Goal: Task Accomplishment & Management: Manage account settings

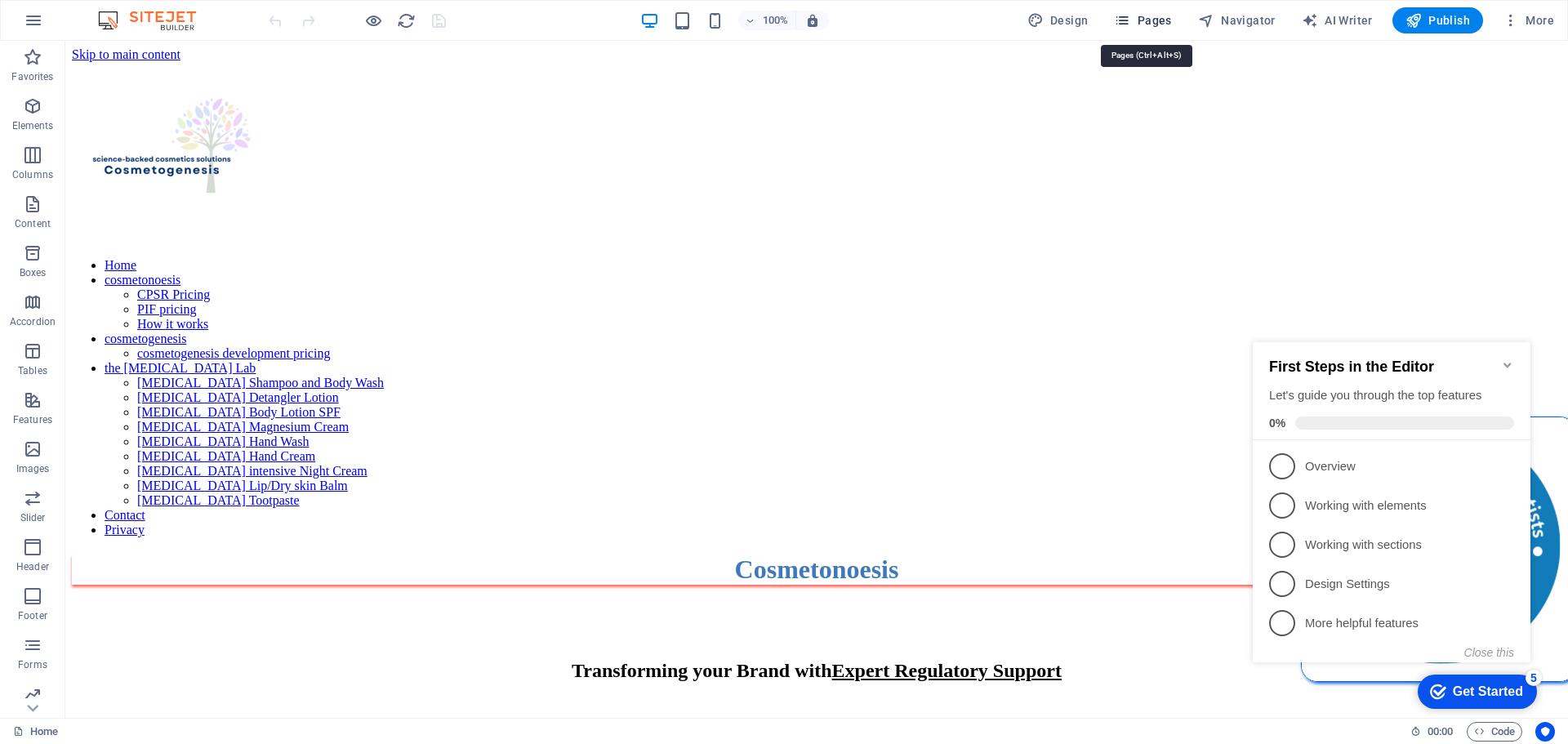
click at [1152, 17] on span "Pages" at bounding box center [1142, 20] width 57 height 16
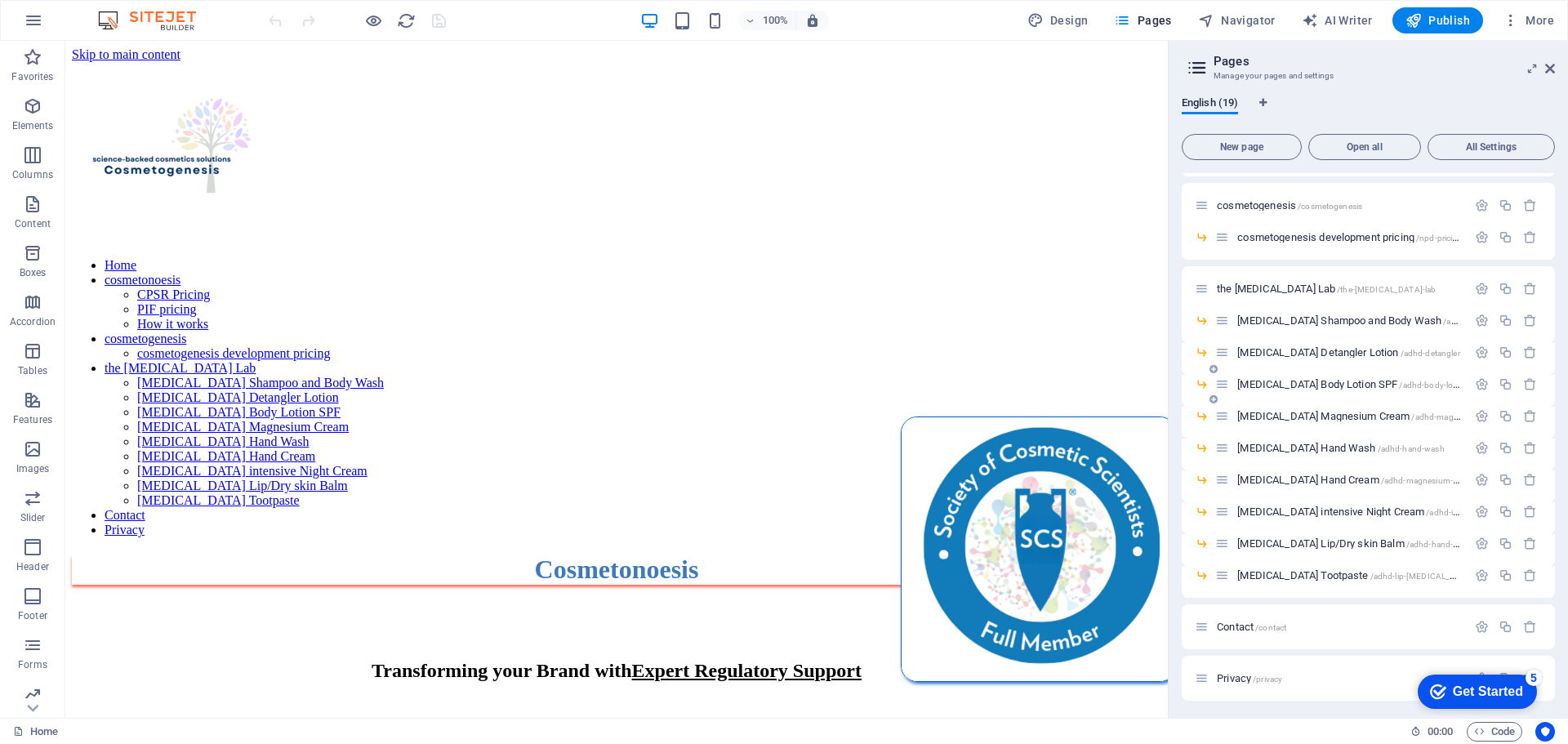
scroll to position [191, 0]
click at [1503, 572] on icon "button" at bounding box center [1505, 573] width 14 height 14
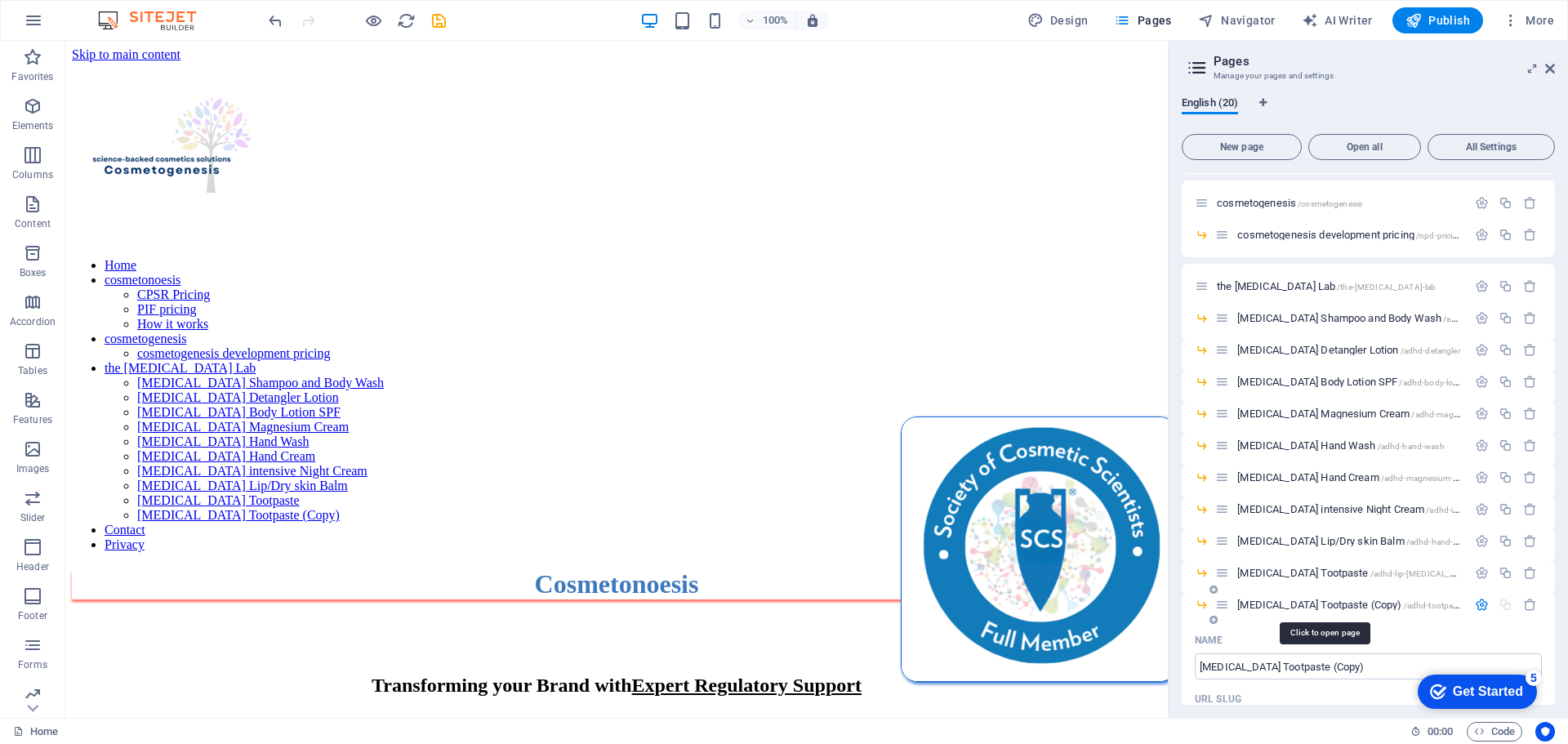
click at [1271, 601] on span "[MEDICAL_DATA] Tootpaste (Copy) /adhd-tootpaste" at bounding box center [1350, 604] width 226 height 13
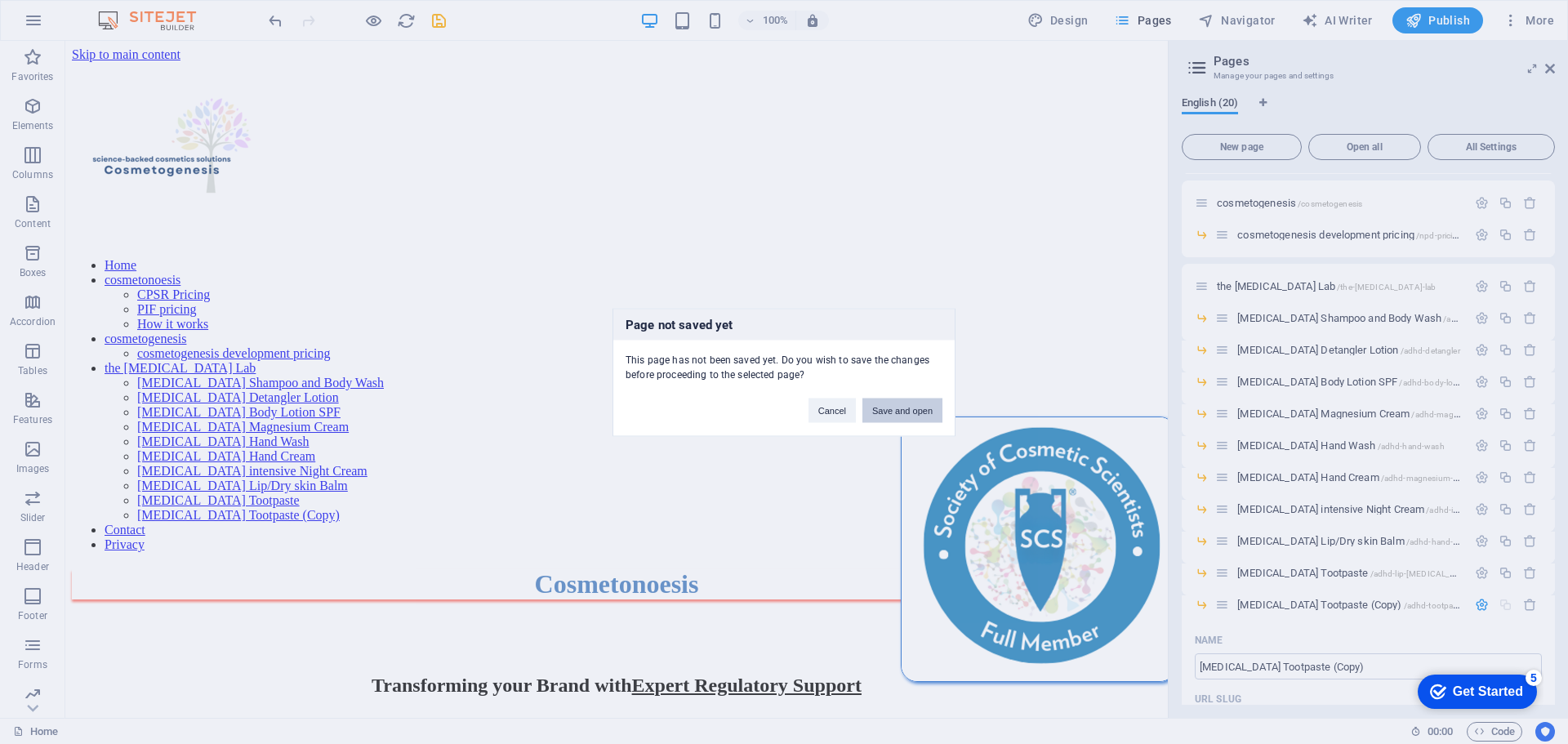
click at [894, 409] on button "Save and open" at bounding box center [902, 409] width 80 height 24
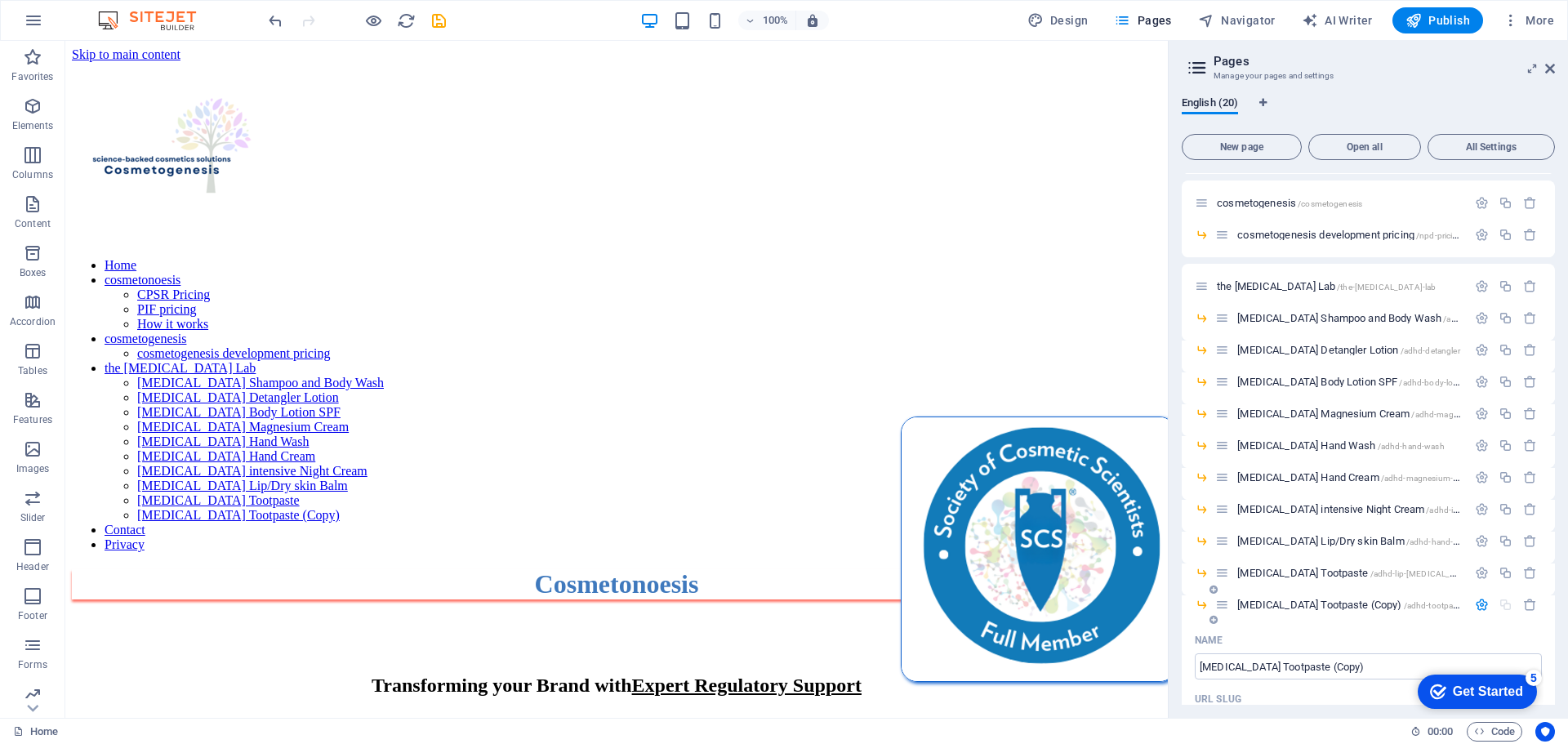
click at [1270, 601] on span "[MEDICAL_DATA] Tootpaste (Copy) /adhd-tootpaste" at bounding box center [1350, 604] width 226 height 13
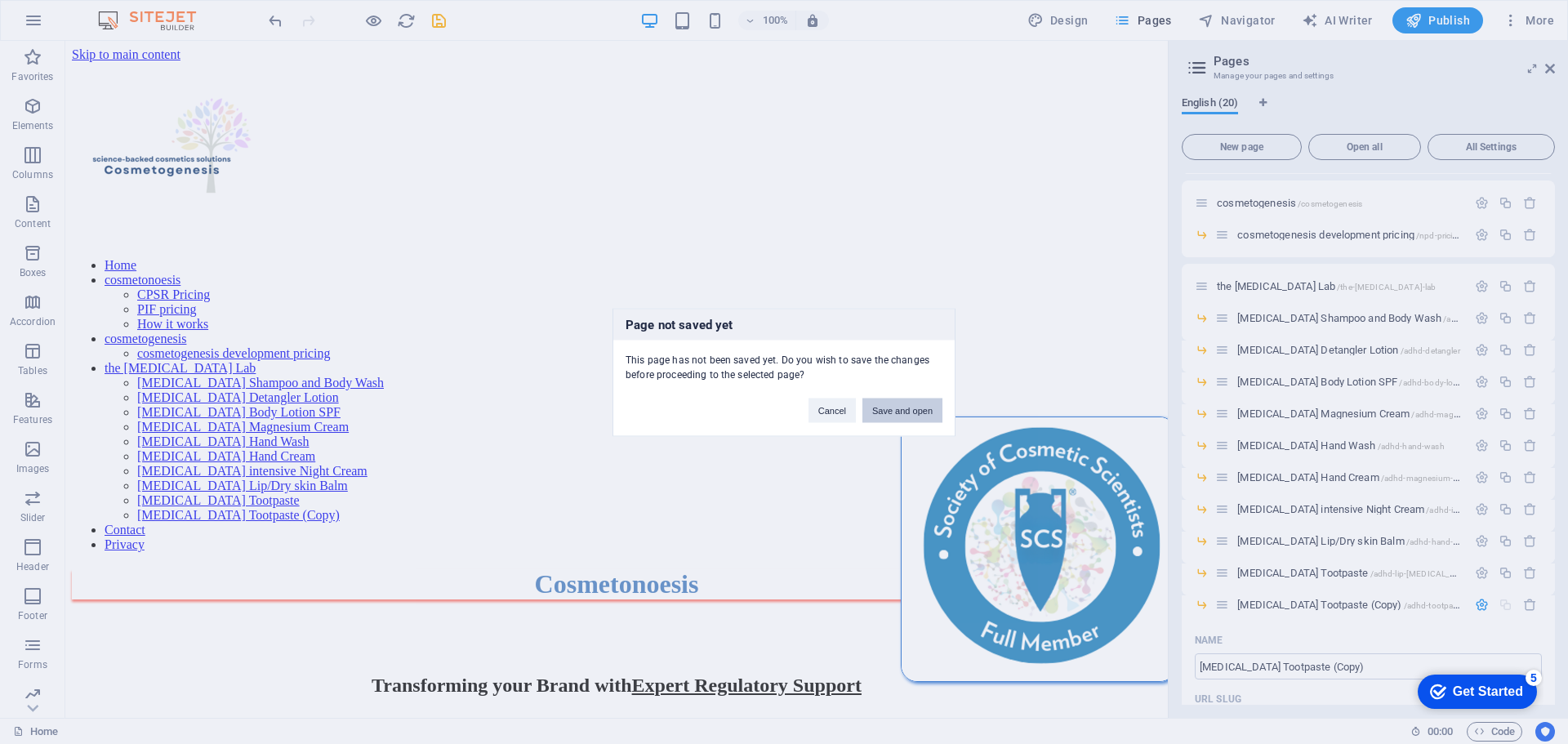
click at [903, 410] on button "Save and open" at bounding box center [902, 409] width 80 height 24
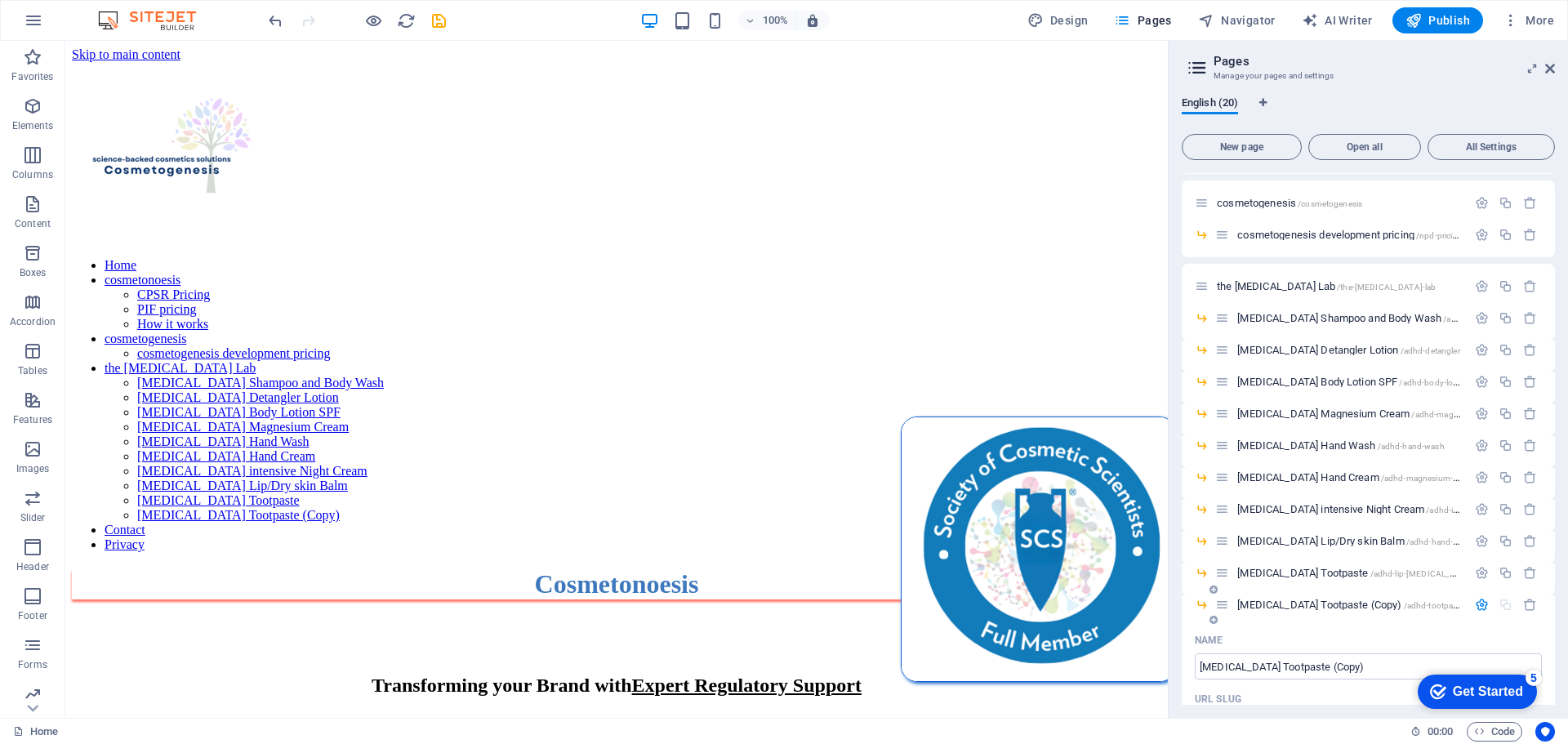
click at [1478, 605] on icon "button" at bounding box center [1482, 605] width 14 height 14
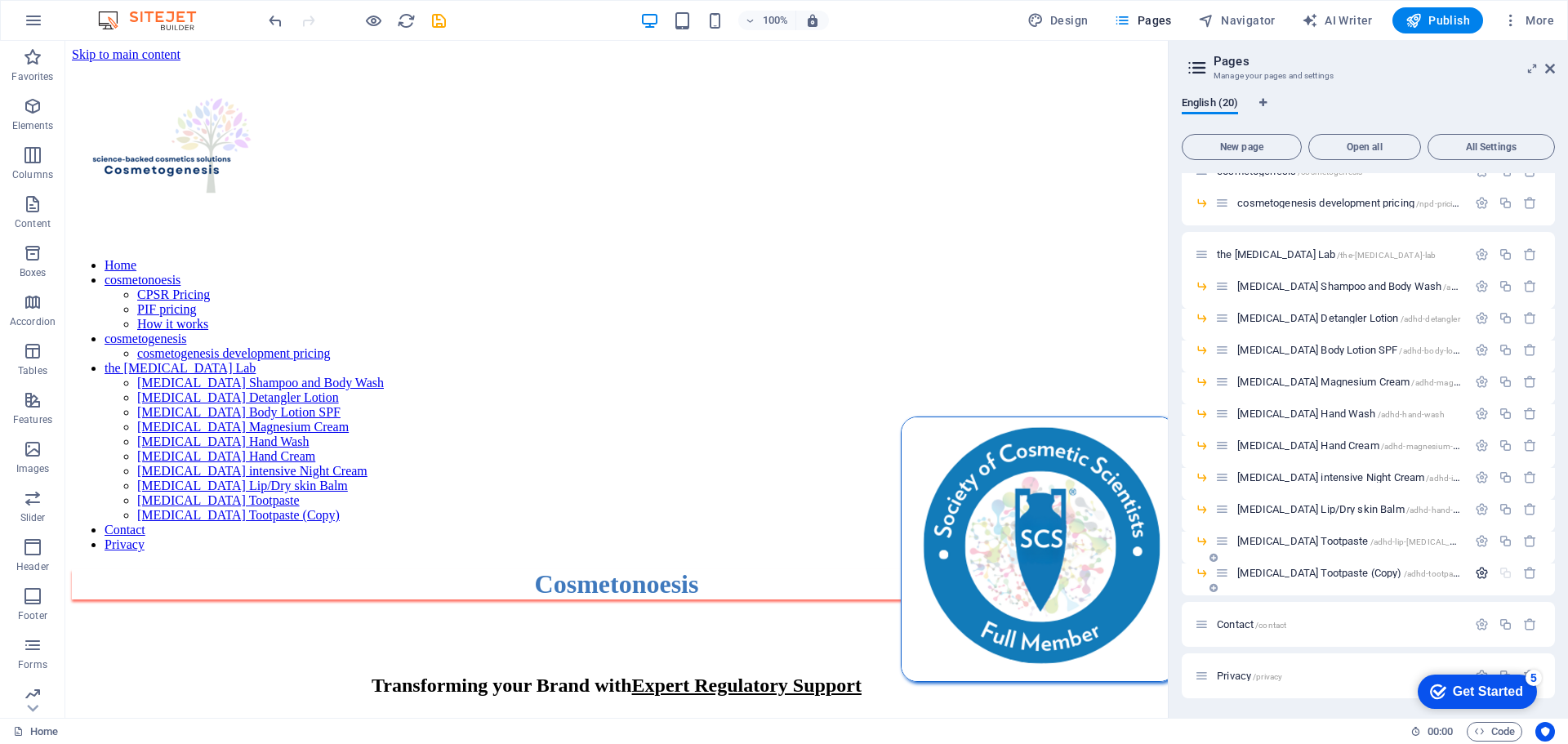
click at [1484, 575] on icon "button" at bounding box center [1482, 573] width 14 height 14
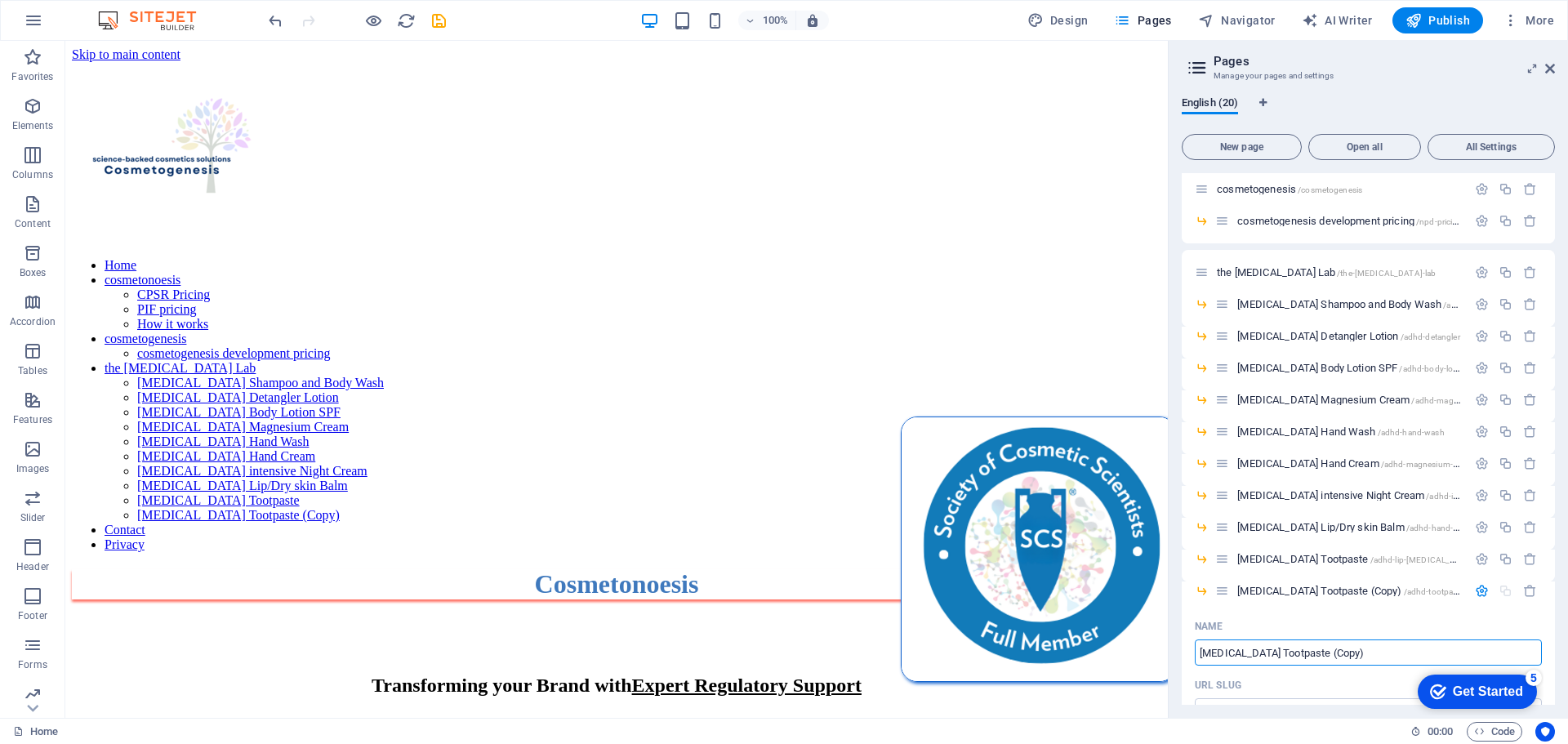
scroll to position [0, 0]
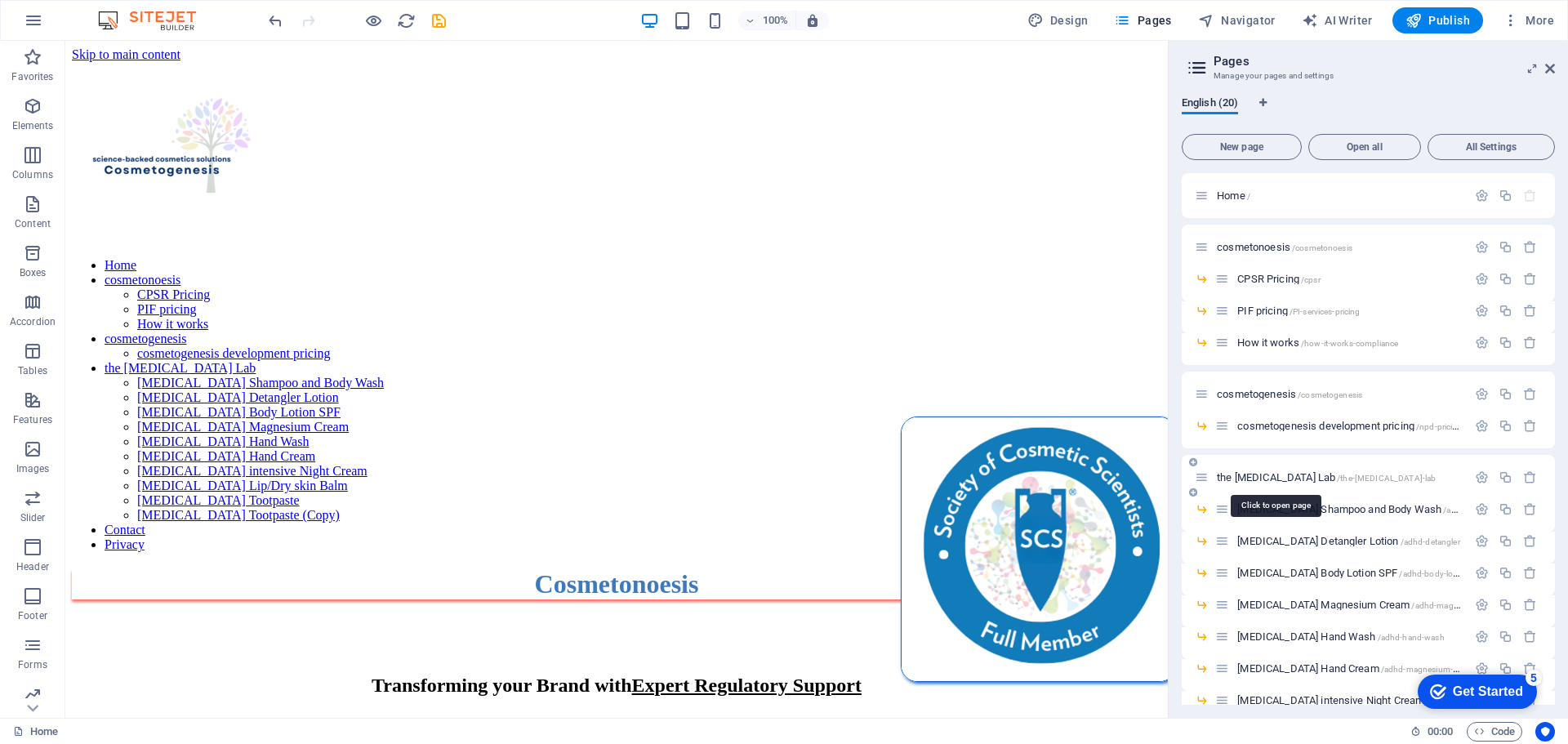
click at [1252, 477] on span "the [MEDICAL_DATA] Lab /the-[MEDICAL_DATA]-lab" at bounding box center [1326, 477] width 219 height 13
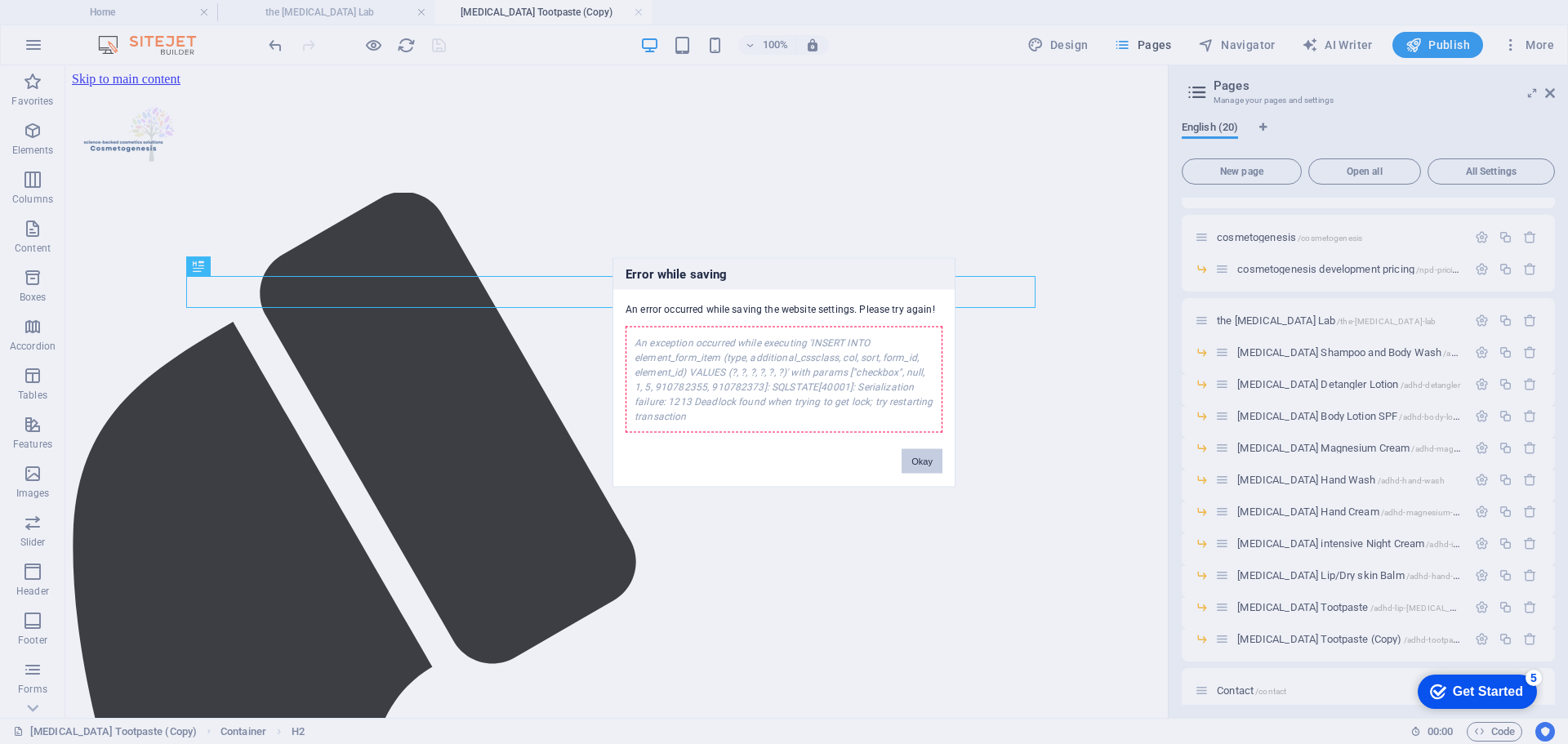
click at [926, 460] on button "Okay" at bounding box center [922, 460] width 41 height 24
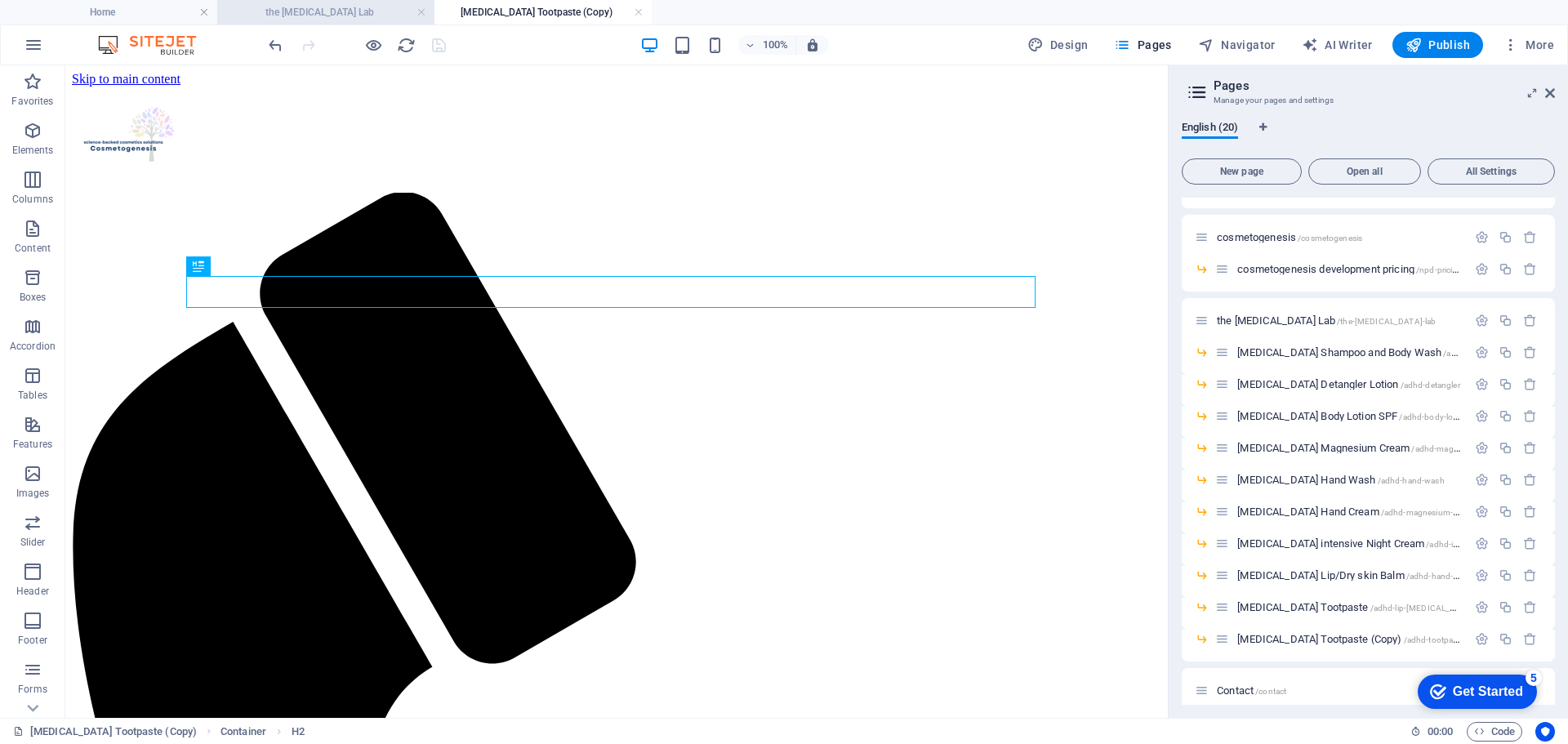
click at [349, 13] on h4 "the [MEDICAL_DATA] Lab" at bounding box center [325, 12] width 217 height 18
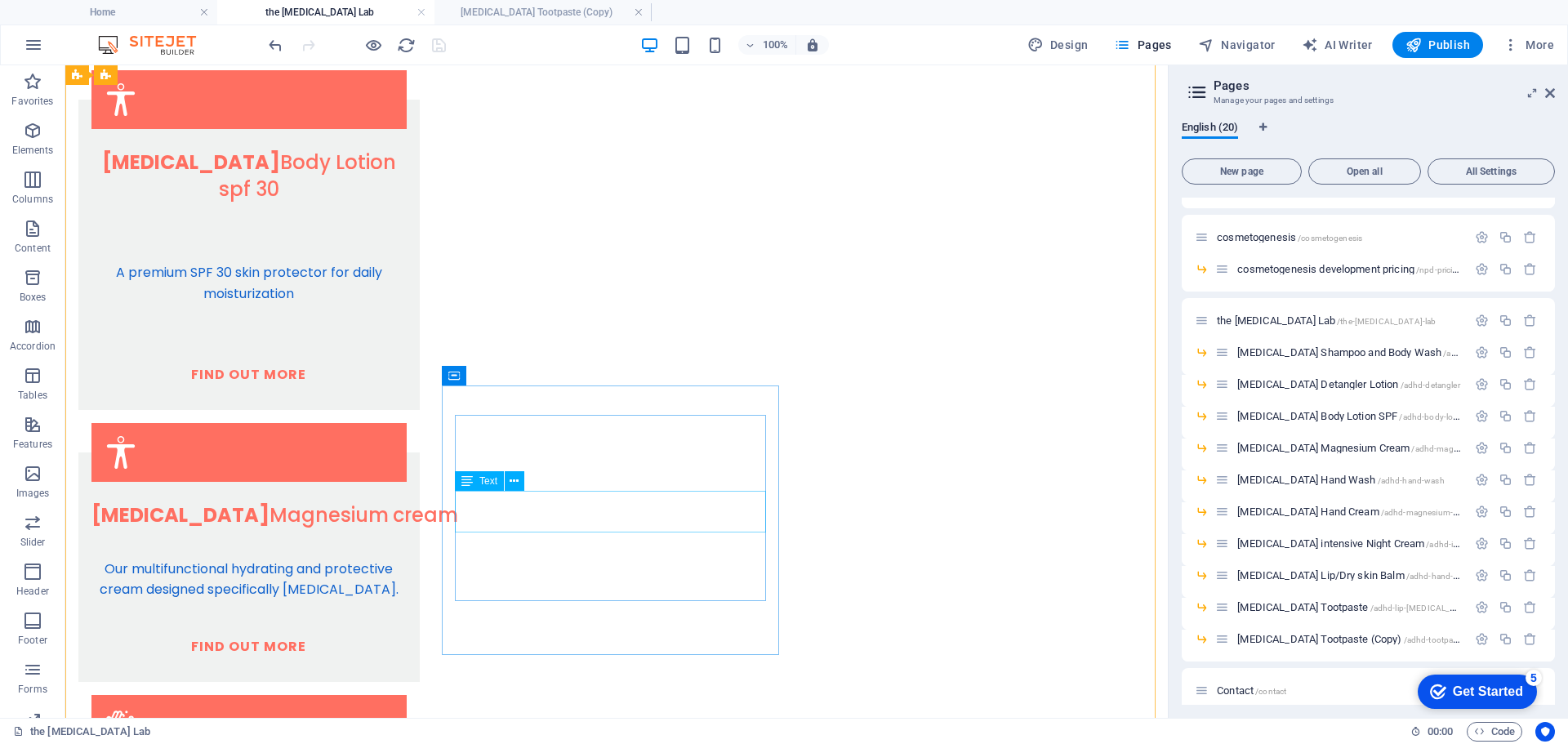
scroll to position [2489, 0]
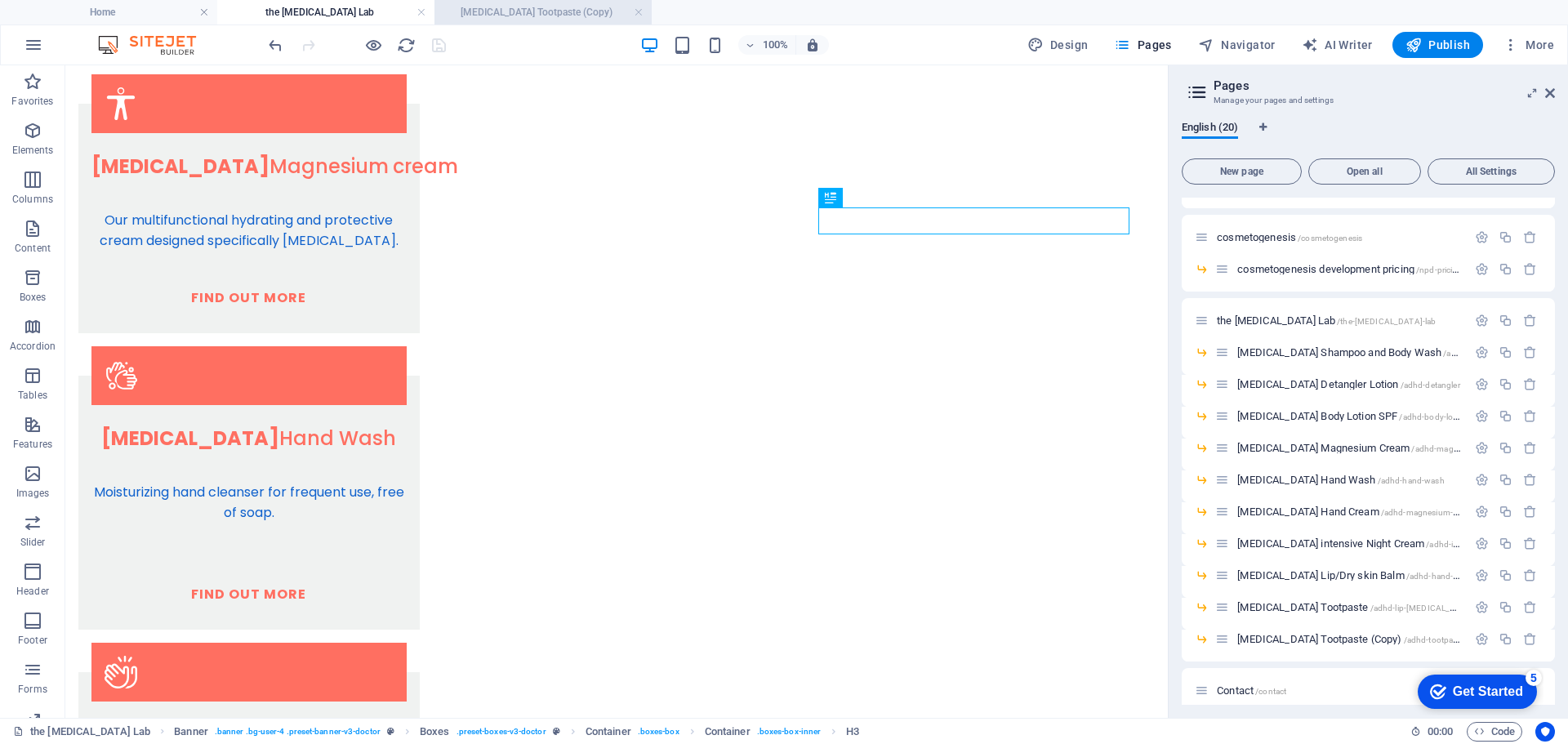
click at [530, 12] on h4 "[MEDICAL_DATA] Tootpaste (Copy)" at bounding box center [542, 12] width 217 height 18
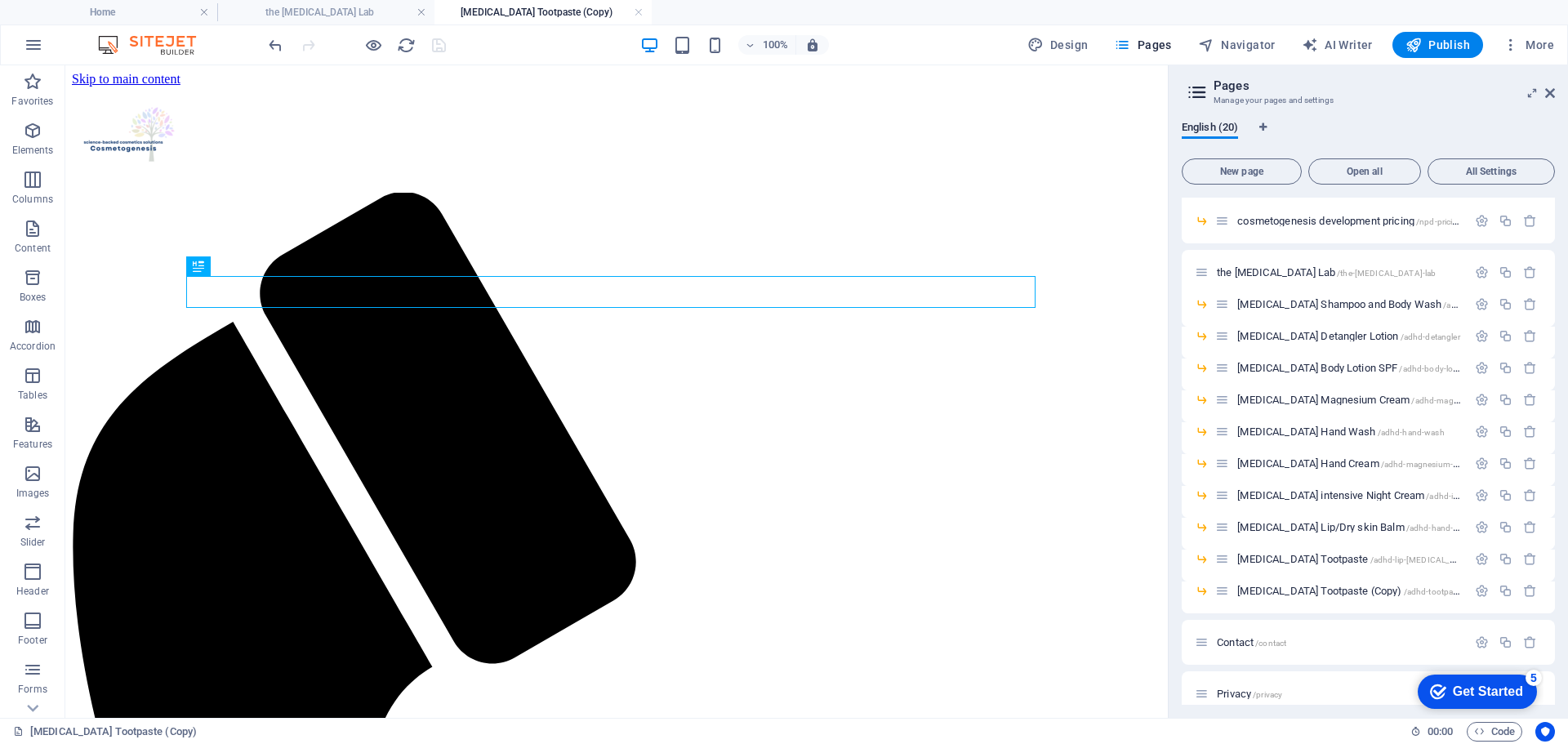
scroll to position [247, 0]
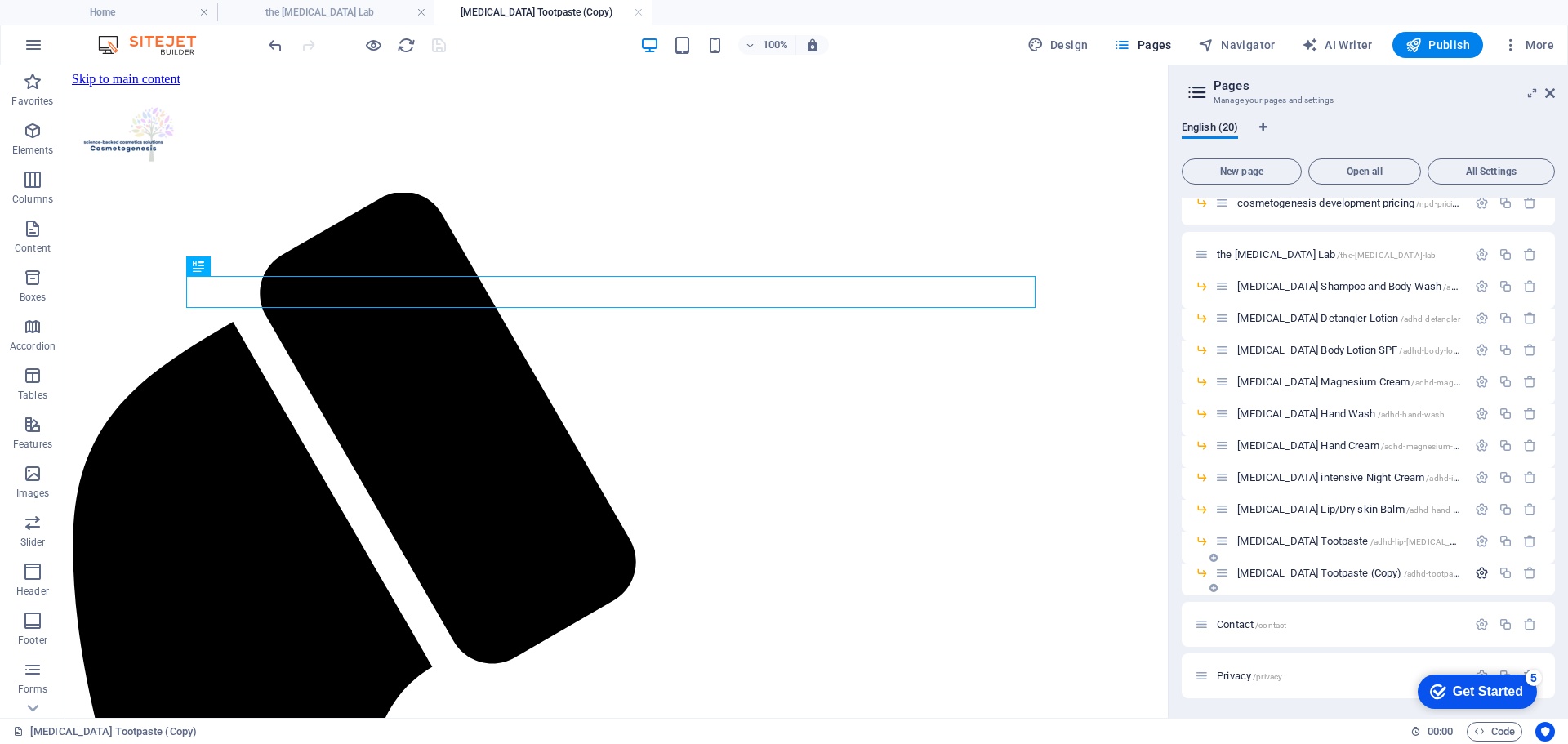
click at [1479, 576] on icon "button" at bounding box center [1482, 573] width 14 height 14
drag, startPoint x: 1322, startPoint y: 631, endPoint x: 1231, endPoint y: 635, distance: 91.1
click at [1231, 635] on input "[MEDICAL_DATA] Tootpaste (Copy)" at bounding box center [1368, 634] width 347 height 26
type input "[MEDICAL_DATA] first aid oitment"
click at [1371, 656] on div "URL SLUG" at bounding box center [1368, 667] width 347 height 26
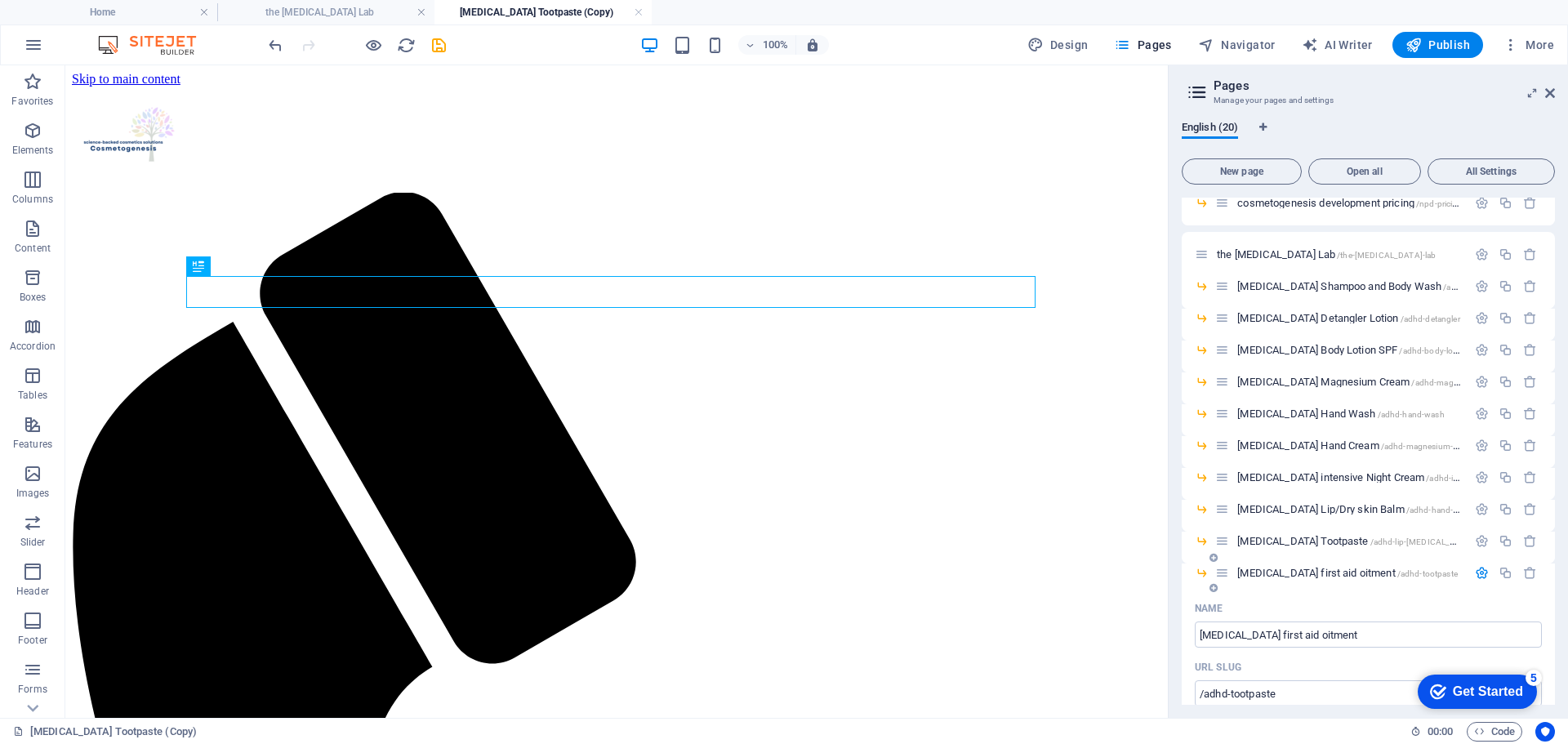
scroll to position [411, 0]
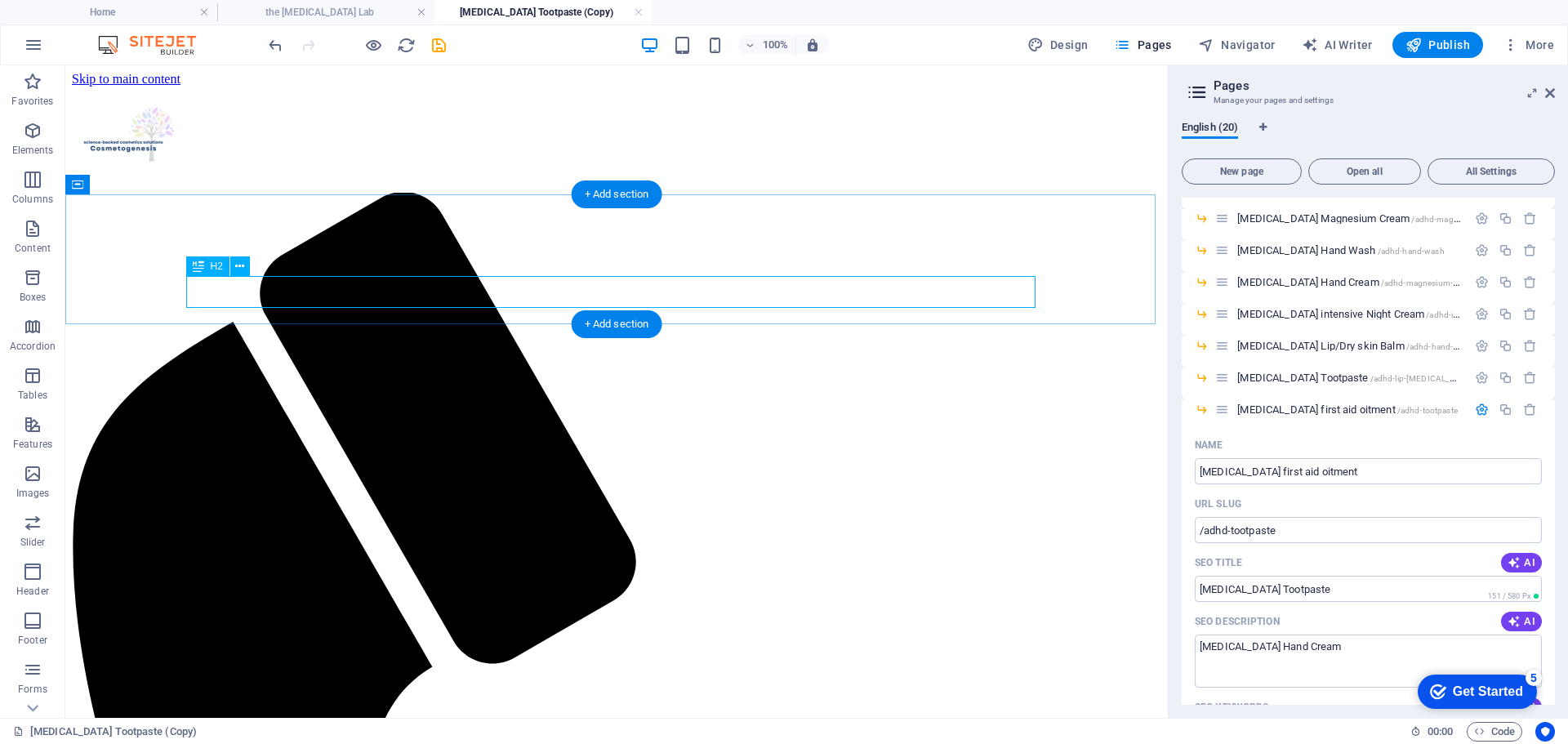
drag, startPoint x: 346, startPoint y: 293, endPoint x: 67, endPoint y: 289, distance: 279.0
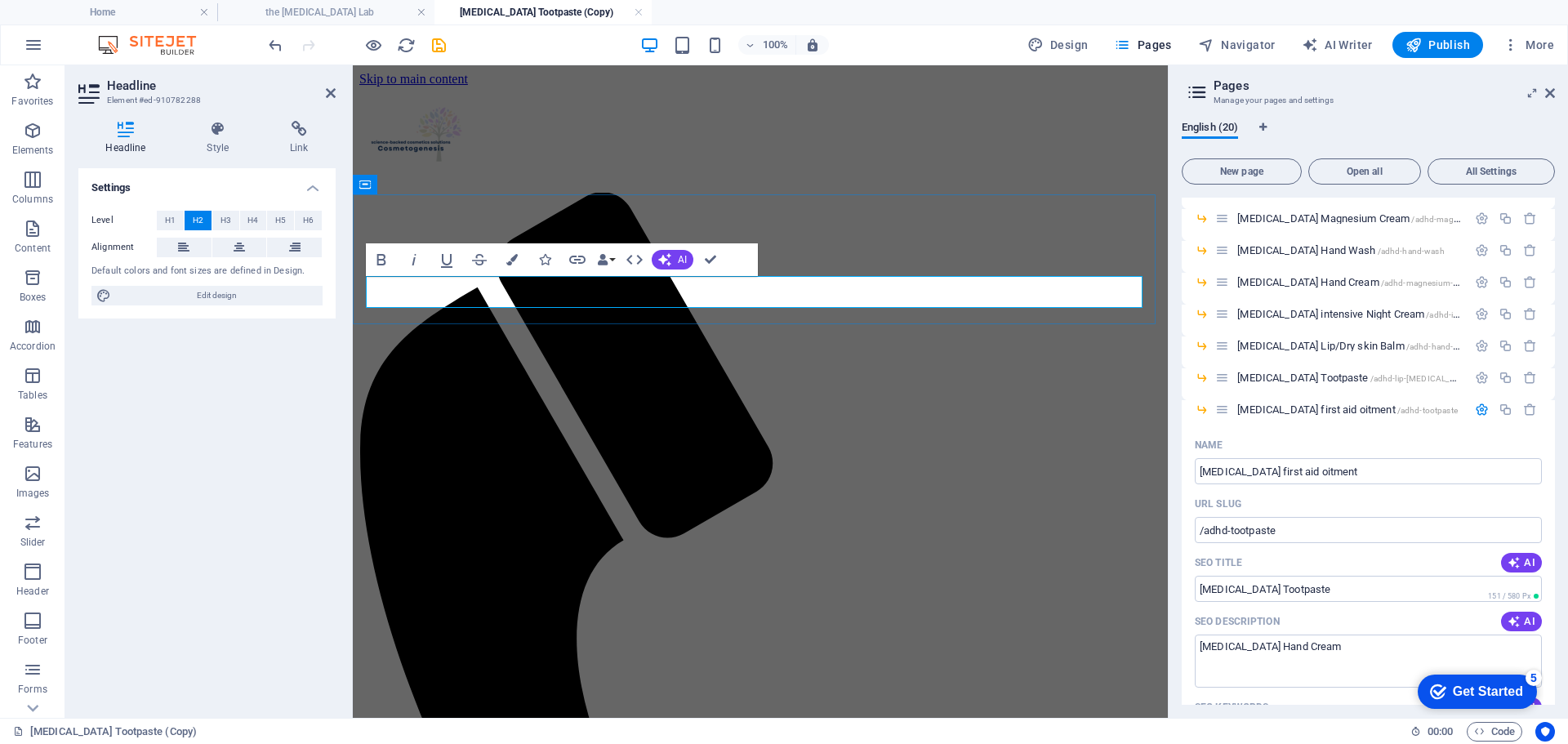
drag, startPoint x: 584, startPoint y: 287, endPoint x: 575, endPoint y: 292, distance: 10.3
click at [674, 260] on button "AI" at bounding box center [672, 260] width 41 height 19
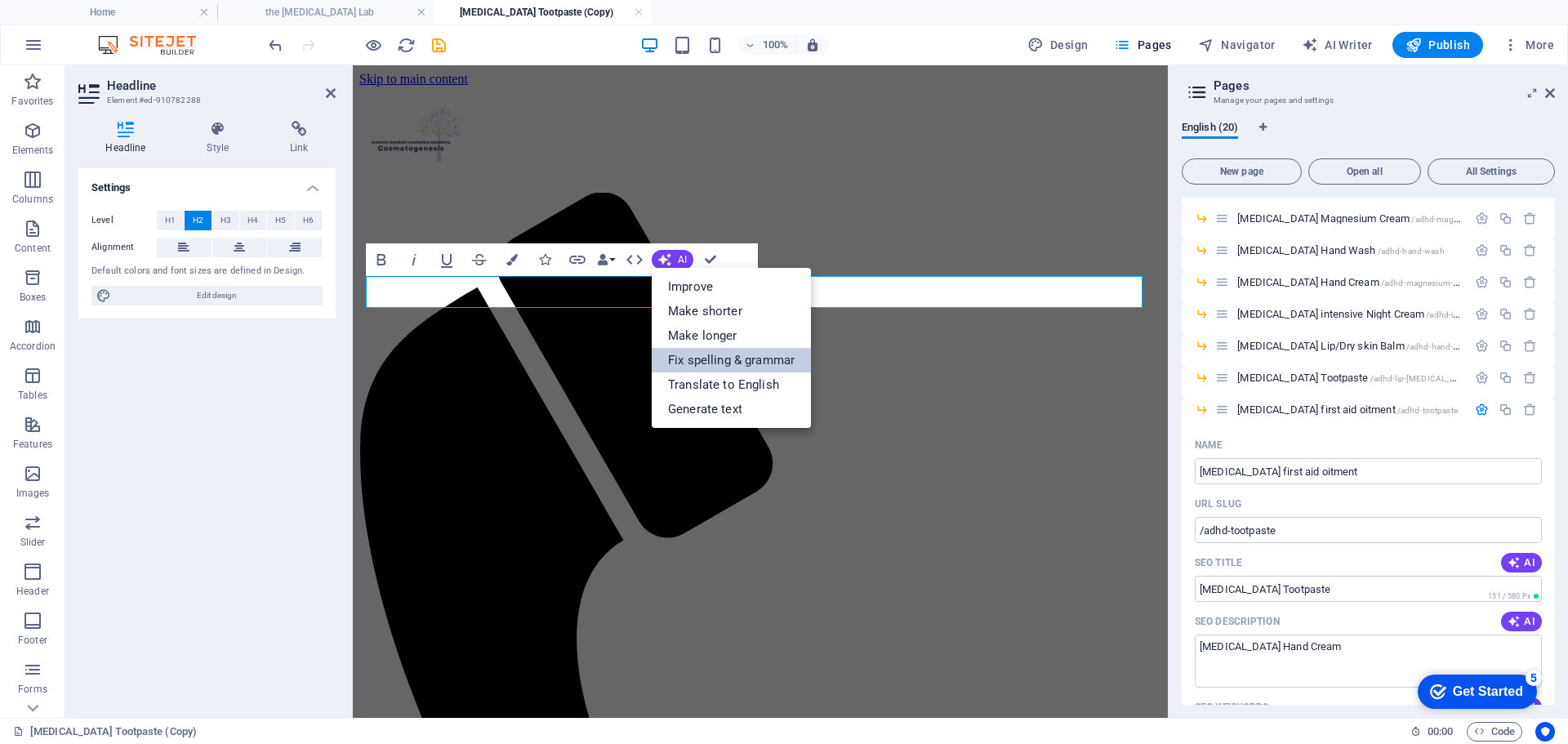
click at [723, 359] on link "Fix spelling & grammar" at bounding box center [730, 360] width 159 height 24
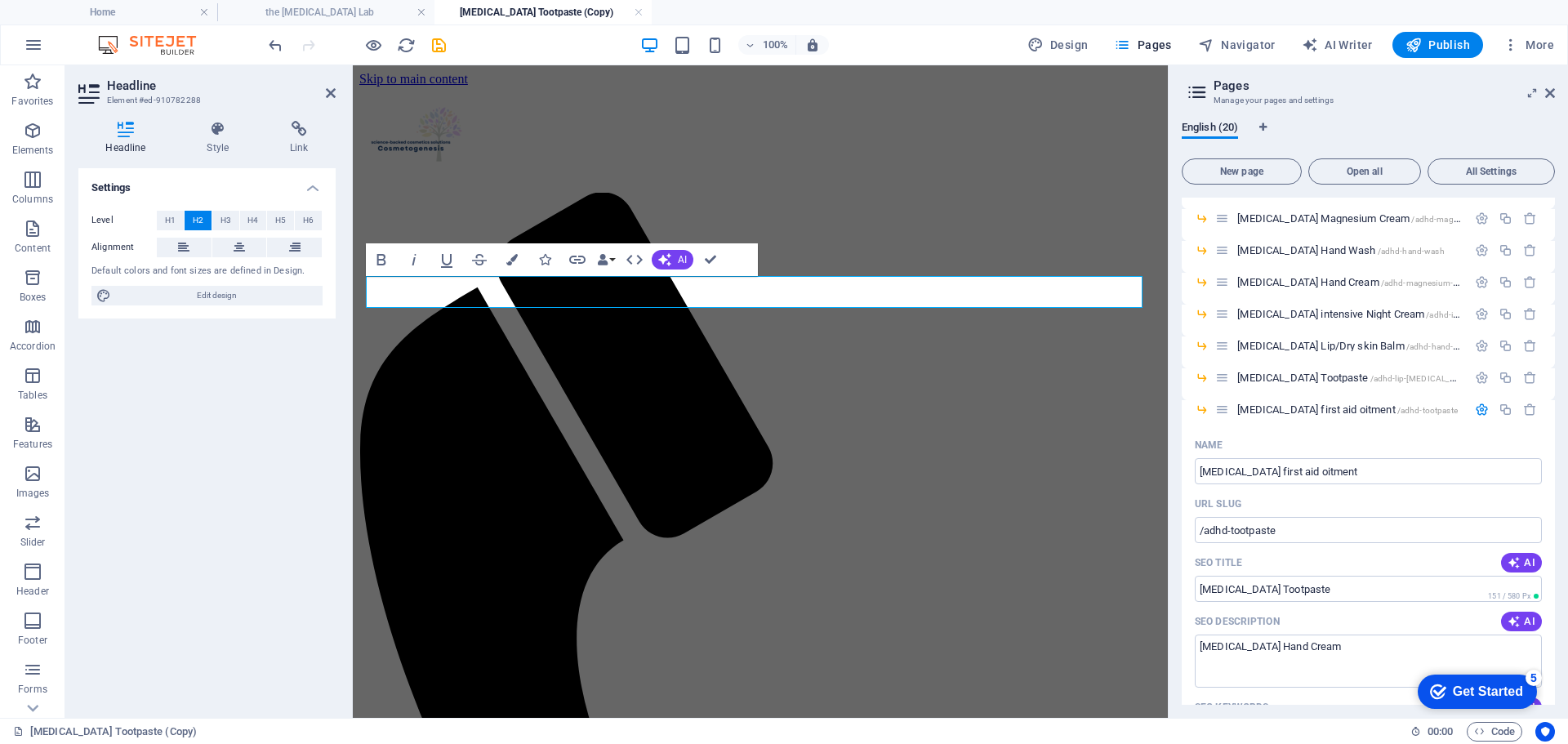
drag, startPoint x: 672, startPoint y: 289, endPoint x: 376, endPoint y: 277, distance: 296.2
copy h2 "[MEDICAL_DATA] First Aid Ointment"
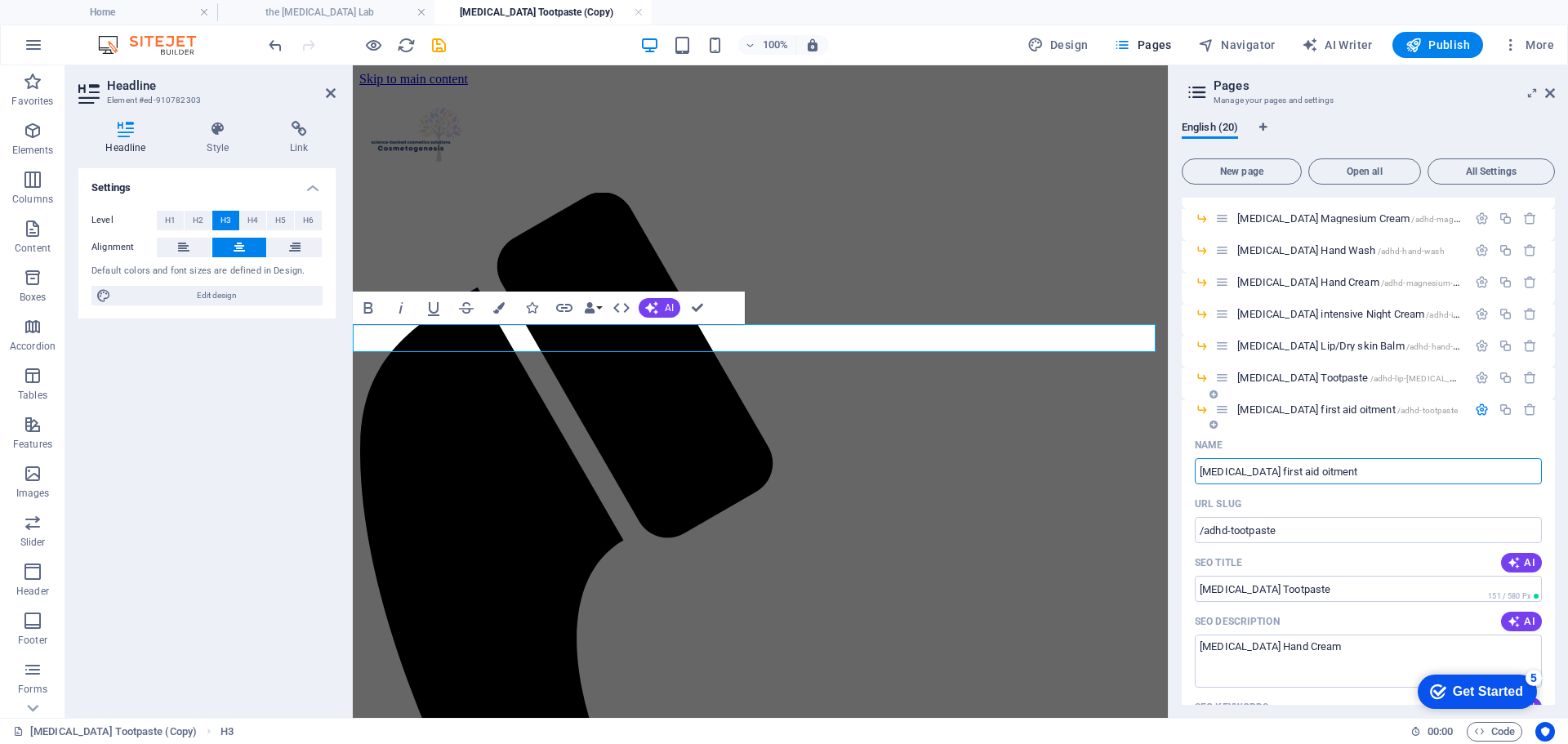
drag, startPoint x: 1316, startPoint y: 471, endPoint x: 1217, endPoint y: 471, distance: 99.0
click at [1200, 471] on input "[MEDICAL_DATA] first aid oitment" at bounding box center [1368, 471] width 347 height 26
type input "[MEDICAL_DATA] First Aid Ointment"
click at [1519, 562] on span "AI" at bounding box center [1522, 563] width 28 height 14
type input "[MEDICAL_DATA] Non-Fluoride Toothpaste"
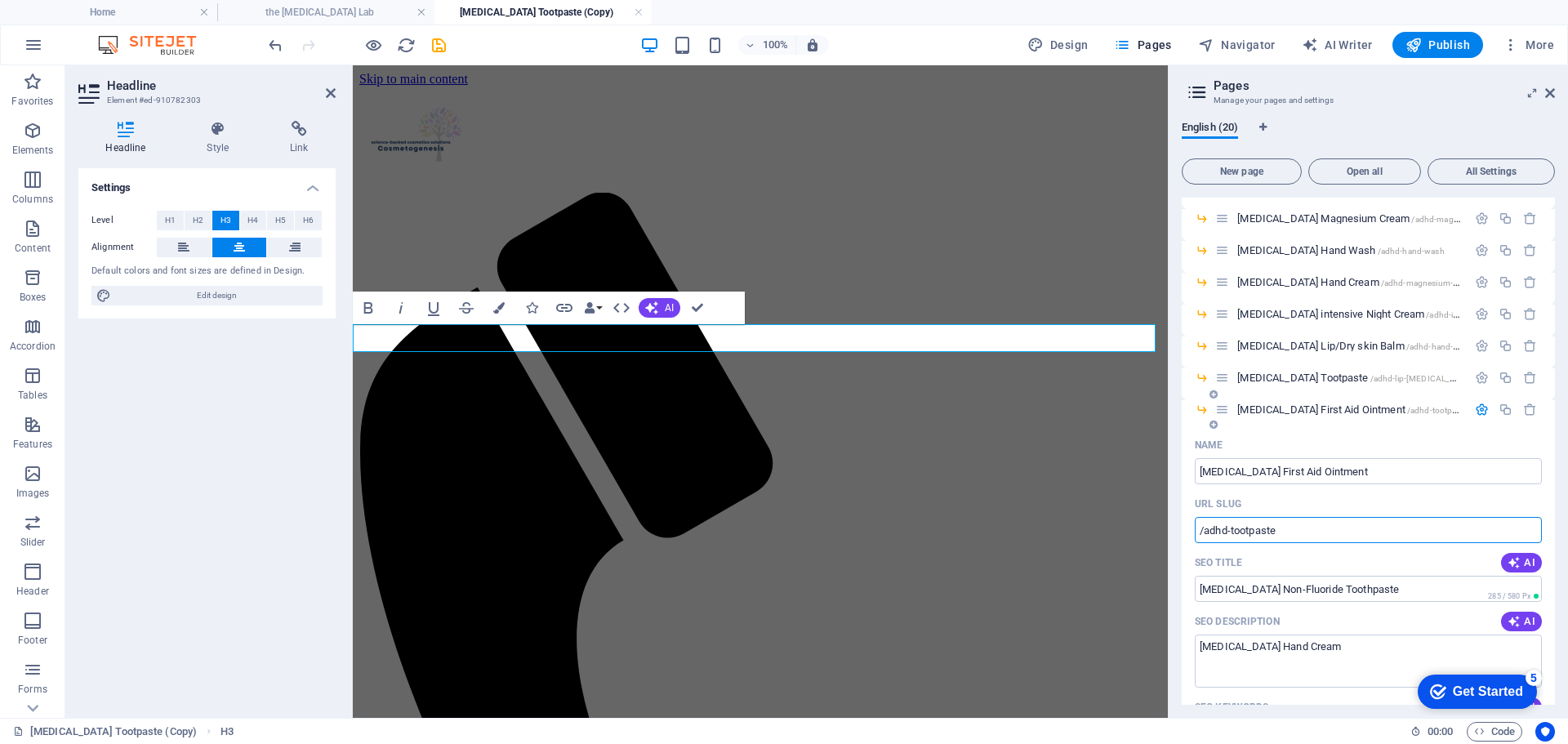
drag, startPoint x: 1283, startPoint y: 529, endPoint x: 1185, endPoint y: 534, distance: 98.1
click at [1185, 534] on div "Name [MEDICAL_DATA] First Aid Ointment ​ URL SLUG /adhd-tootpaste ​ SEO Title A…" at bounding box center [1368, 748] width 373 height 631
paste input "text"
drag, startPoint x: 1296, startPoint y: 475, endPoint x: 1227, endPoint y: 464, distance: 69.9
click at [1189, 482] on div "Name [MEDICAL_DATA] First Aid Ointment ​ URL SLUG /adhd-tootpaste ​ SEO Title A…" at bounding box center [1368, 748] width 373 height 631
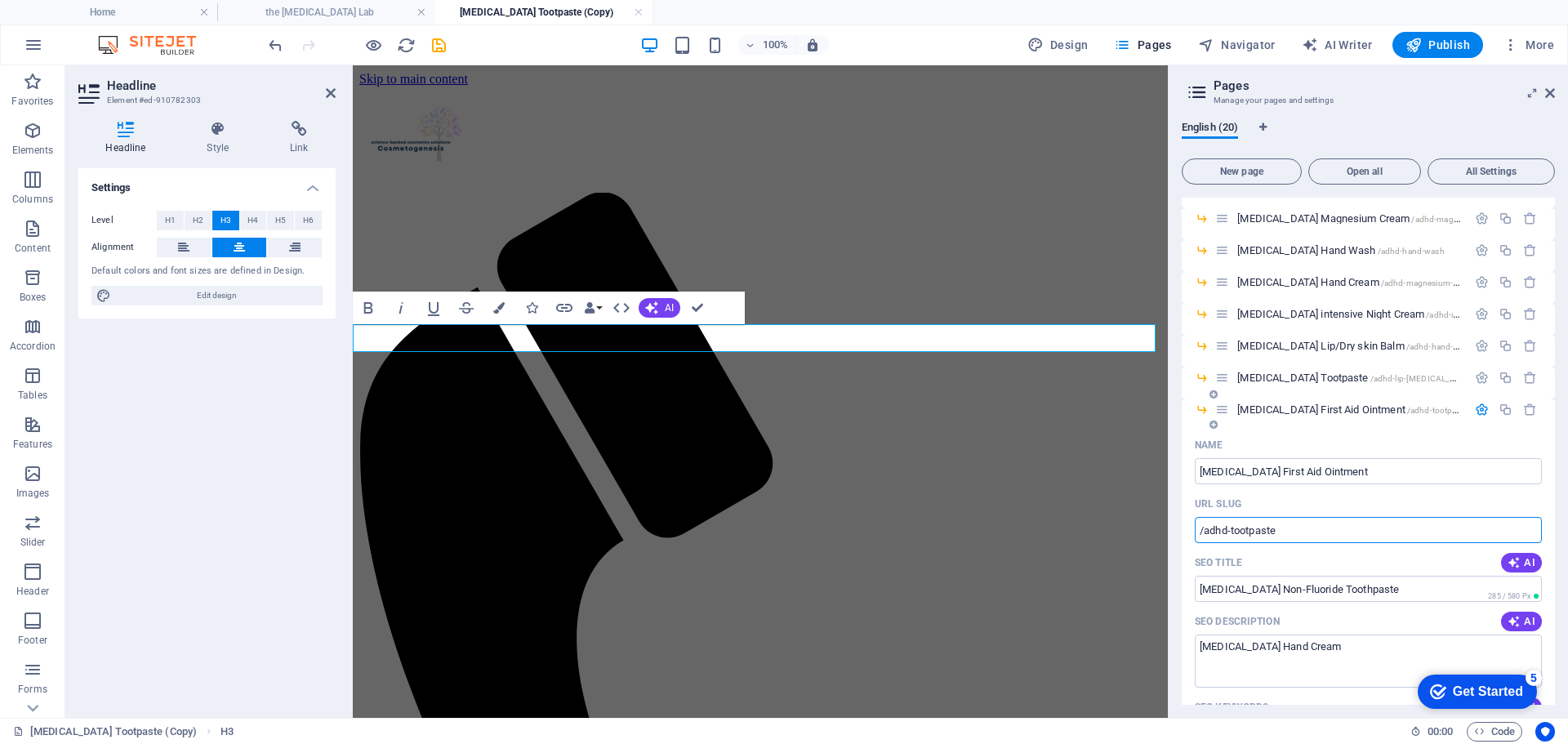
drag, startPoint x: 1283, startPoint y: 527, endPoint x: 1197, endPoint y: 535, distance: 86.4
click at [1197, 535] on input "/adhd-tootpaste" at bounding box center [1368, 530] width 347 height 26
paste input "text"
type input "/adhd-ointment"
click at [1345, 593] on input "[MEDICAL_DATA] Non-Fluoride Toothpaste" at bounding box center [1368, 589] width 347 height 26
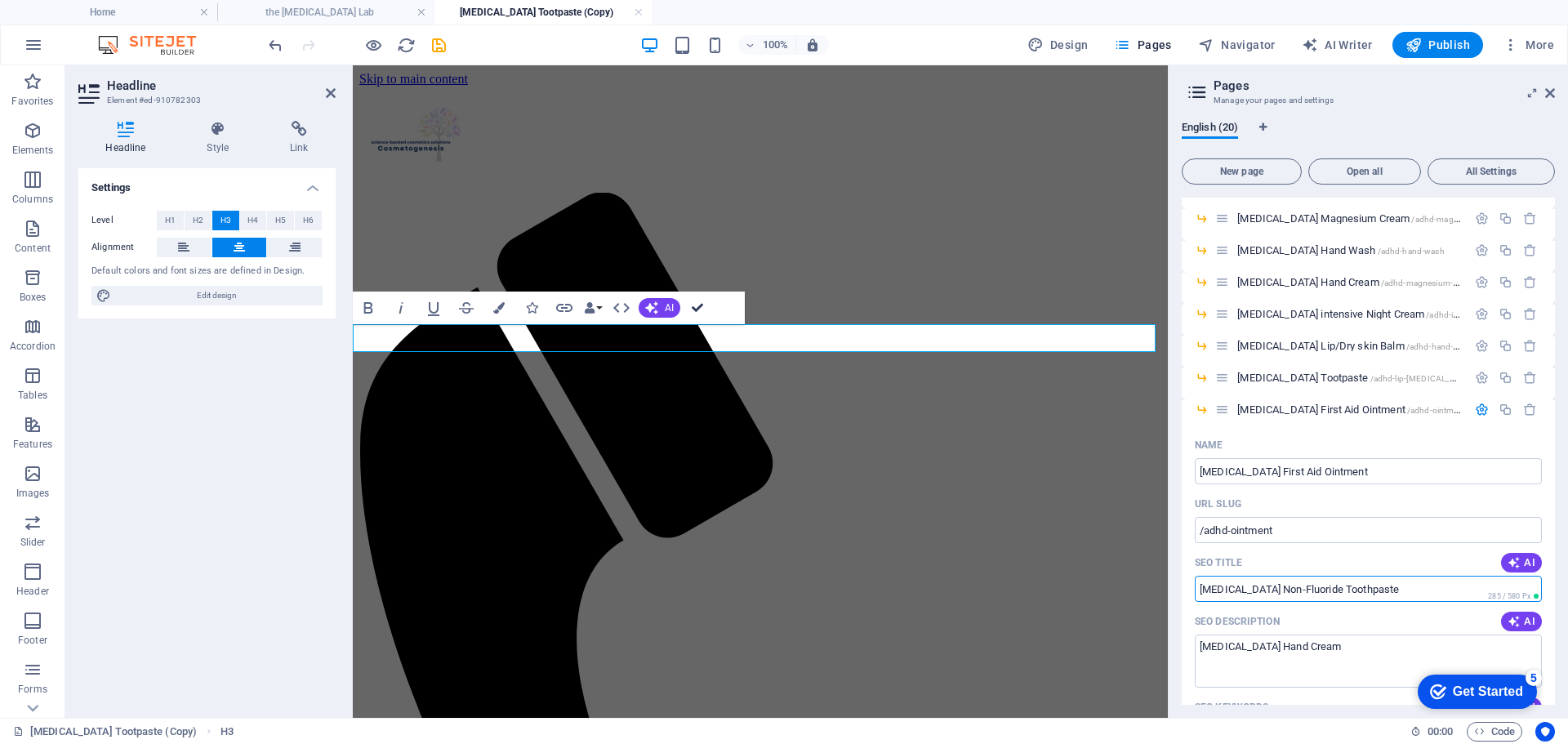
drag, startPoint x: 700, startPoint y: 310, endPoint x: 636, endPoint y: 243, distance: 92.7
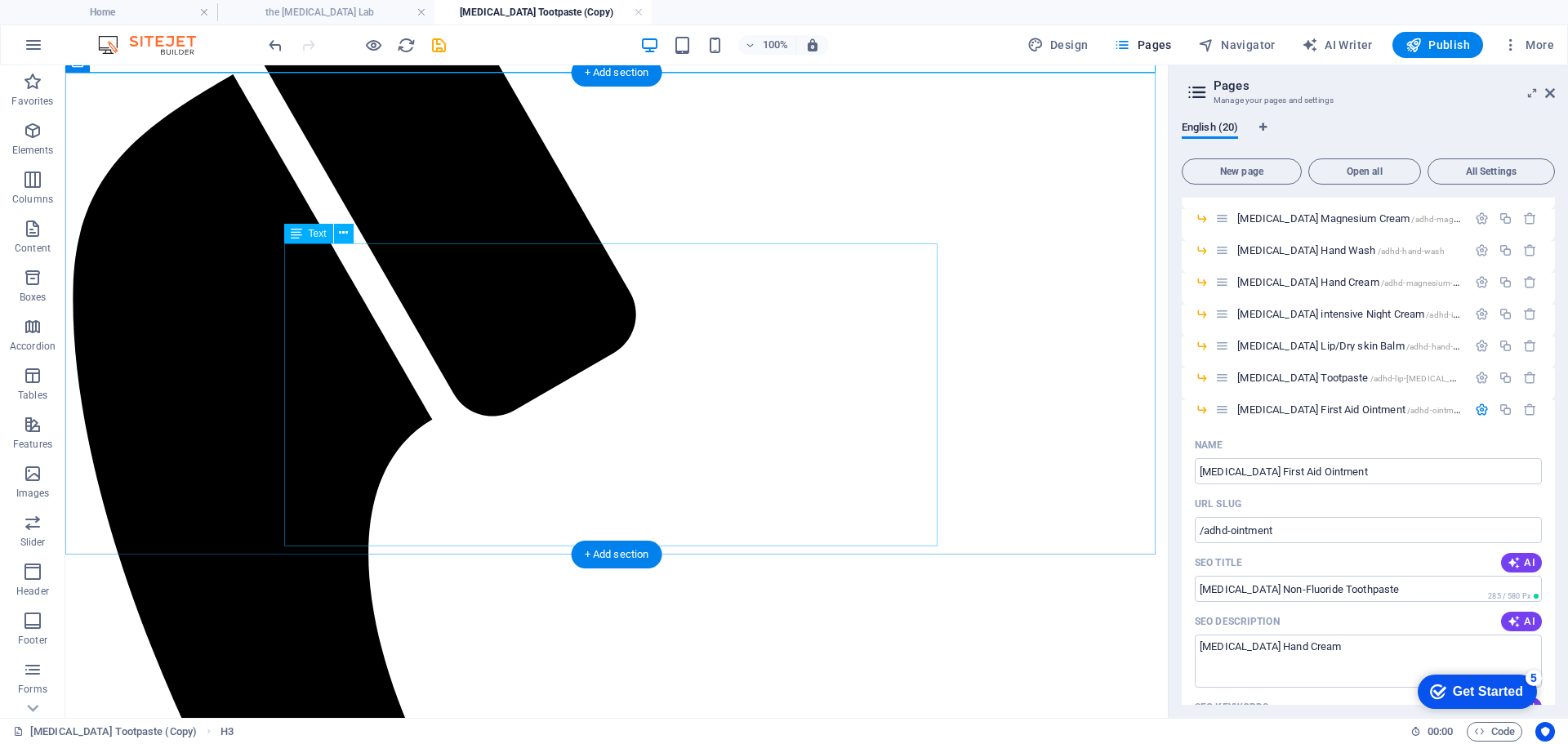
scroll to position [279, 0]
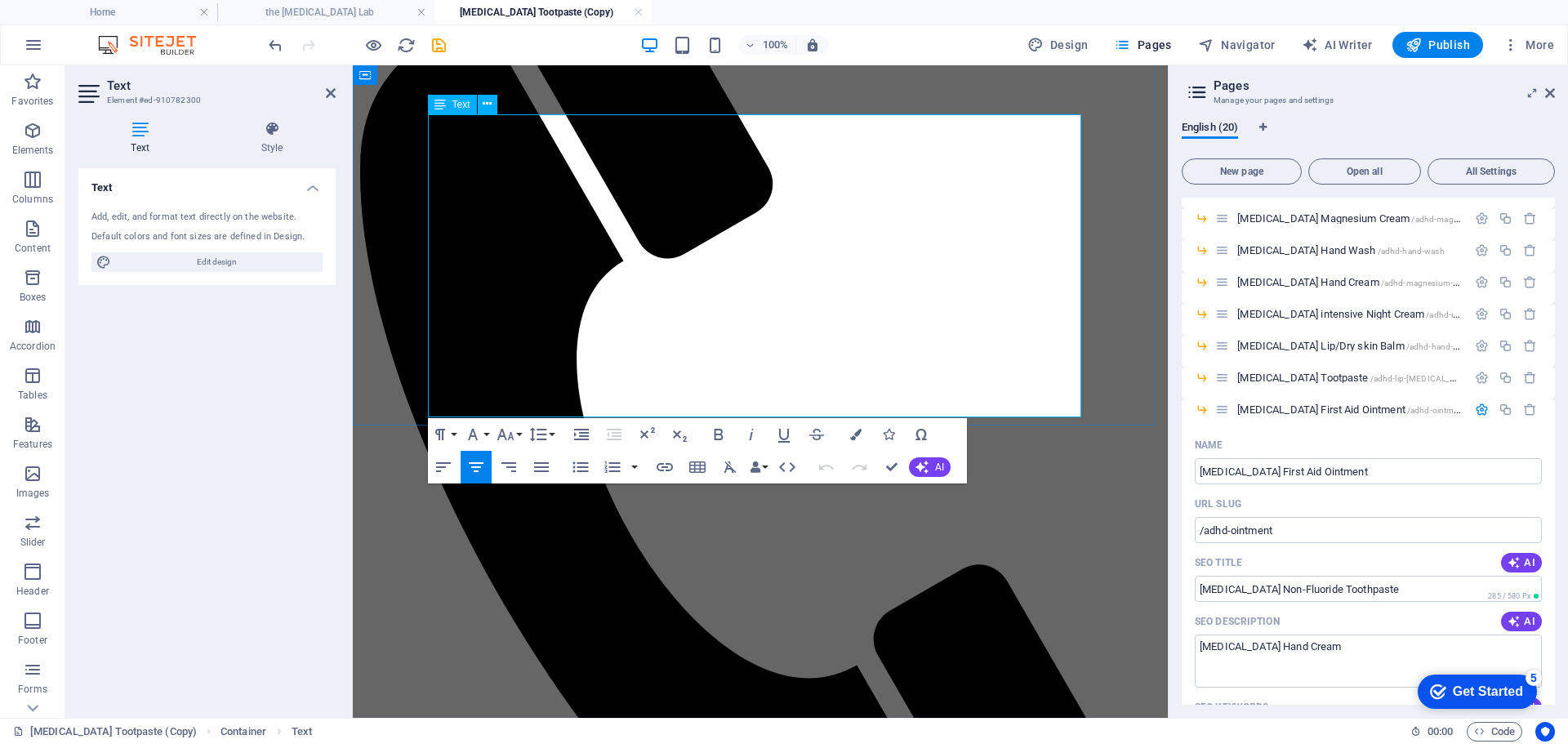
drag, startPoint x: 428, startPoint y: 324, endPoint x: 497, endPoint y: 375, distance: 85.8
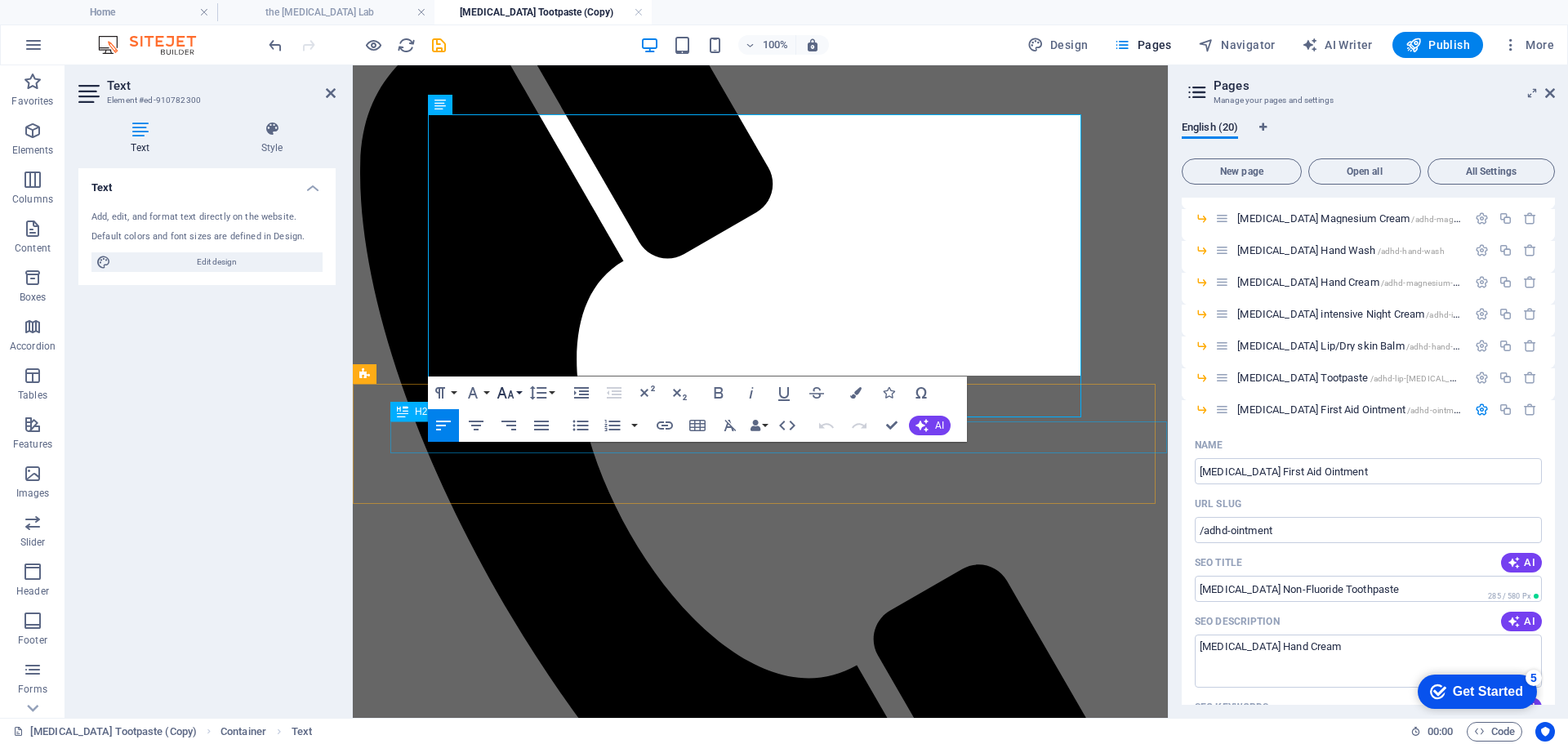
scroll to position [0, 3]
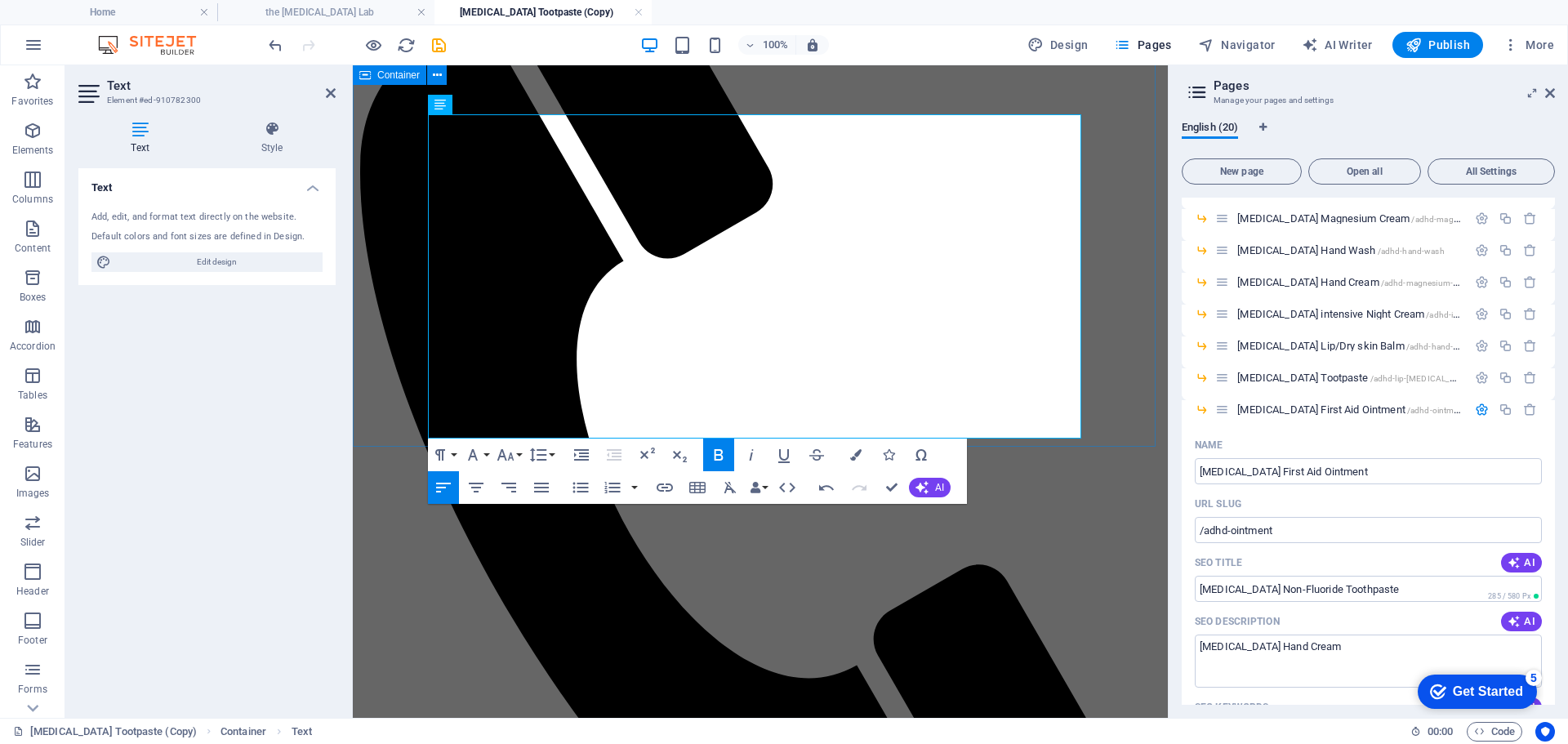
drag, startPoint x: 801, startPoint y: 370, endPoint x: 415, endPoint y: 332, distance: 387.9
click at [712, 448] on icon "button" at bounding box center [719, 455] width 19 height 19
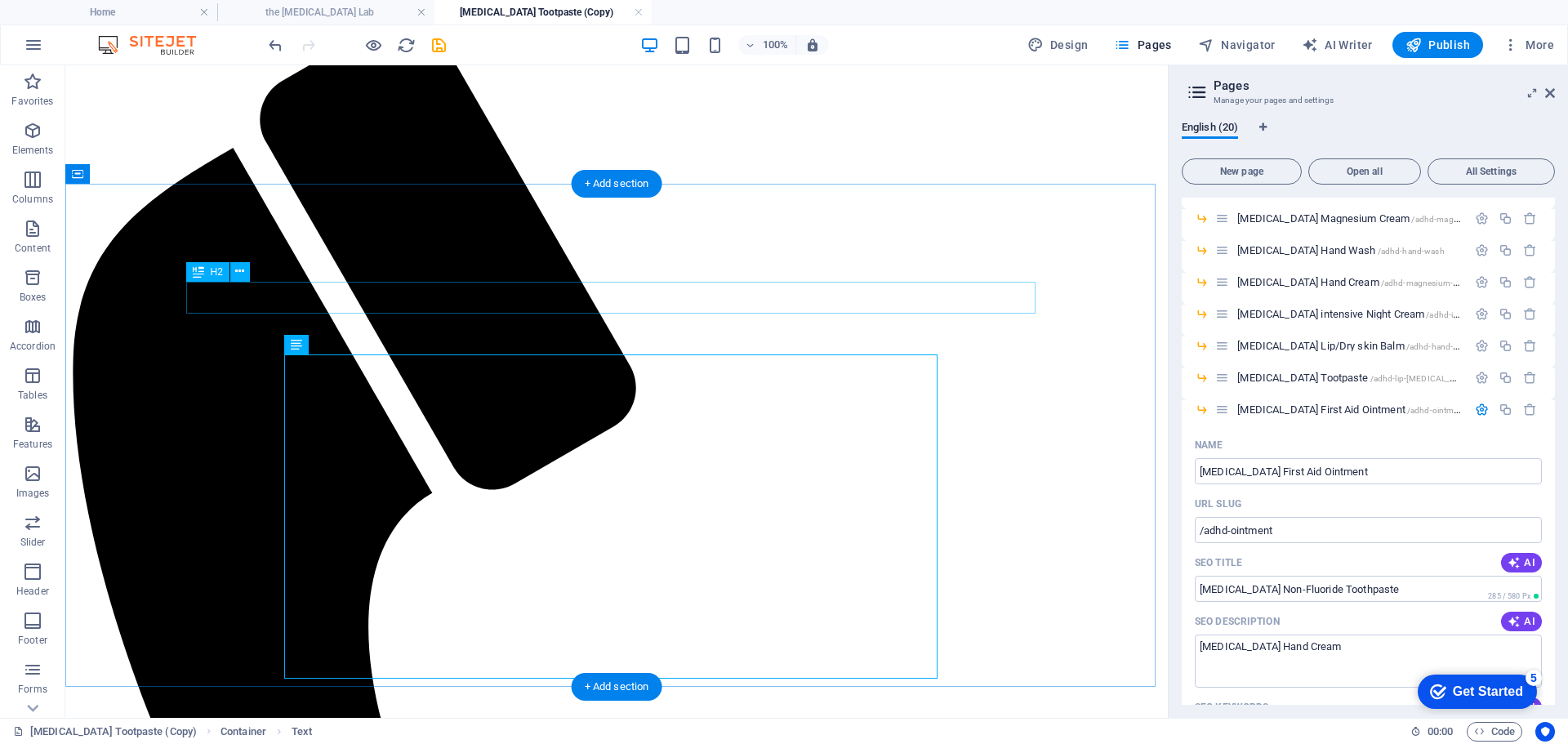
scroll to position [35, 0]
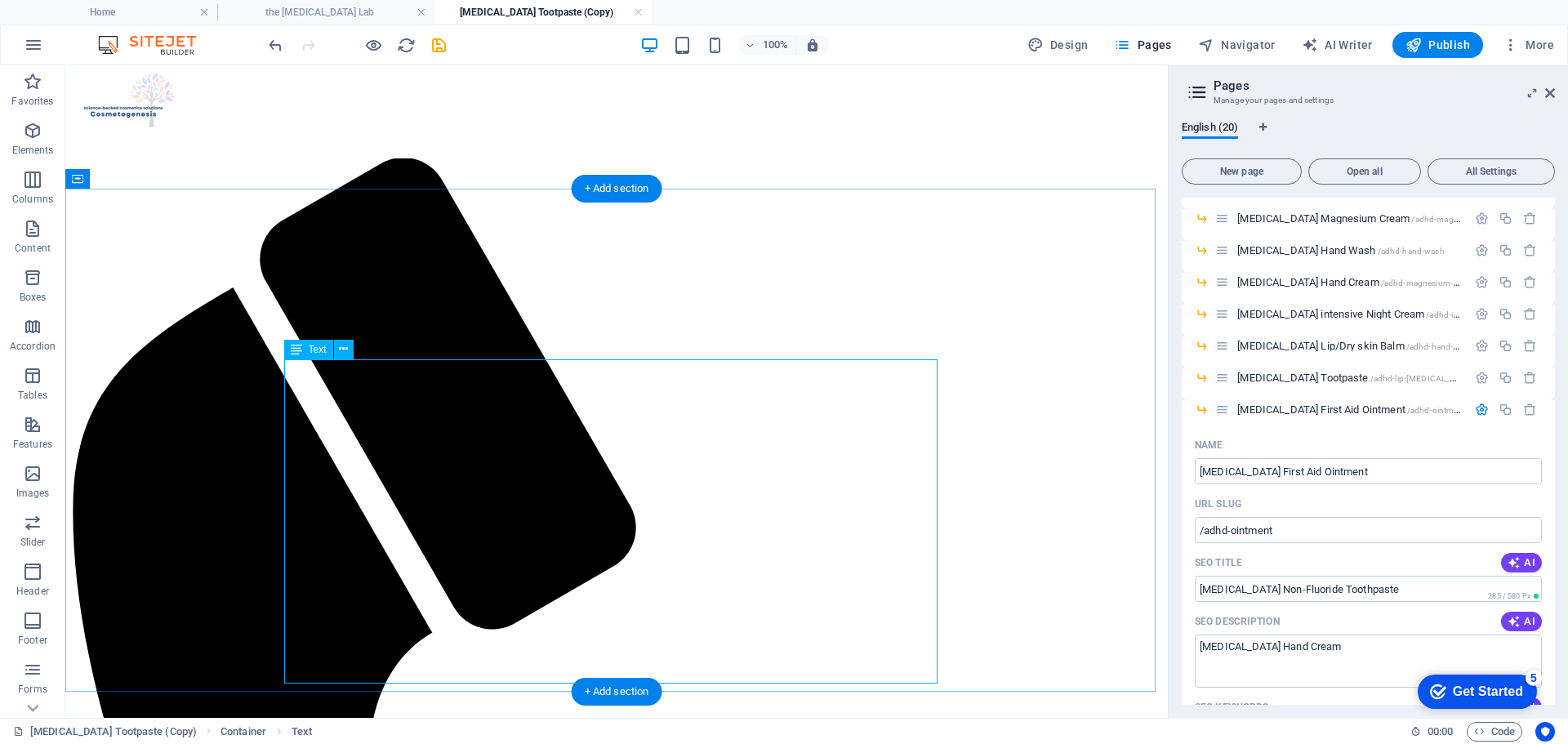
drag, startPoint x: 318, startPoint y: 492, endPoint x: 310, endPoint y: 486, distance: 10.0
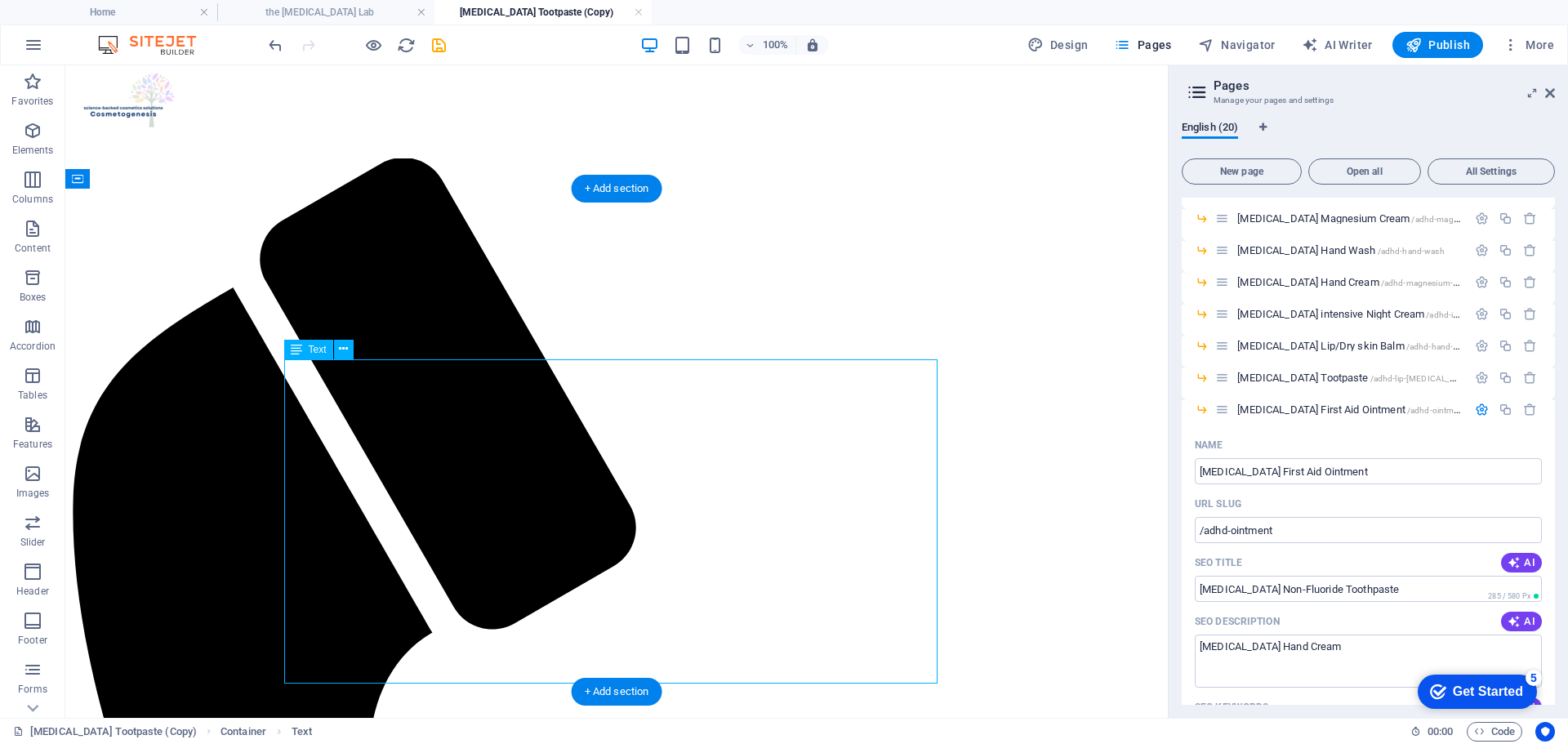
drag, startPoint x: 665, startPoint y: 460, endPoint x: 376, endPoint y: 460, distance: 289.0
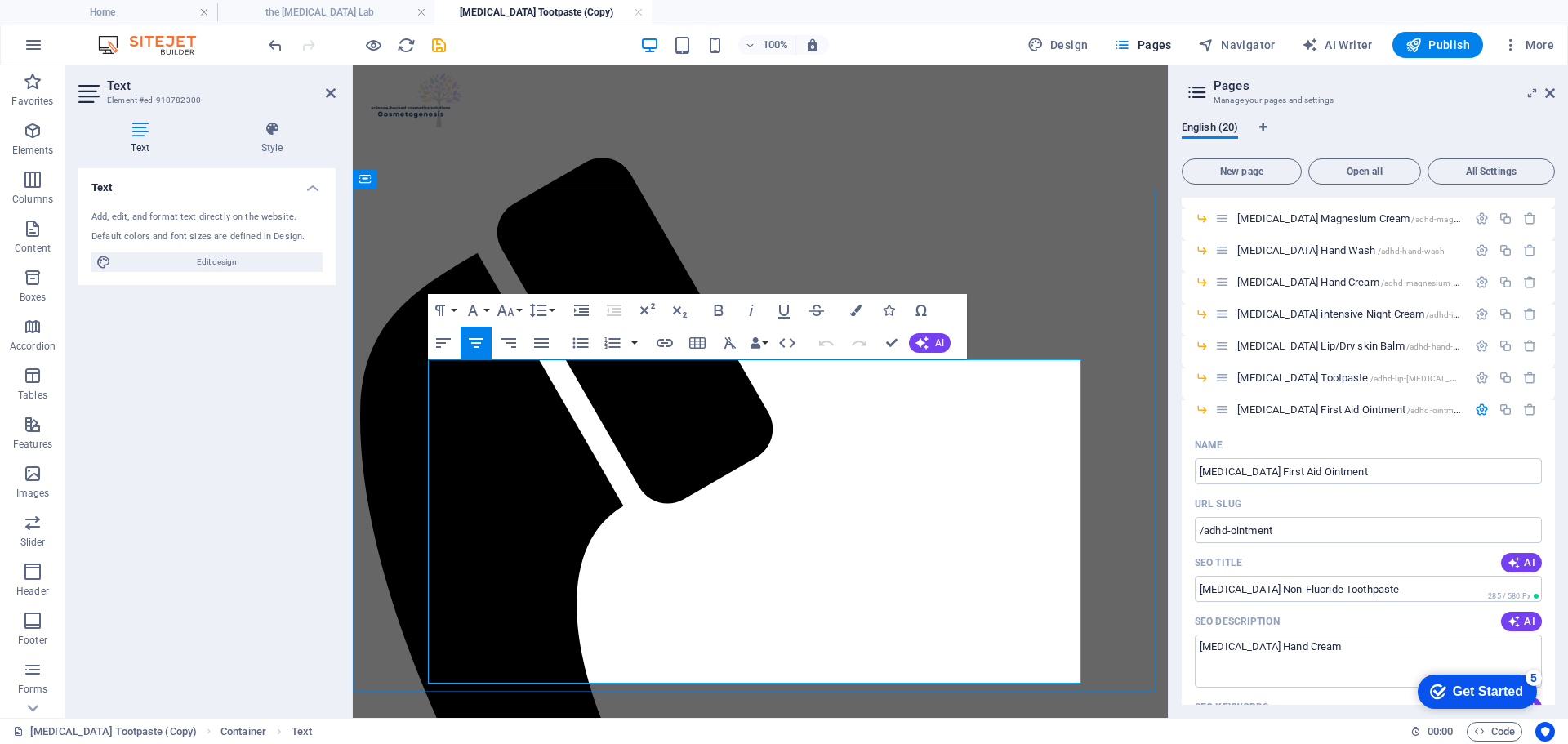
drag, startPoint x: 815, startPoint y: 460, endPoint x: 829, endPoint y: 469, distance: 16.6
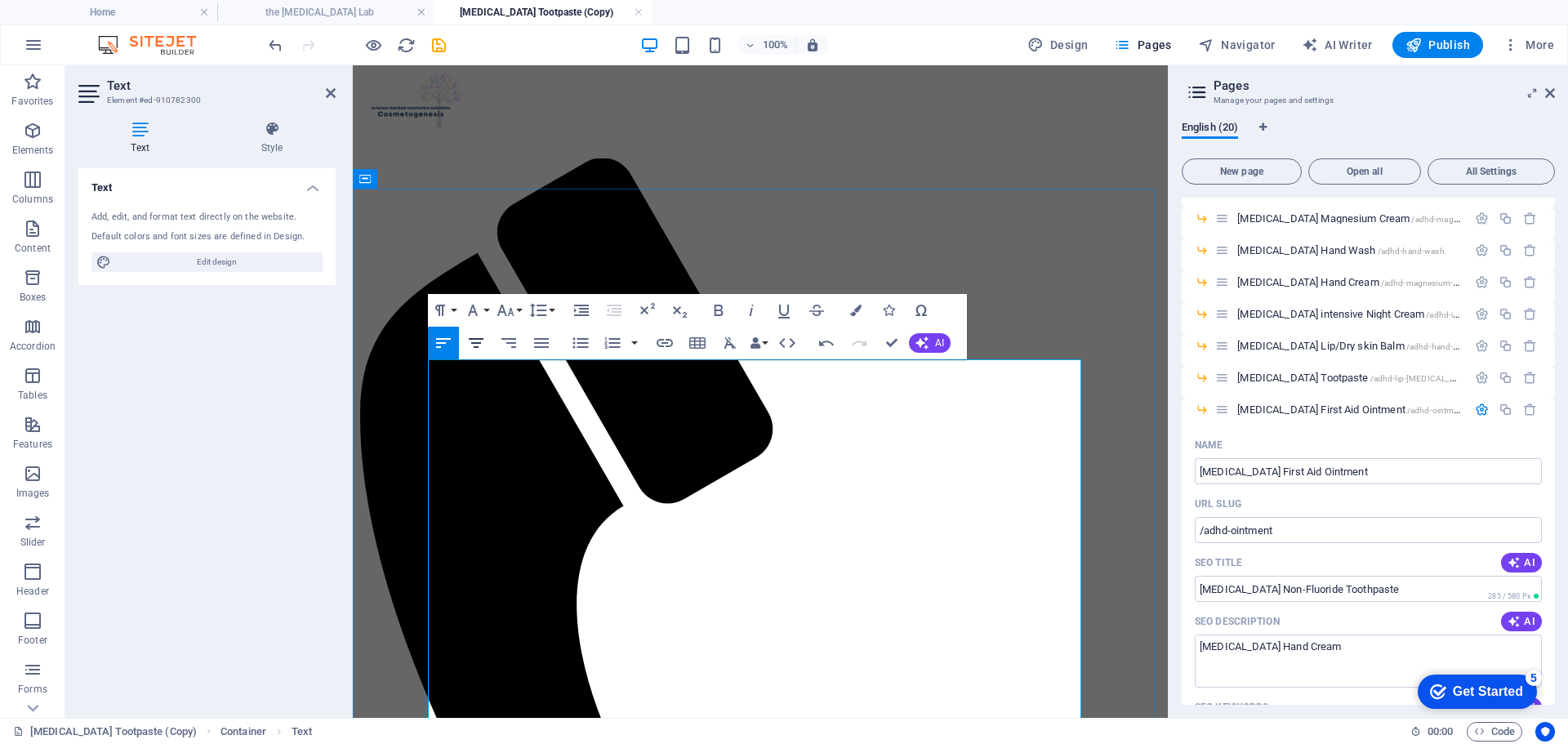
scroll to position [19126, 2]
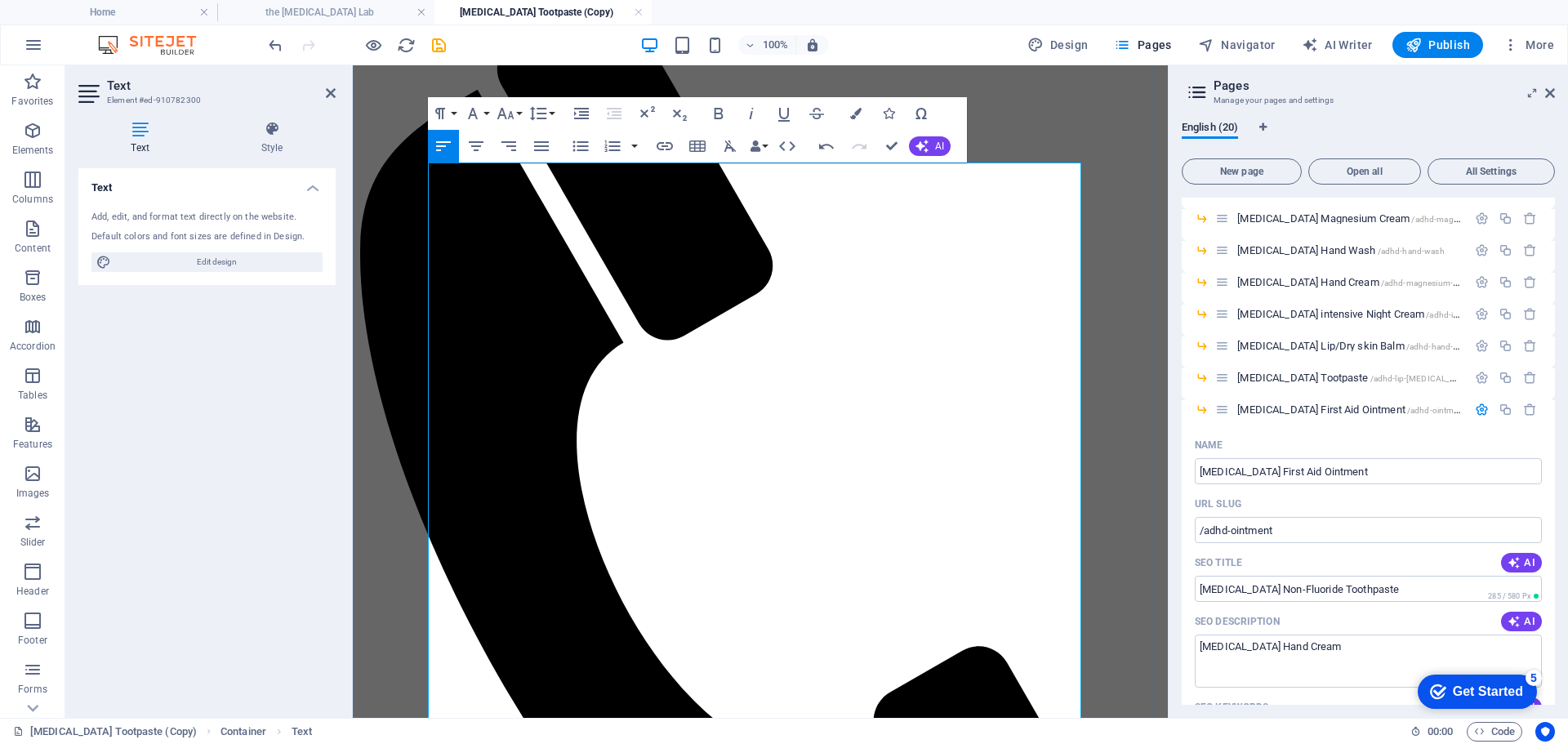
scroll to position [279, 0]
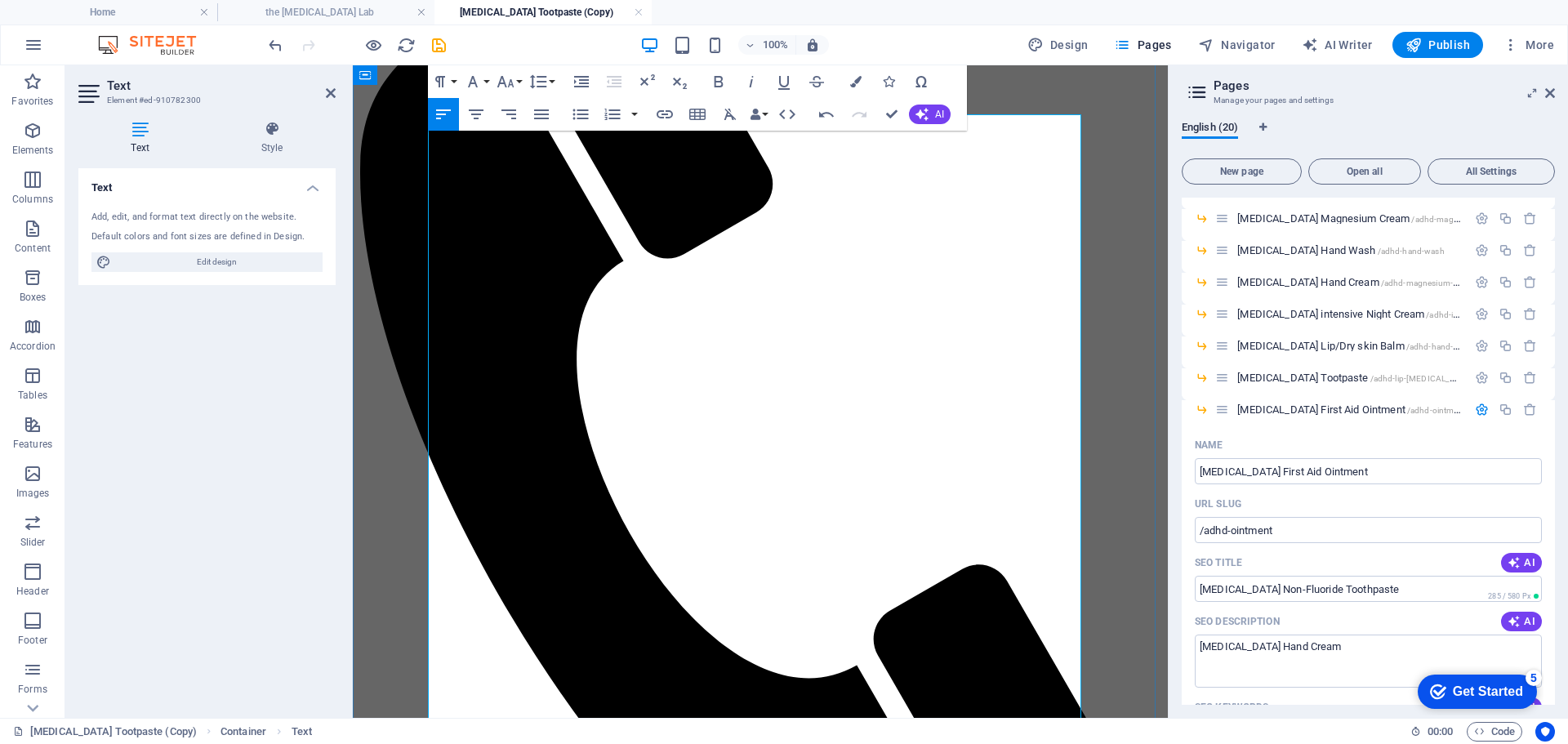
click at [581, 115] on icon "button" at bounding box center [580, 114] width 15 height 11
click at [579, 114] on icon "button" at bounding box center [580, 114] width 15 height 11
drag, startPoint x: 432, startPoint y: 509, endPoint x: 457, endPoint y: 513, distance: 25.3
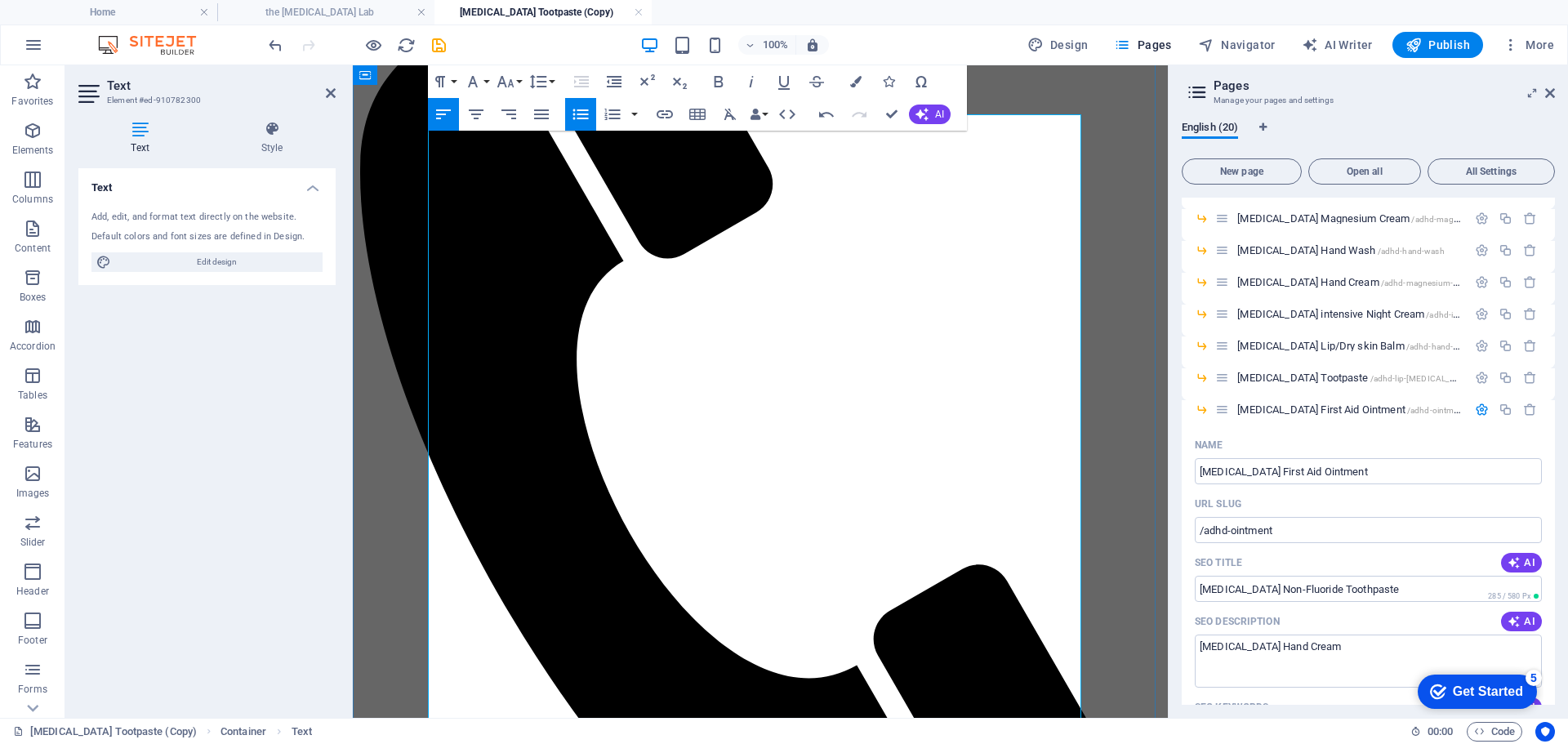
click at [581, 112] on icon "button" at bounding box center [581, 114] width 19 height 19
click at [584, 115] on icon "button" at bounding box center [580, 114] width 15 height 11
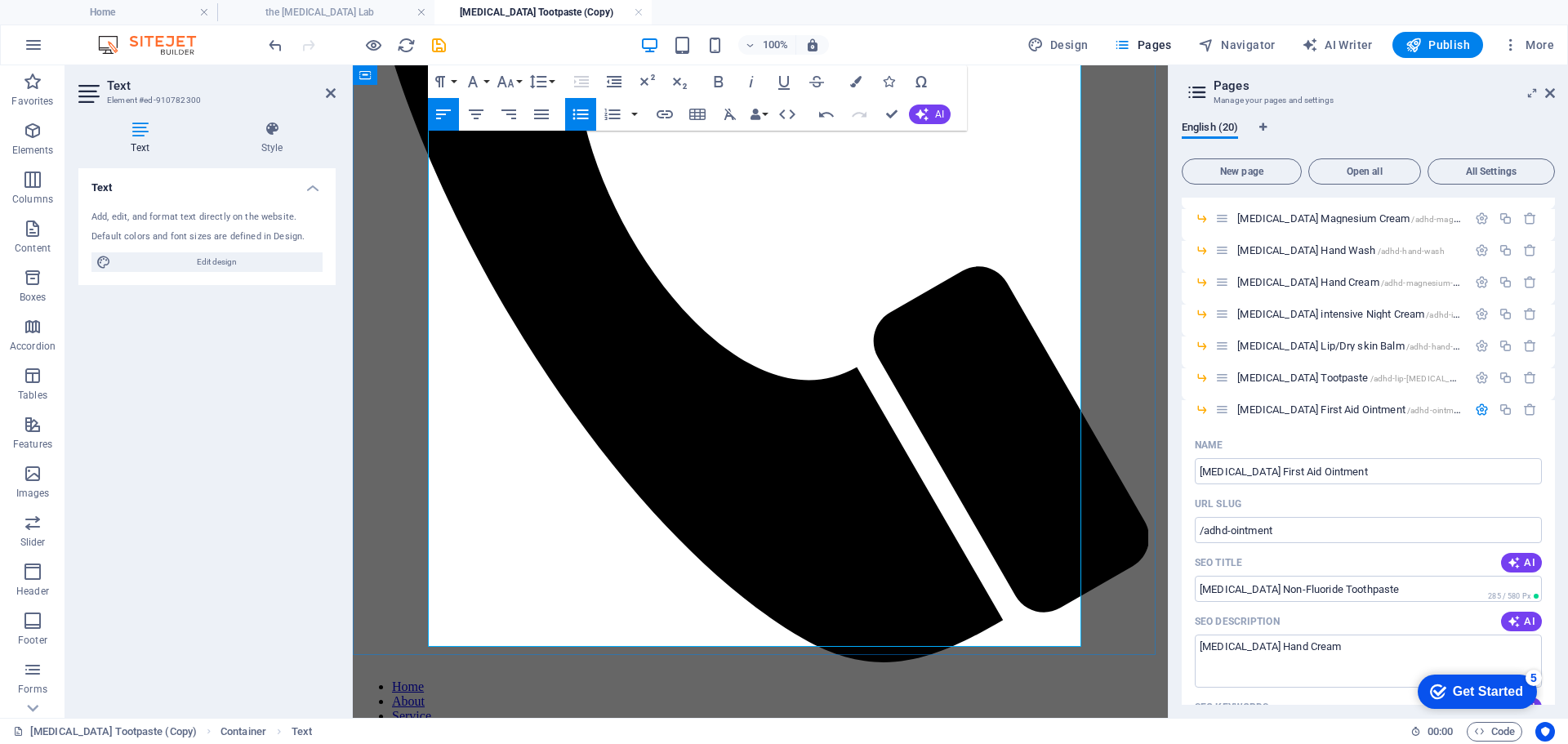
scroll to position [606, 0]
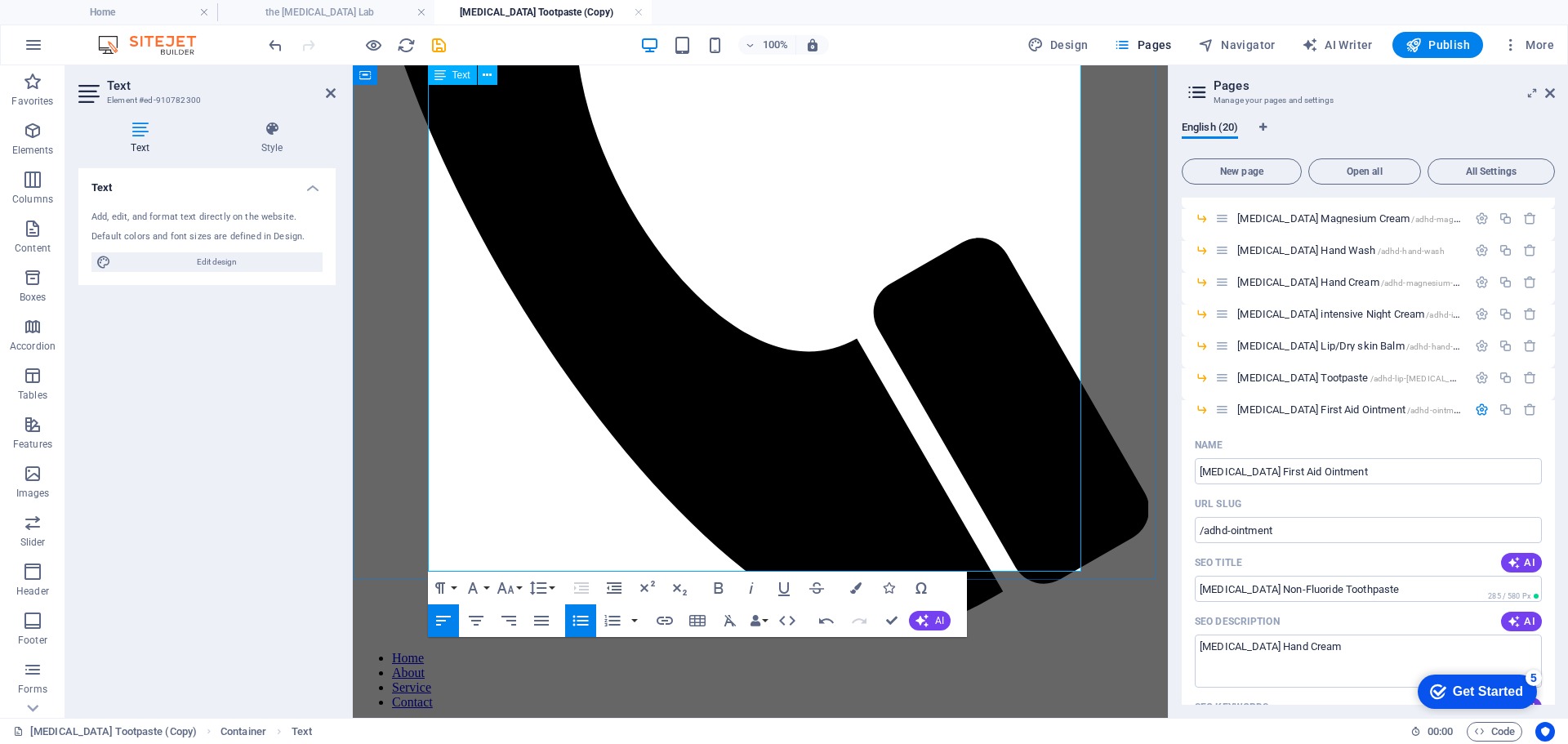
click at [581, 620] on icon "button" at bounding box center [580, 620] width 15 height 11
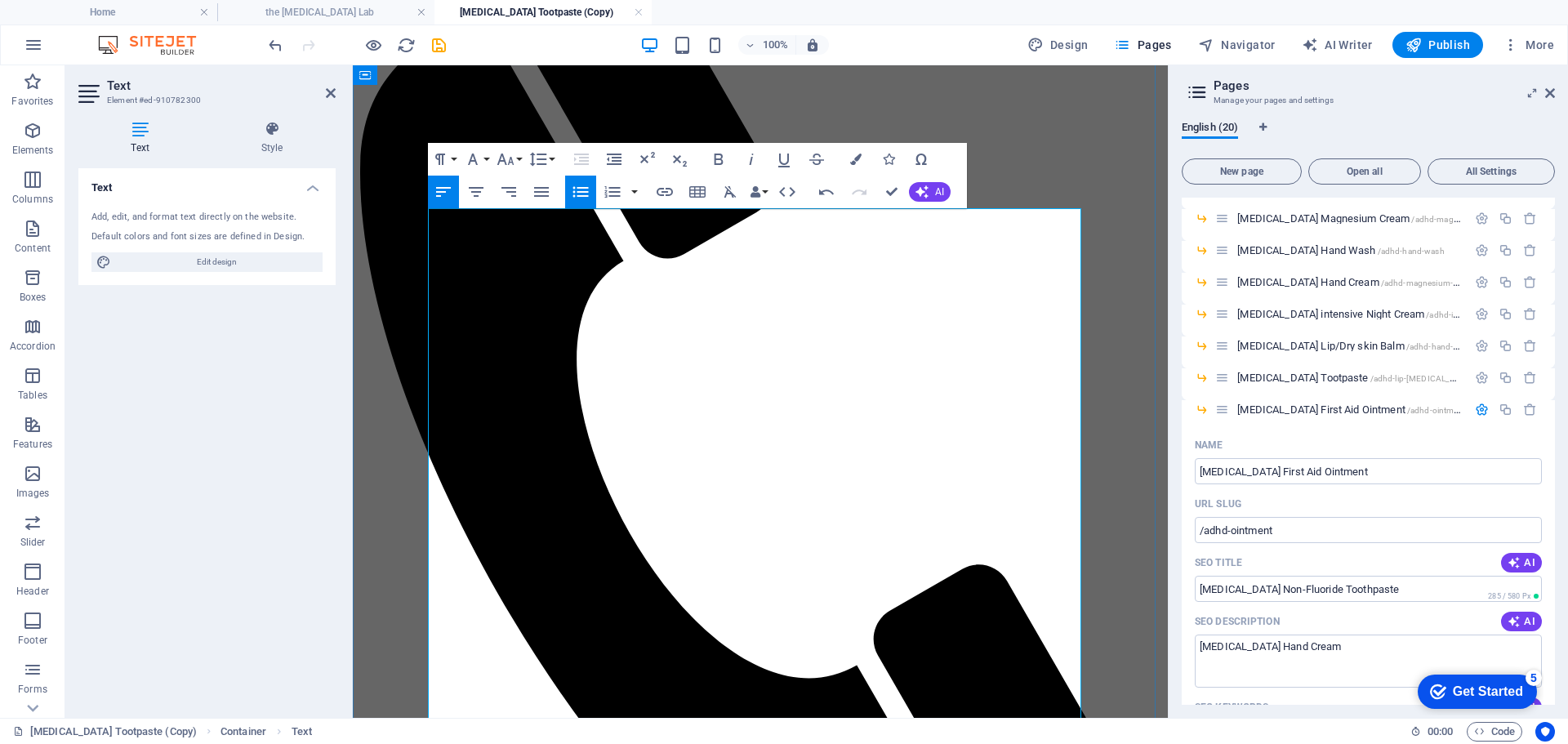
scroll to position [116, 0]
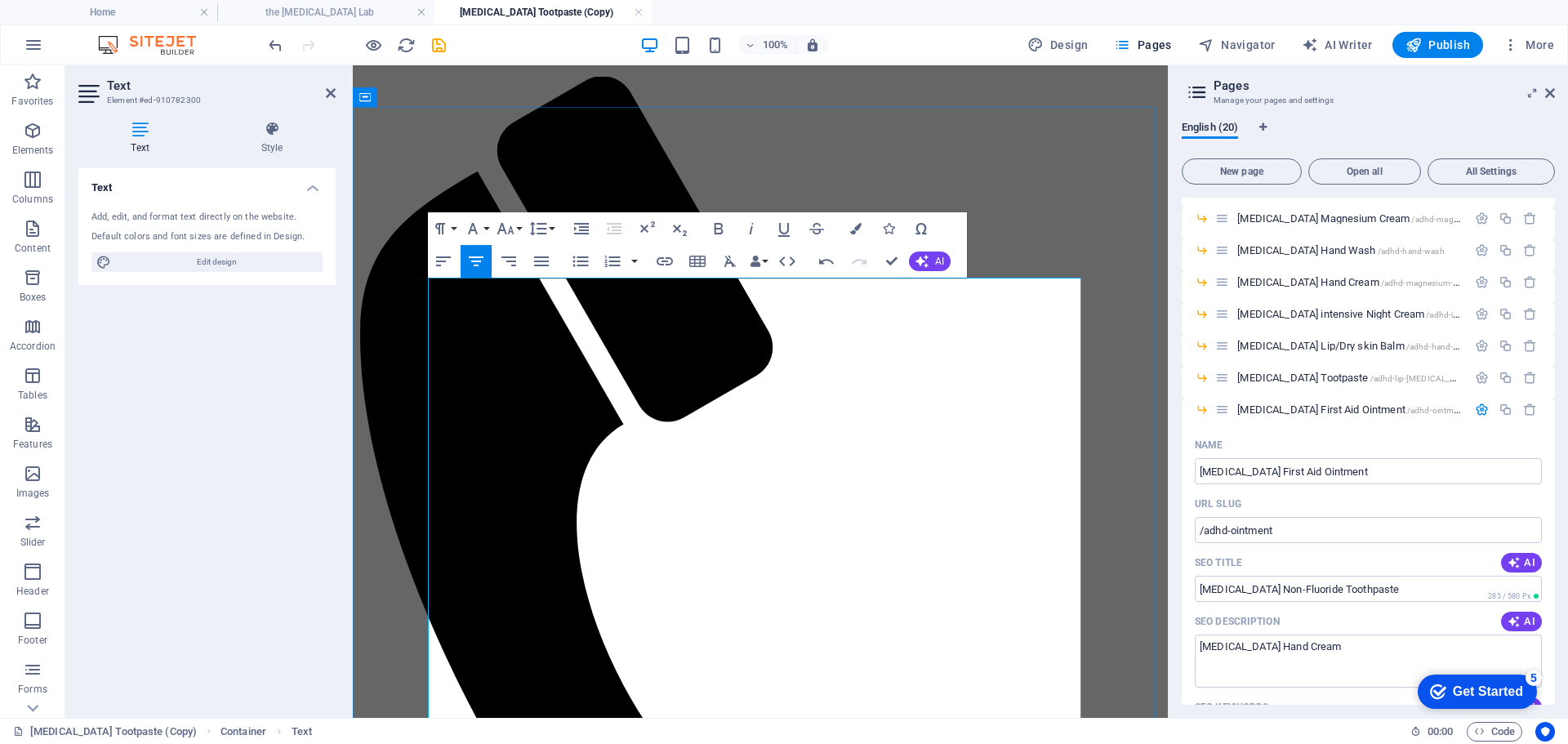
drag, startPoint x: 449, startPoint y: 335, endPoint x: 780, endPoint y: 396, distance: 336.6
click at [929, 258] on button "AI" at bounding box center [929, 262] width 41 height 19
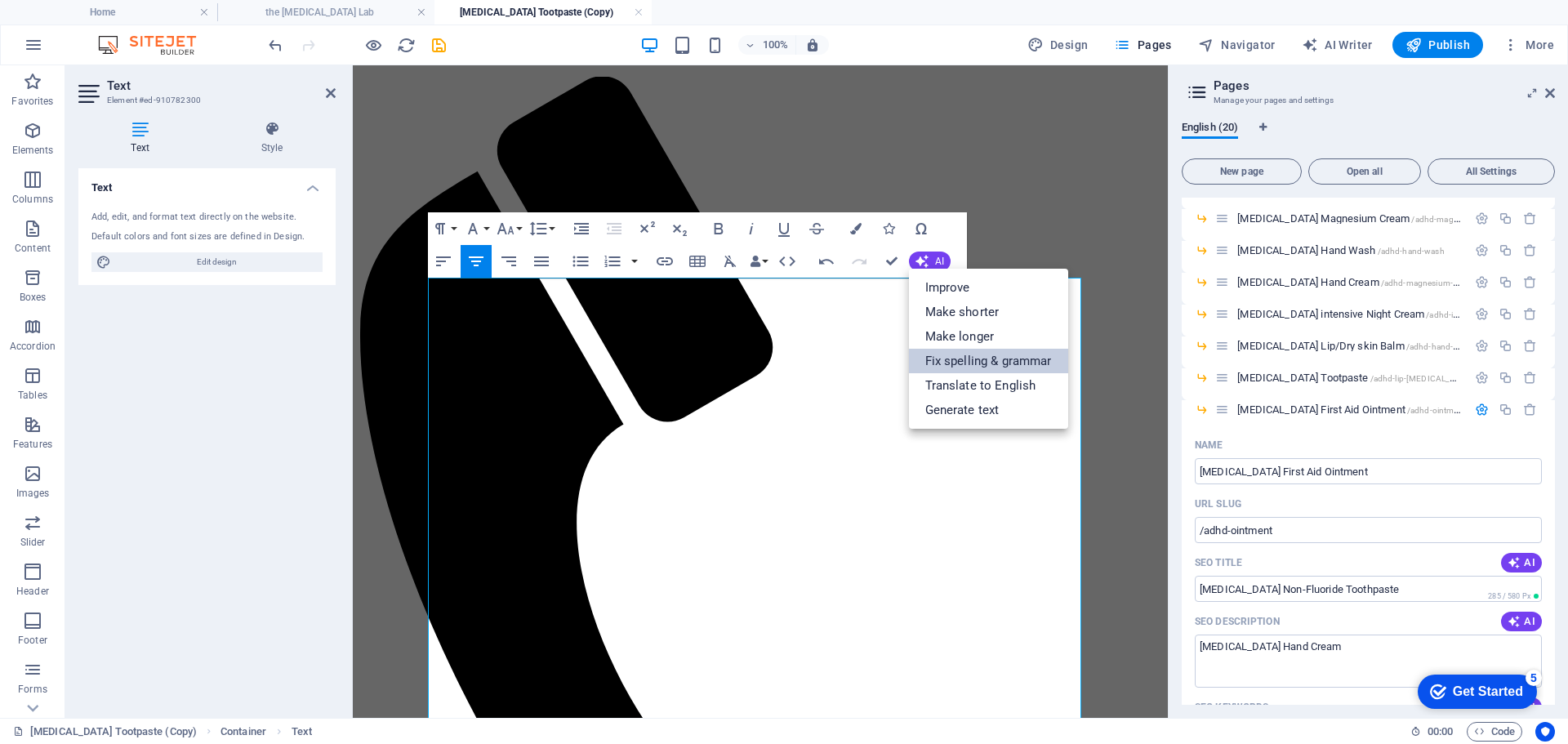
click at [1000, 363] on link "Fix spelling & grammar" at bounding box center [988, 360] width 159 height 24
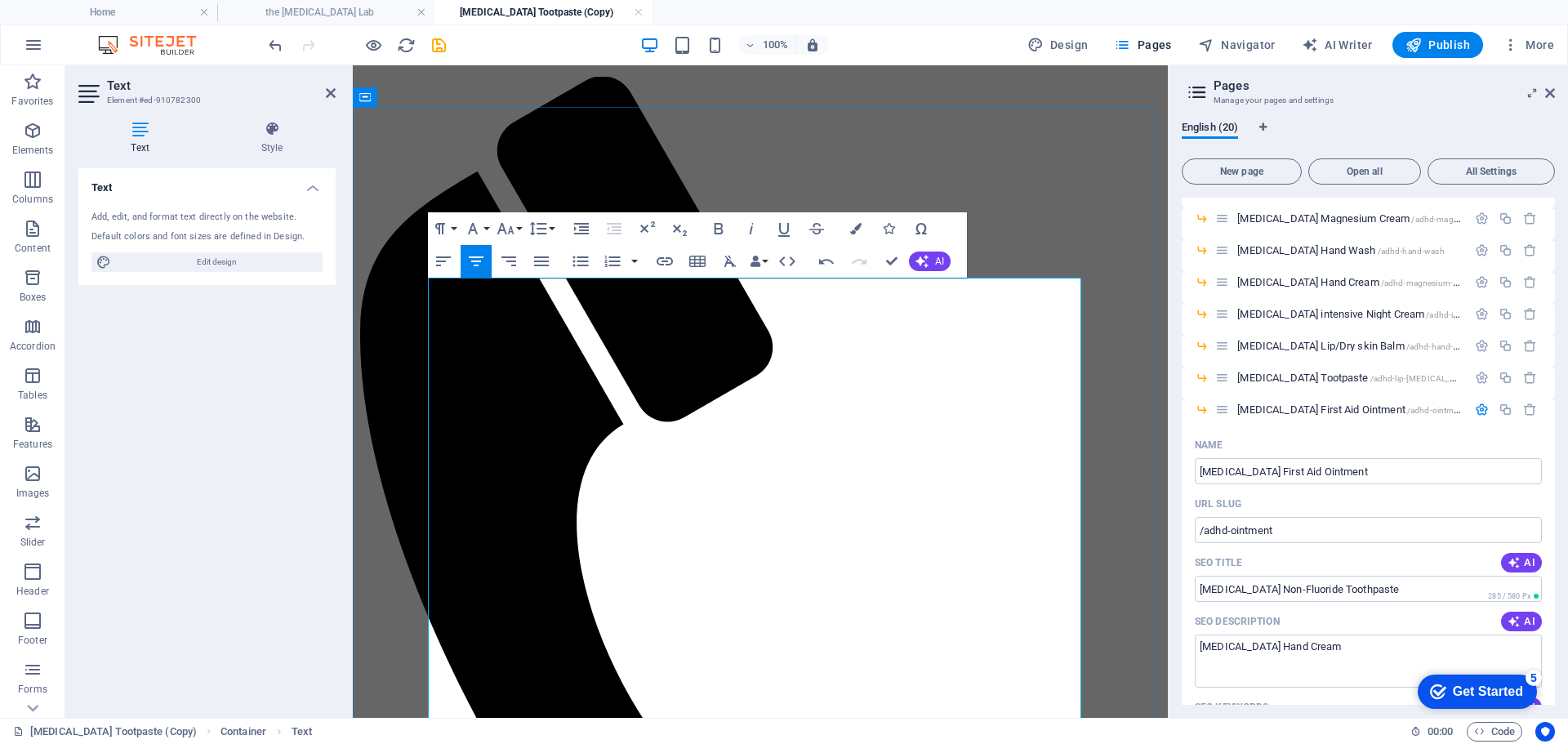
drag, startPoint x: 569, startPoint y: 327, endPoint x: 977, endPoint y: 341, distance: 408.2
click at [920, 258] on icon "button" at bounding box center [922, 262] width 14 height 14
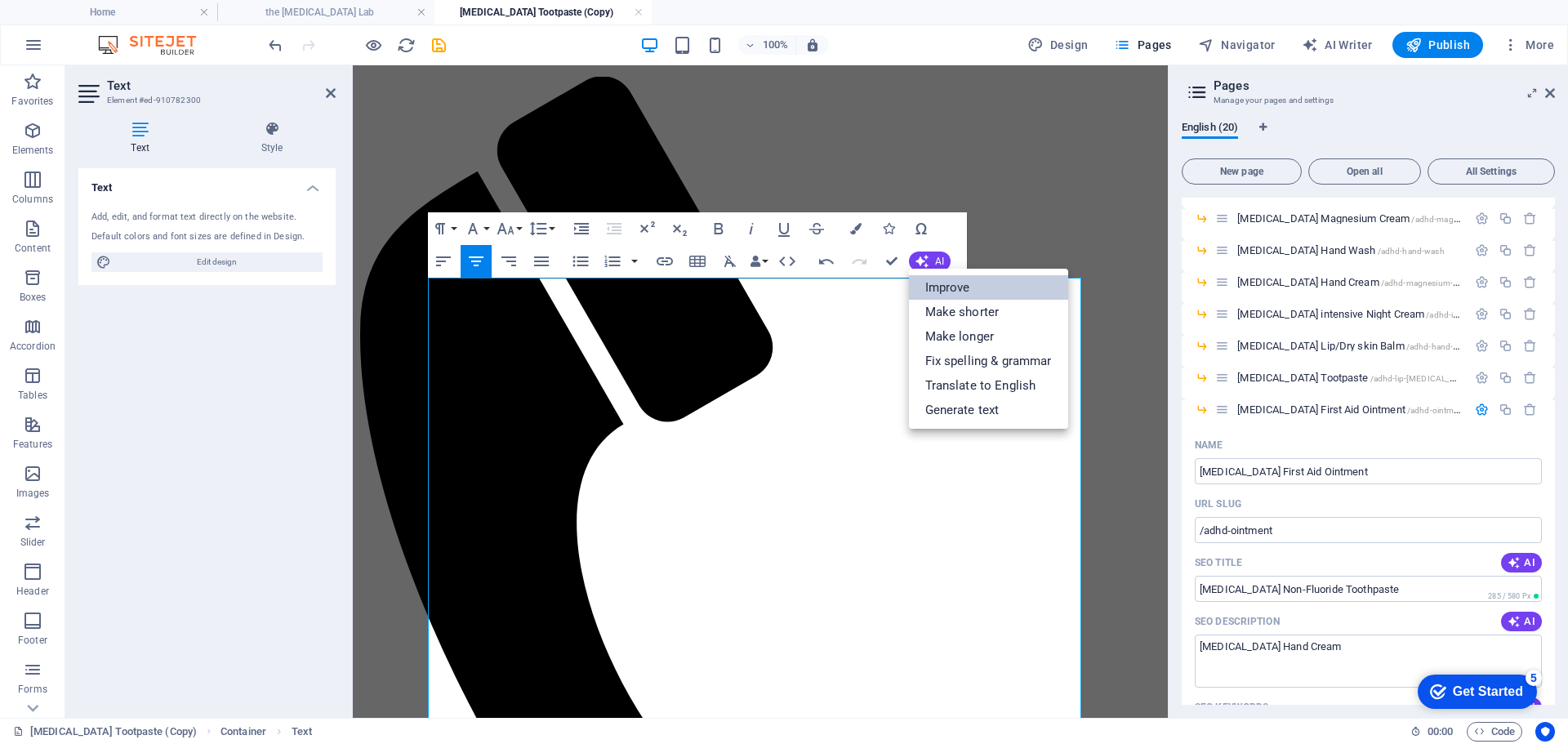
click at [956, 279] on link "Improve" at bounding box center [988, 287] width 159 height 24
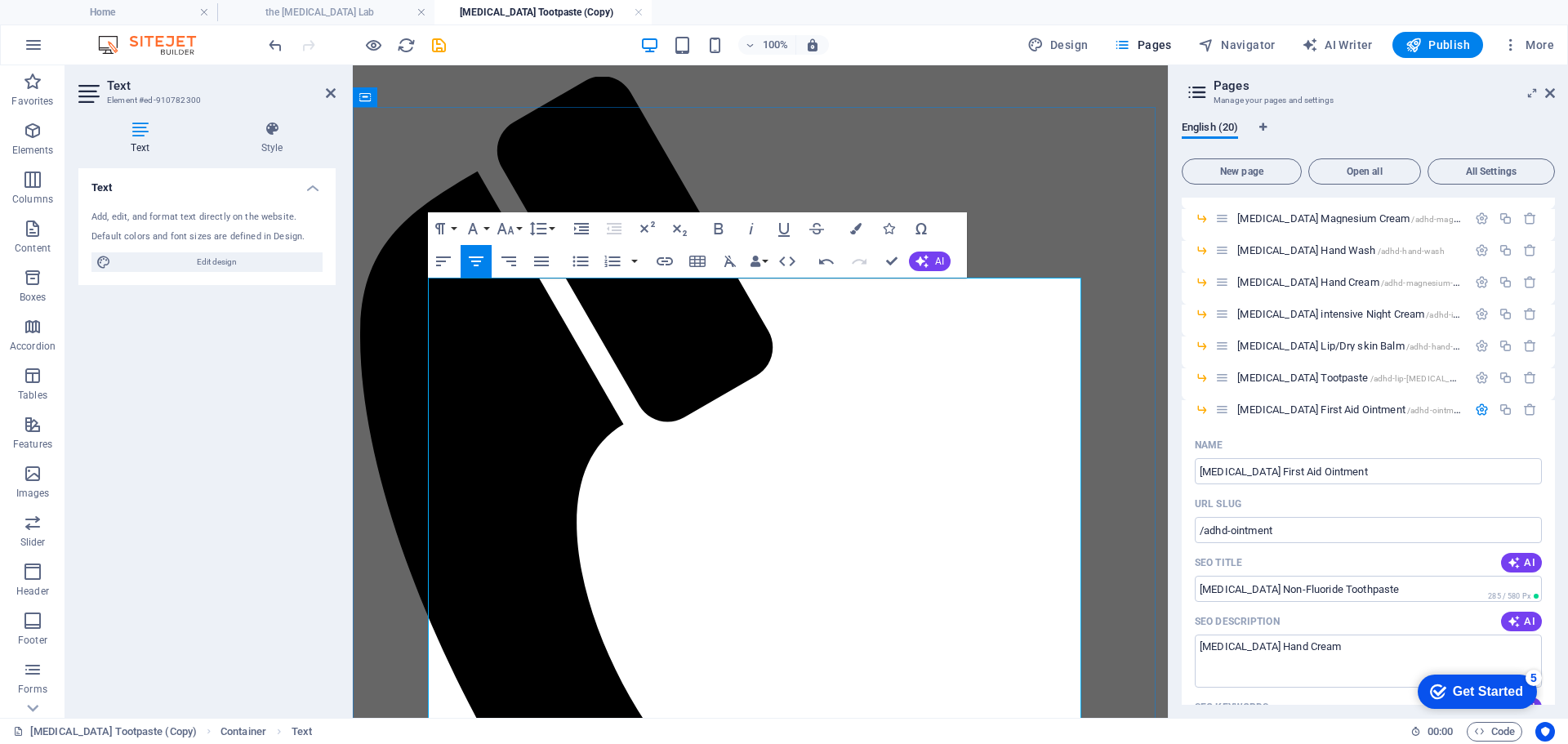
drag, startPoint x: 564, startPoint y: 331, endPoint x: 960, endPoint y: 332, distance: 396.0
click at [857, 232] on icon "button" at bounding box center [856, 229] width 12 height 12
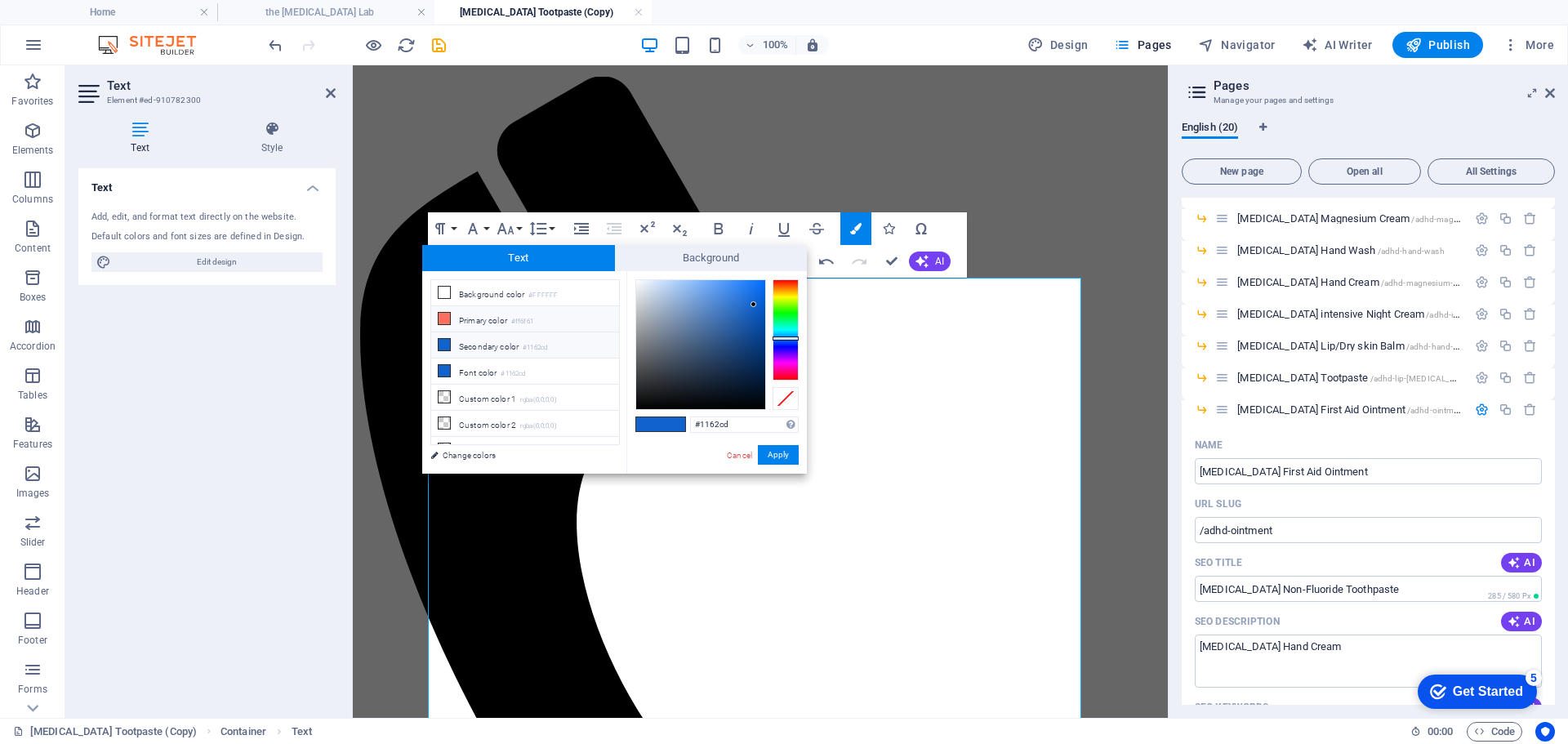
click at [450, 313] on icon at bounding box center [445, 318] width 12 height 12
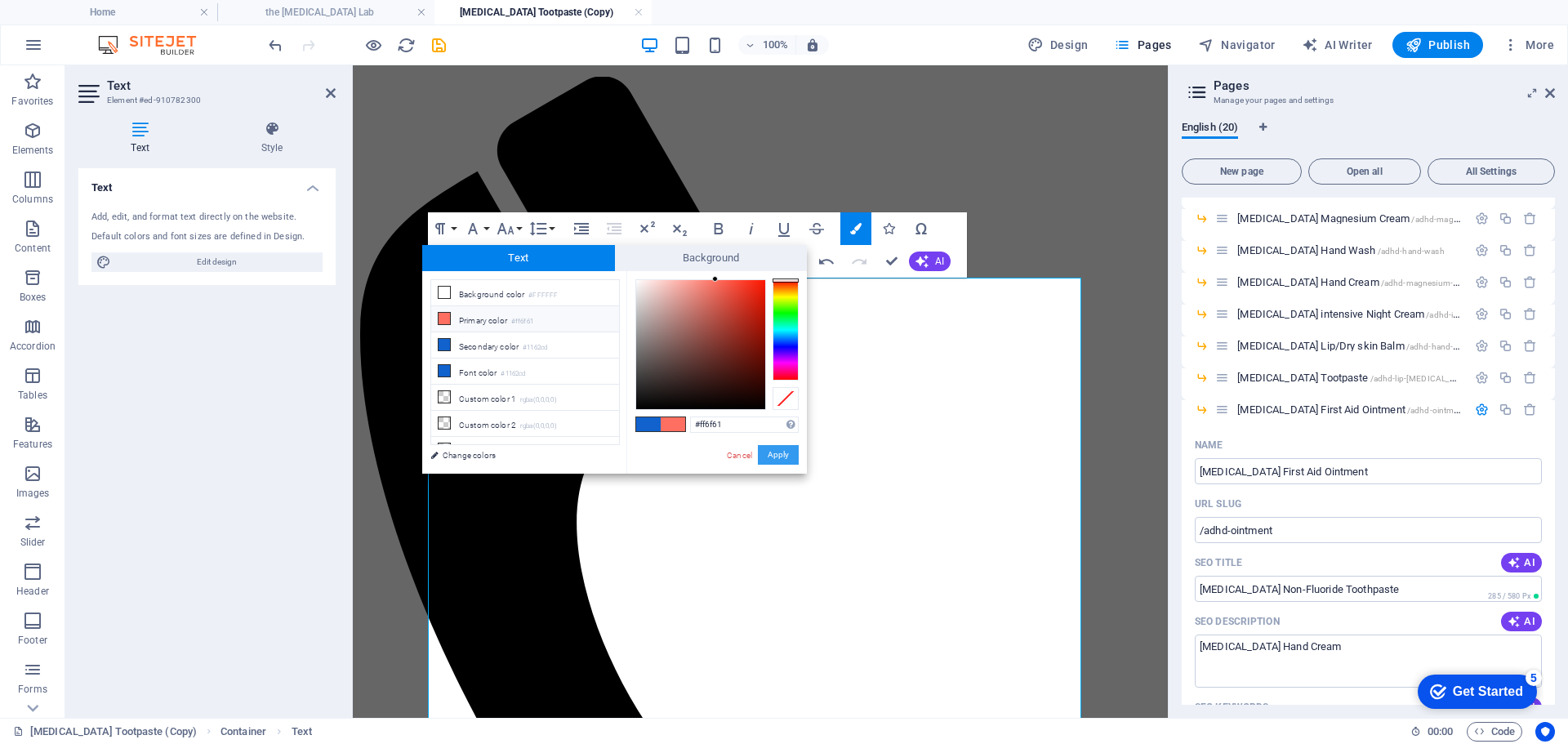
click at [782, 454] on button "Apply" at bounding box center [779, 455] width 41 height 19
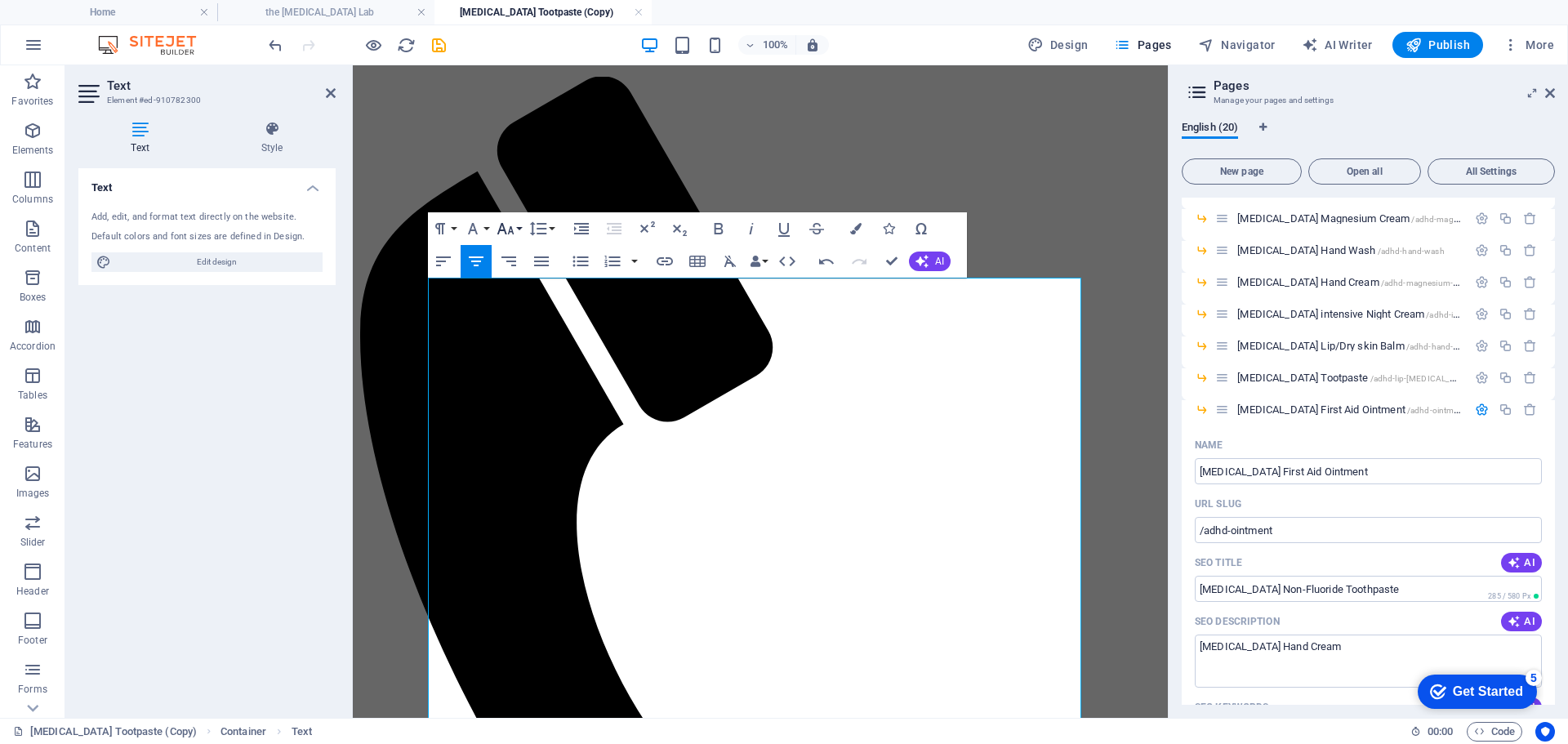
click at [513, 225] on icon "button" at bounding box center [506, 229] width 19 height 19
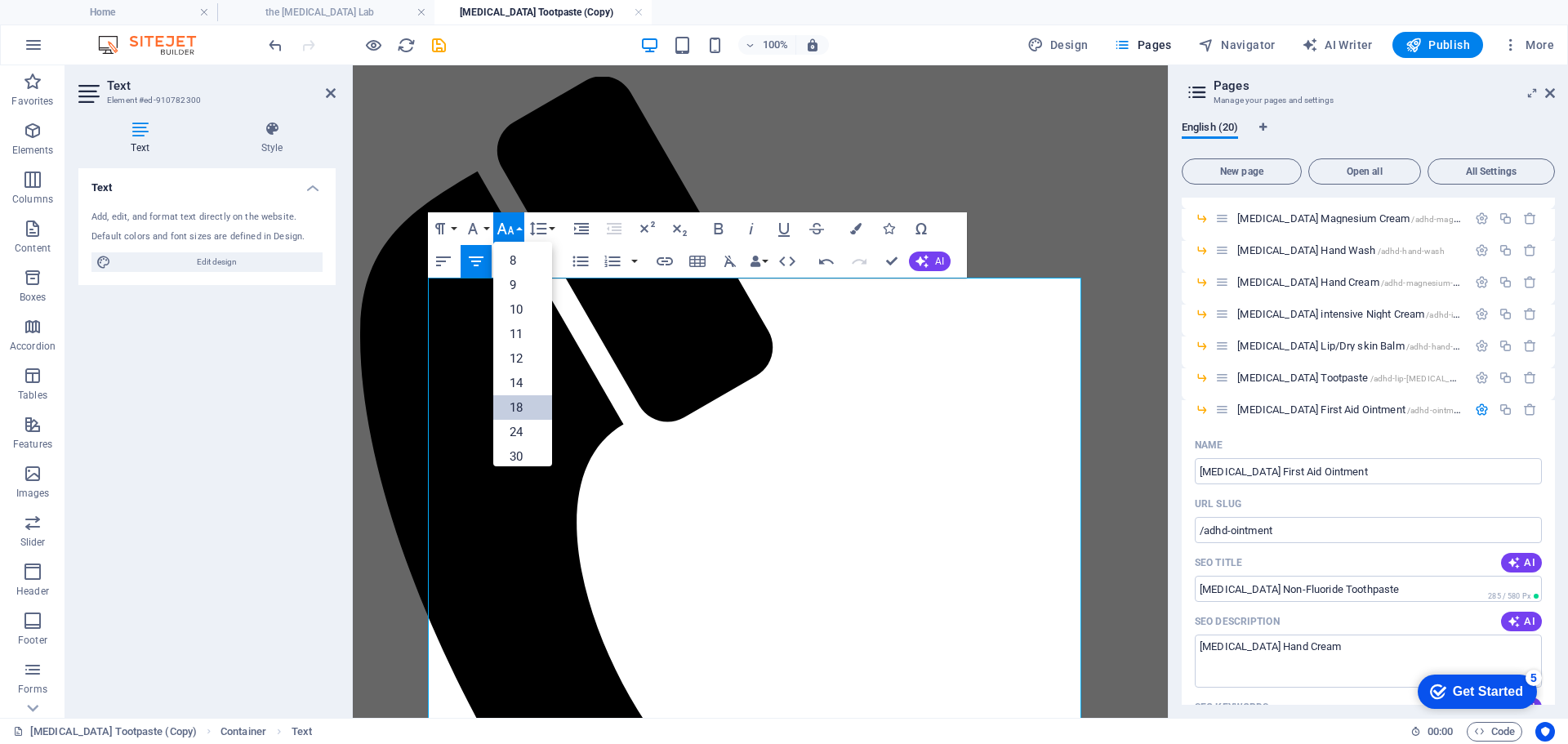
drag, startPoint x: 531, startPoint y: 400, endPoint x: 173, endPoint y: 335, distance: 363.9
click at [531, 400] on link "18" at bounding box center [522, 407] width 59 height 24
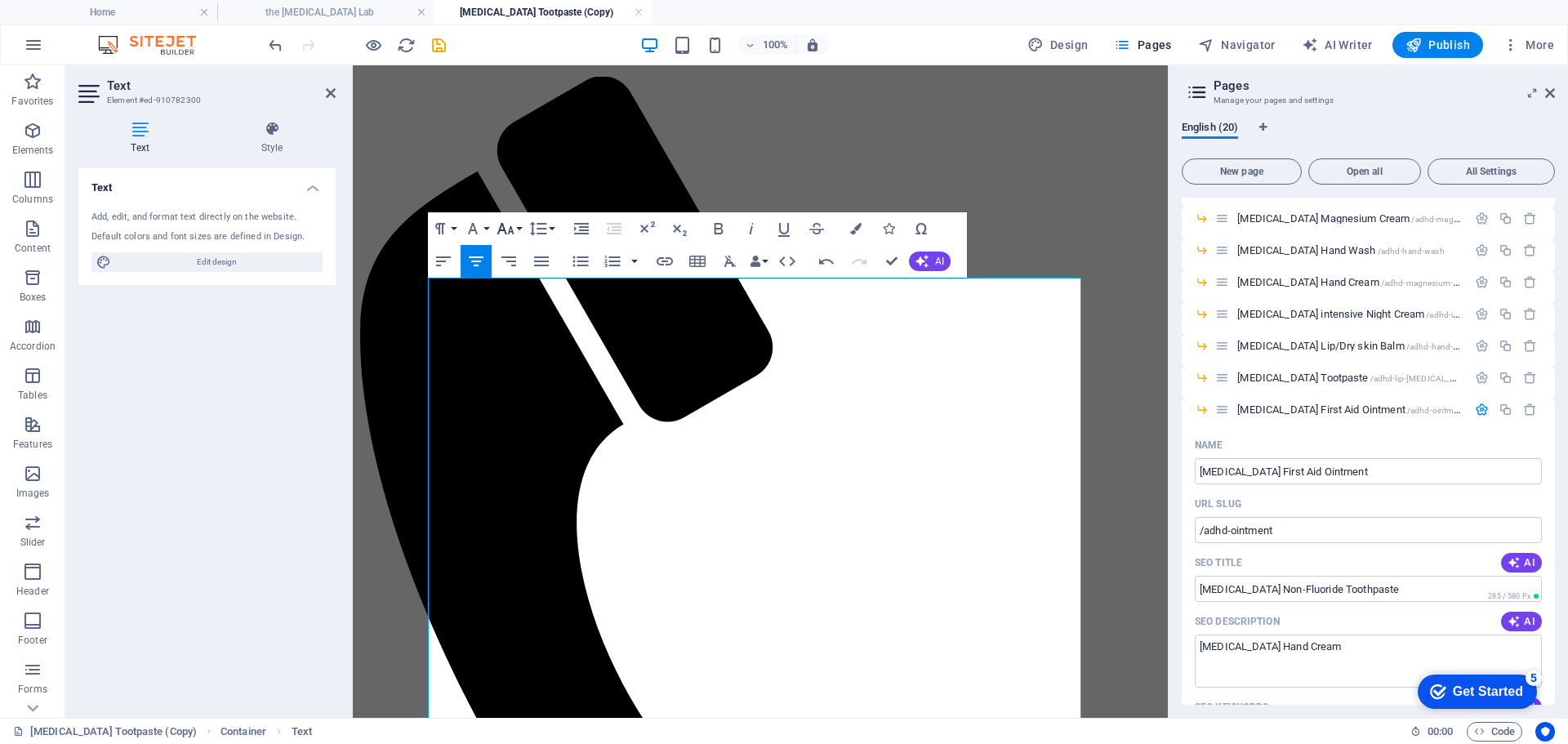
click at [515, 225] on button "Font Size" at bounding box center [509, 229] width 31 height 33
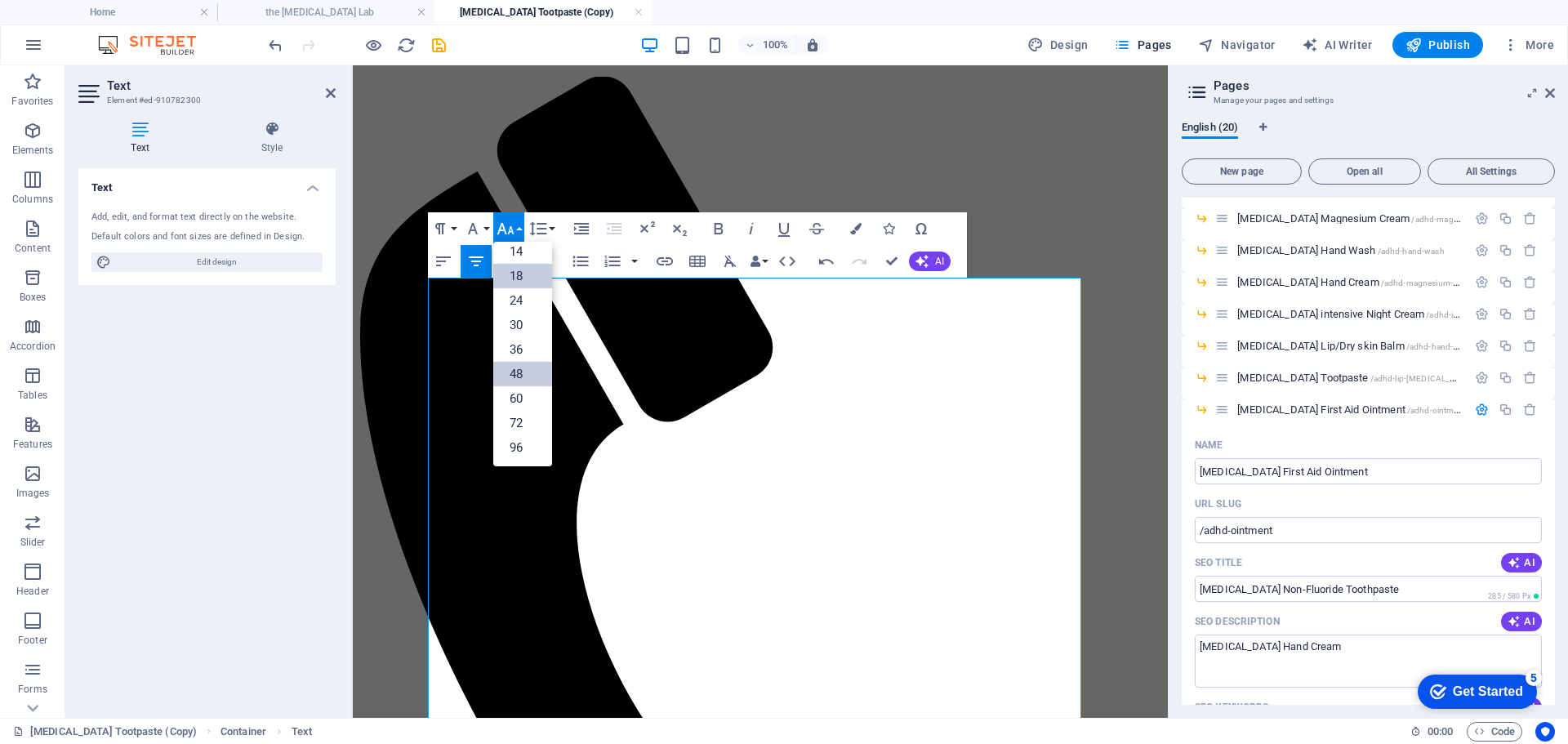
scroll to position [131, 0]
click at [524, 298] on link "24" at bounding box center [522, 300] width 59 height 24
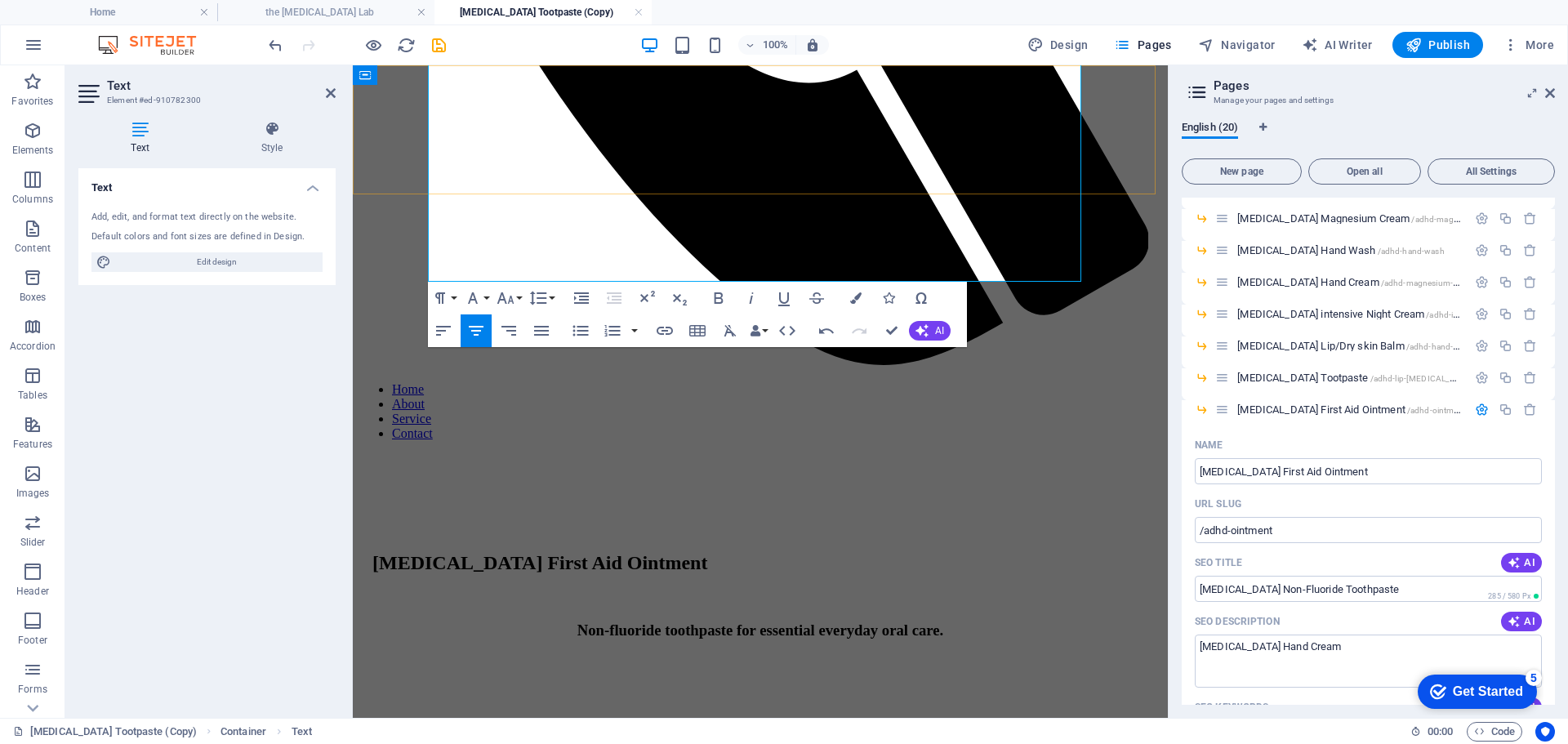
scroll to position [859, 0]
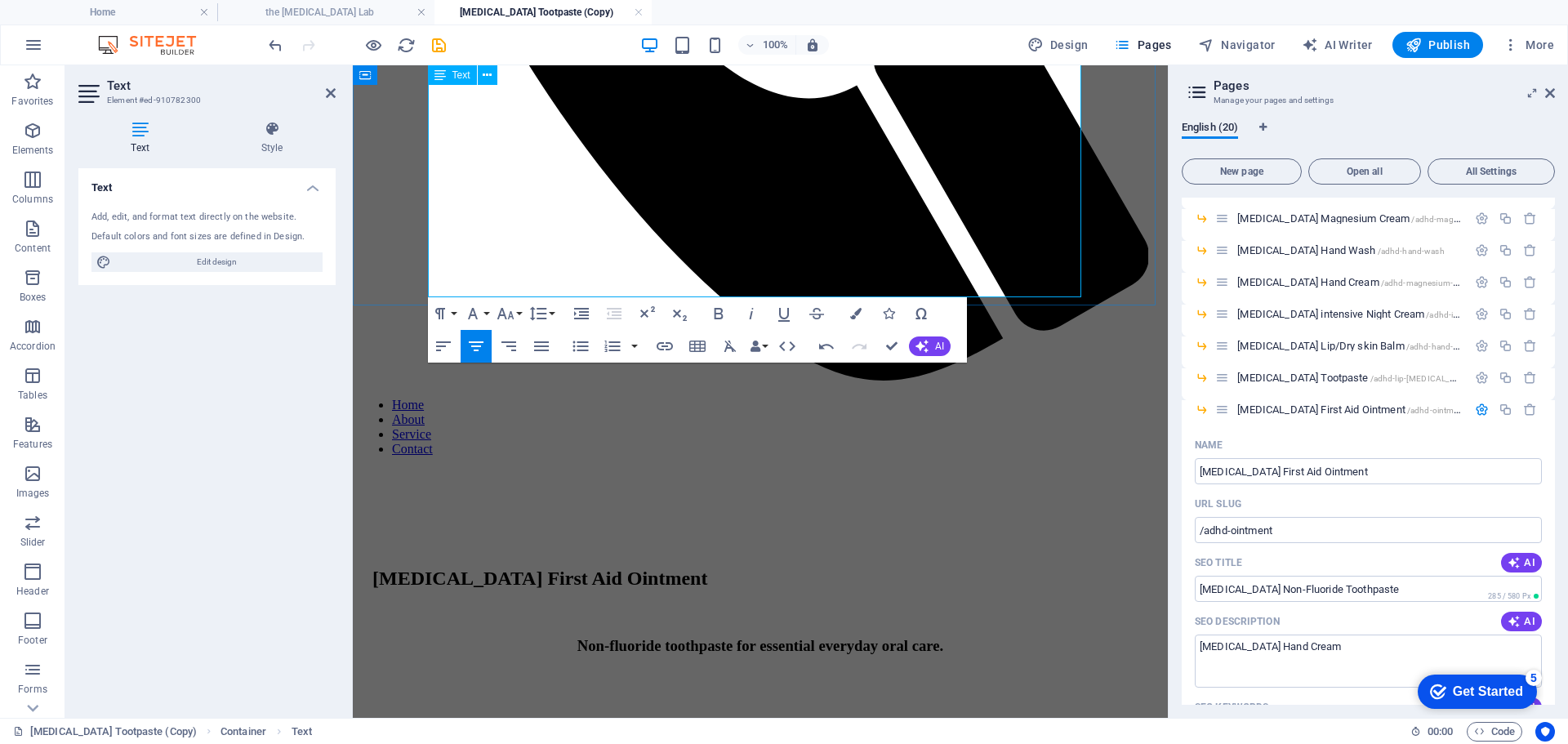
drag, startPoint x: 441, startPoint y: 258, endPoint x: 956, endPoint y: 285, distance: 515.7
click at [449, 344] on icon "button" at bounding box center [443, 346] width 19 height 19
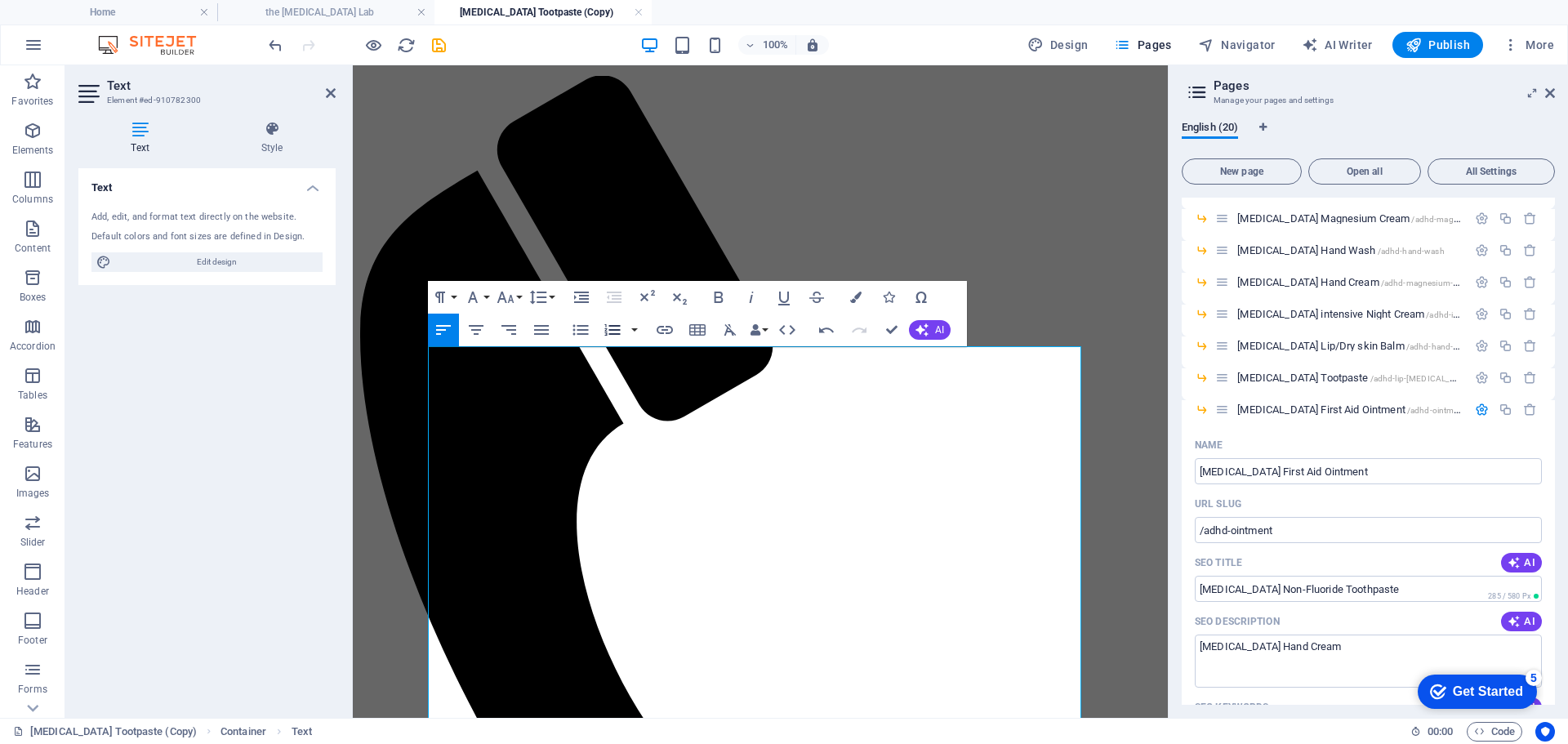
scroll to position [42, 0]
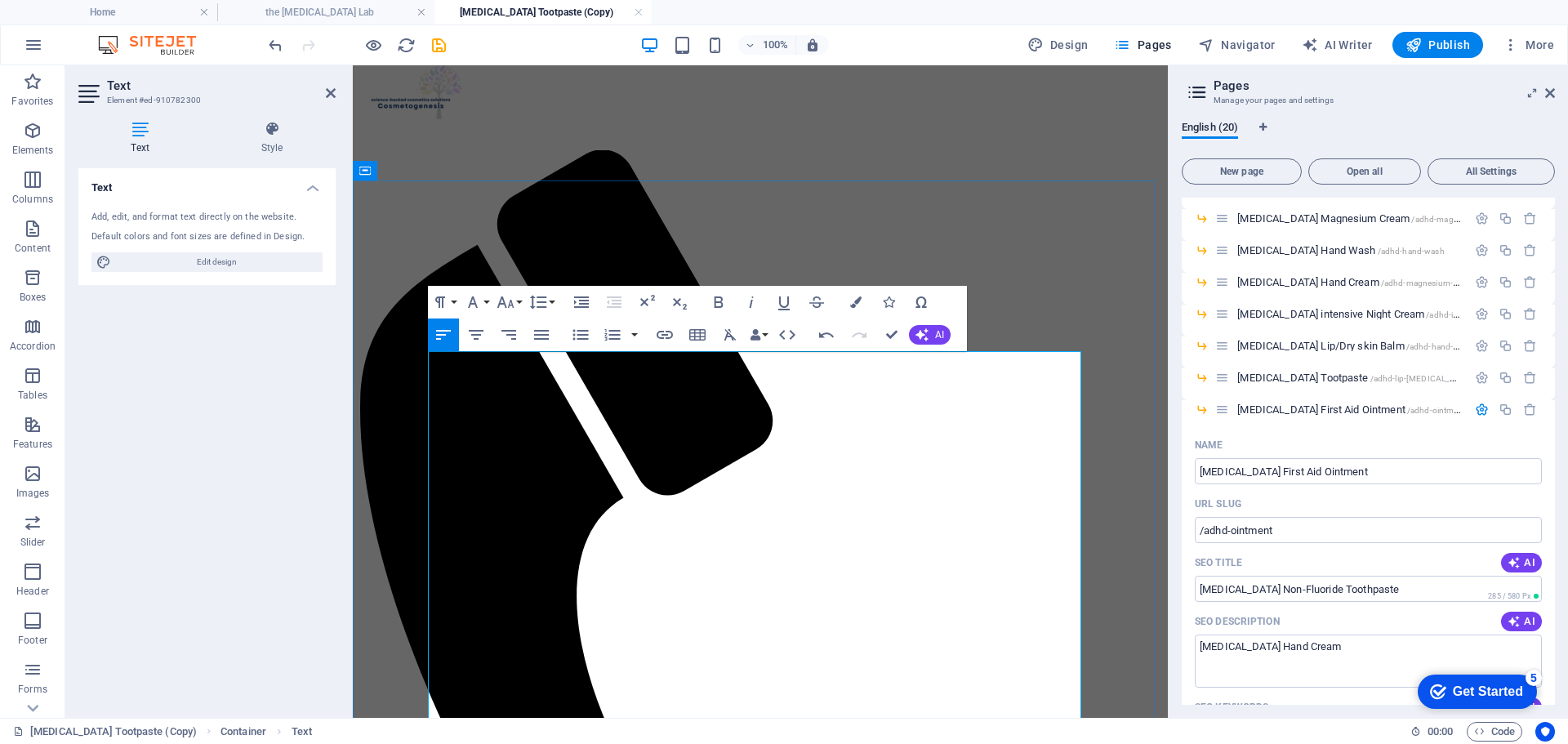
drag, startPoint x: 580, startPoint y: 593, endPoint x: 419, endPoint y: 603, distance: 161.3
click at [476, 338] on icon "button" at bounding box center [476, 335] width 19 height 19
click at [828, 335] on icon "button" at bounding box center [826, 335] width 19 height 19
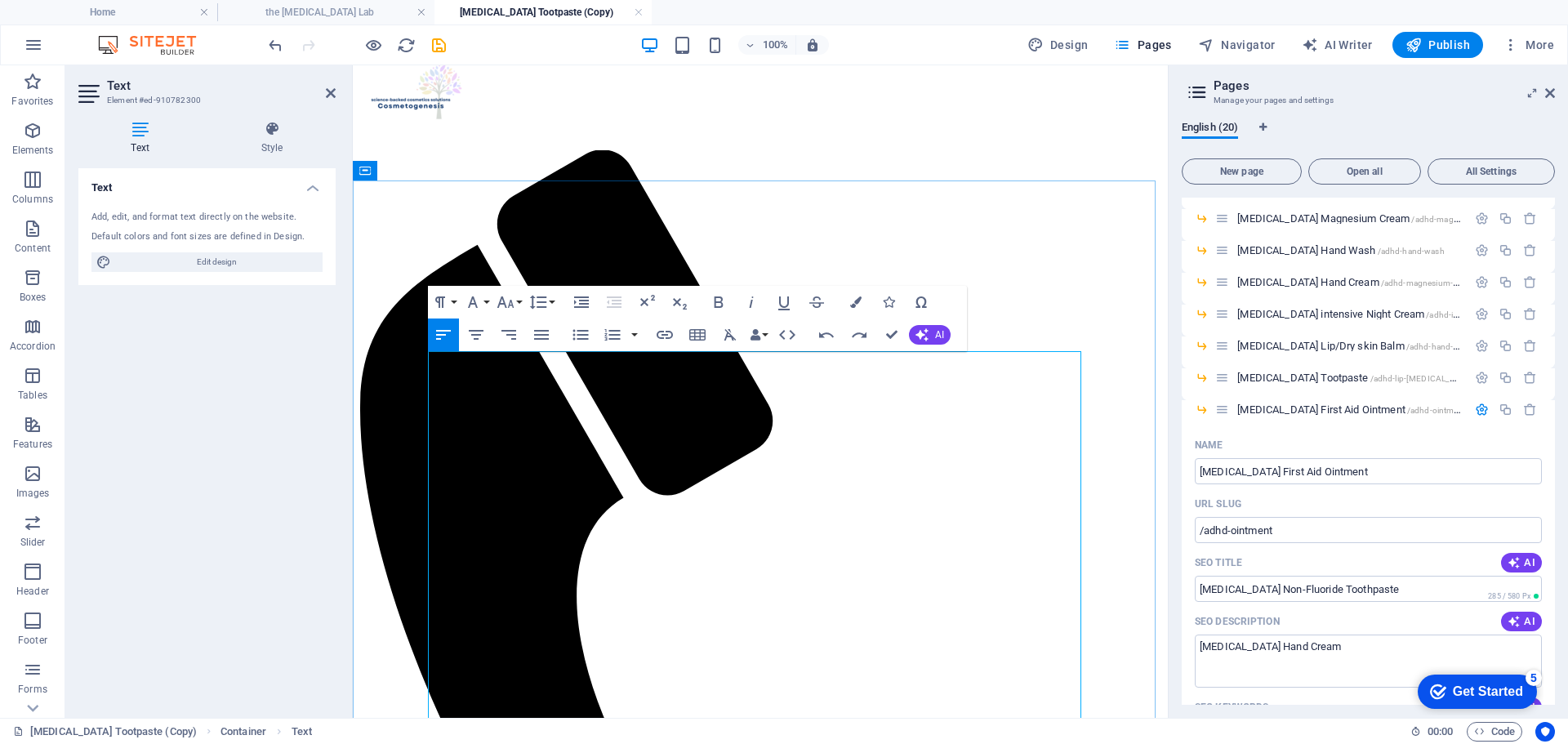
drag, startPoint x: 562, startPoint y: 597, endPoint x: 426, endPoint y: 601, distance: 136.1
click at [475, 334] on icon "button" at bounding box center [476, 335] width 14 height 10
click at [830, 333] on icon "button" at bounding box center [826, 335] width 19 height 19
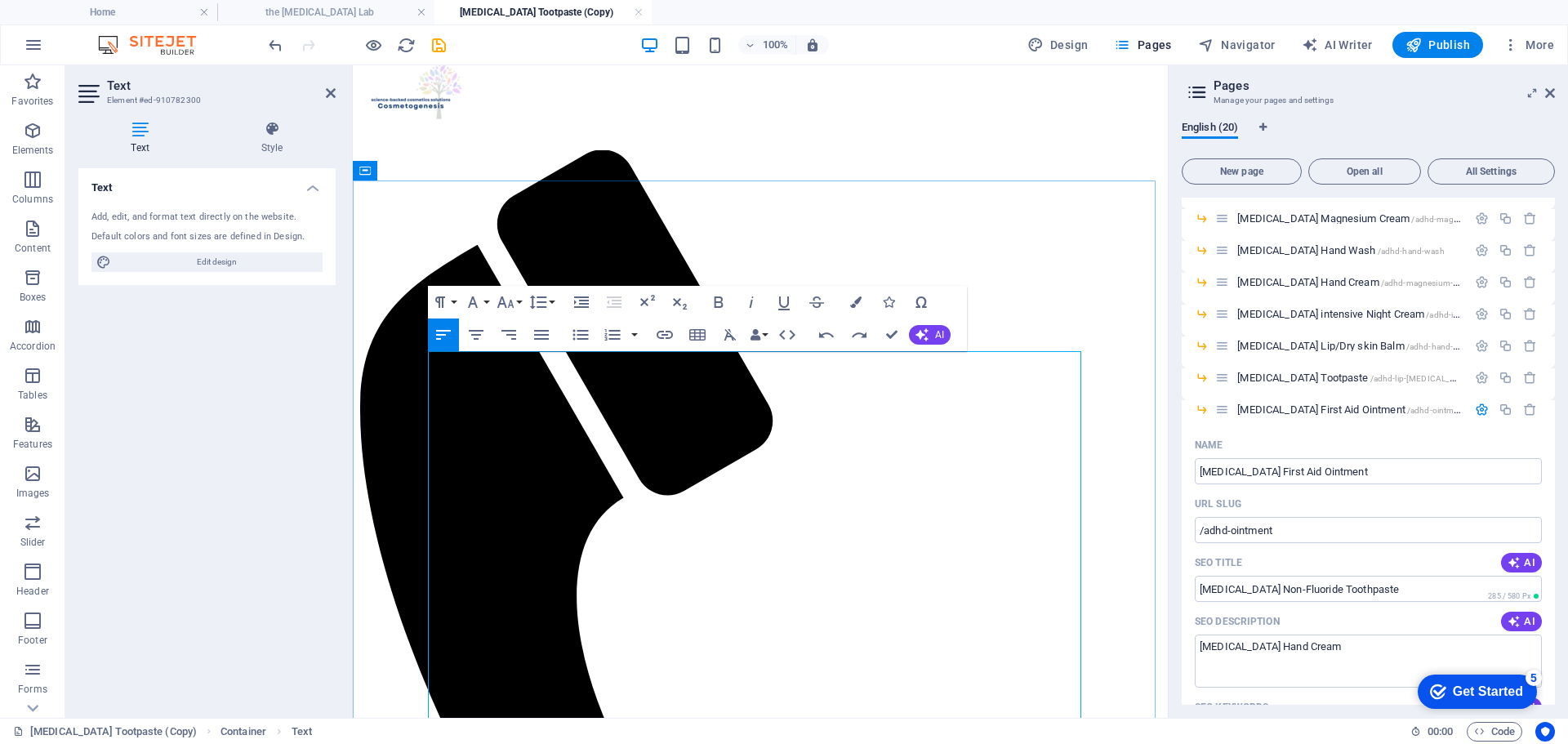
drag, startPoint x: 550, startPoint y: 601, endPoint x: 432, endPoint y: 607, distance: 118.2
drag, startPoint x: 655, startPoint y: 582, endPoint x: 530, endPoint y: 606, distance: 127.3
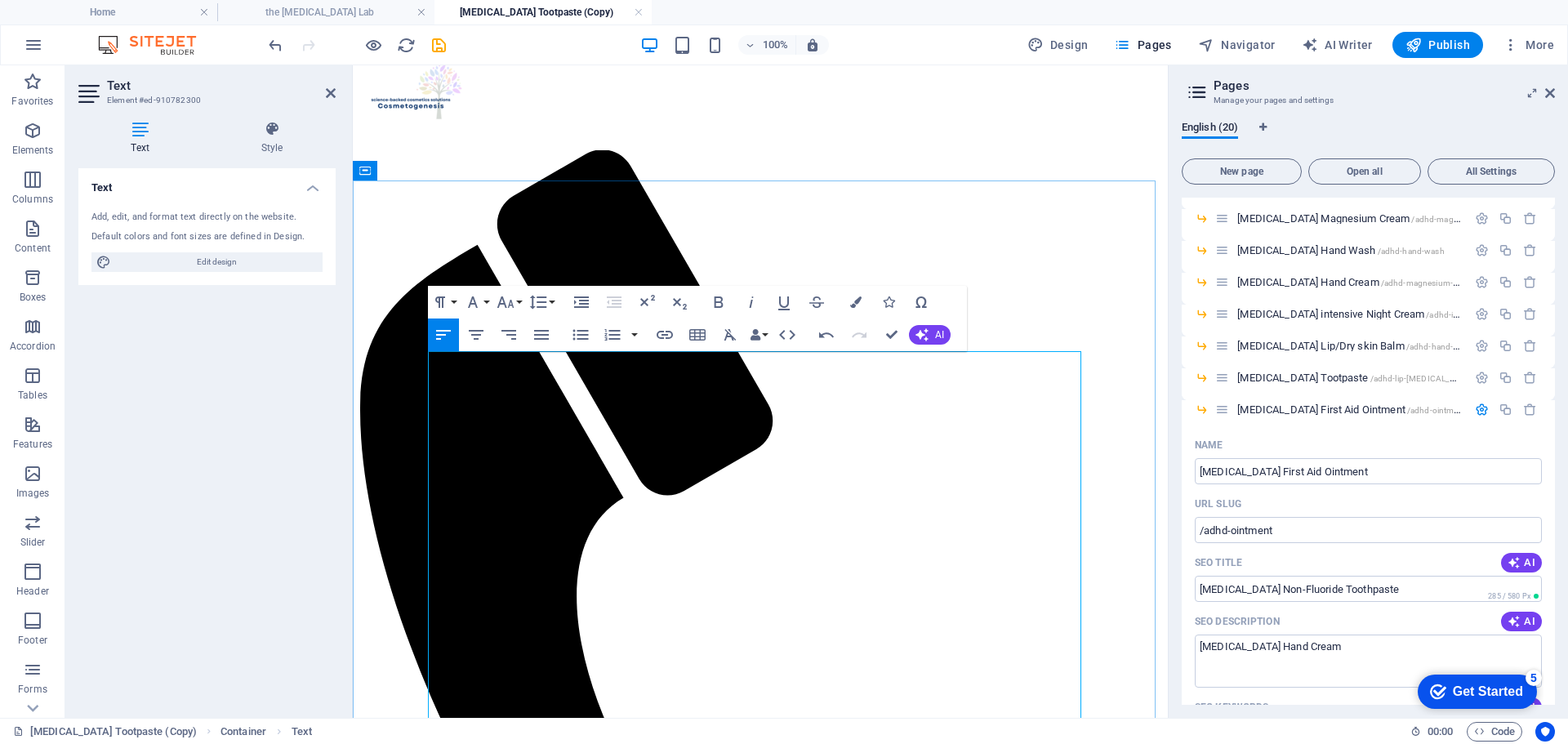
drag, startPoint x: 515, startPoint y: 584, endPoint x: 429, endPoint y: 583, distance: 86.0
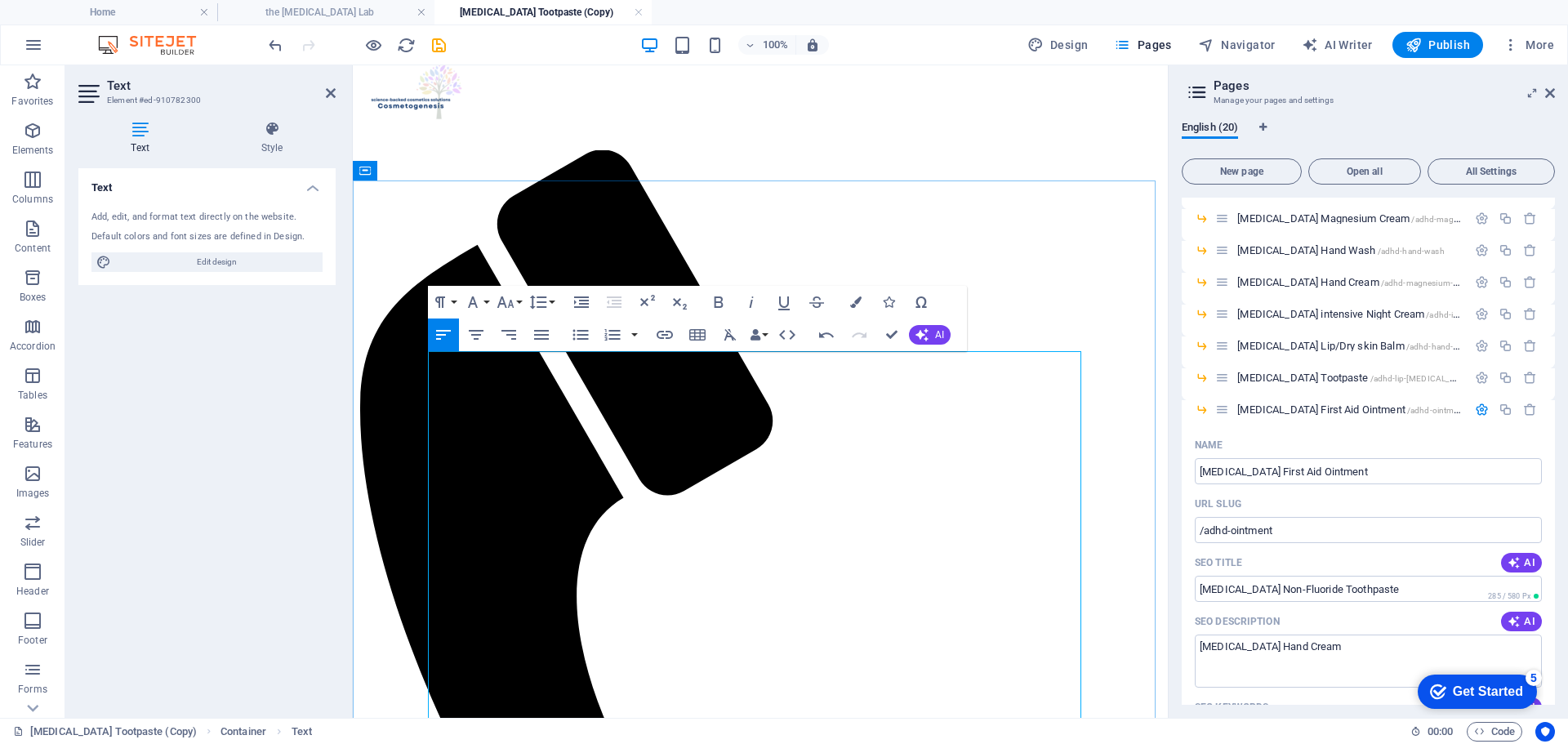
click at [479, 331] on icon "button" at bounding box center [476, 335] width 14 height 10
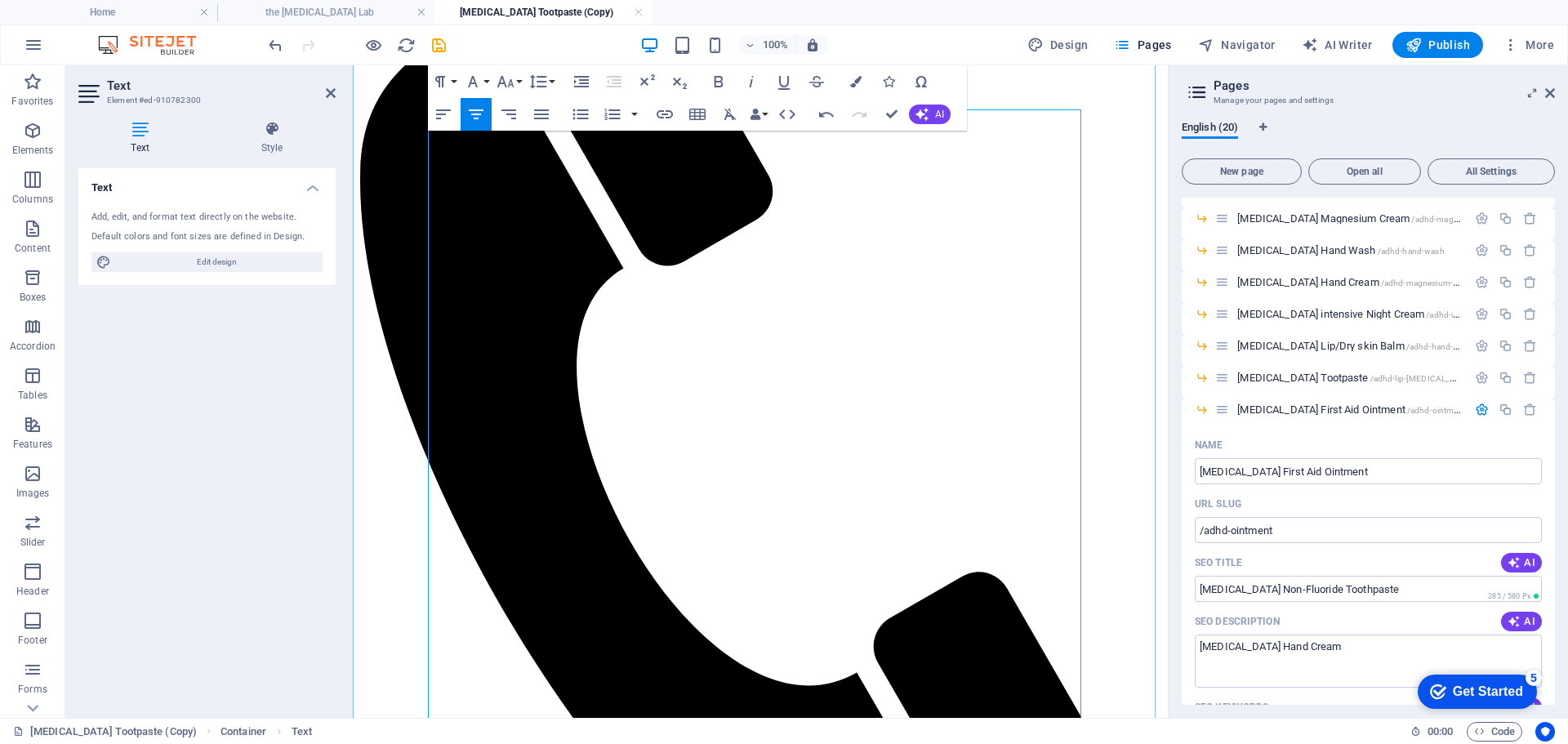
scroll to position [288, 0]
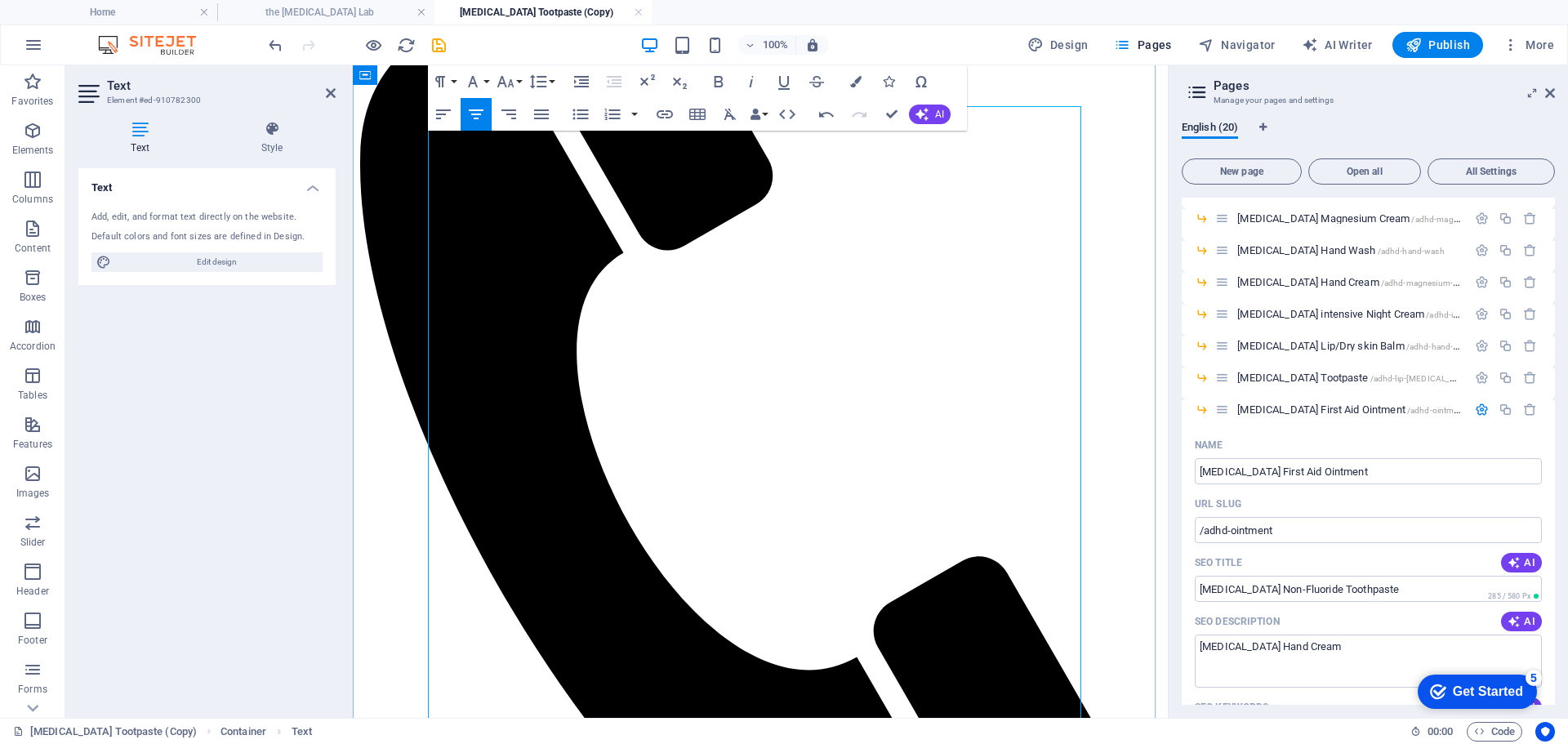
drag, startPoint x: 692, startPoint y: 328, endPoint x: 817, endPoint y: 333, distance: 125.1
click at [860, 85] on icon "button" at bounding box center [856, 82] width 12 height 12
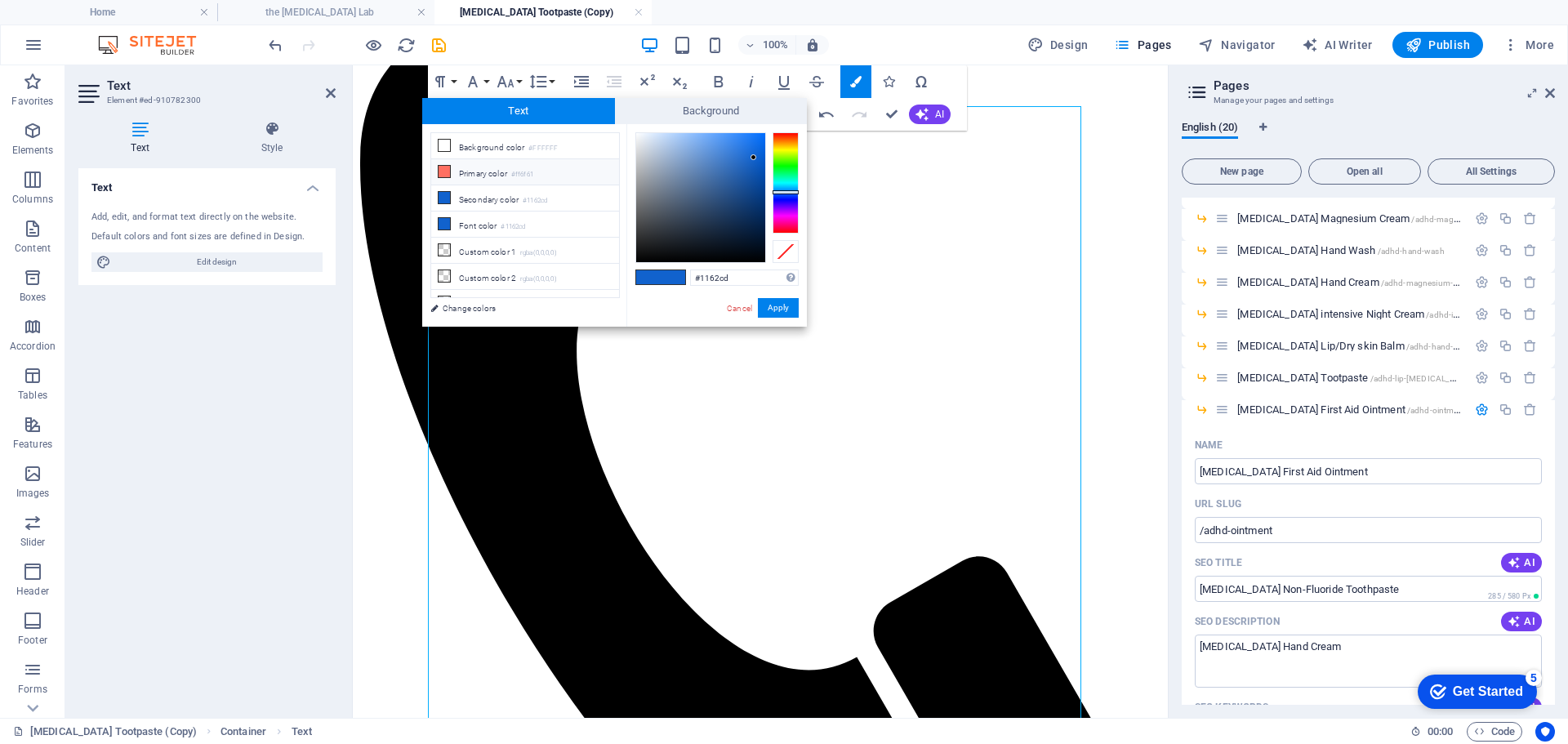
click at [454, 162] on li "Primary color #ff6f61" at bounding box center [525, 172] width 188 height 26
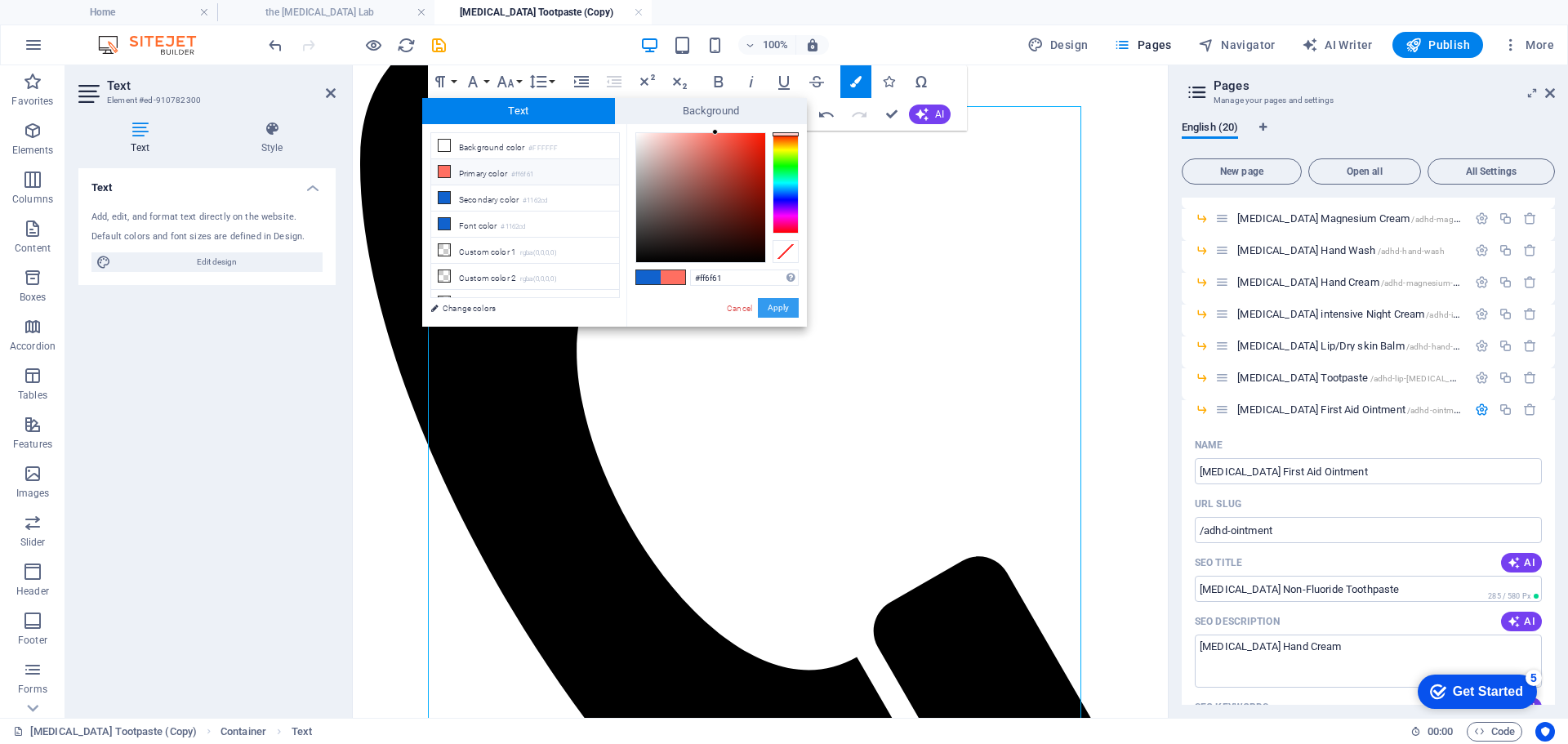
drag, startPoint x: 776, startPoint y: 308, endPoint x: 431, endPoint y: 241, distance: 351.4
click at [776, 308] on button "Apply" at bounding box center [779, 308] width 41 height 19
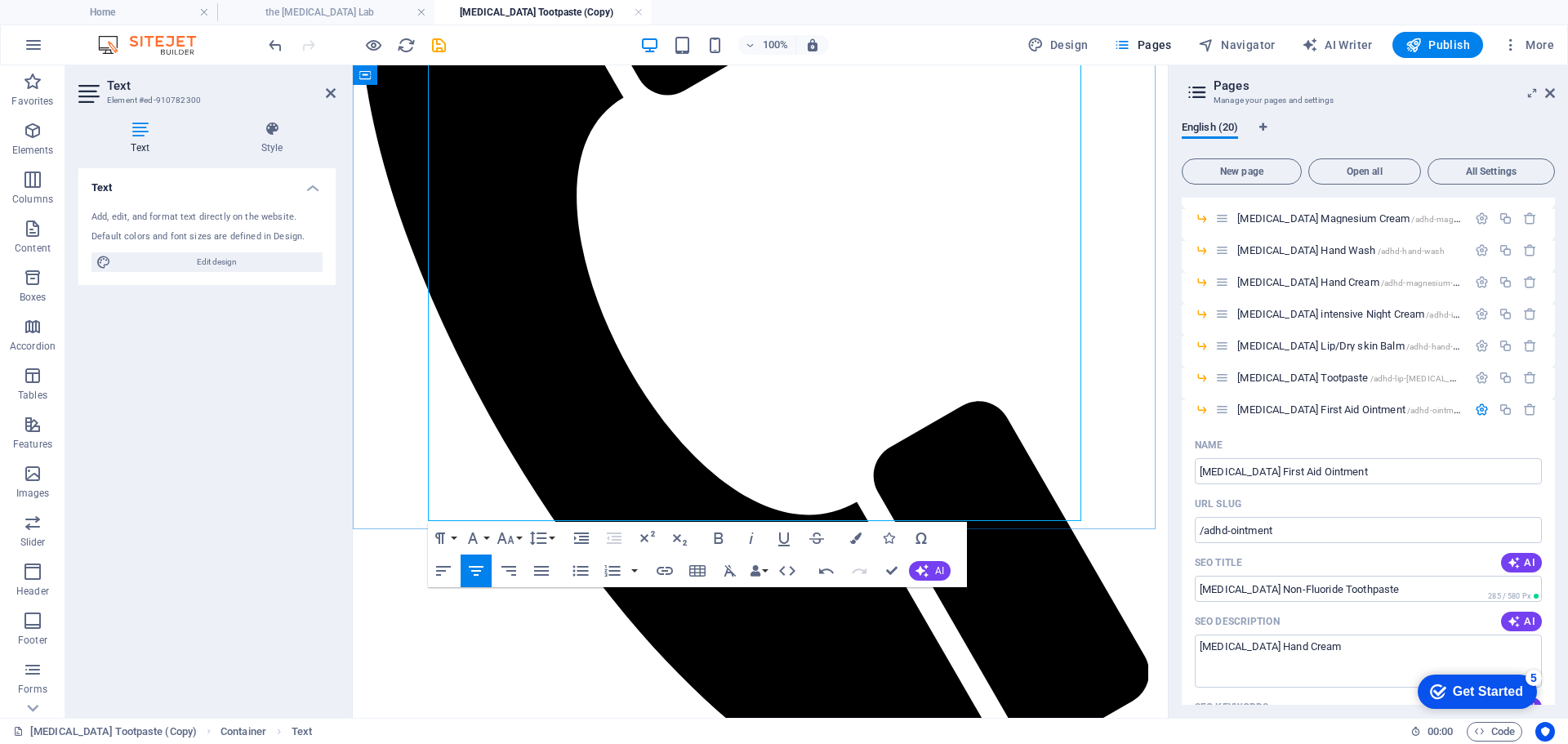
scroll to position [615, 0]
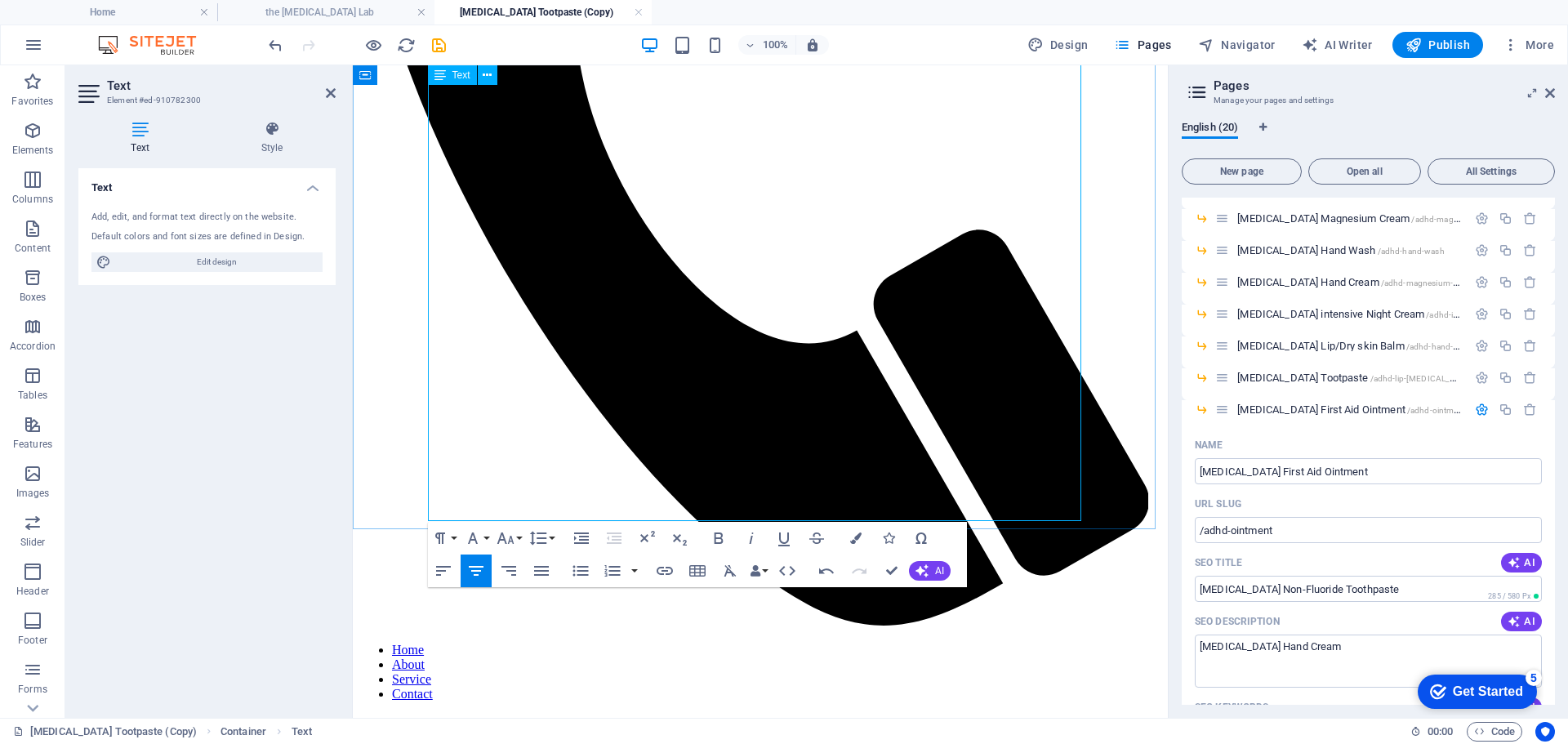
drag, startPoint x: 697, startPoint y: 425, endPoint x: 975, endPoint y: 510, distance: 290.7
click at [444, 565] on icon "button" at bounding box center [443, 571] width 19 height 19
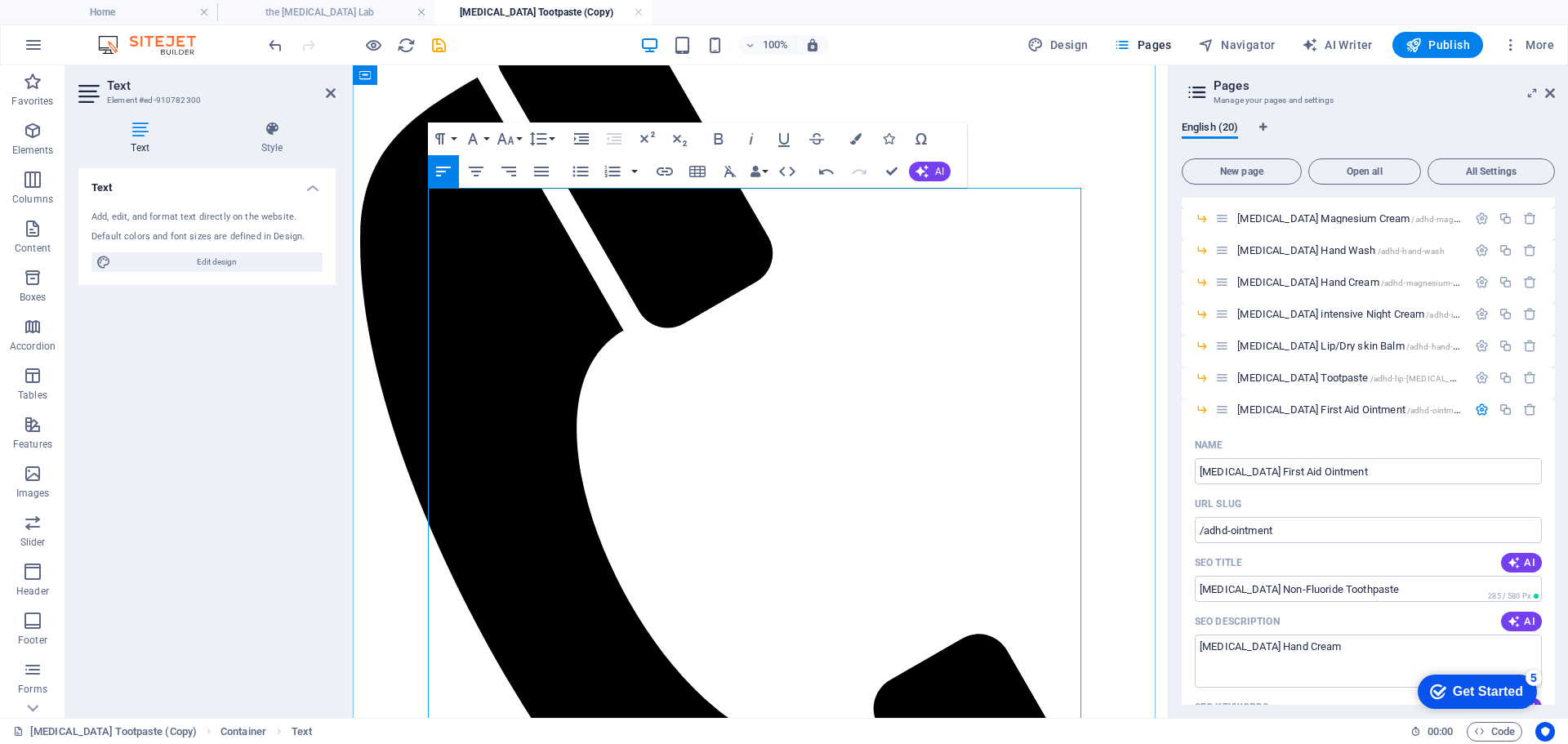
scroll to position [206, 0]
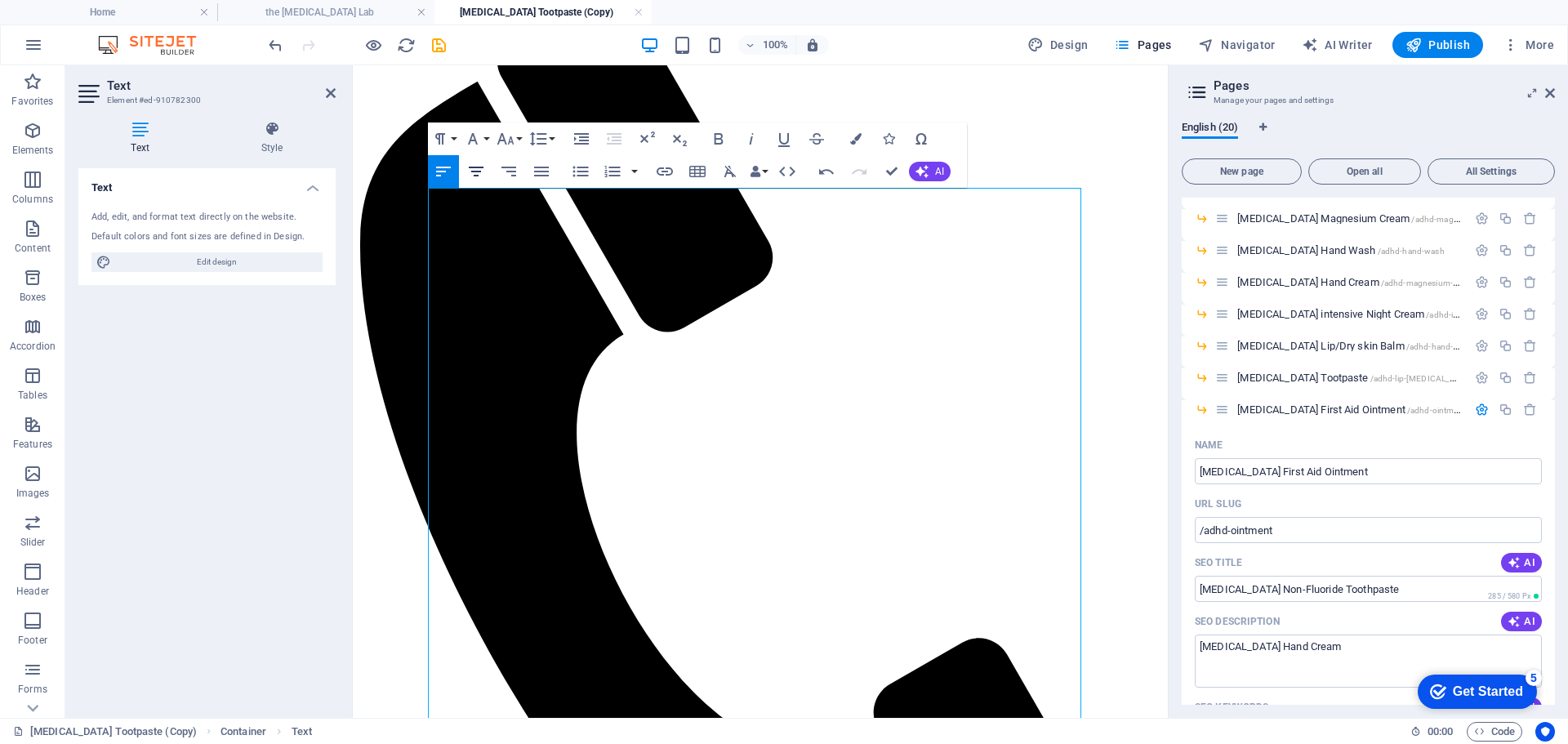
click at [477, 168] on icon "button" at bounding box center [476, 172] width 19 height 19
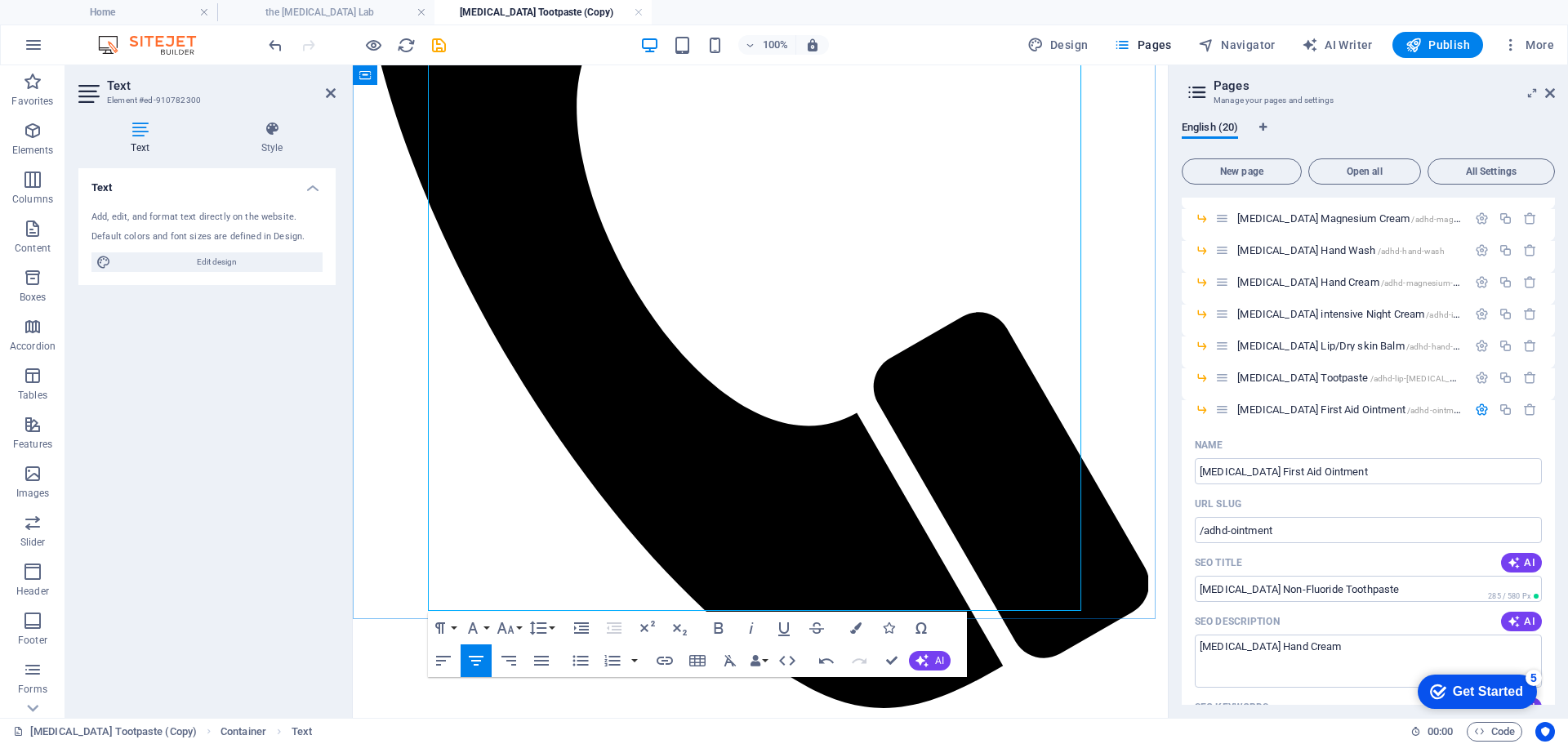
scroll to position [533, 0]
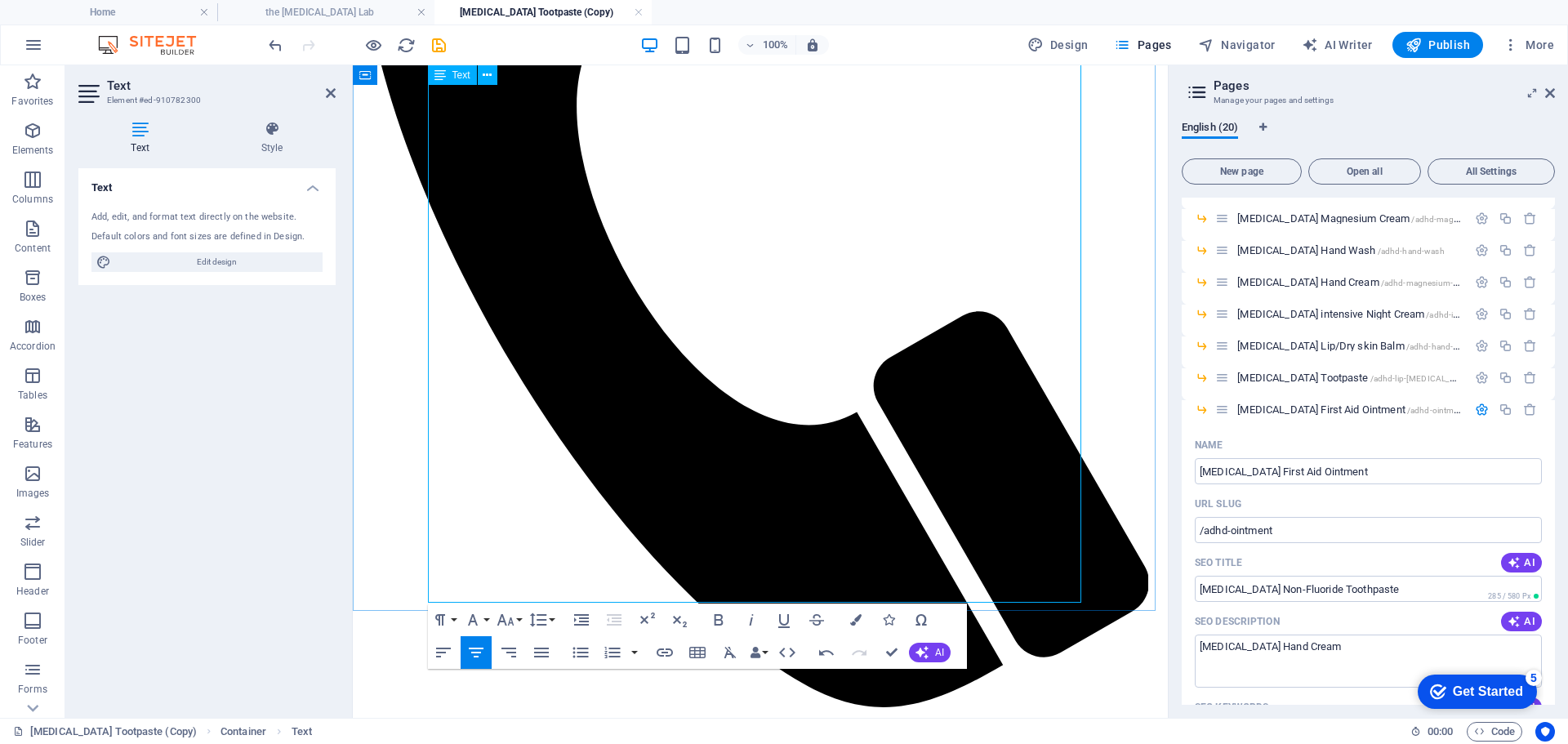
drag, startPoint x: 724, startPoint y: 483, endPoint x: 740, endPoint y: 487, distance: 16.5
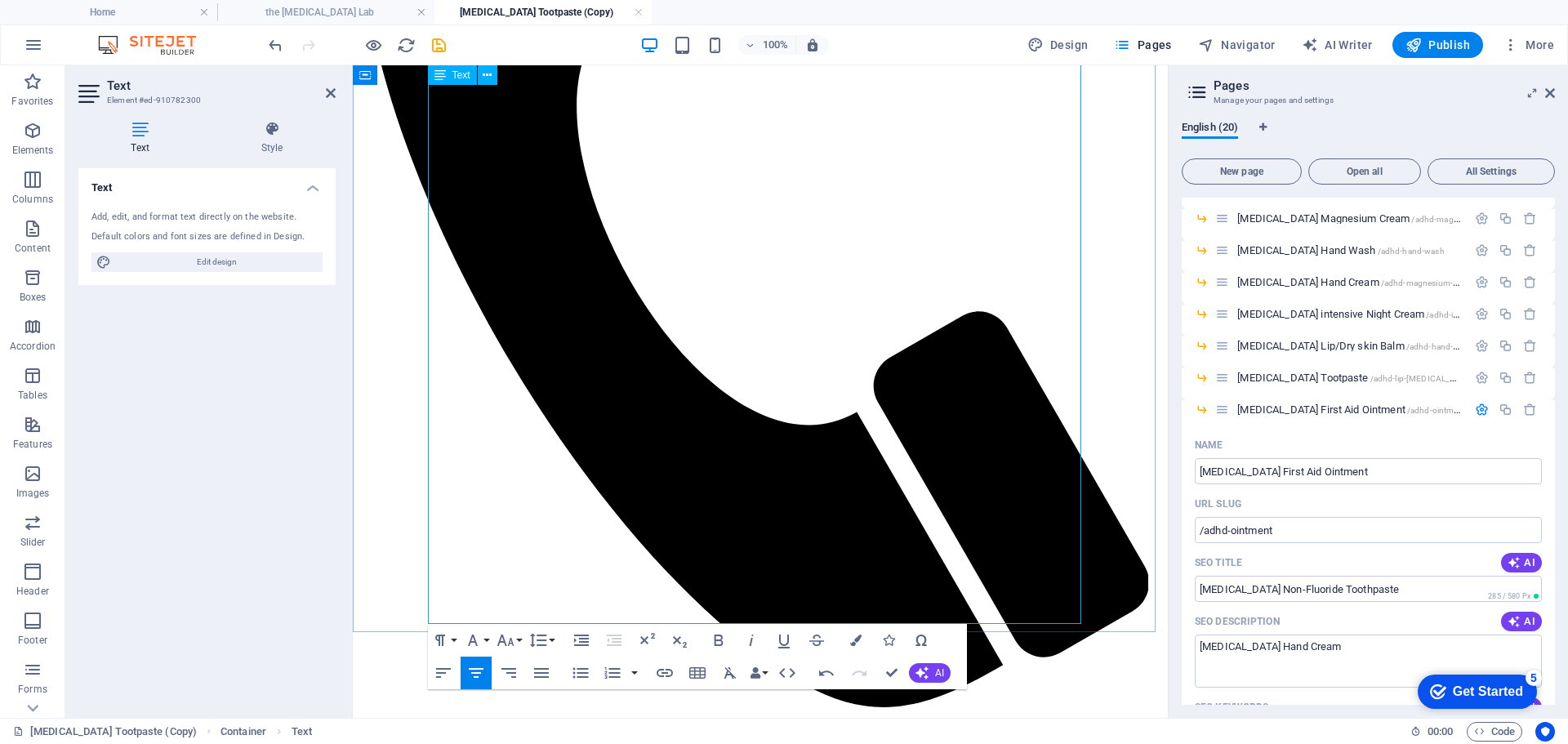
drag, startPoint x: 718, startPoint y: 530, endPoint x: 793, endPoint y: 533, distance: 75.1
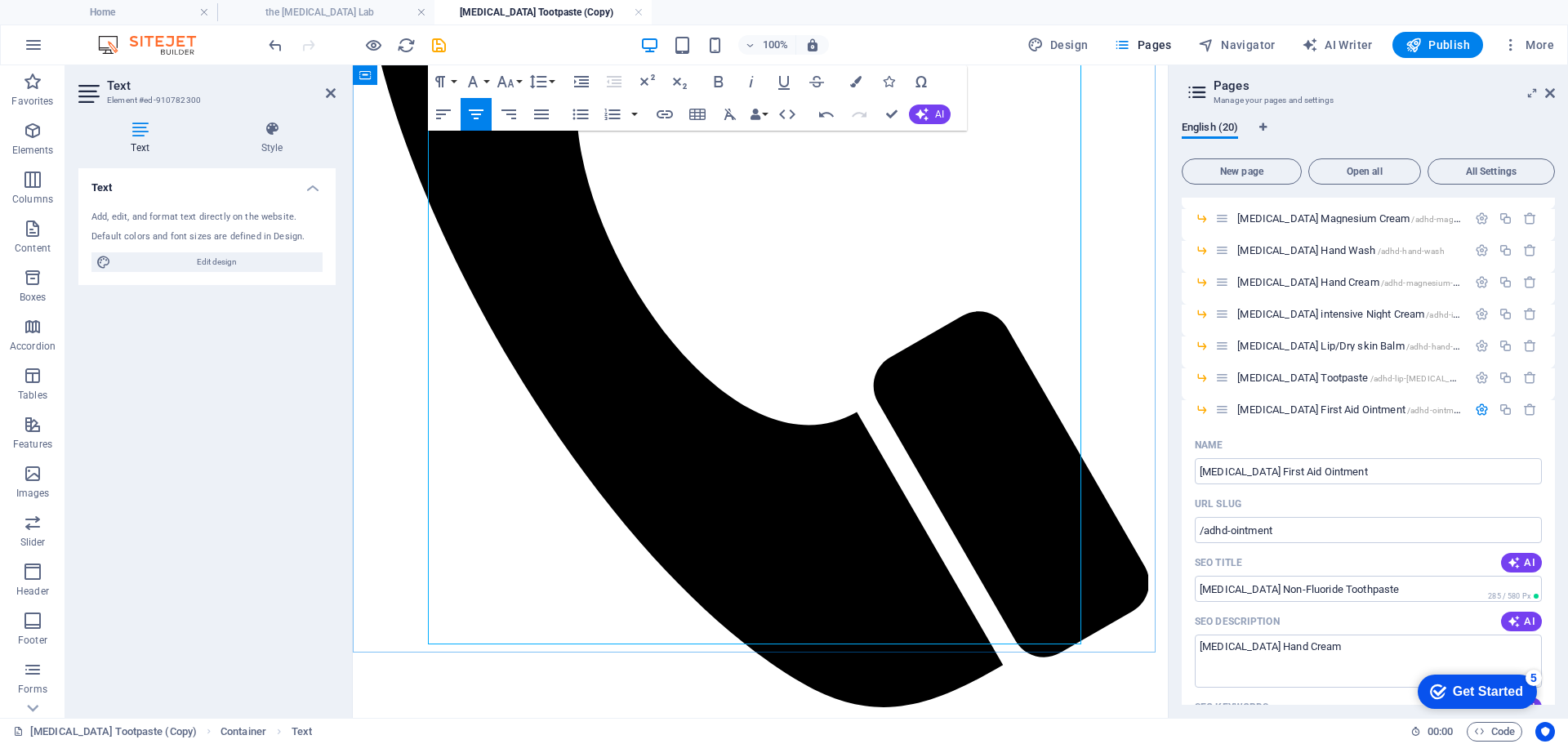
drag, startPoint x: 787, startPoint y: 535, endPoint x: 710, endPoint y: 533, distance: 77.0
click at [439, 114] on icon "button" at bounding box center [443, 114] width 14 height 10
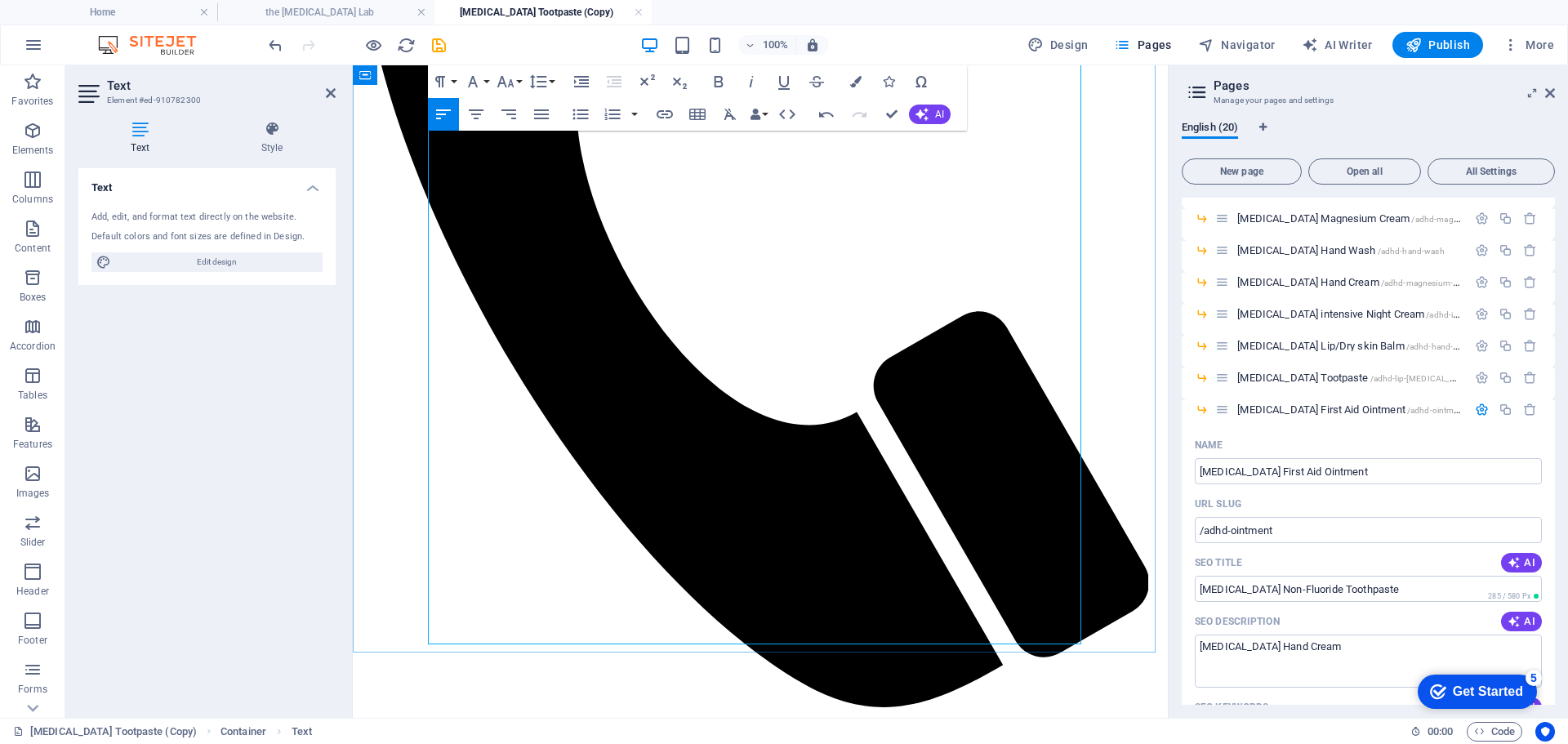
click at [447, 109] on icon "button" at bounding box center [443, 114] width 14 height 10
drag, startPoint x: 507, startPoint y: 572, endPoint x: 423, endPoint y: 569, distance: 84.1
drag, startPoint x: 715, startPoint y: 79, endPoint x: 722, endPoint y: 115, distance: 36.7
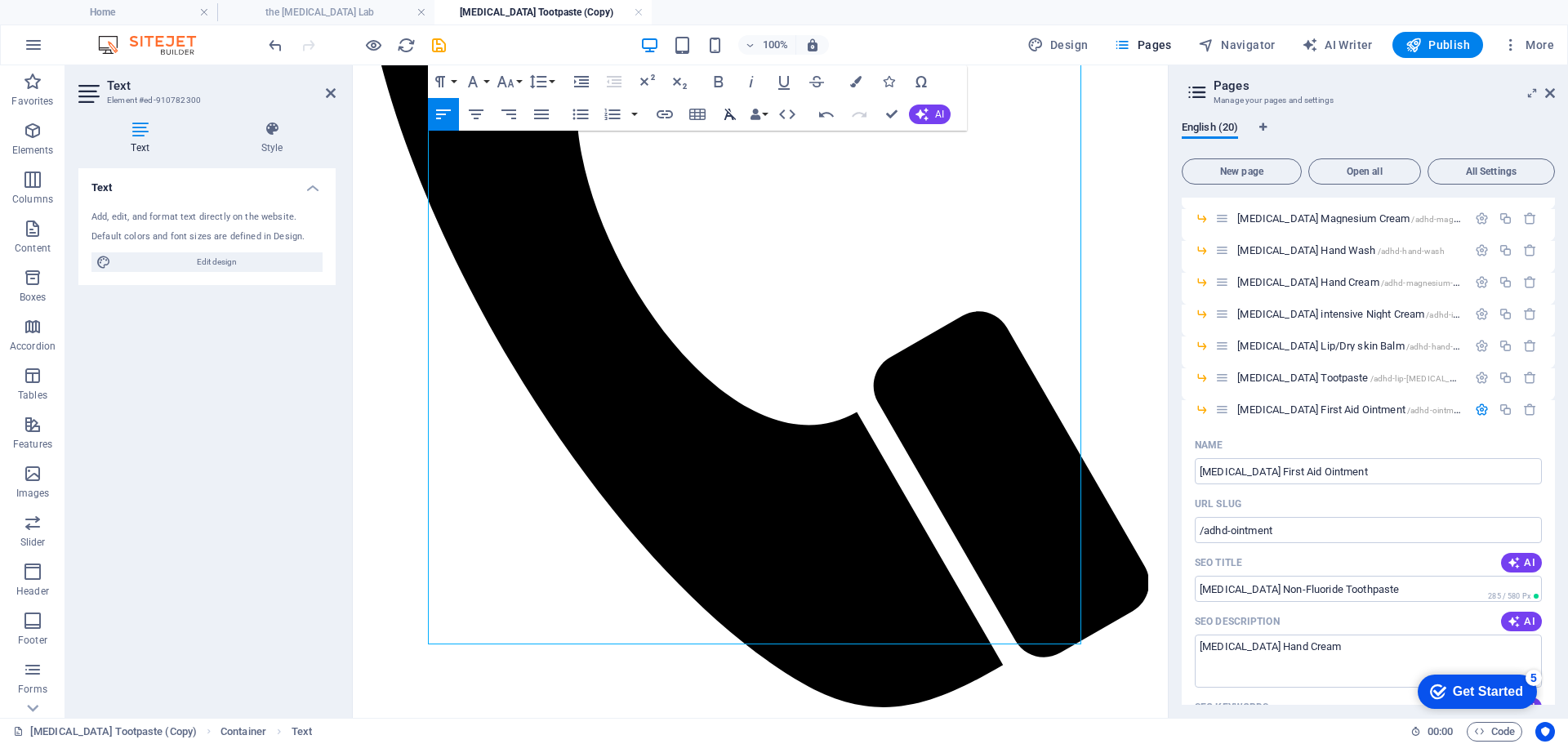
click at [715, 82] on icon "button" at bounding box center [718, 82] width 9 height 12
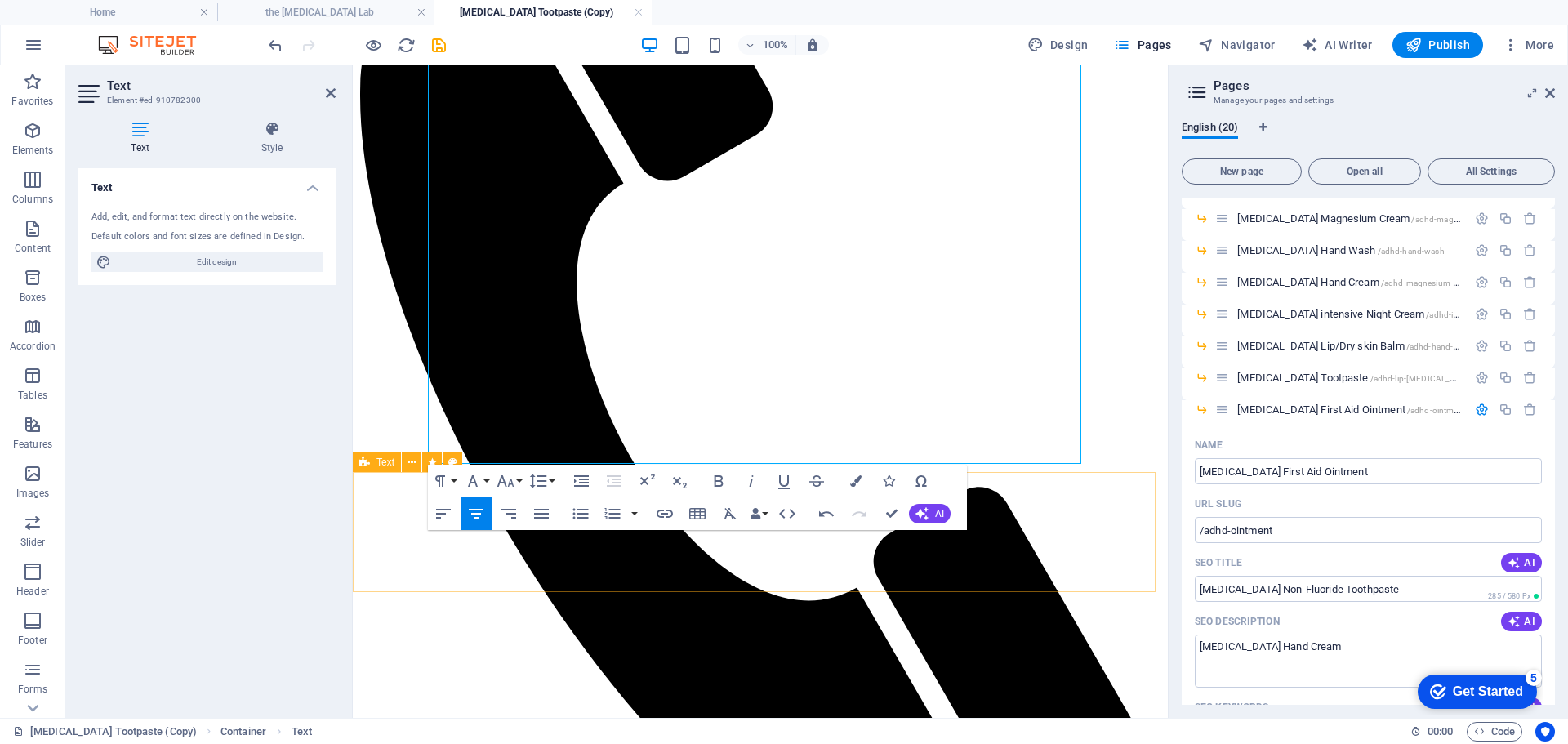
scroll to position [696, 0]
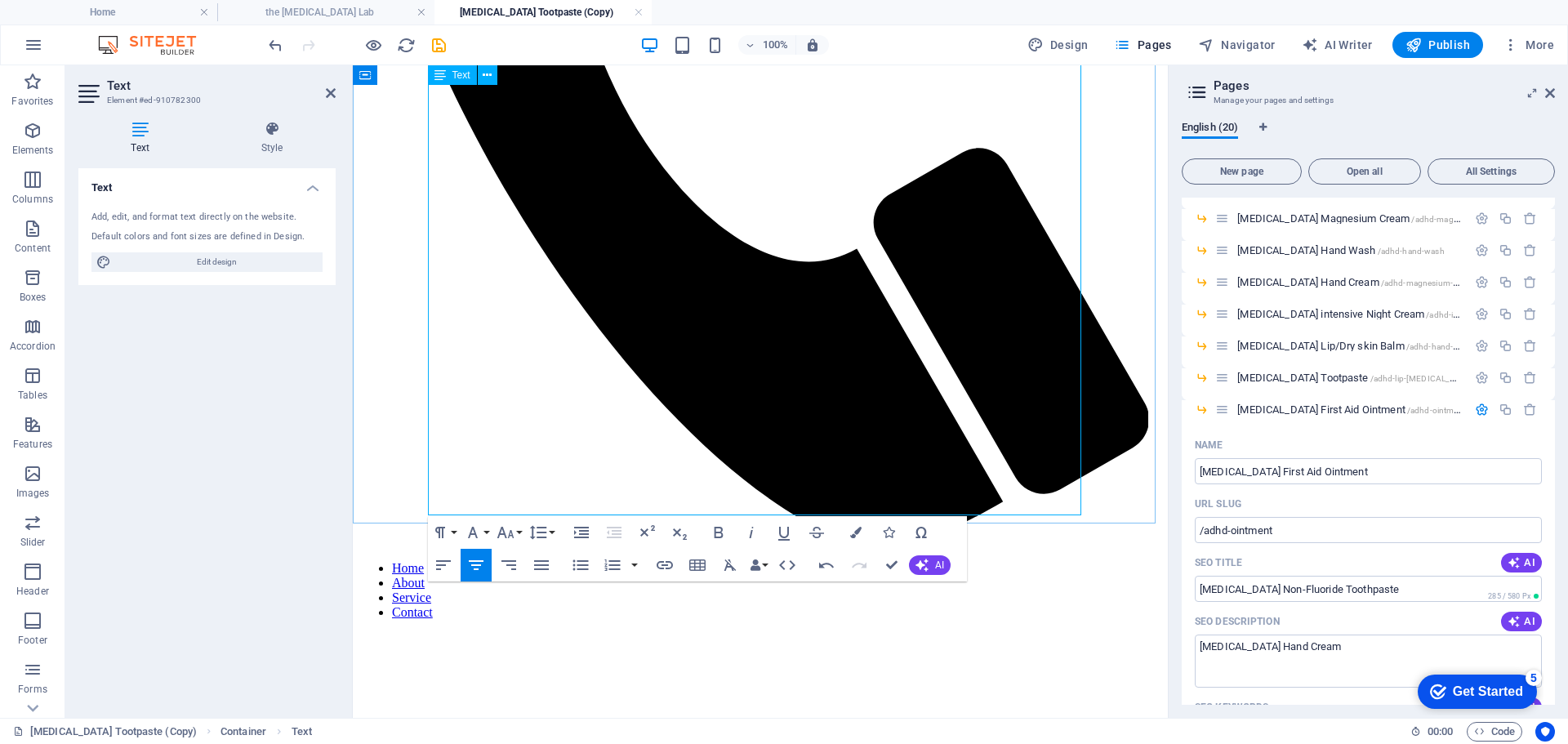
scroll to position [370, 0]
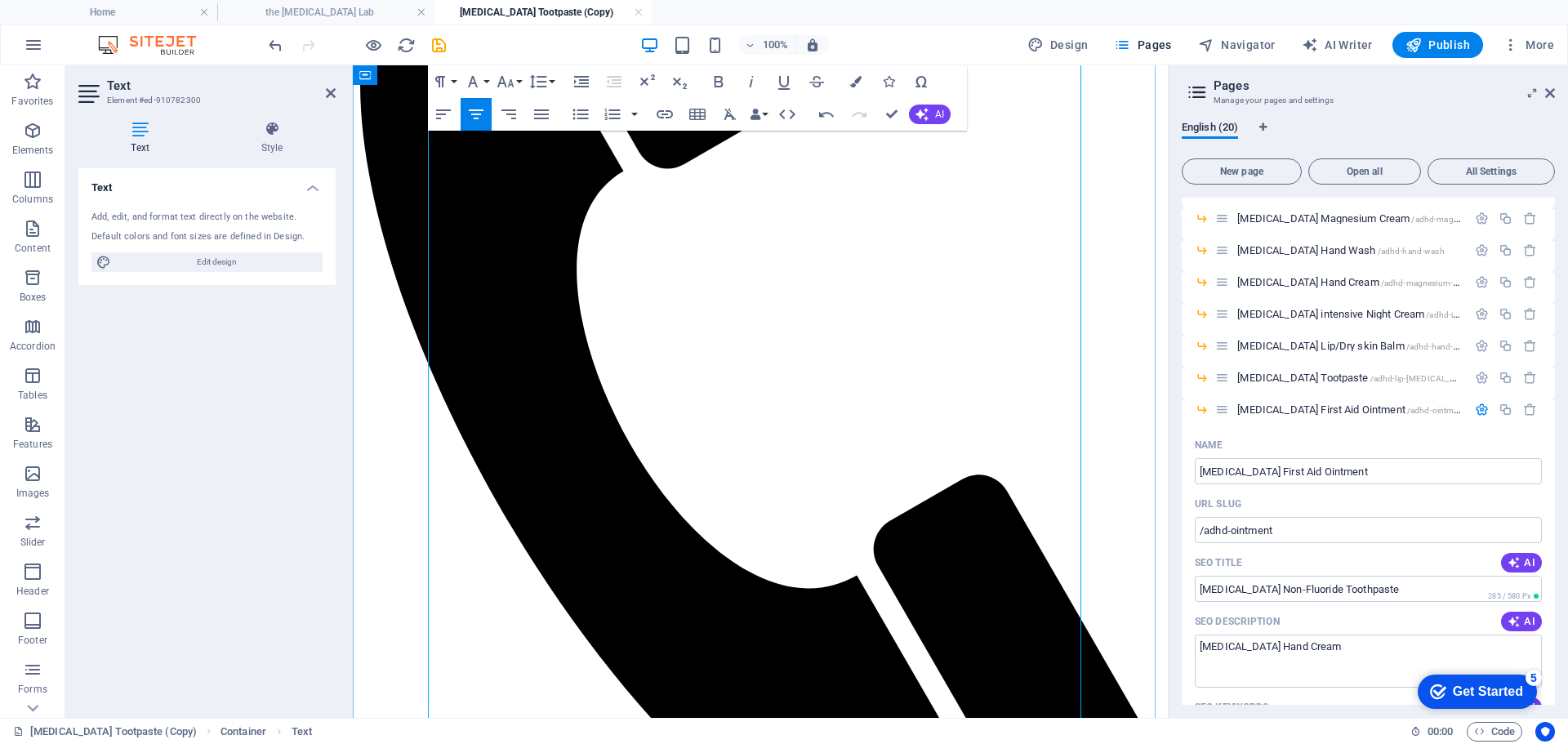
click at [441, 115] on icon "button" at bounding box center [443, 114] width 14 height 10
click at [822, 118] on icon "button" at bounding box center [826, 114] width 19 height 19
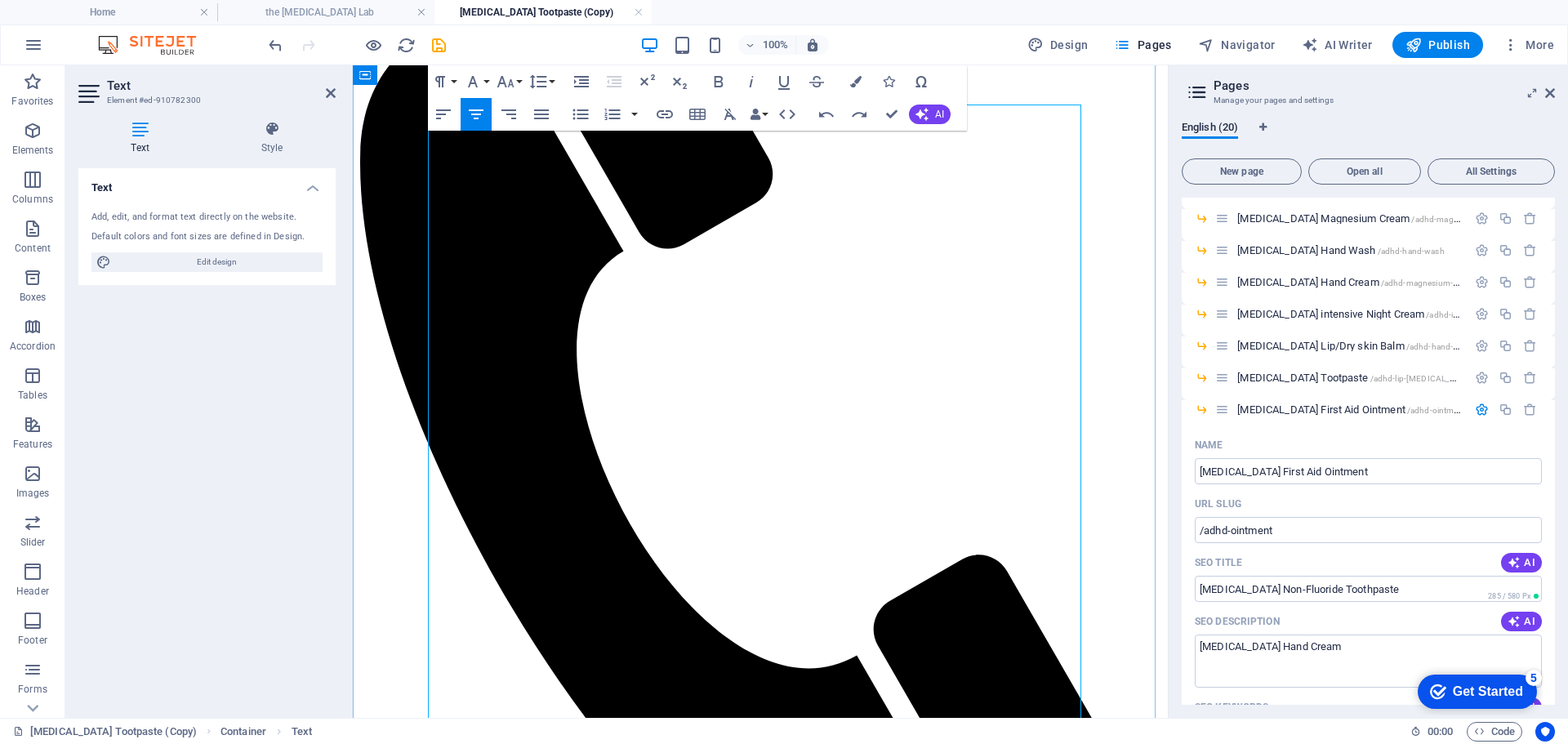
scroll to position [288, 0]
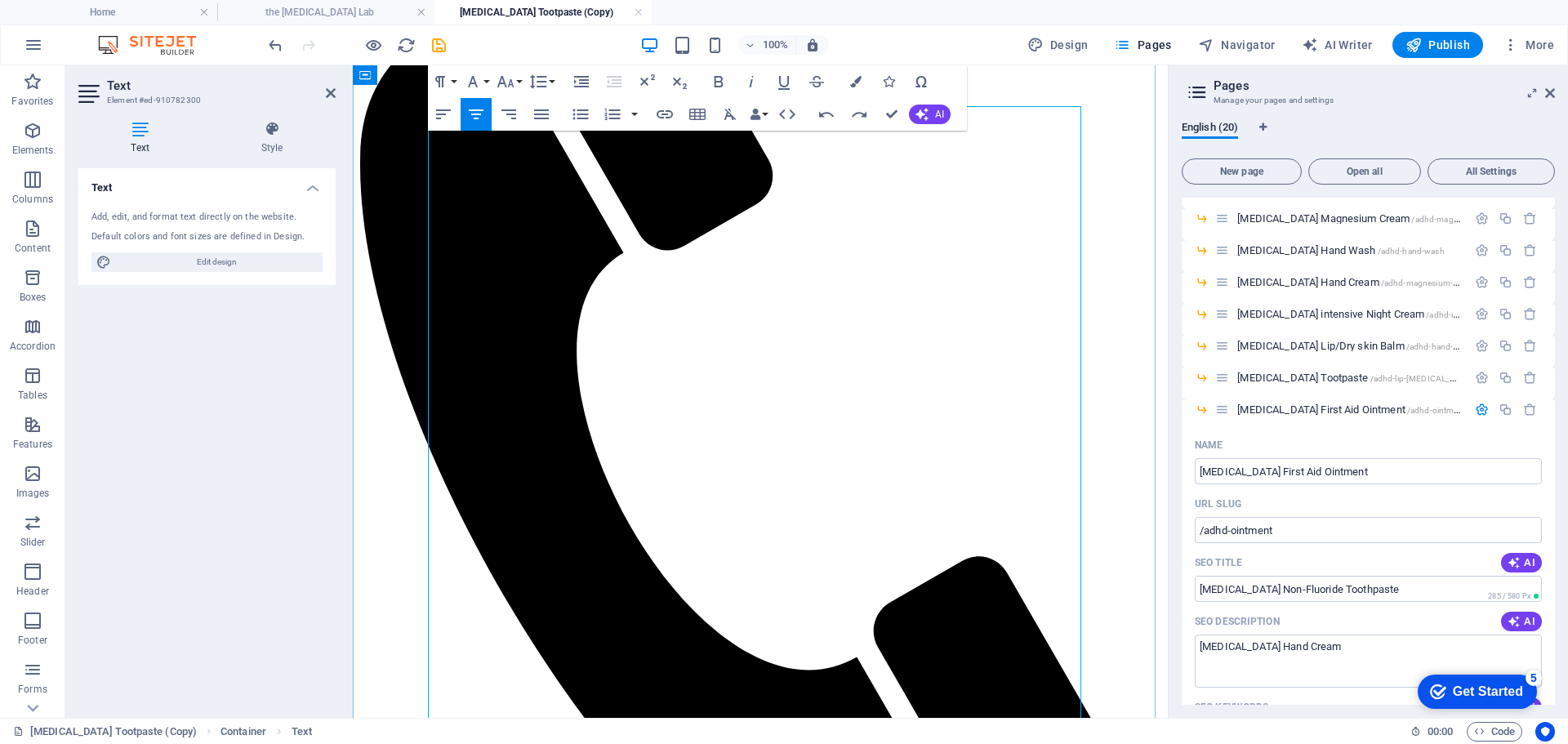
drag, startPoint x: 608, startPoint y: 375, endPoint x: 430, endPoint y: 375, distance: 178.0
click at [855, 81] on icon "button" at bounding box center [856, 82] width 12 height 12
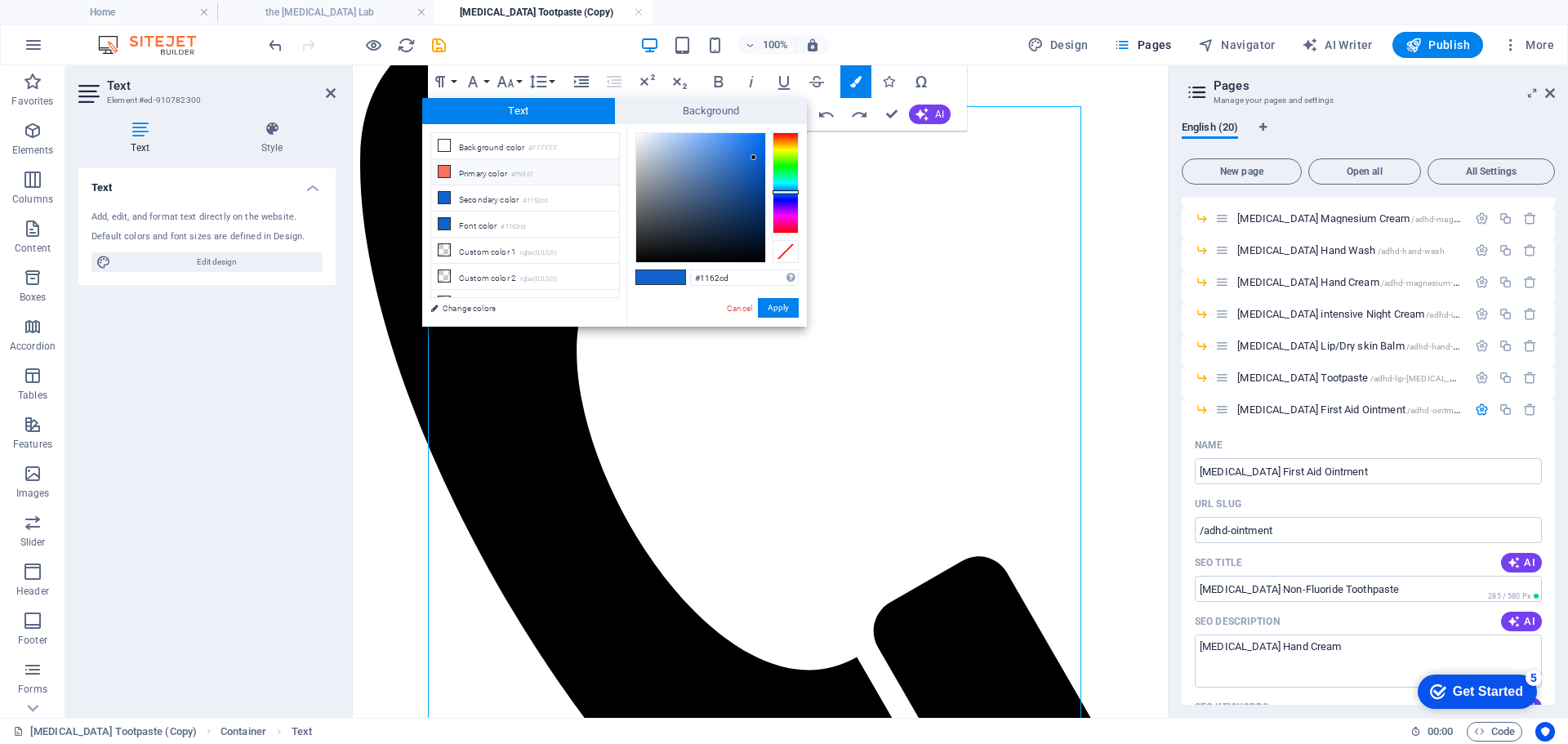
drag, startPoint x: 468, startPoint y: 174, endPoint x: 489, endPoint y: 177, distance: 21.2
click at [468, 175] on li "Primary color #ff6f61" at bounding box center [525, 172] width 188 height 26
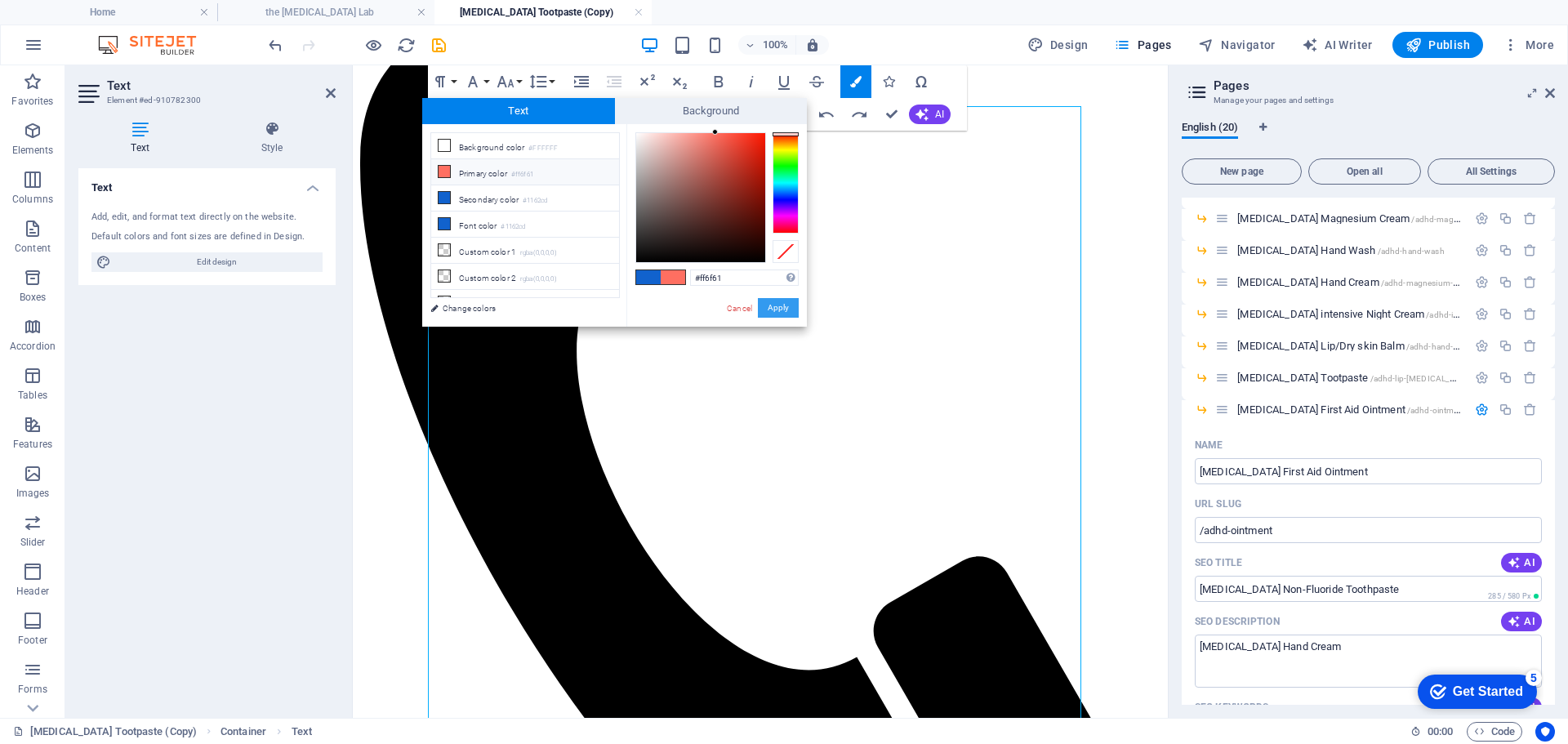
drag, startPoint x: 780, startPoint y: 306, endPoint x: 333, endPoint y: 266, distance: 448.8
click at [780, 306] on button "Apply" at bounding box center [779, 308] width 41 height 19
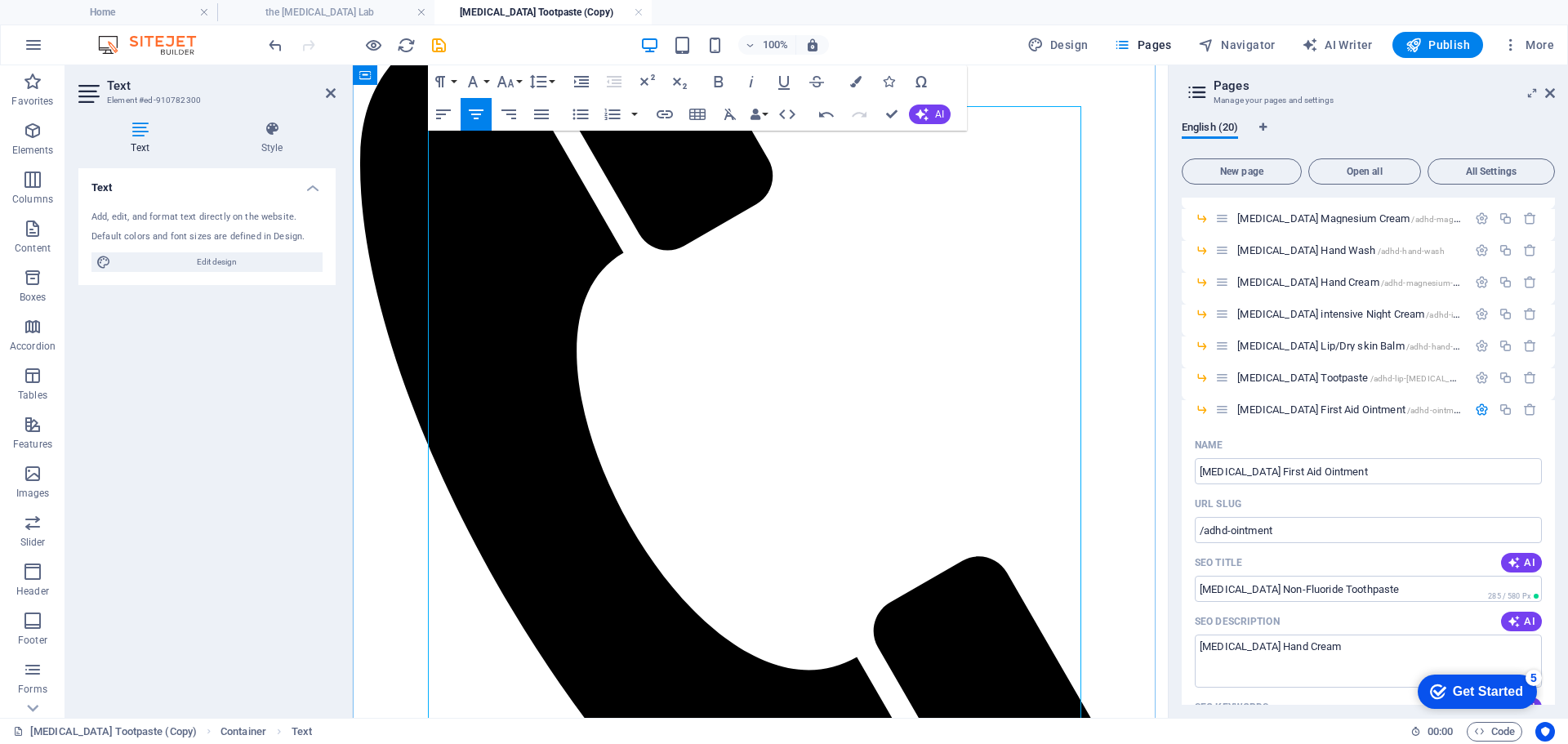
drag, startPoint x: 439, startPoint y: 436, endPoint x: 454, endPoint y: 446, distance: 18.0
drag, startPoint x: 641, startPoint y: 435, endPoint x: 431, endPoint y: 442, distance: 210.1
click at [851, 82] on icon "button" at bounding box center [856, 82] width 12 height 12
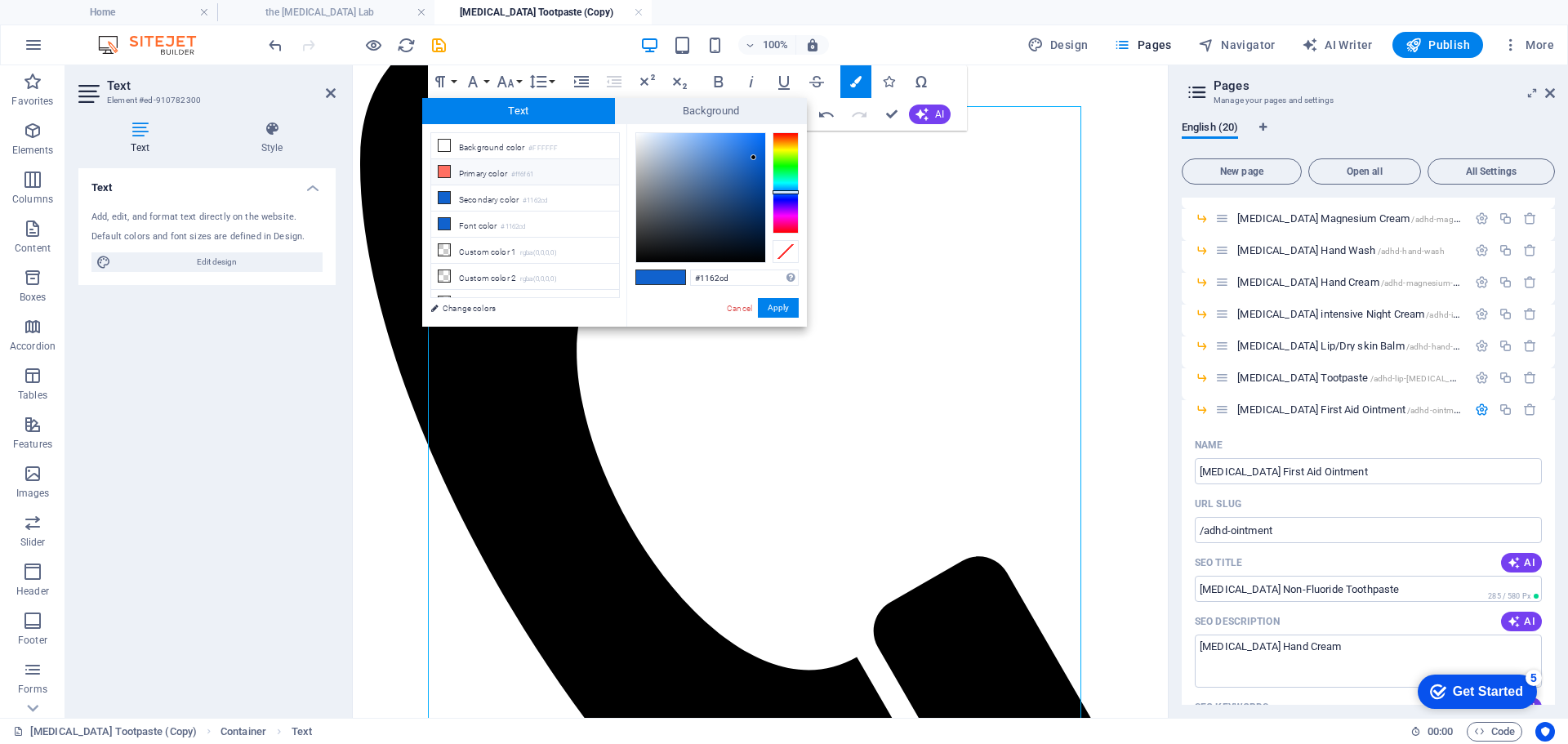
click at [475, 168] on li "Primary color #ff6f61" at bounding box center [525, 172] width 188 height 26
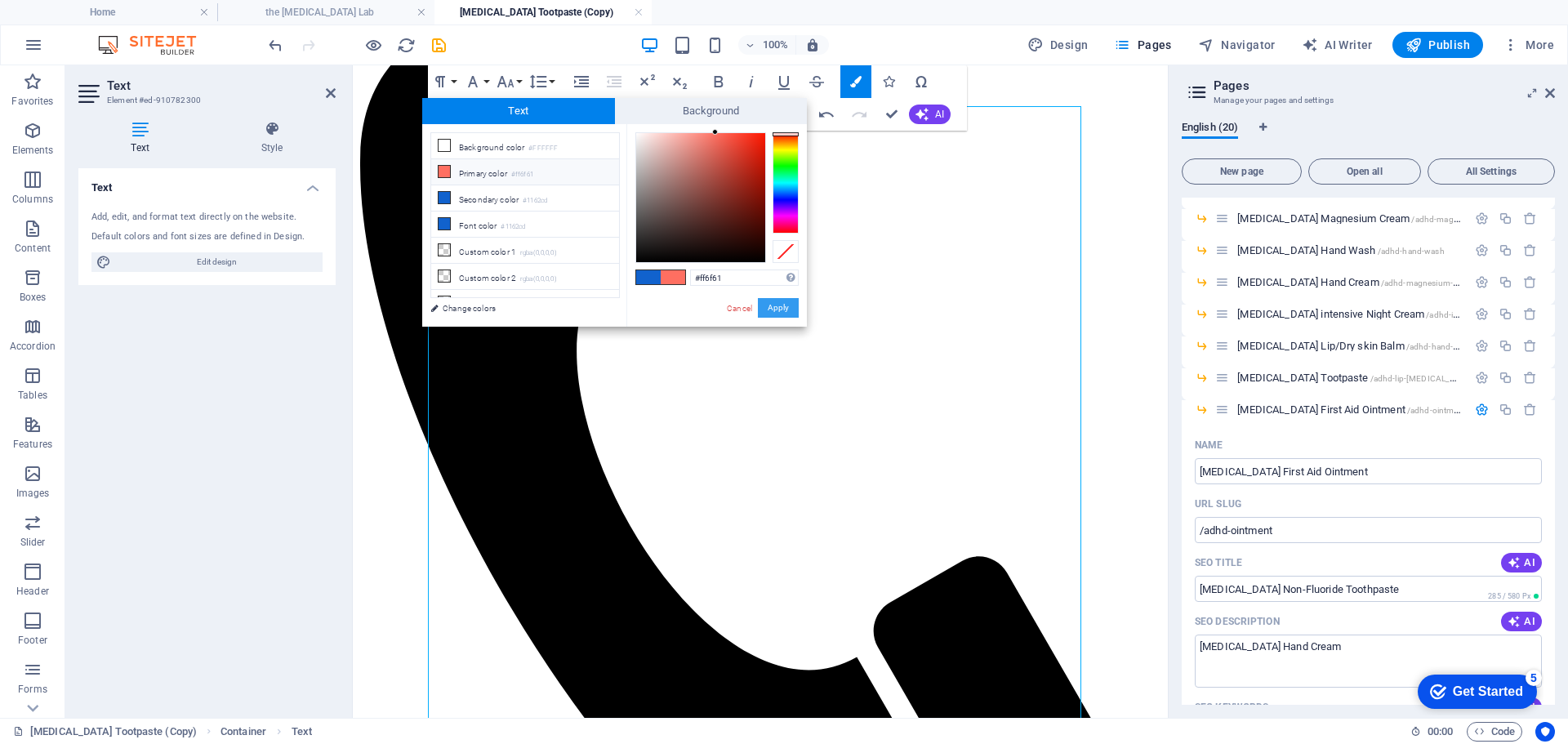
click at [776, 302] on button "Apply" at bounding box center [779, 308] width 41 height 19
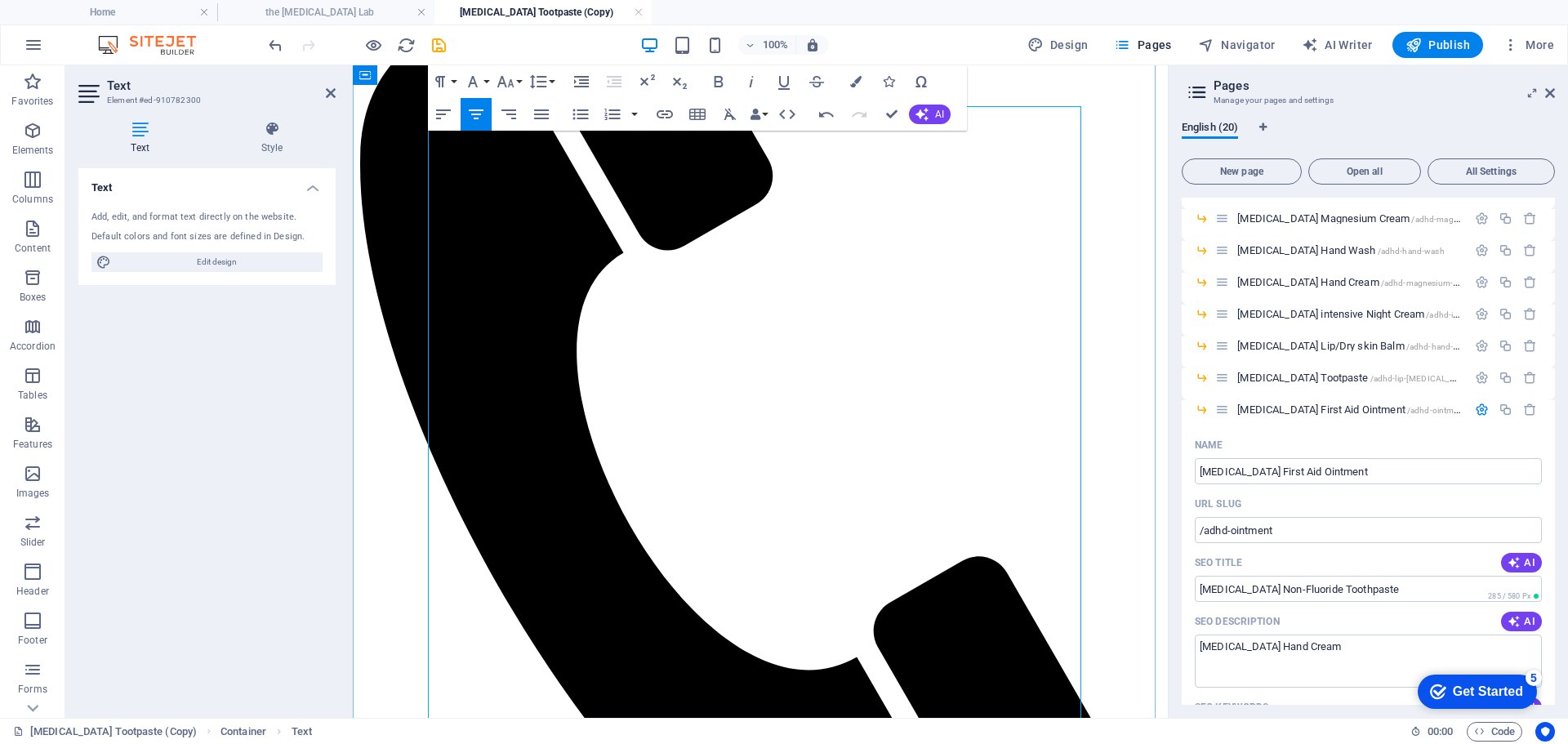
drag, startPoint x: 651, startPoint y: 500, endPoint x: 444, endPoint y: 507, distance: 207.1
click at [854, 83] on icon "button" at bounding box center [856, 82] width 12 height 12
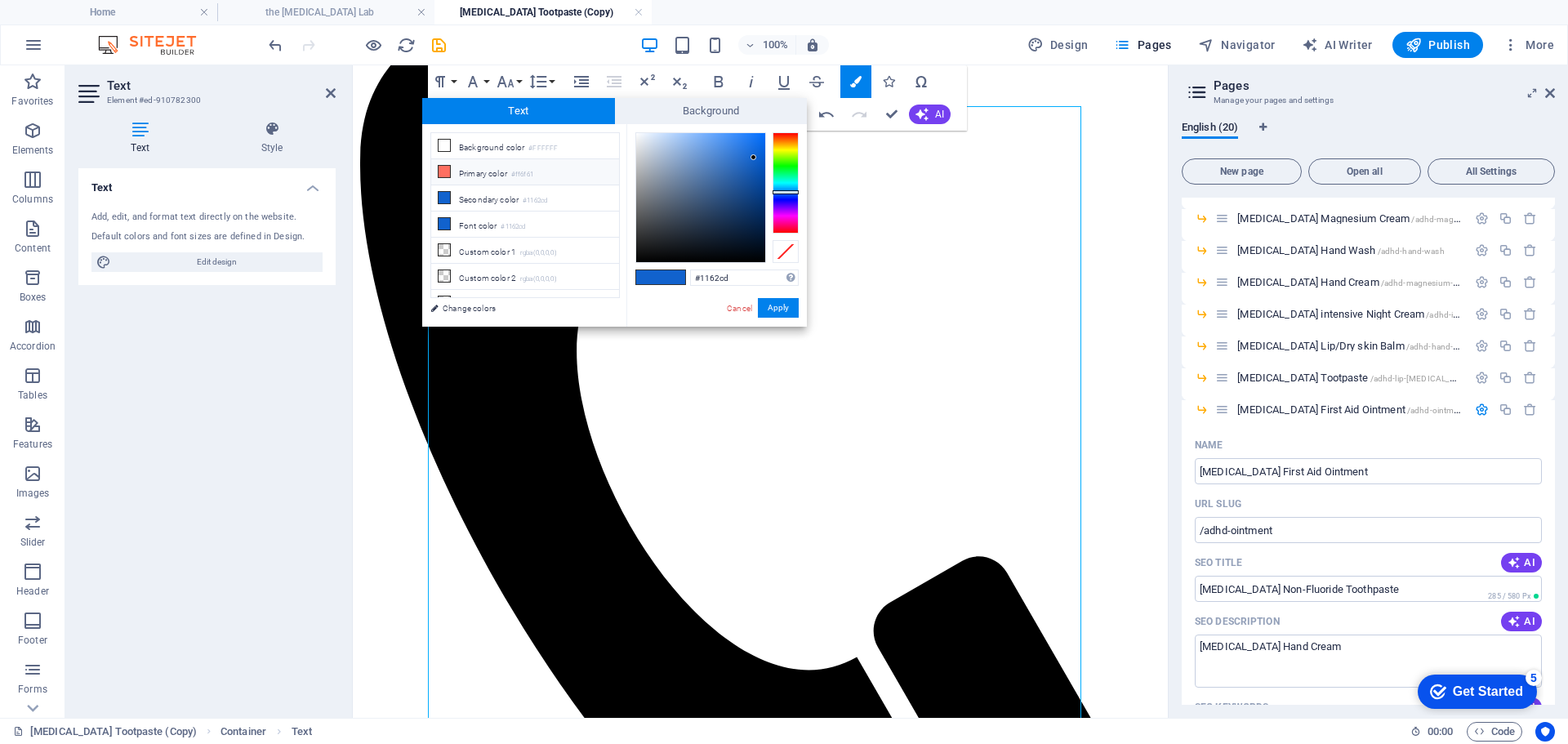
click at [486, 168] on li "Primary color #ff6f61" at bounding box center [525, 172] width 188 height 26
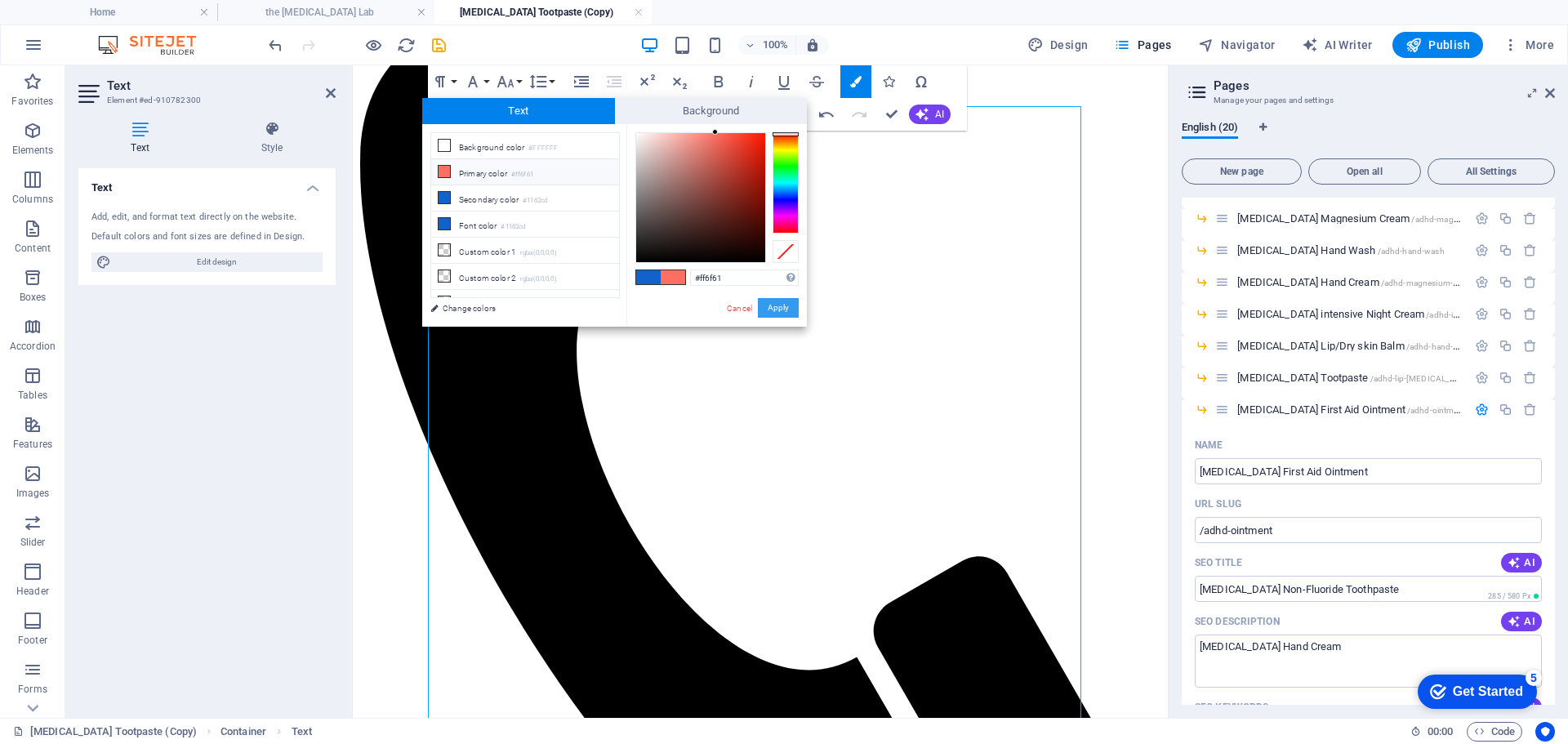
drag, startPoint x: 782, startPoint y: 305, endPoint x: 773, endPoint y: 310, distance: 10.3
click at [773, 310] on button "Apply" at bounding box center [779, 308] width 41 height 19
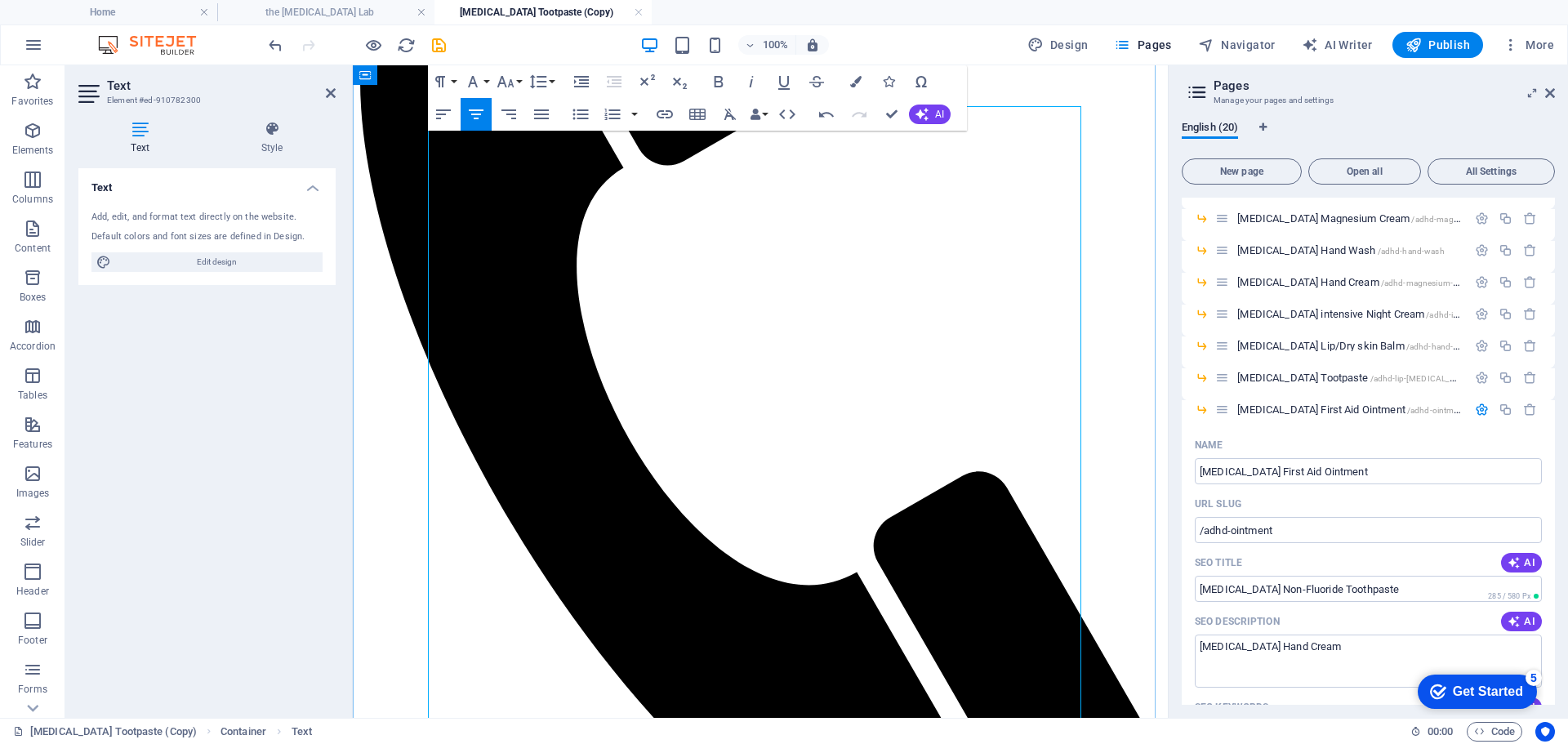
scroll to position [451, 0]
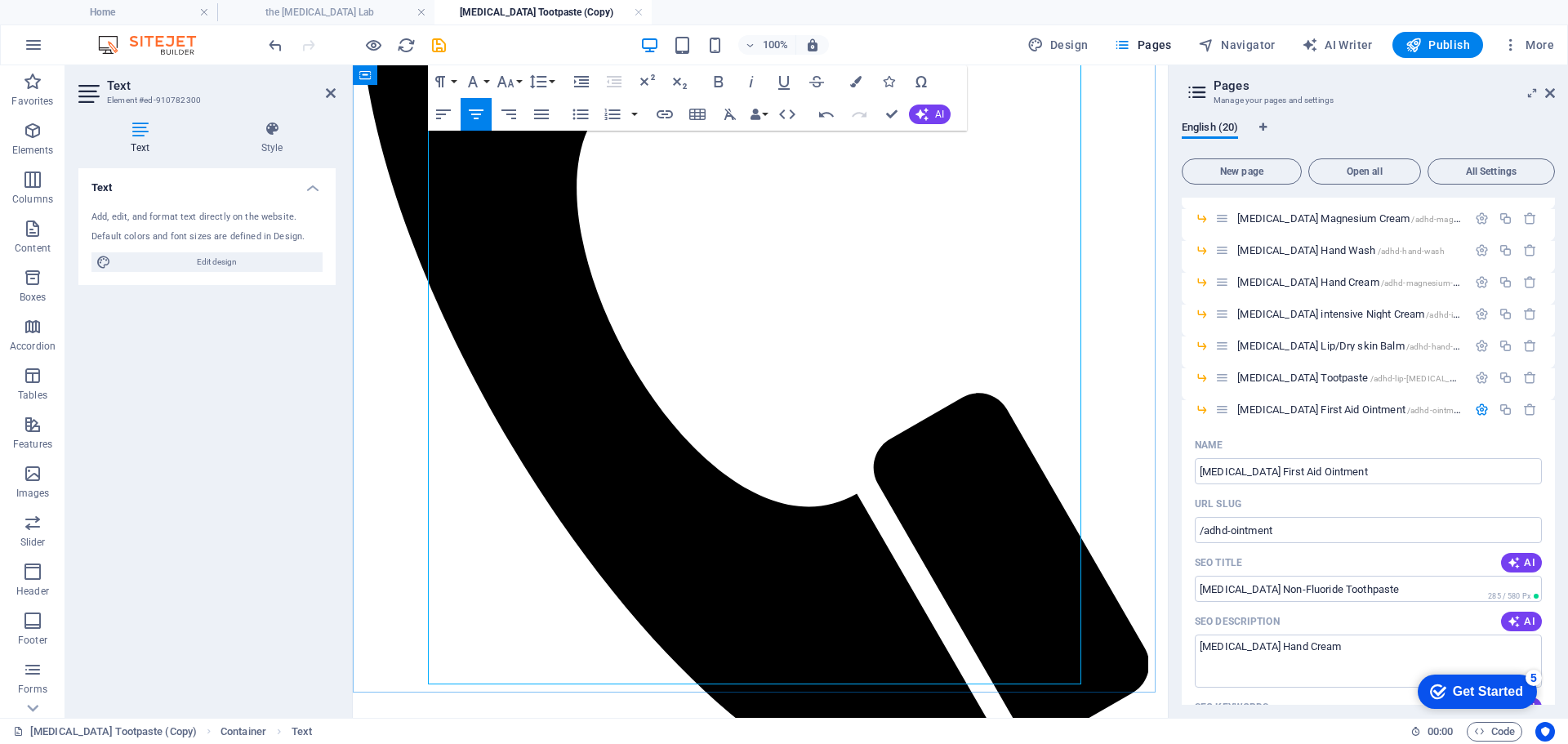
drag, startPoint x: 710, startPoint y: 420, endPoint x: 462, endPoint y: 416, distance: 248.0
click at [857, 82] on icon "button" at bounding box center [856, 82] width 12 height 12
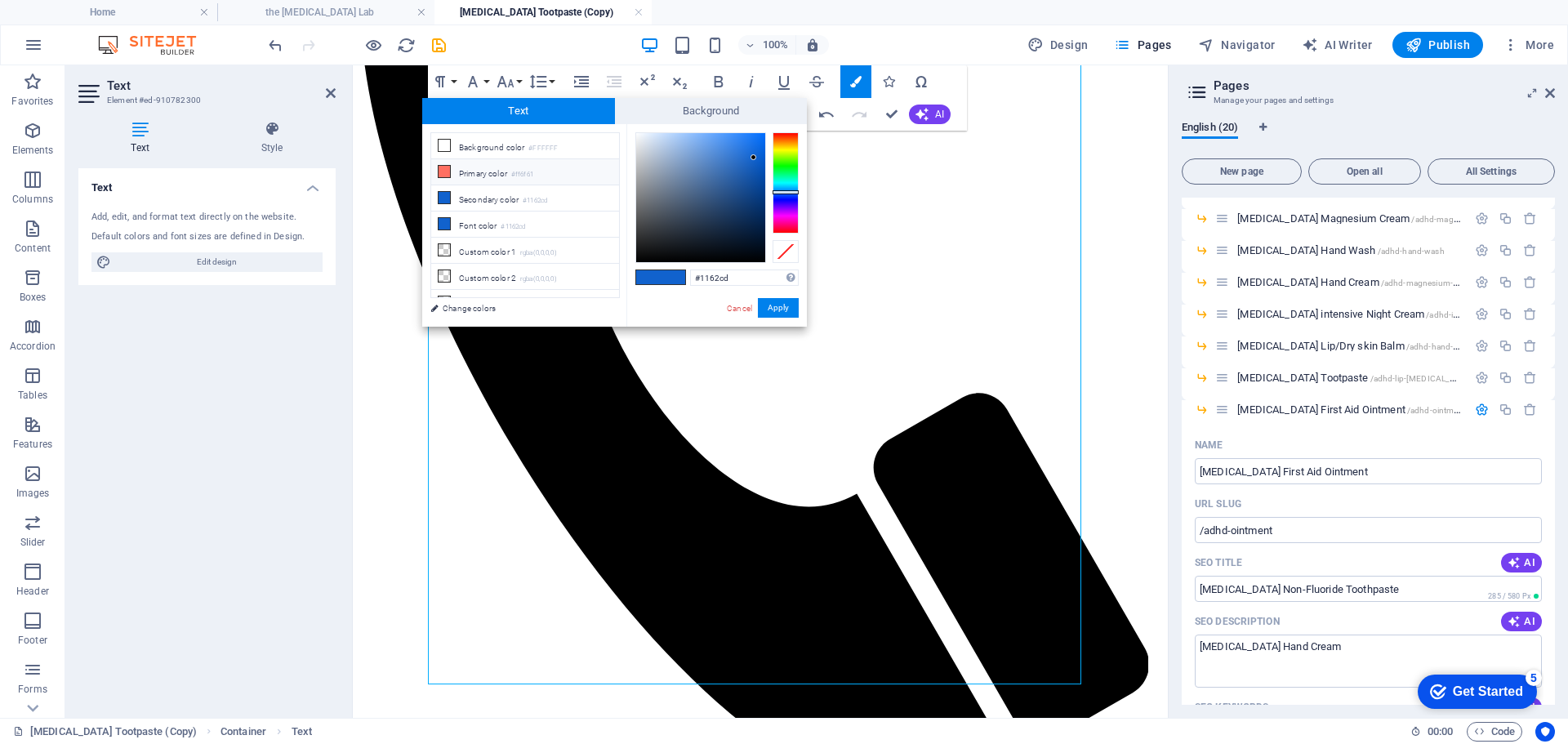
click at [497, 168] on li "Primary color #ff6f61" at bounding box center [525, 172] width 188 height 26
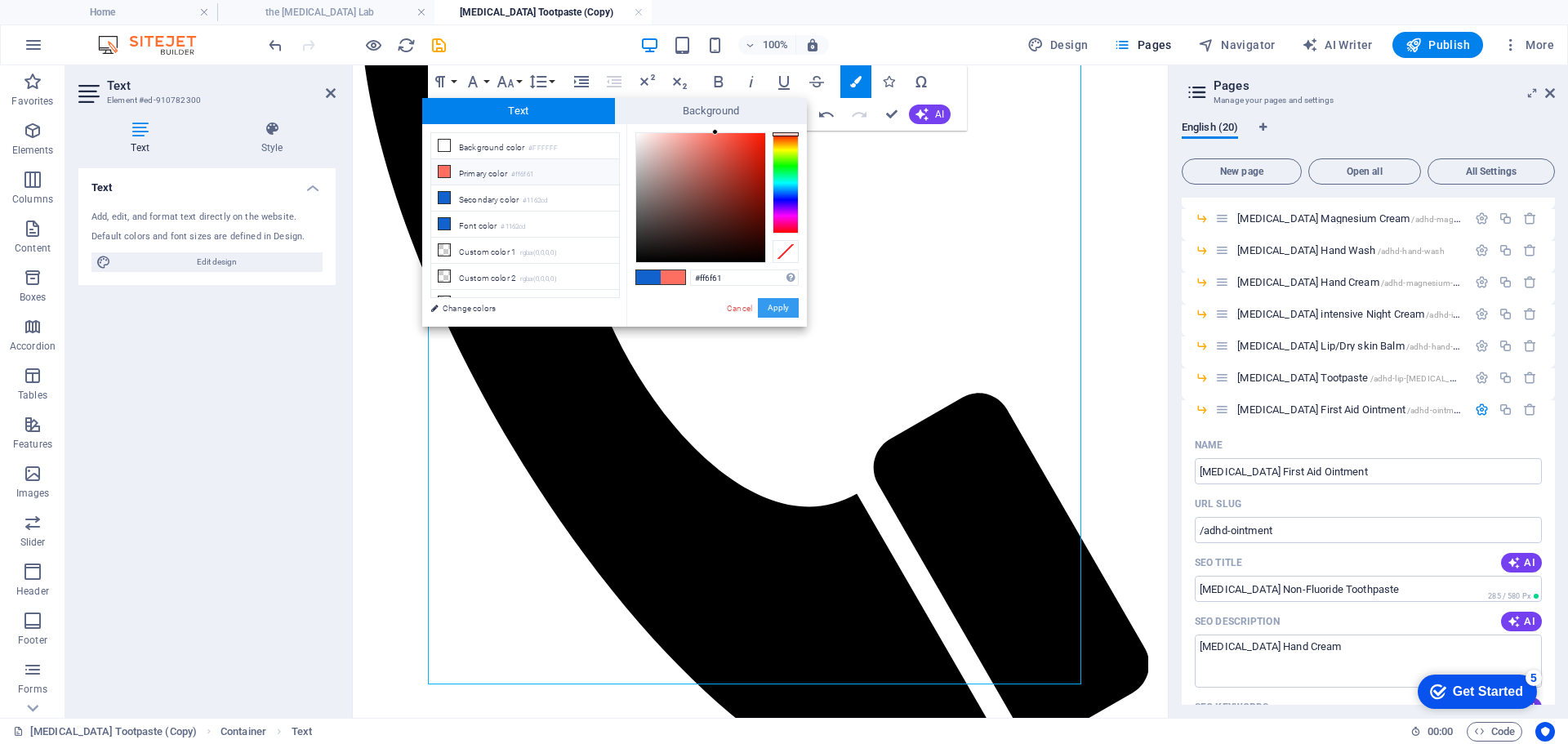
click at [780, 303] on button "Apply" at bounding box center [779, 308] width 41 height 19
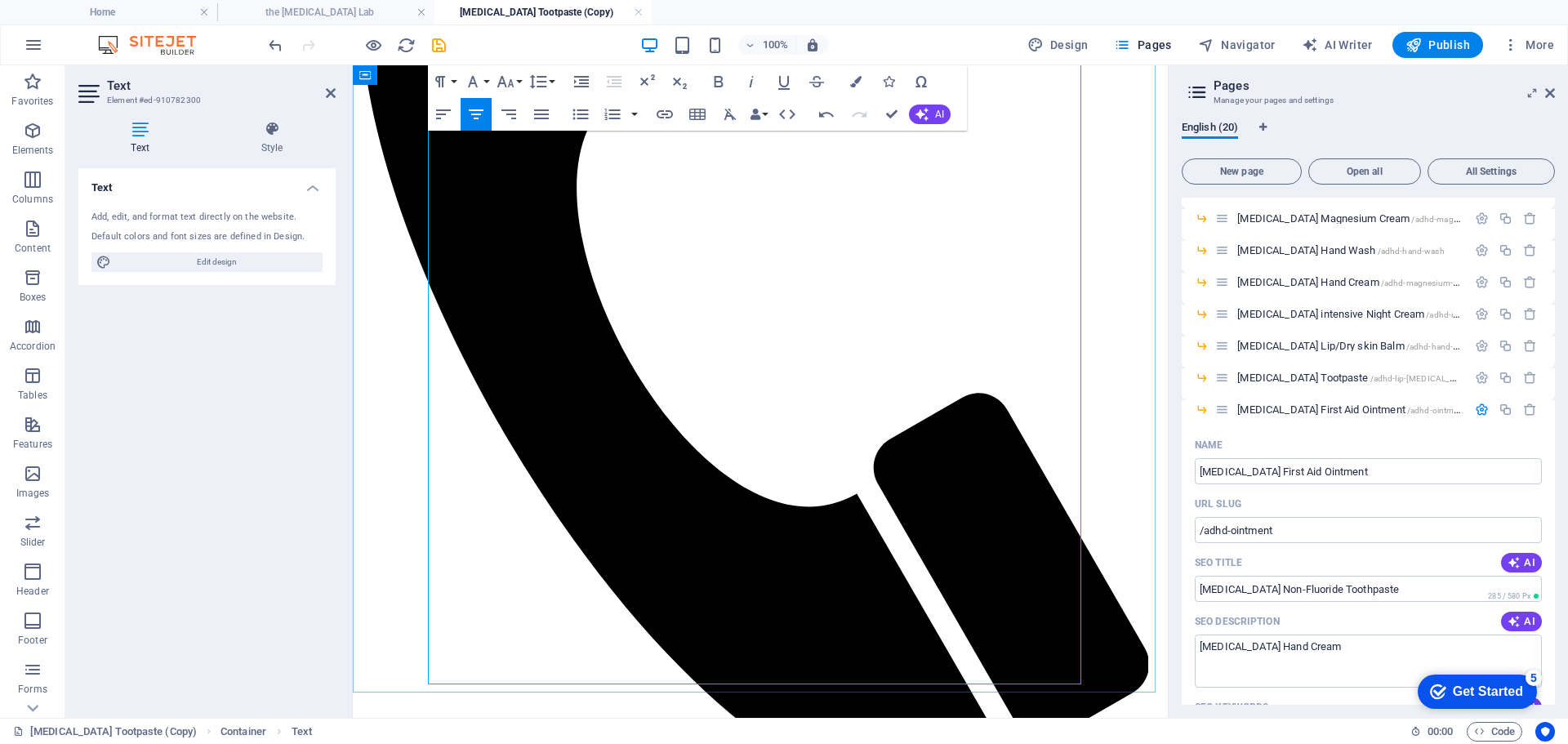
click at [478, 109] on icon "button" at bounding box center [476, 114] width 19 height 19
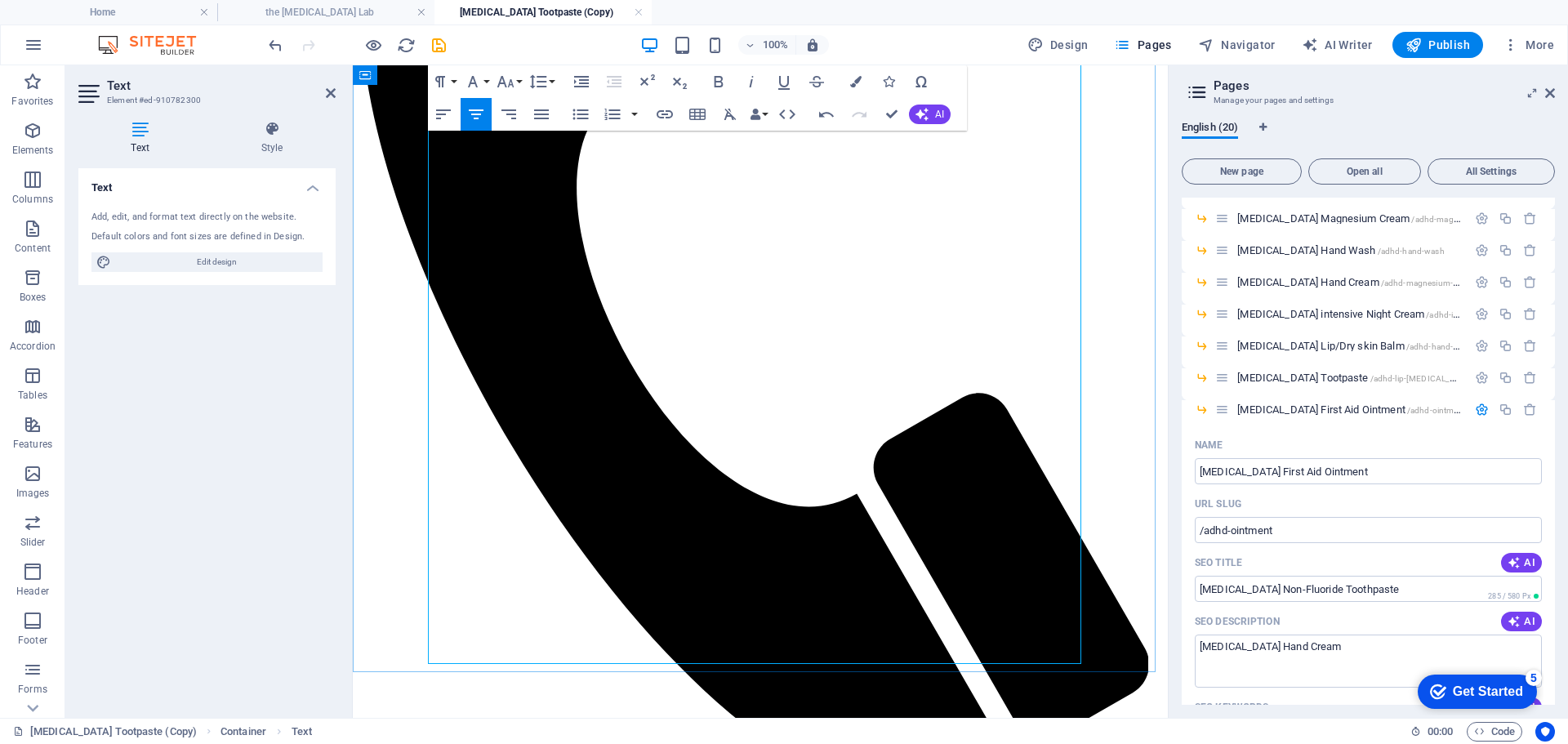
drag, startPoint x: 645, startPoint y: 484, endPoint x: 454, endPoint y: 483, distance: 191.0
click at [856, 82] on icon "button" at bounding box center [856, 82] width 12 height 12
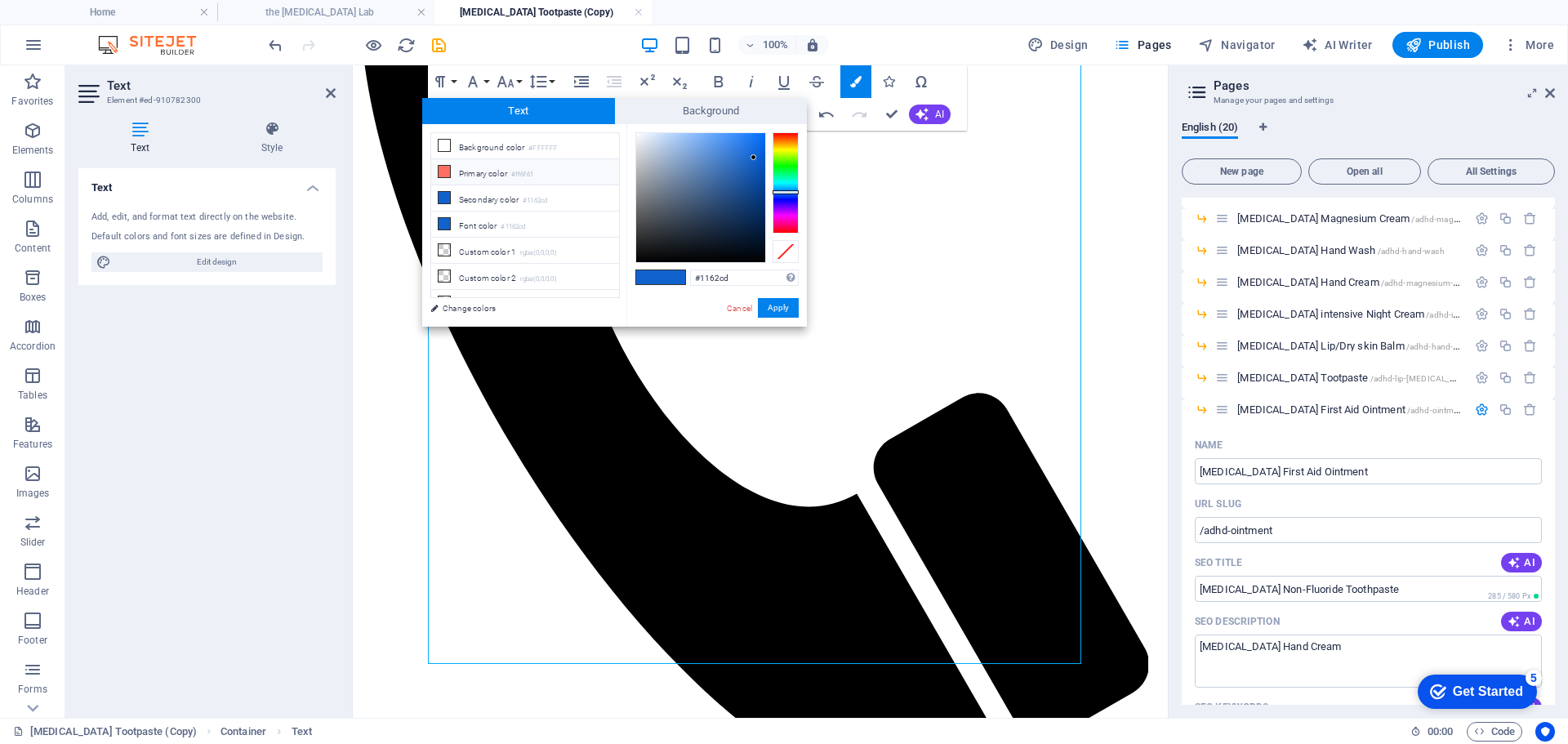
drag, startPoint x: 474, startPoint y: 169, endPoint x: 490, endPoint y: 173, distance: 16.5
click at [474, 170] on li "Primary color #ff6f61" at bounding box center [525, 172] width 188 height 26
type input "#ff6f61"
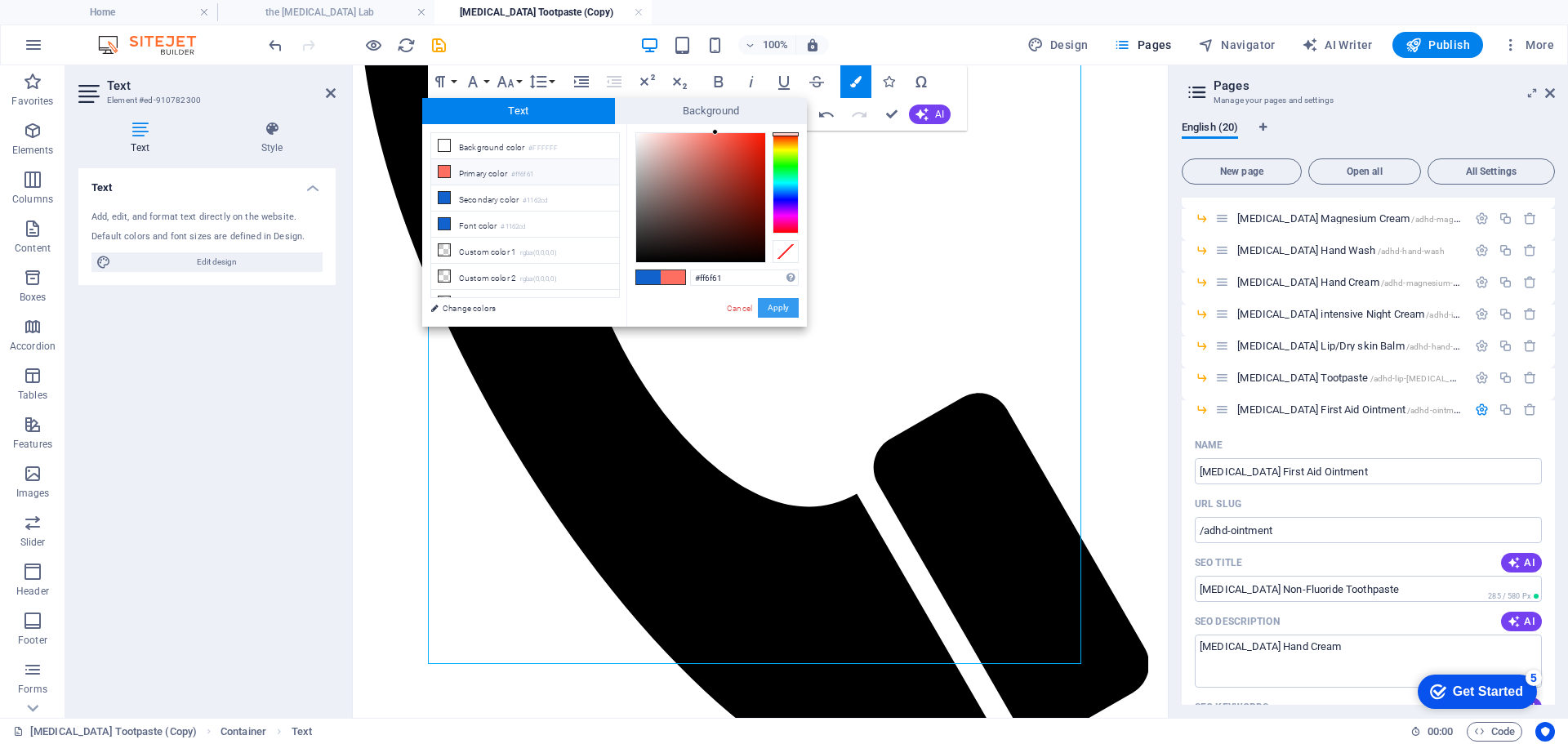
click at [784, 310] on button "Apply" at bounding box center [779, 308] width 41 height 19
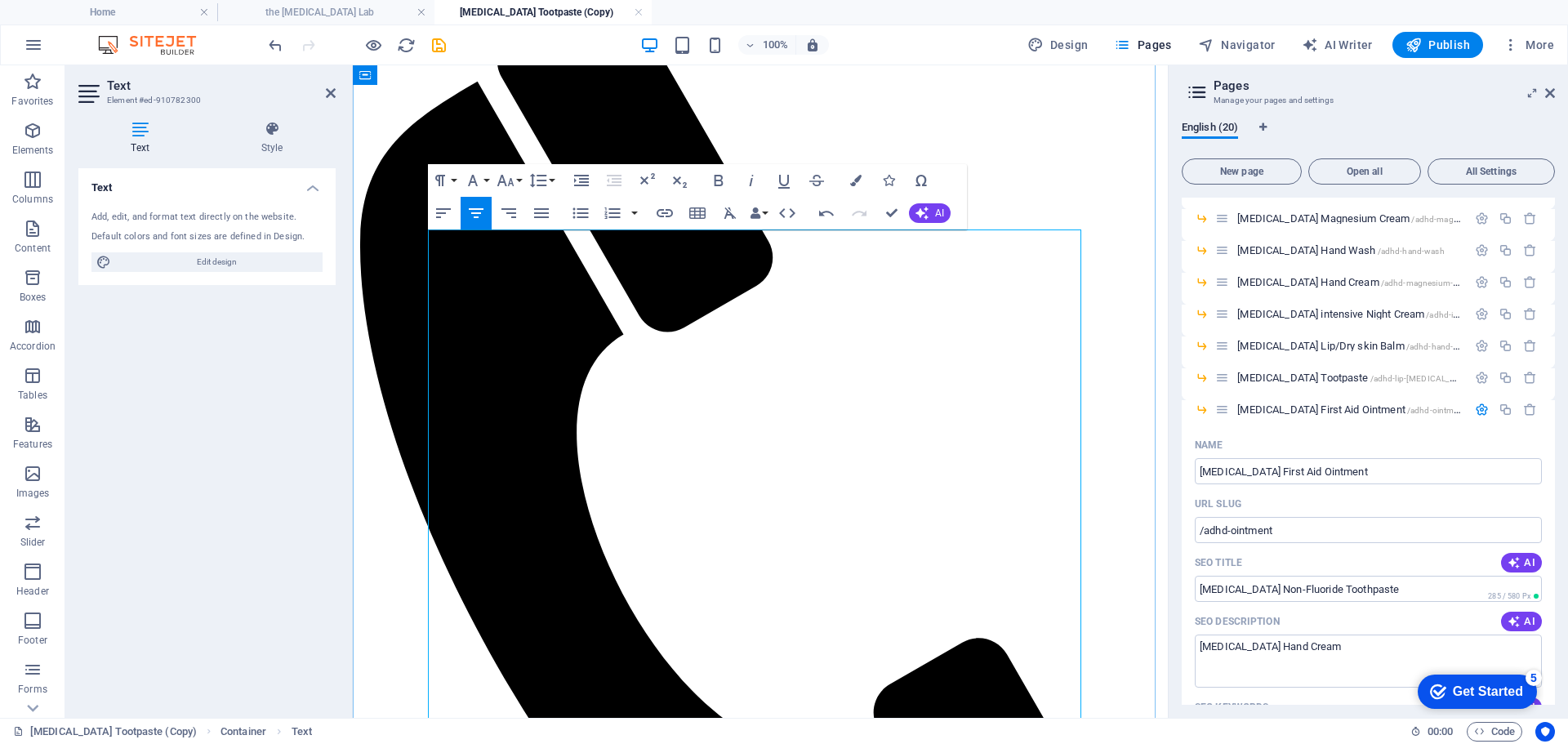
scroll to position [0, 0]
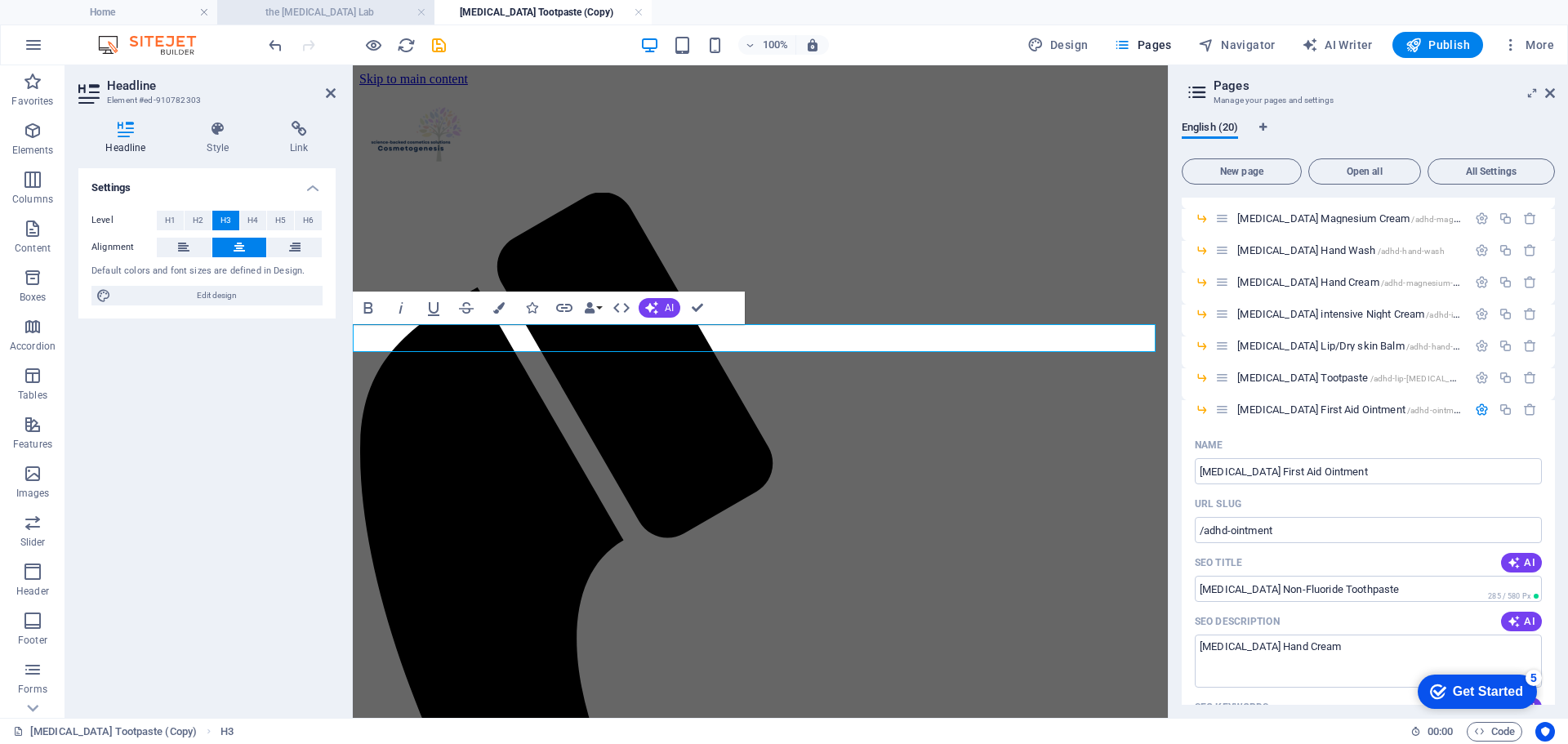
click at [348, 14] on h4 "the [MEDICAL_DATA] Lab" at bounding box center [325, 12] width 217 height 18
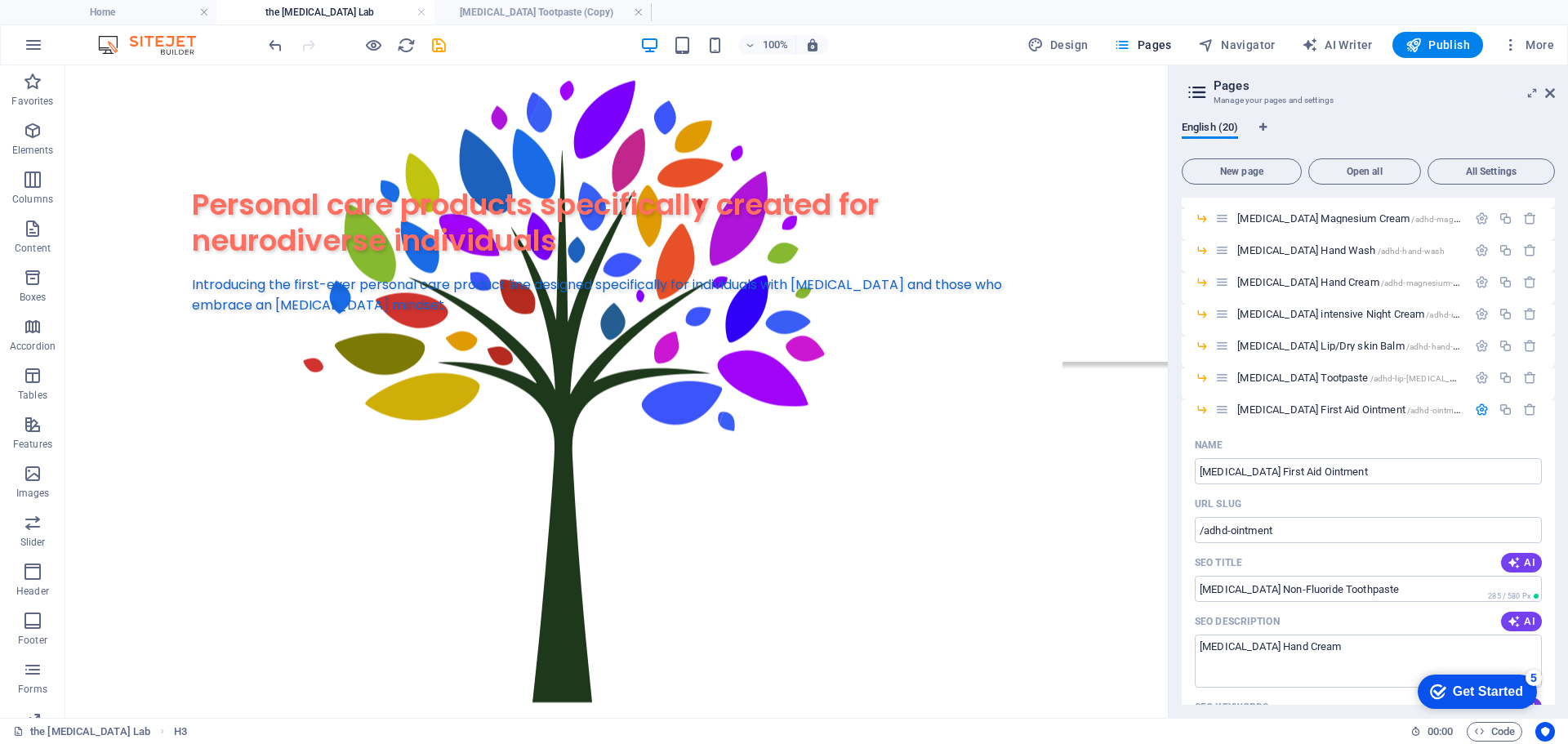
scroll to position [2489, 0]
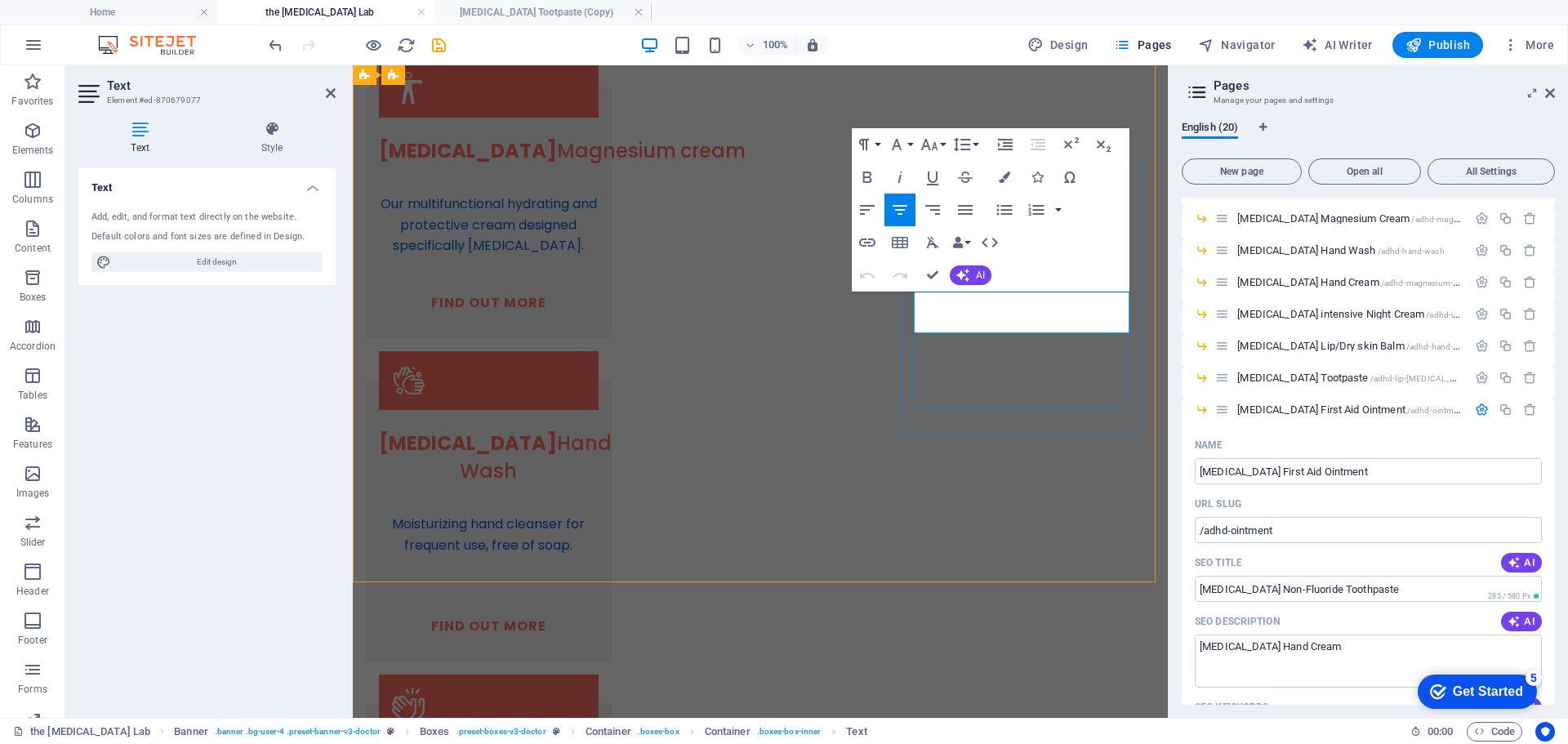
drag, startPoint x: 919, startPoint y: 301, endPoint x: 1104, endPoint y: 326, distance: 186.7
copy p "Isolating and safeguarding film over cuts and minor wounds."
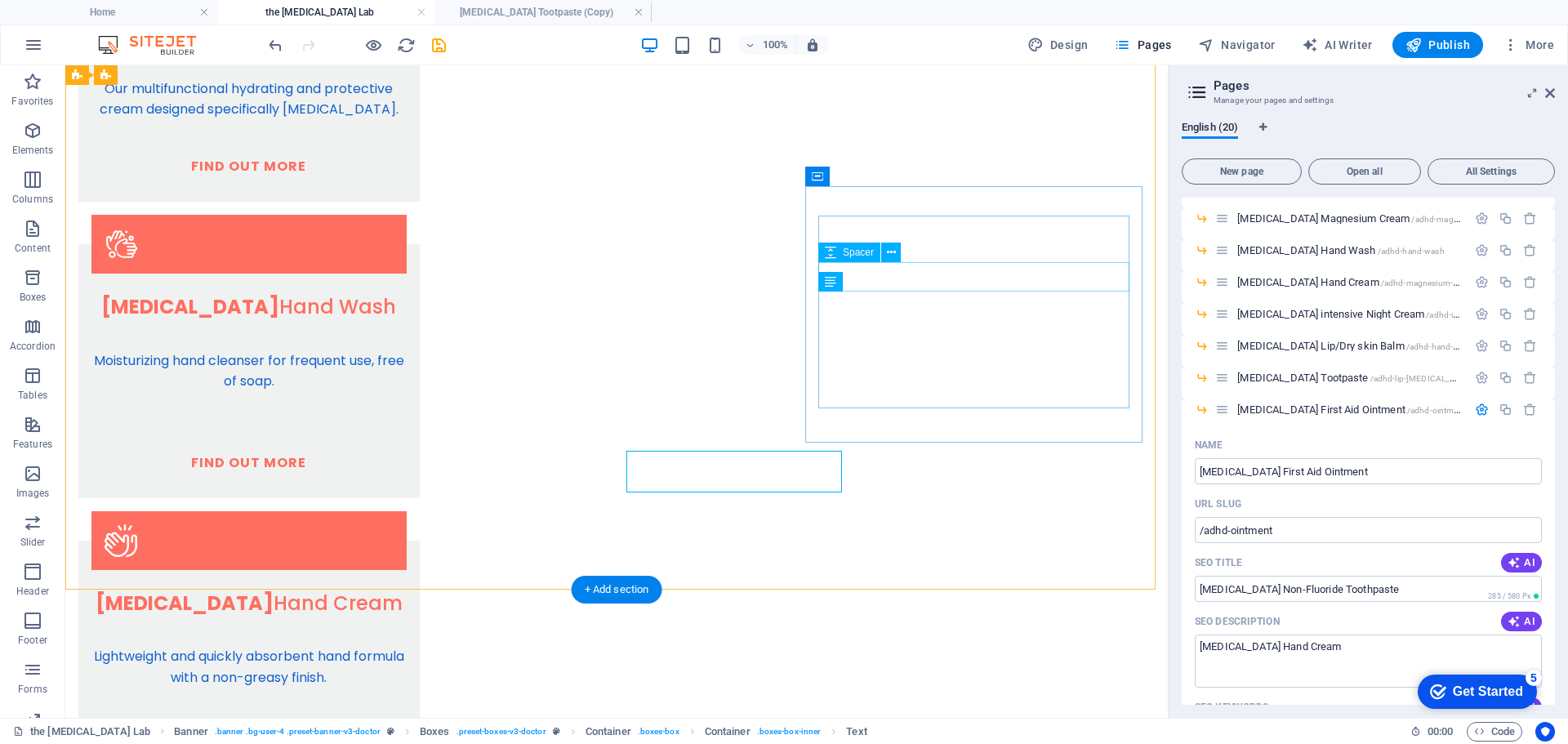
scroll to position [2461, 0]
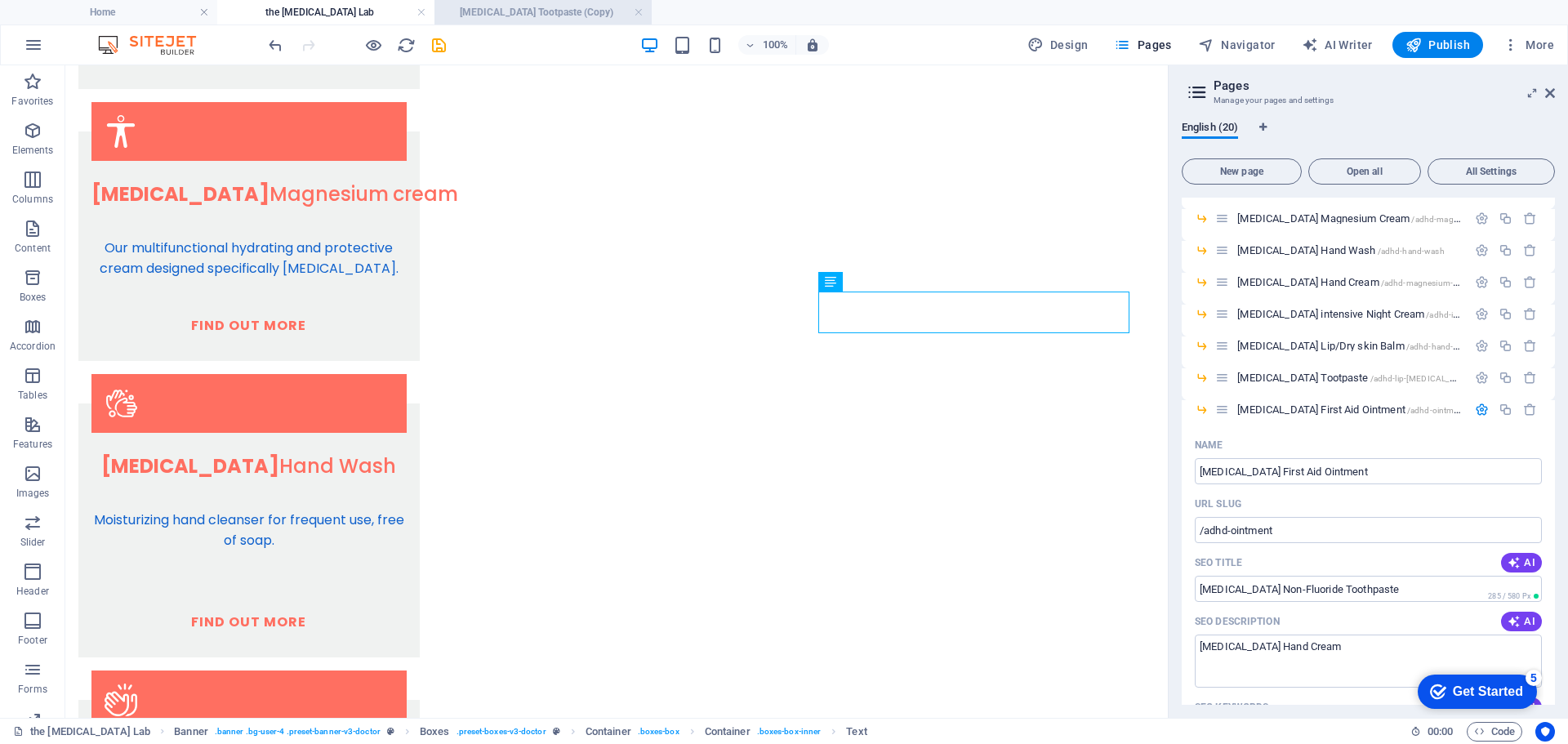
click at [544, 8] on h4 "[MEDICAL_DATA] Tootpaste (Copy)" at bounding box center [542, 12] width 217 height 18
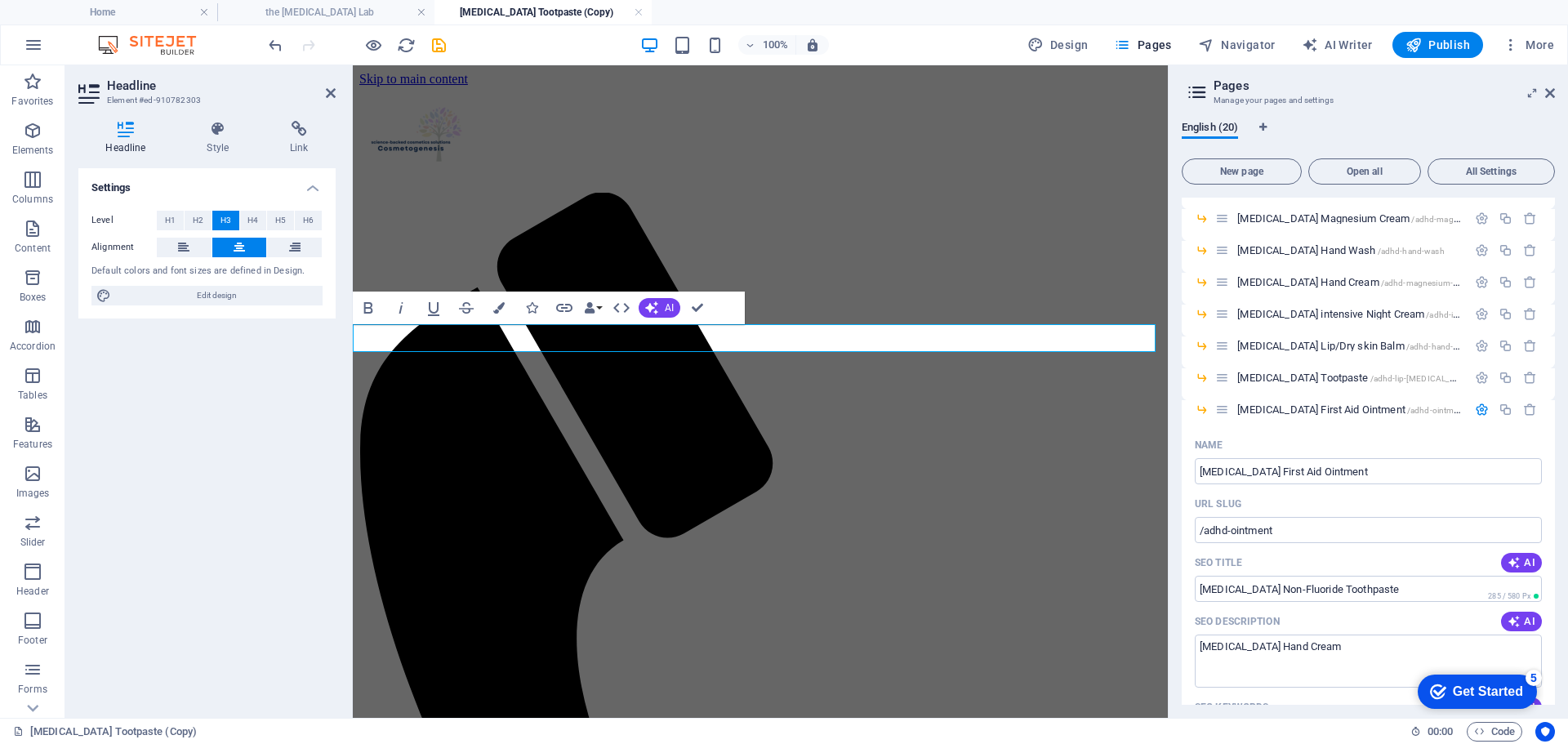
drag, startPoint x: 632, startPoint y: 238, endPoint x: 698, endPoint y: 304, distance: 93.3
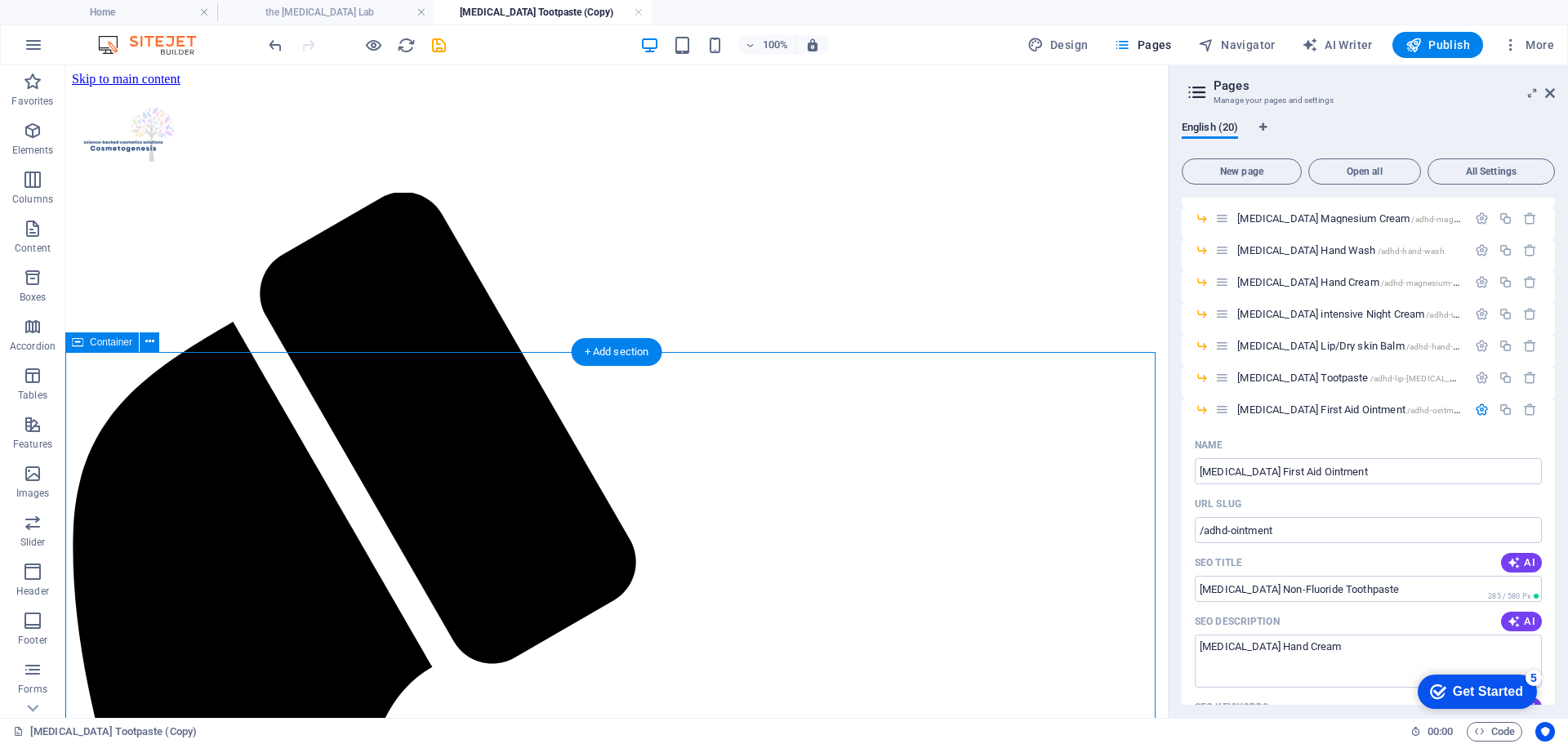
select select "px"
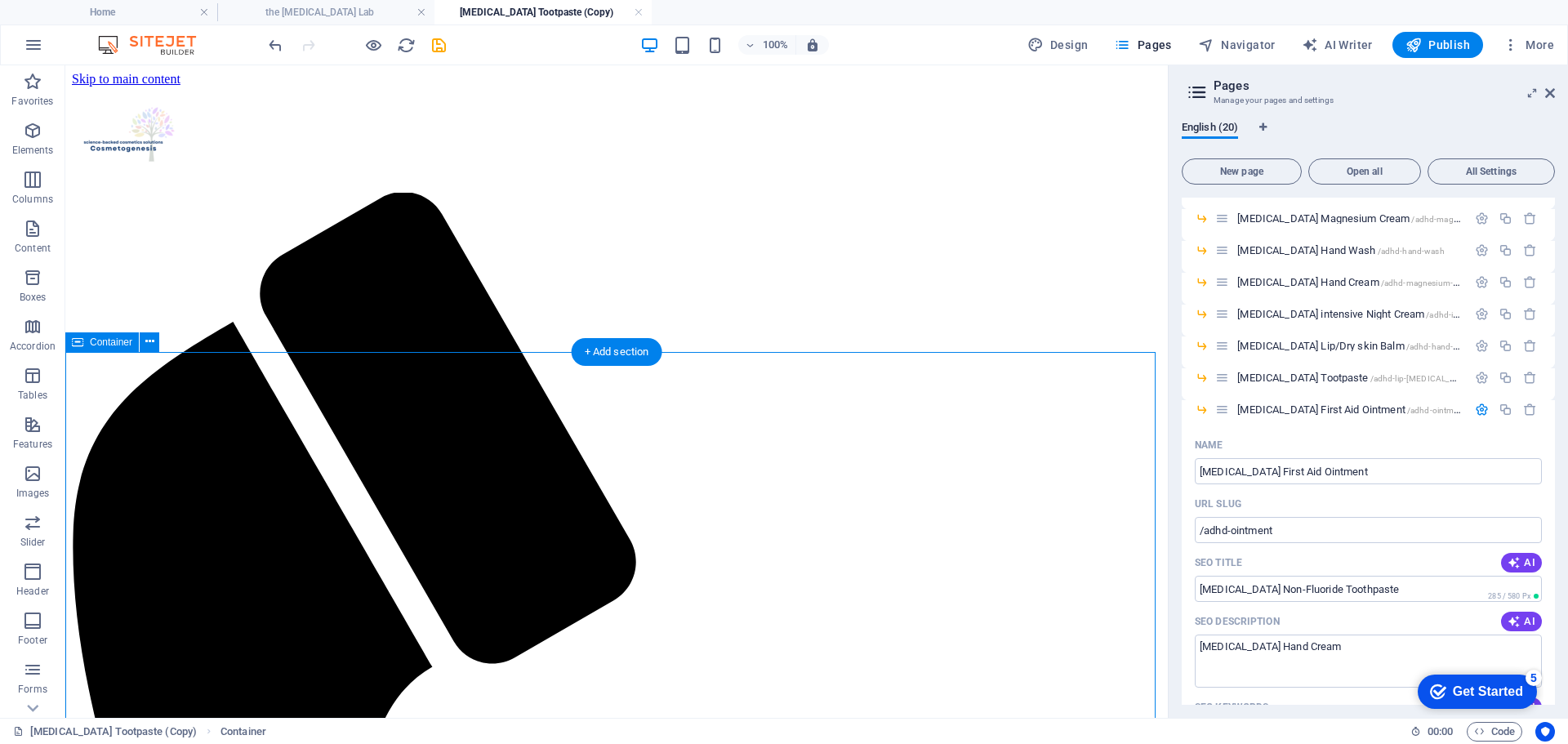
select select "px"
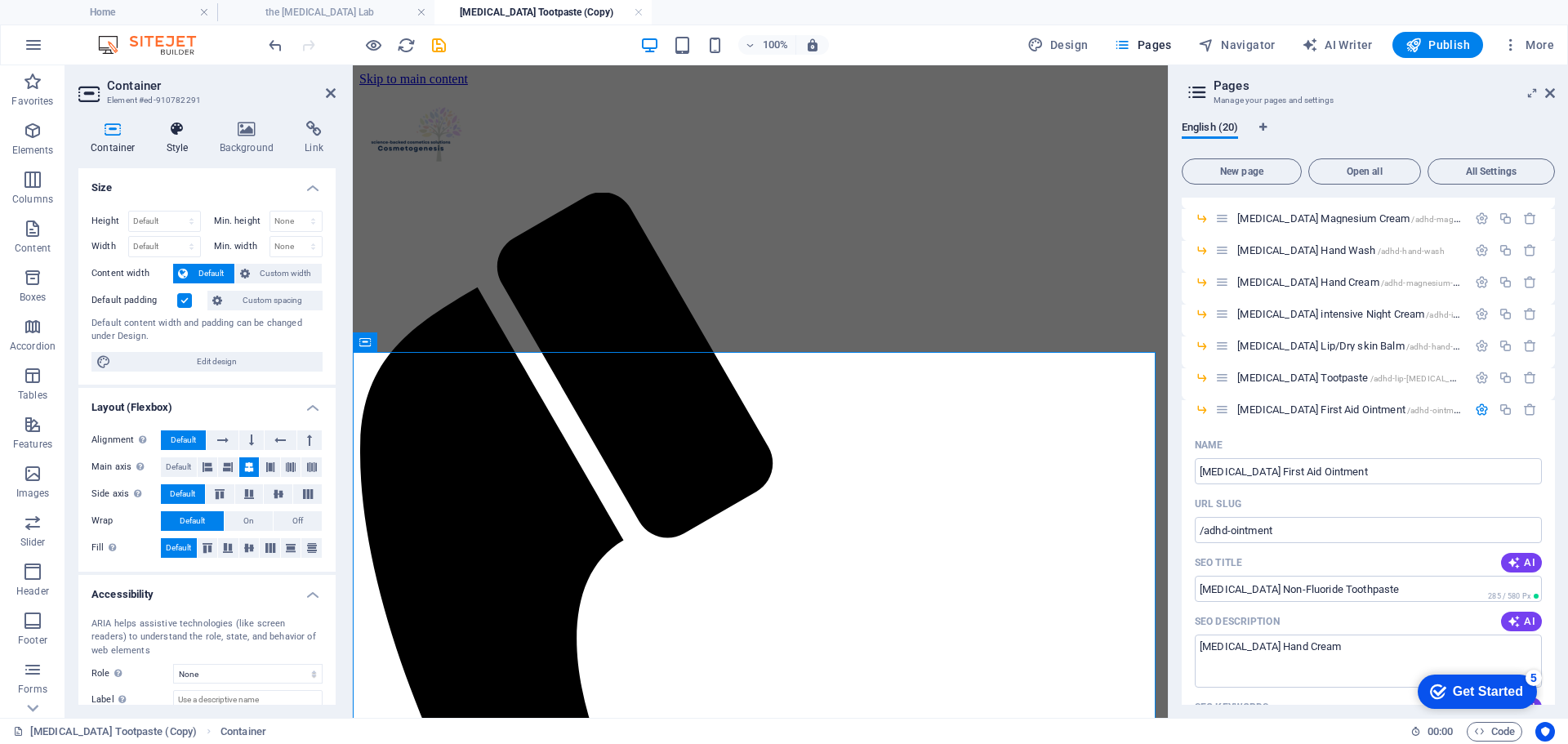
click at [168, 121] on icon at bounding box center [178, 128] width 46 height 16
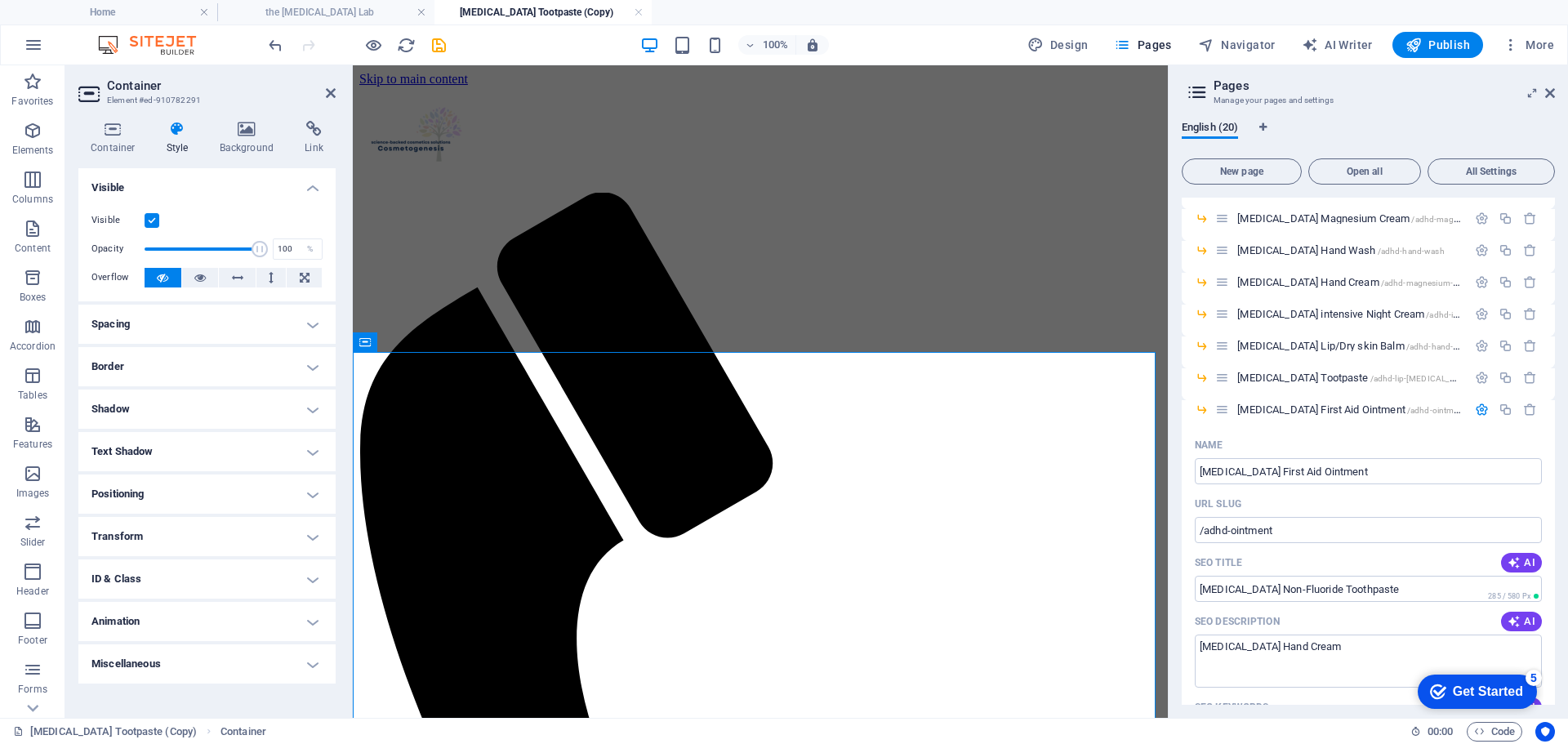
click at [124, 325] on h4 "Spacing" at bounding box center [206, 324] width 258 height 40
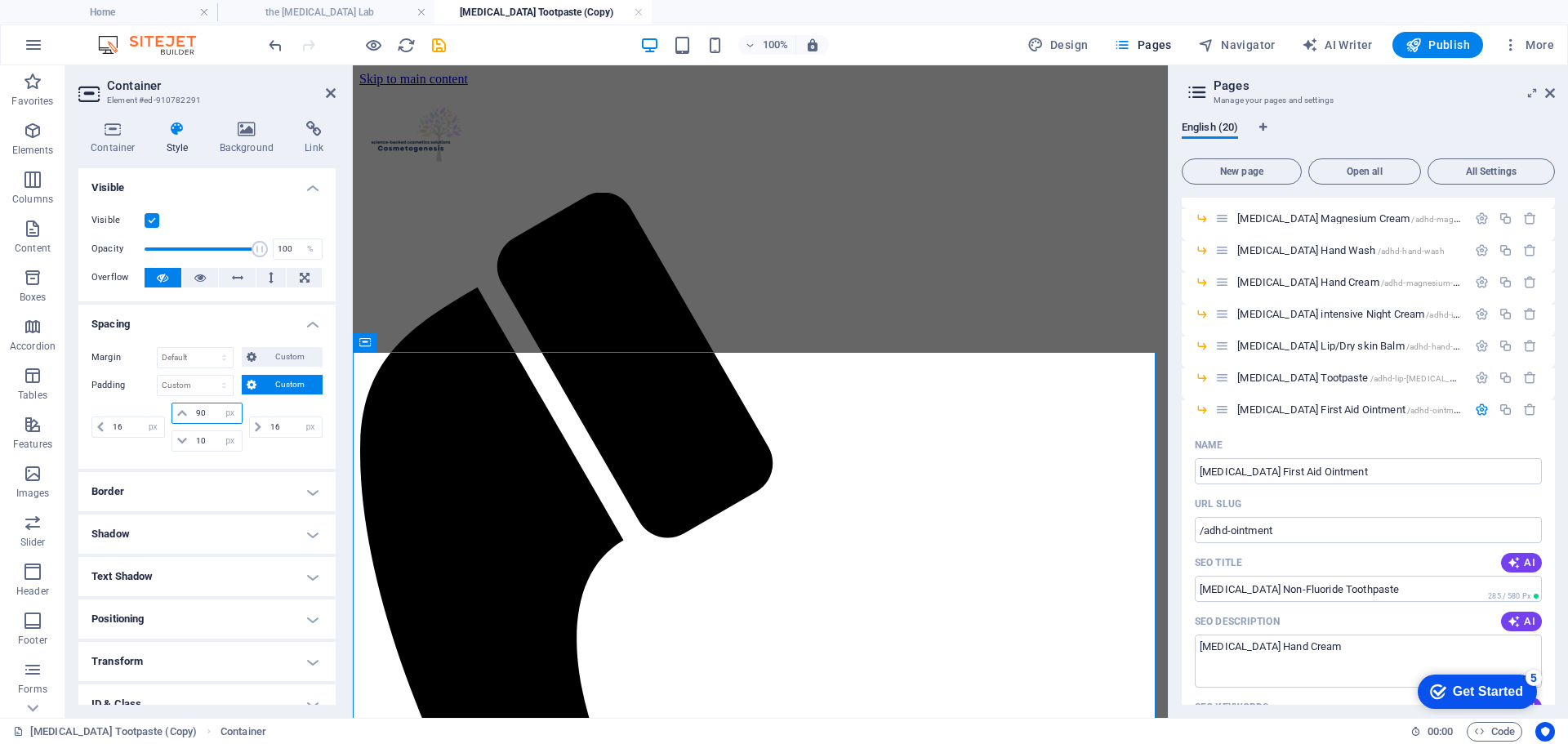
drag, startPoint x: 212, startPoint y: 407, endPoint x: 179, endPoint y: 418, distance: 34.8
click at [179, 418] on div "90 px rem % vh vw" at bounding box center [206, 413] width 70 height 21
type input "10"
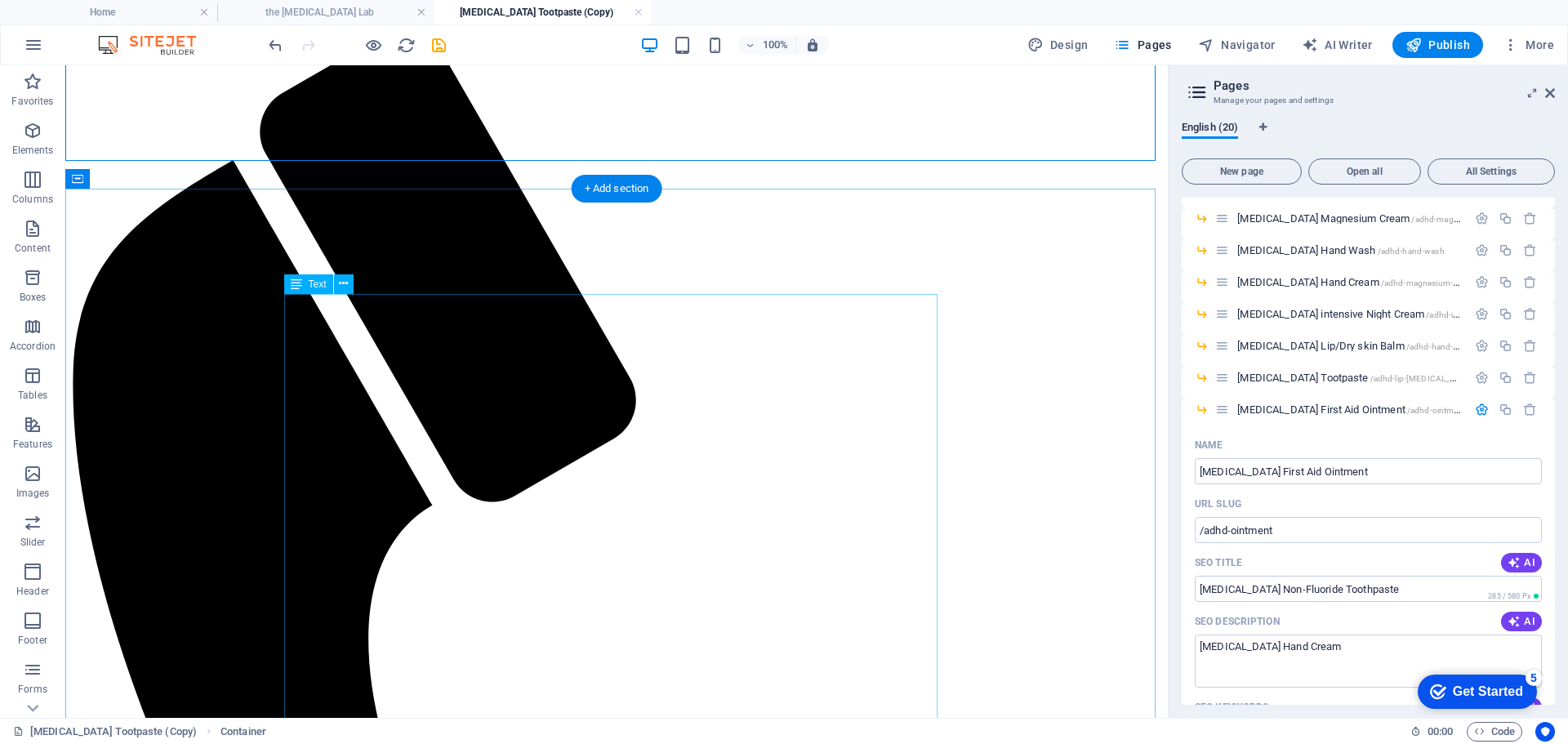
scroll to position [163, 0]
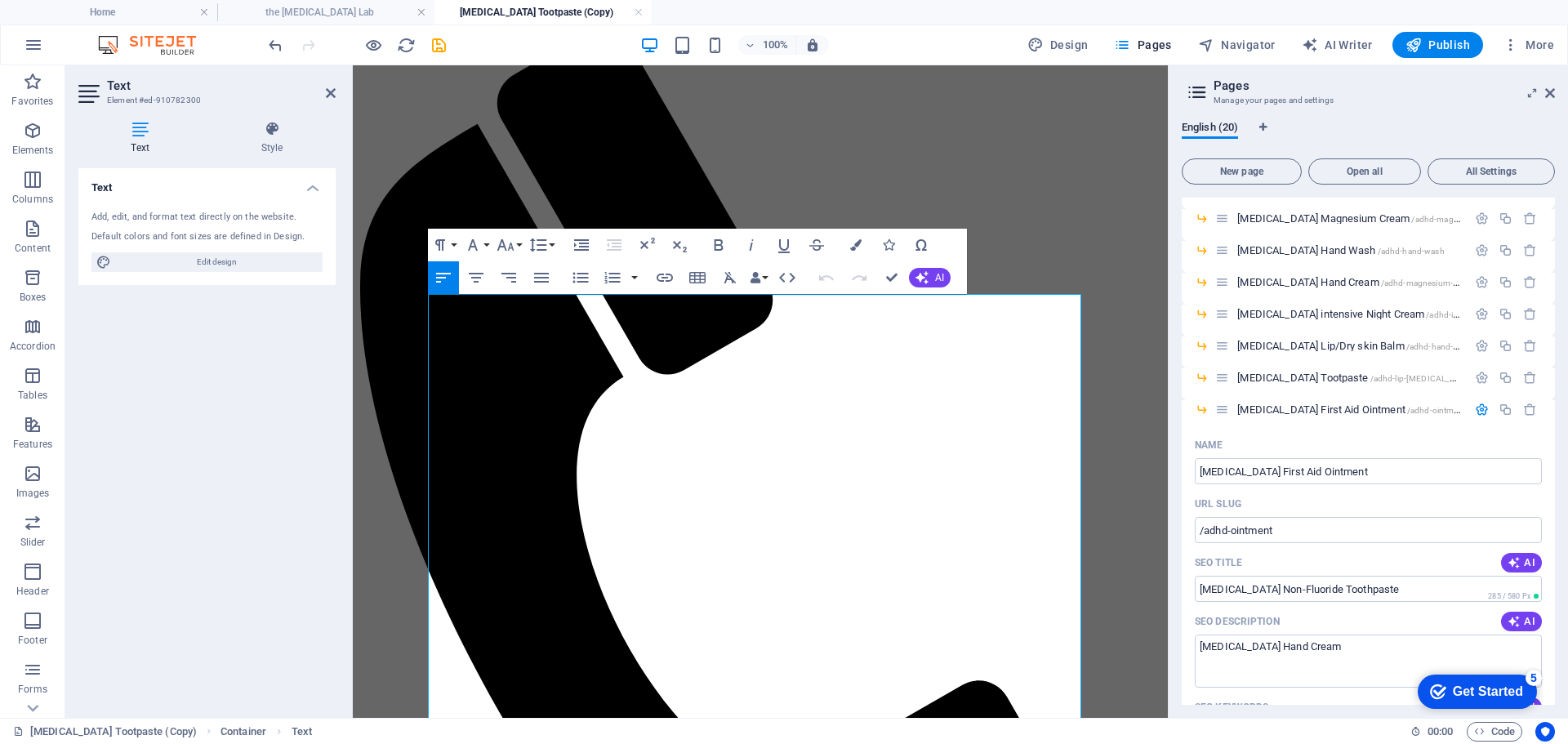
click at [288, 348] on div "Text Add, edit, and format text directly on the website. Default colors and fon…" at bounding box center [206, 436] width 258 height 537
click at [479, 274] on icon "button" at bounding box center [476, 278] width 14 height 10
drag, startPoint x: 689, startPoint y: 394, endPoint x: 842, endPoint y: 410, distance: 153.8
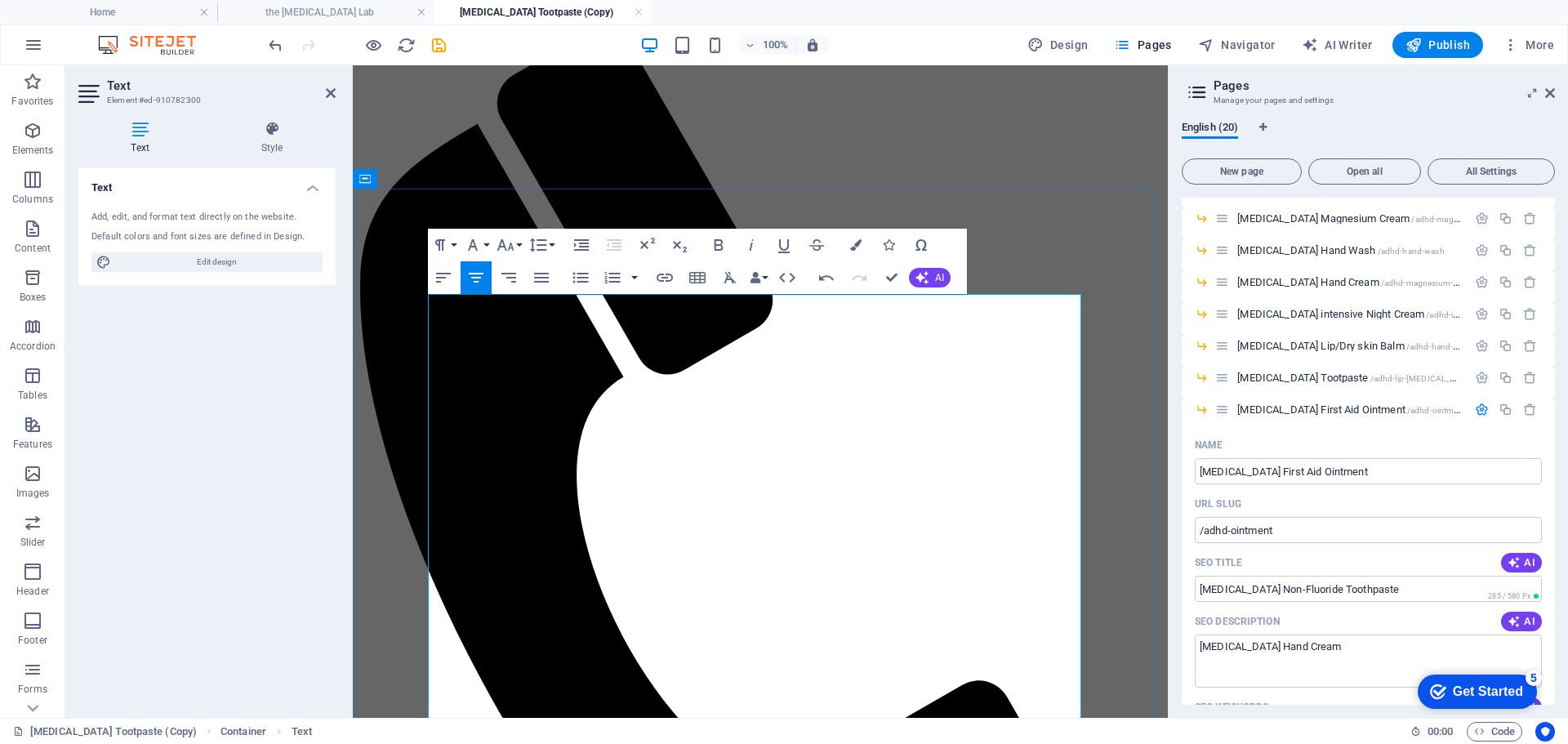
click at [441, 272] on icon "button" at bounding box center [443, 278] width 19 height 19
drag, startPoint x: 460, startPoint y: 368, endPoint x: 487, endPoint y: 368, distance: 27.0
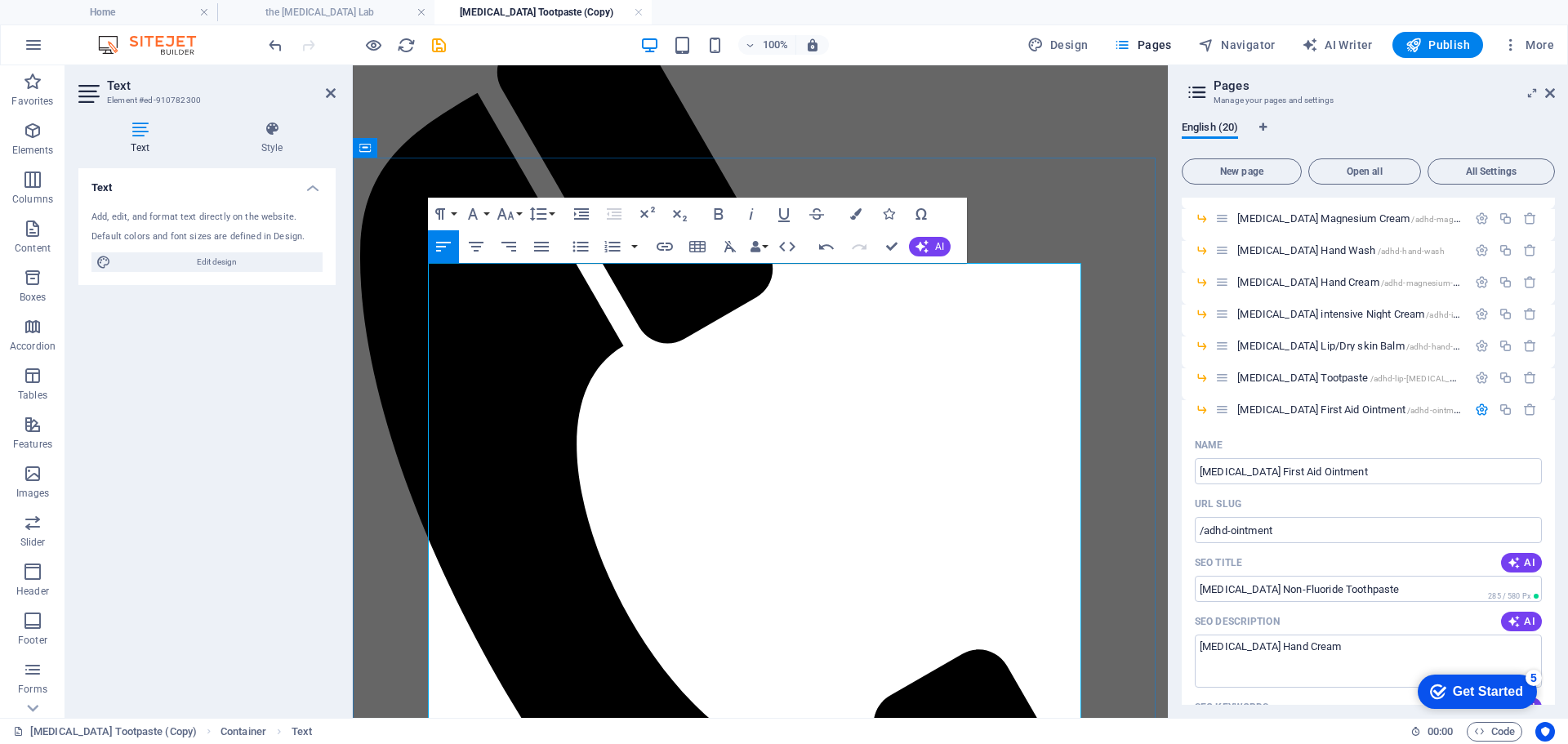
click at [476, 247] on icon "button" at bounding box center [476, 246] width 19 height 19
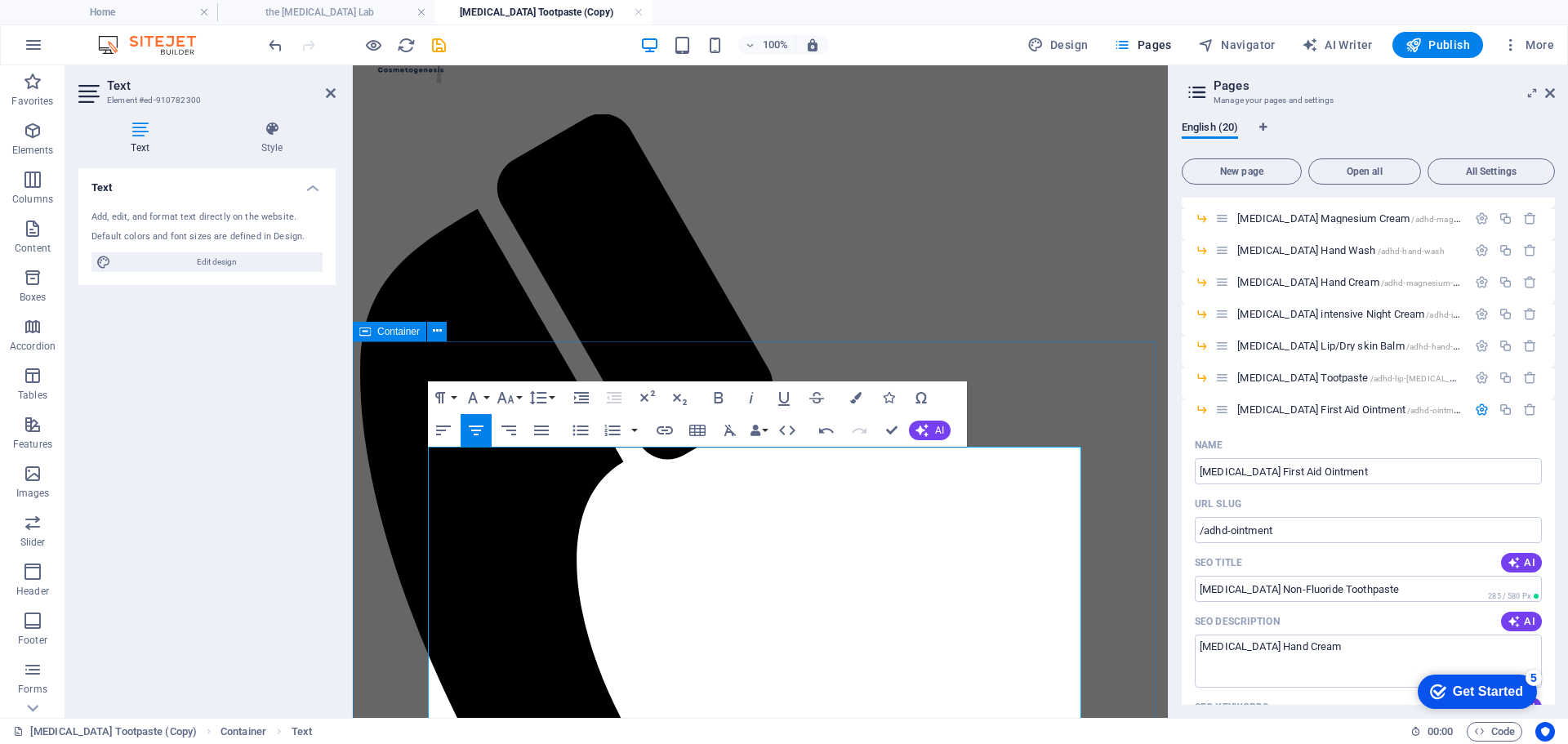
scroll to position [0, 0]
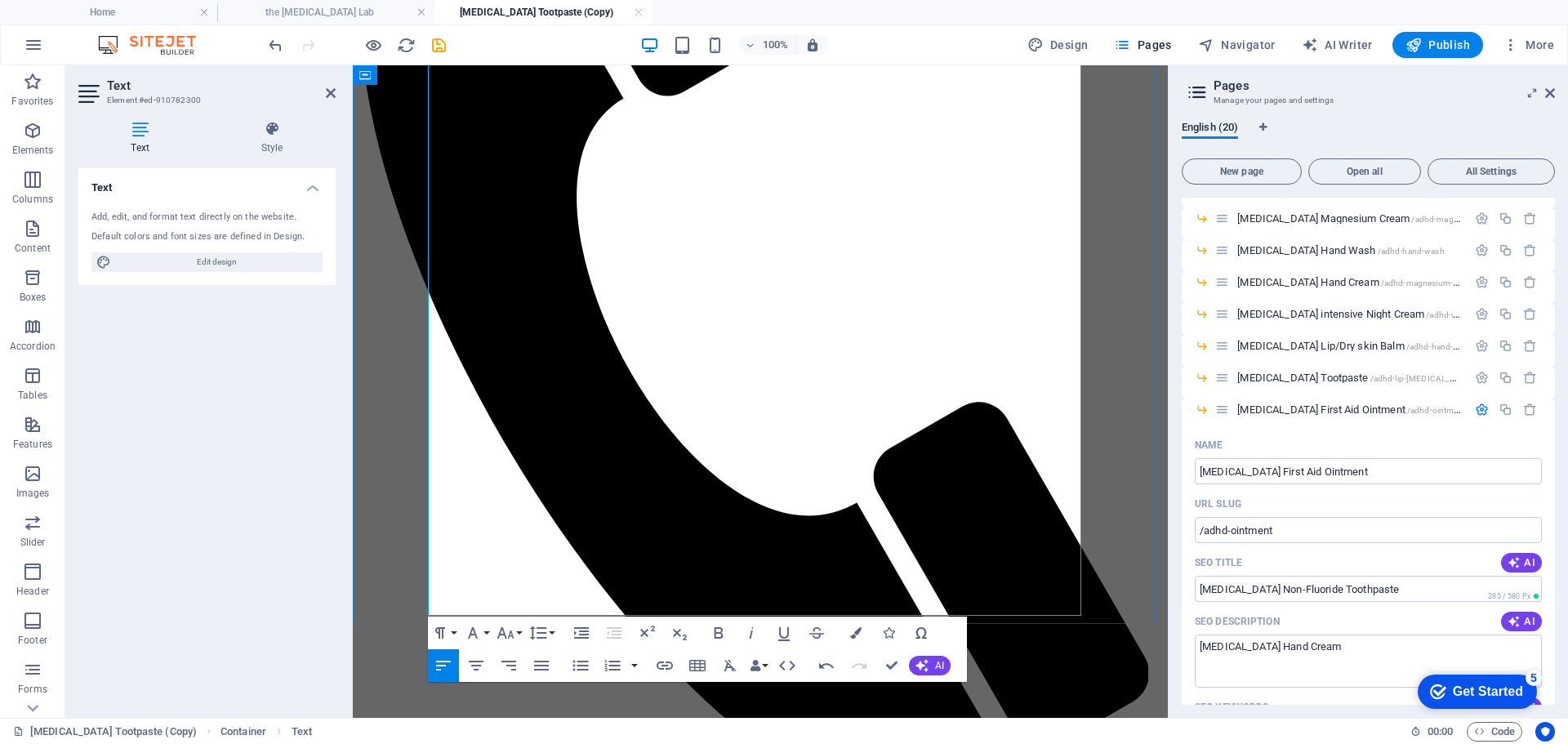
scroll to position [443, 0]
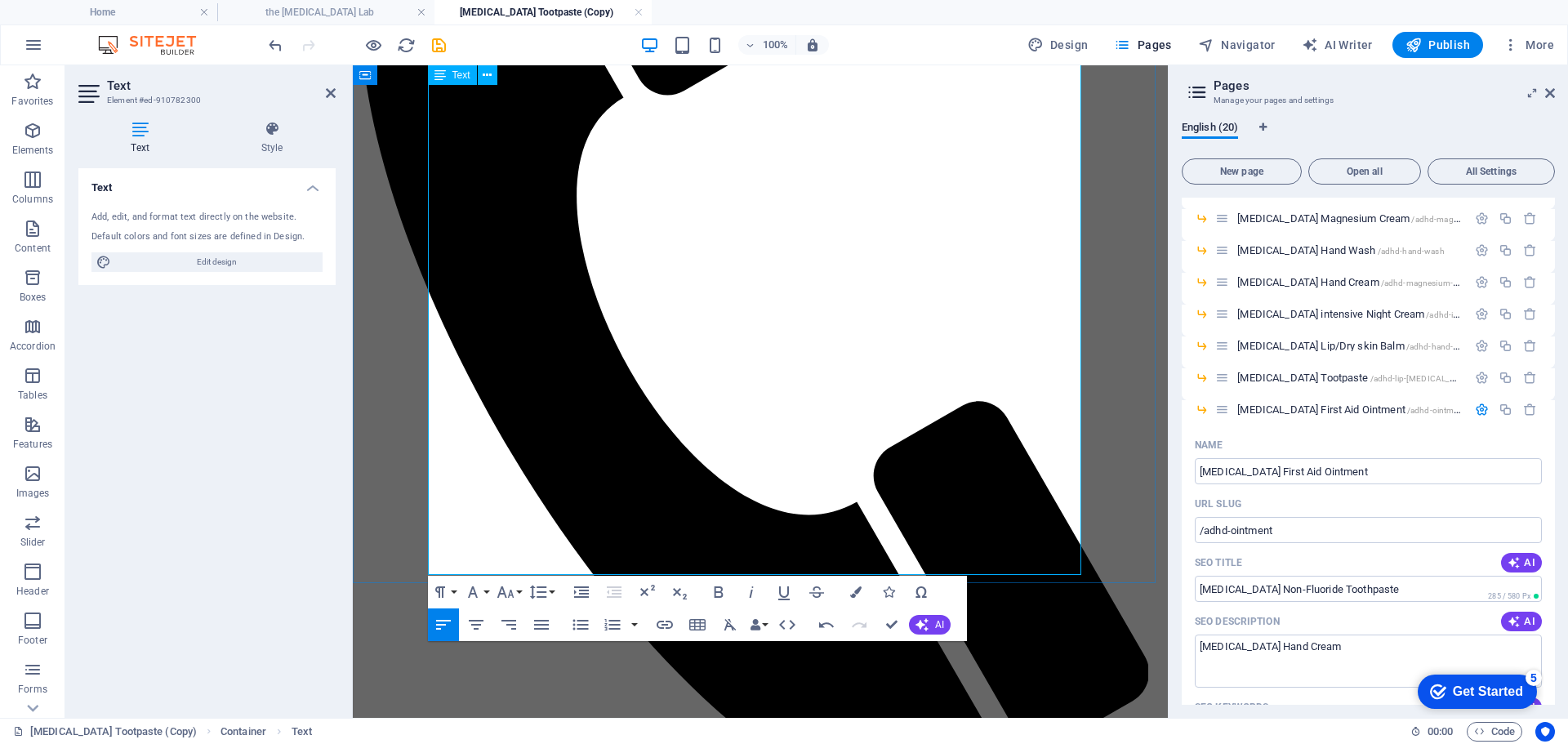
drag, startPoint x: 670, startPoint y: 437, endPoint x: 473, endPoint y: 239, distance: 279.3
click at [443, 620] on icon "button" at bounding box center [443, 624] width 14 height 10
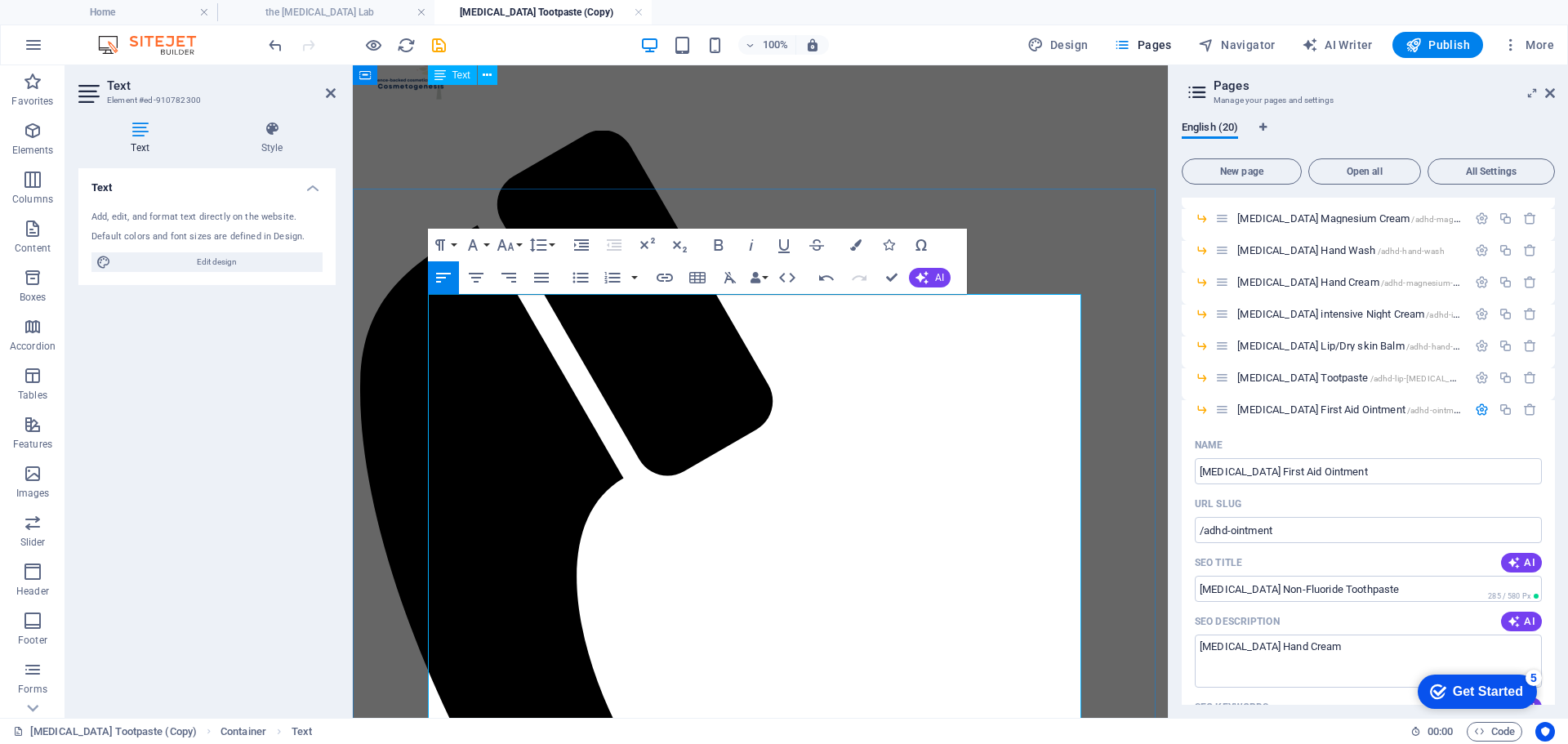
scroll to position [35, 0]
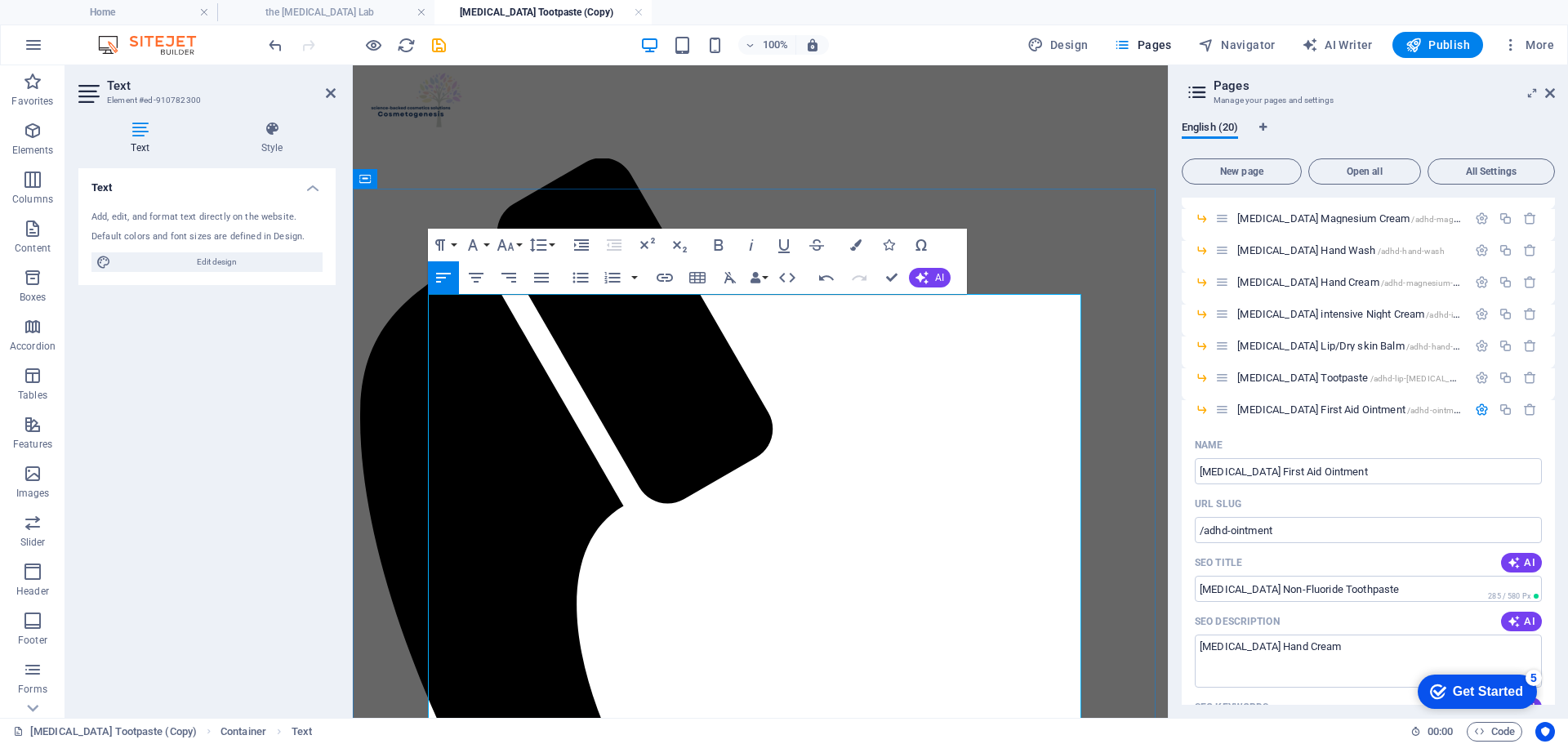
drag, startPoint x: 1006, startPoint y: 618, endPoint x: 433, endPoint y: 535, distance: 579.0
click at [444, 281] on icon "button" at bounding box center [443, 278] width 19 height 19
drag, startPoint x: 427, startPoint y: 515, endPoint x: 551, endPoint y: 501, distance: 124.8
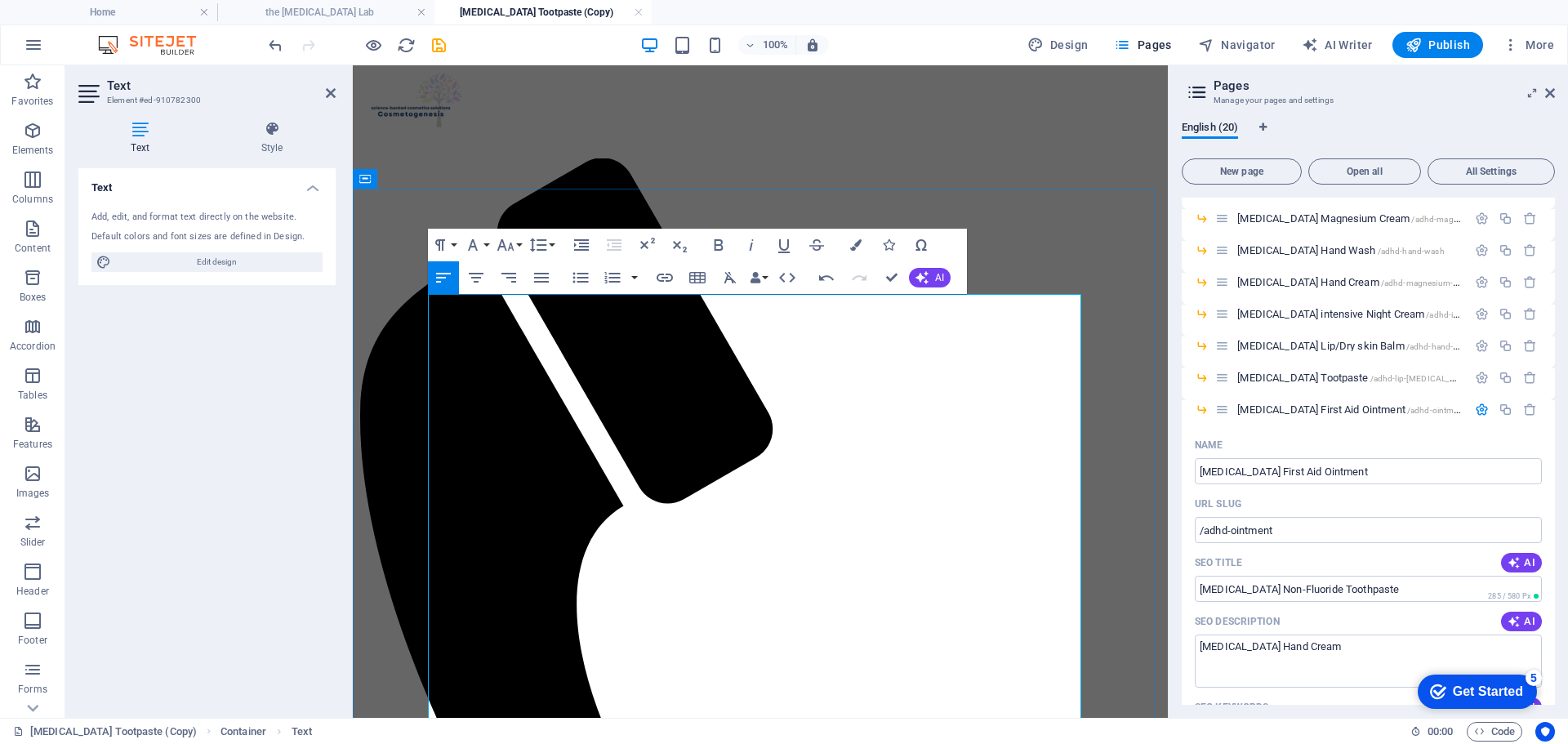
click at [481, 270] on icon "button" at bounding box center [476, 278] width 19 height 19
click at [439, 279] on icon "button" at bounding box center [443, 278] width 19 height 19
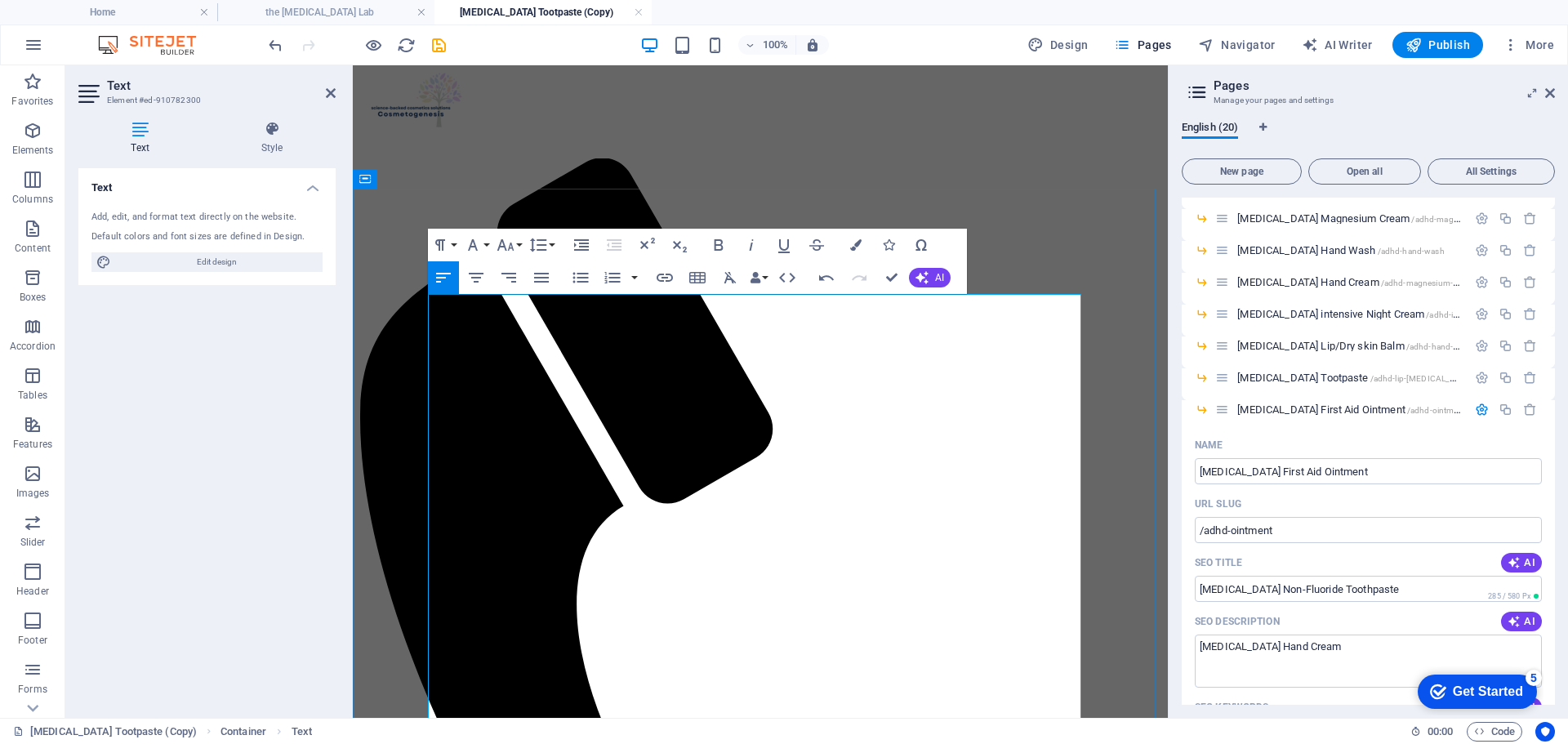
click at [470, 283] on button "Align Center" at bounding box center [476, 278] width 31 height 33
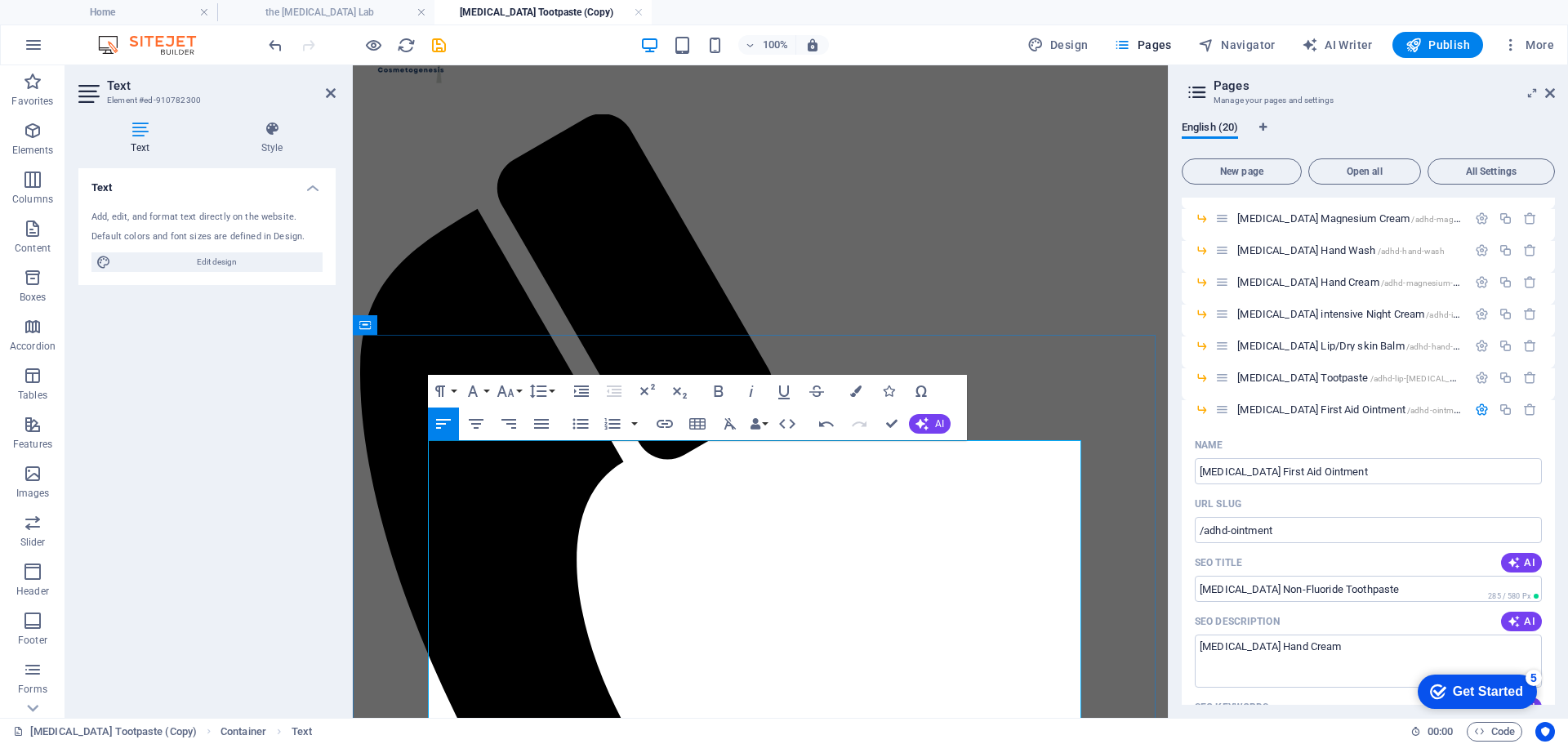
scroll to position [163, 0]
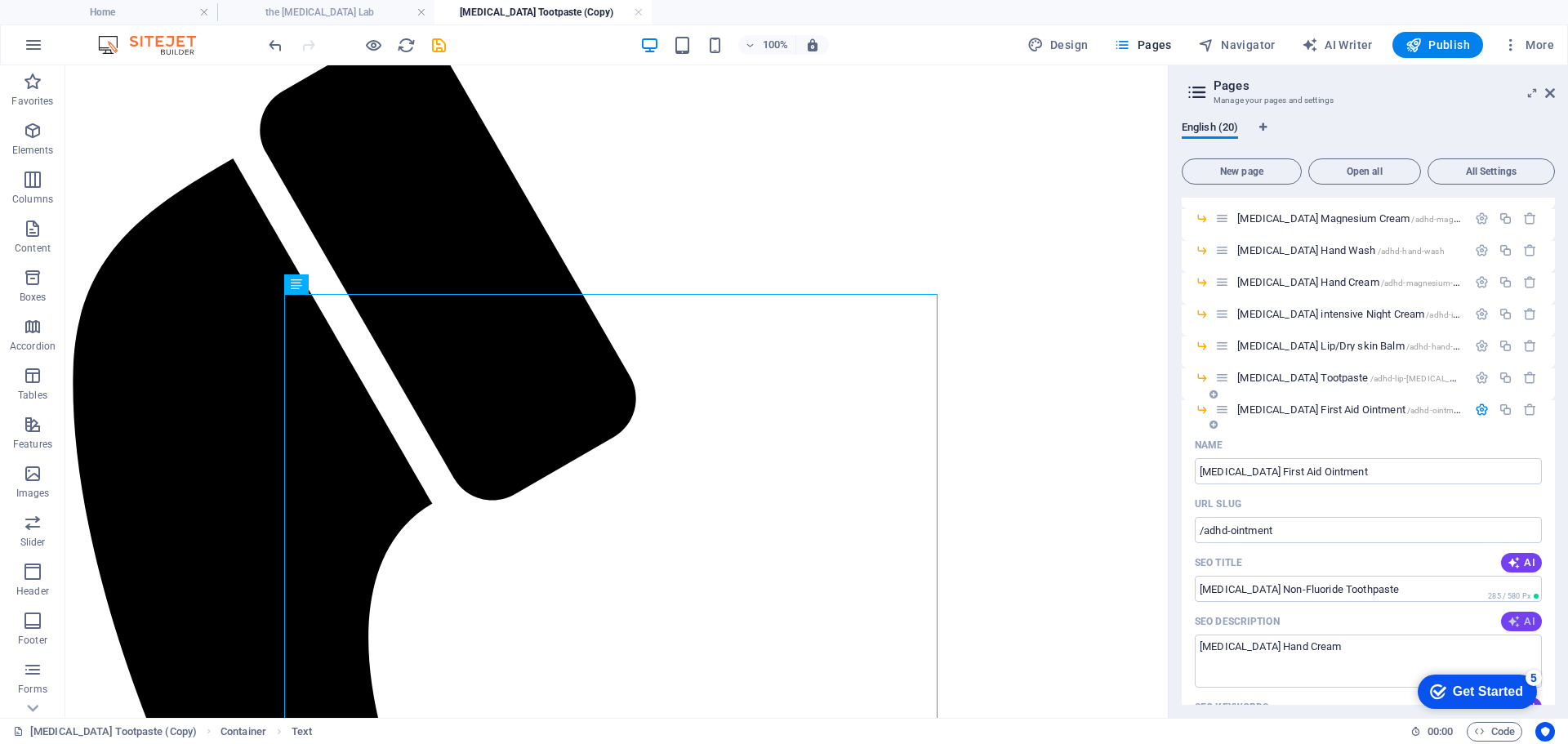
click at [1523, 619] on span "AI" at bounding box center [1522, 621] width 28 height 14
type textarea "Discover our non-fluoride toothpaste tailored for [MEDICAL_DATA], featuring ess…"
click at [1515, 558] on icon "button" at bounding box center [1515, 563] width 14 height 14
drag, startPoint x: 1393, startPoint y: 596, endPoint x: 1184, endPoint y: 597, distance: 209.0
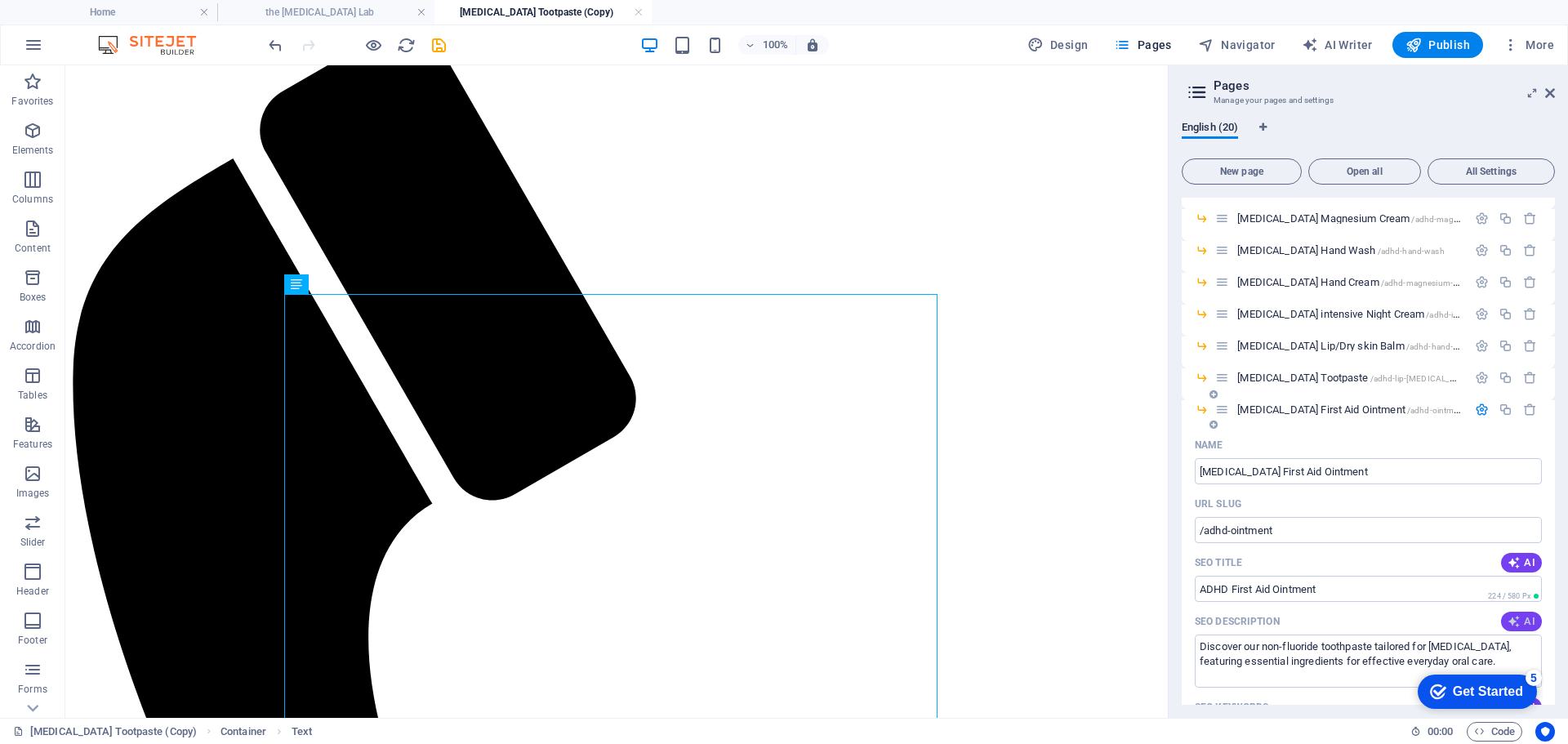
click at [1515, 619] on icon "button" at bounding box center [1514, 621] width 14 height 14
type textarea "Discover our [MEDICAL_DATA]-friendly non-fluoride toothpaste, designed for esse…"
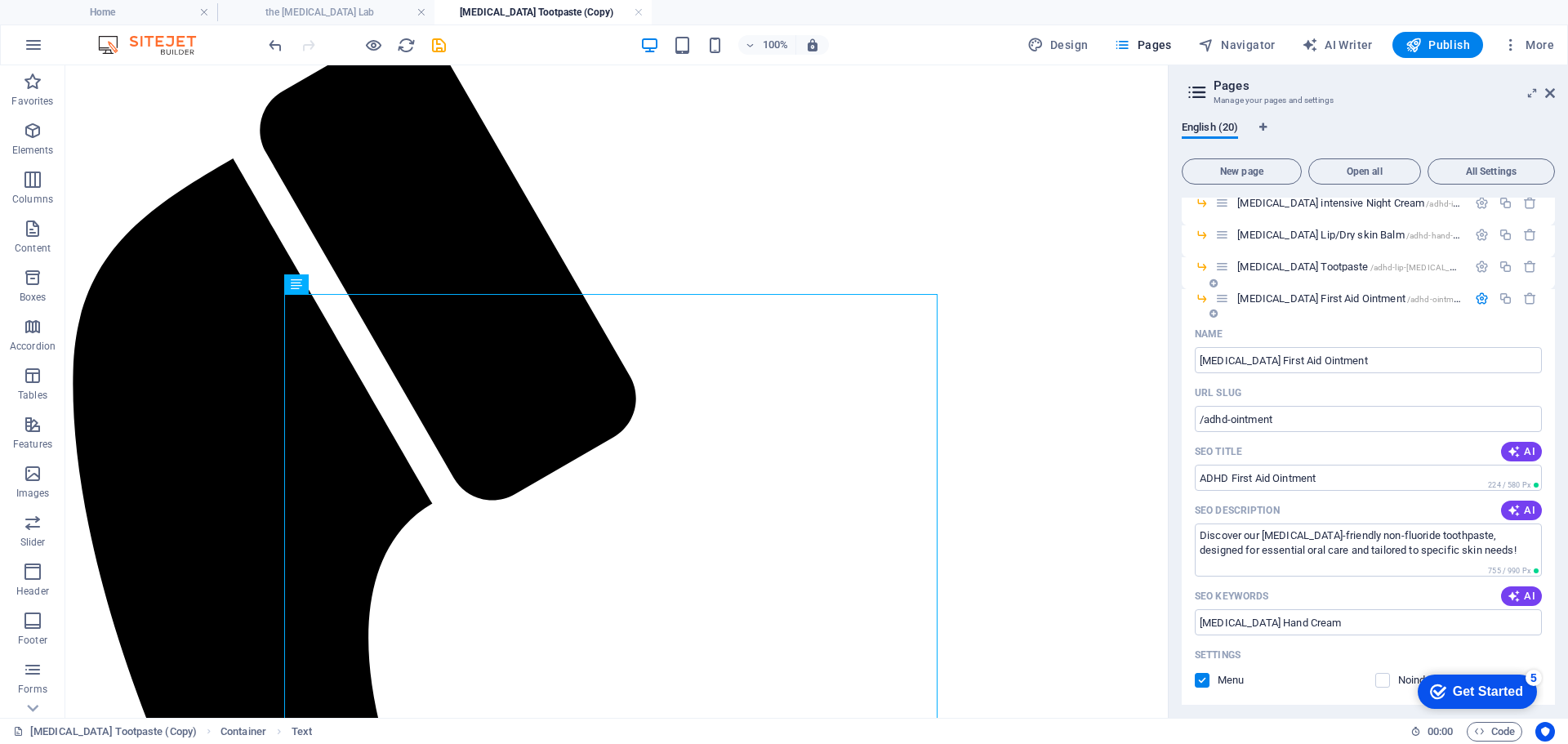
scroll to position [656, 0]
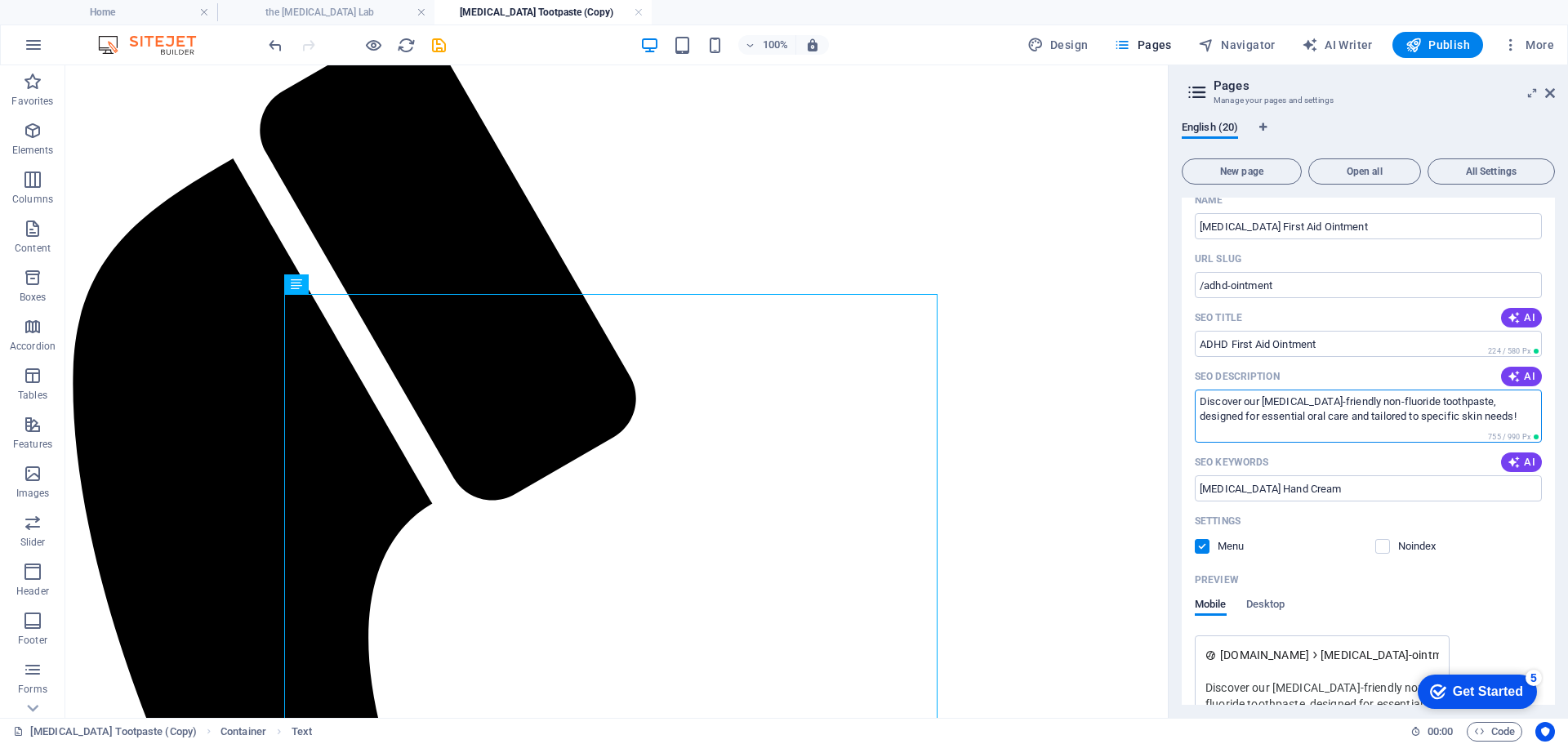
drag, startPoint x: 1429, startPoint y: 422, endPoint x: 1177, endPoint y: 407, distance: 252.4
click at [1177, 407] on div "English (20) New page Open all All Settings Home / cosmetonoesis /cosmetonoesis…" at bounding box center [1368, 413] width 399 height 610
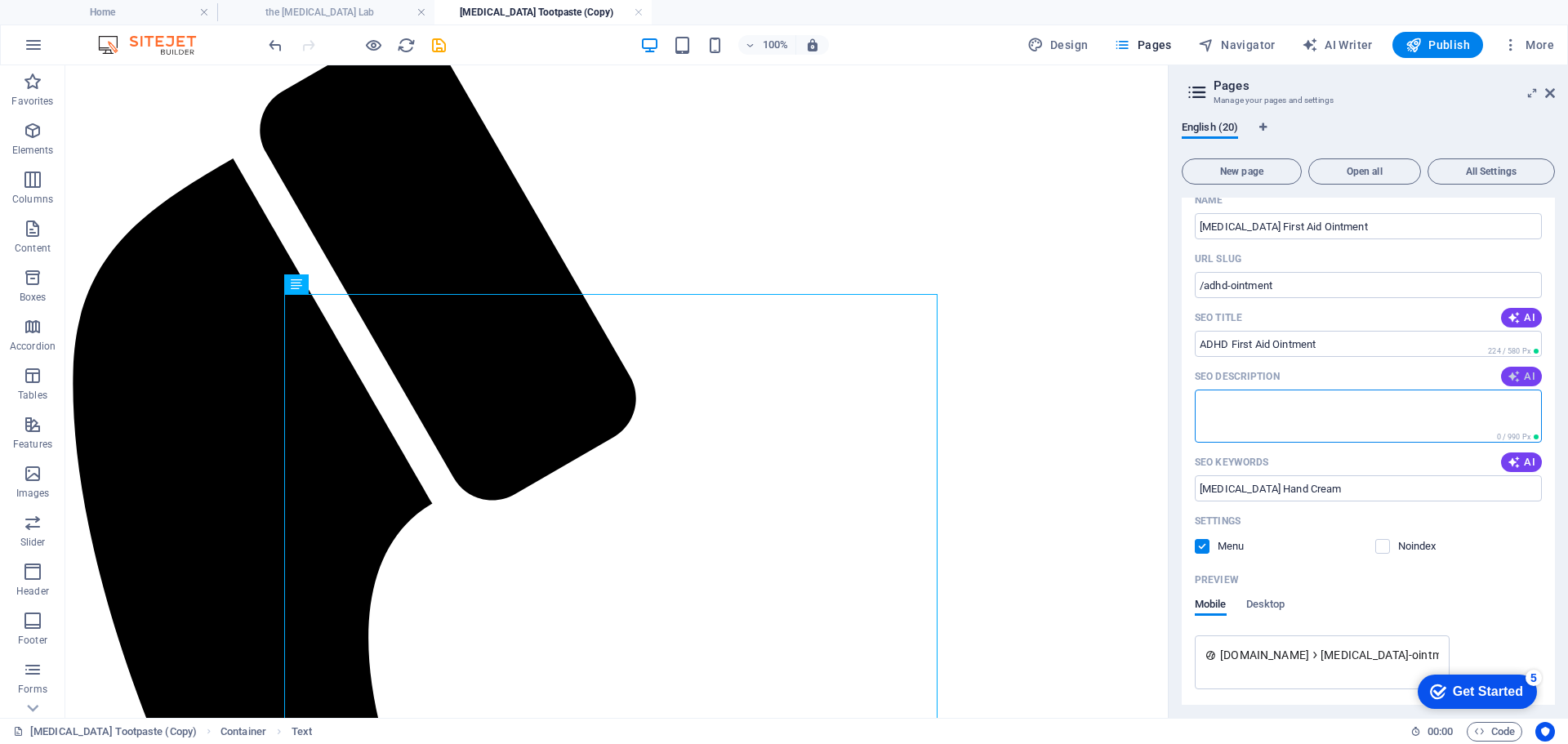
click at [1514, 375] on icon "button" at bounding box center [1514, 376] width 15 height 15
type textarea "Discover our non-fluoride [MEDICAL_DATA] toothpaste for essential oral care, ta…"
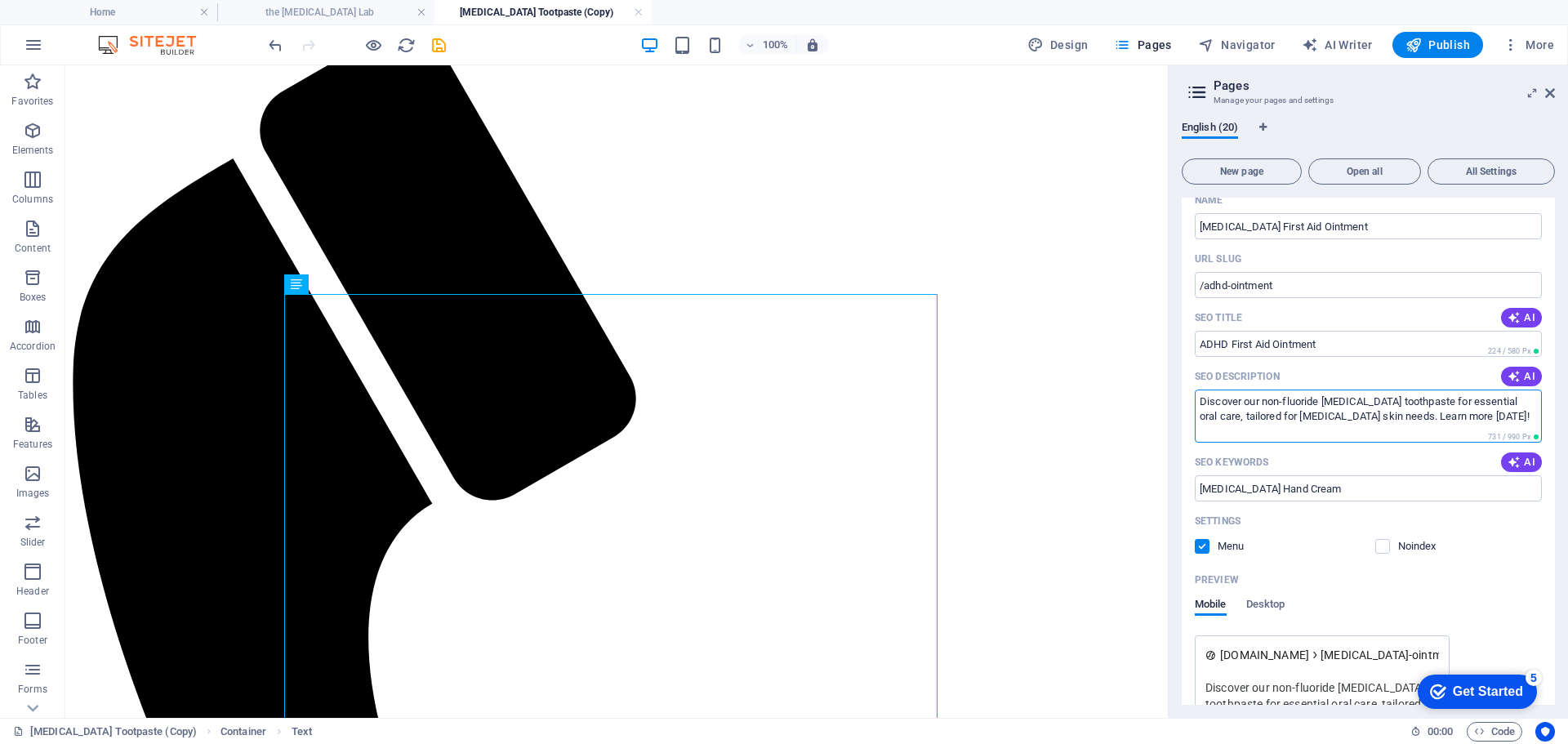
drag, startPoint x: 1461, startPoint y: 425, endPoint x: 1177, endPoint y: 399, distance: 285.2
click at [1178, 406] on div "English (20) New page Open all All Settings Home / cosmetonoesis /cosmetonoesis…" at bounding box center [1368, 413] width 399 height 610
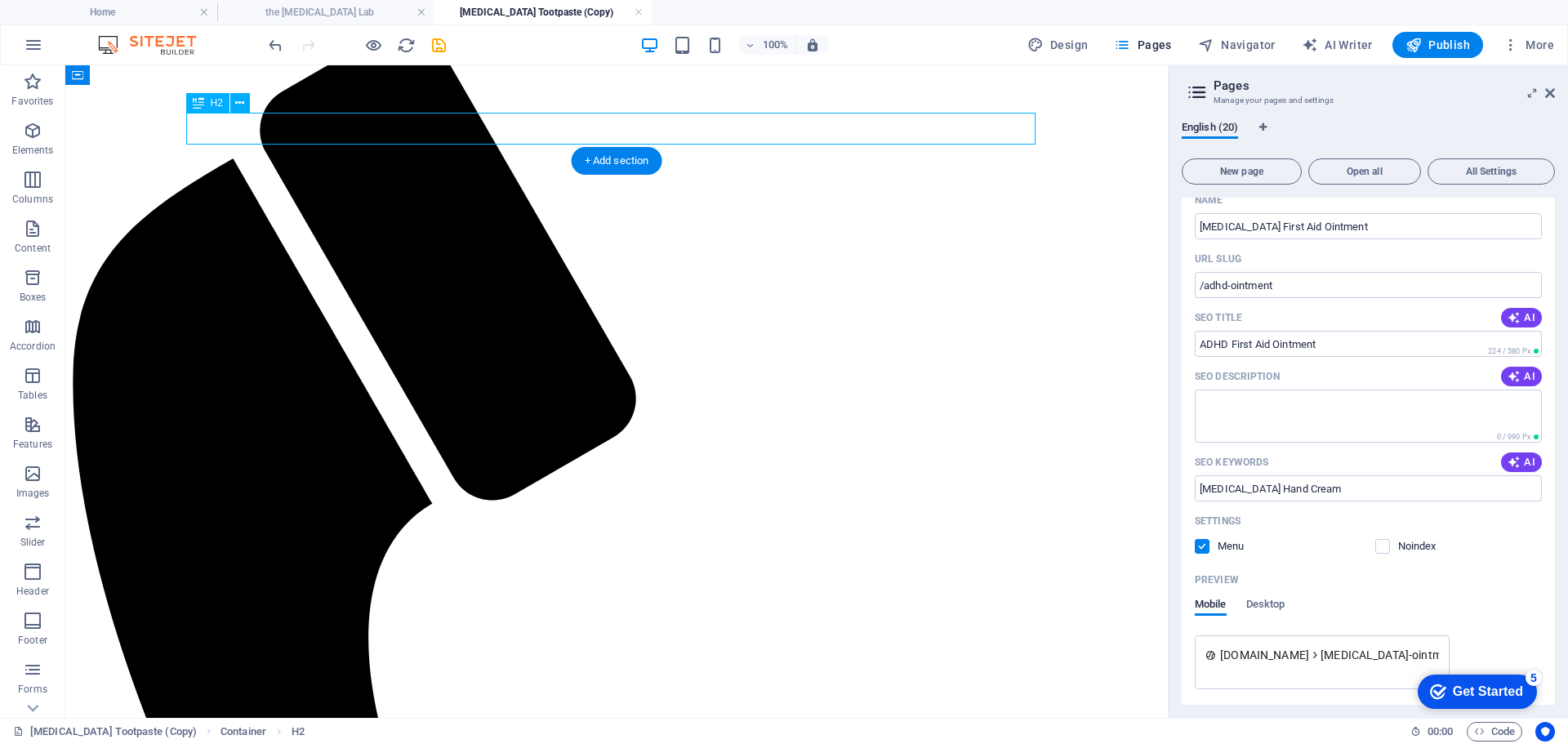
drag, startPoint x: 486, startPoint y: 124, endPoint x: 197, endPoint y: 125, distance: 289.0
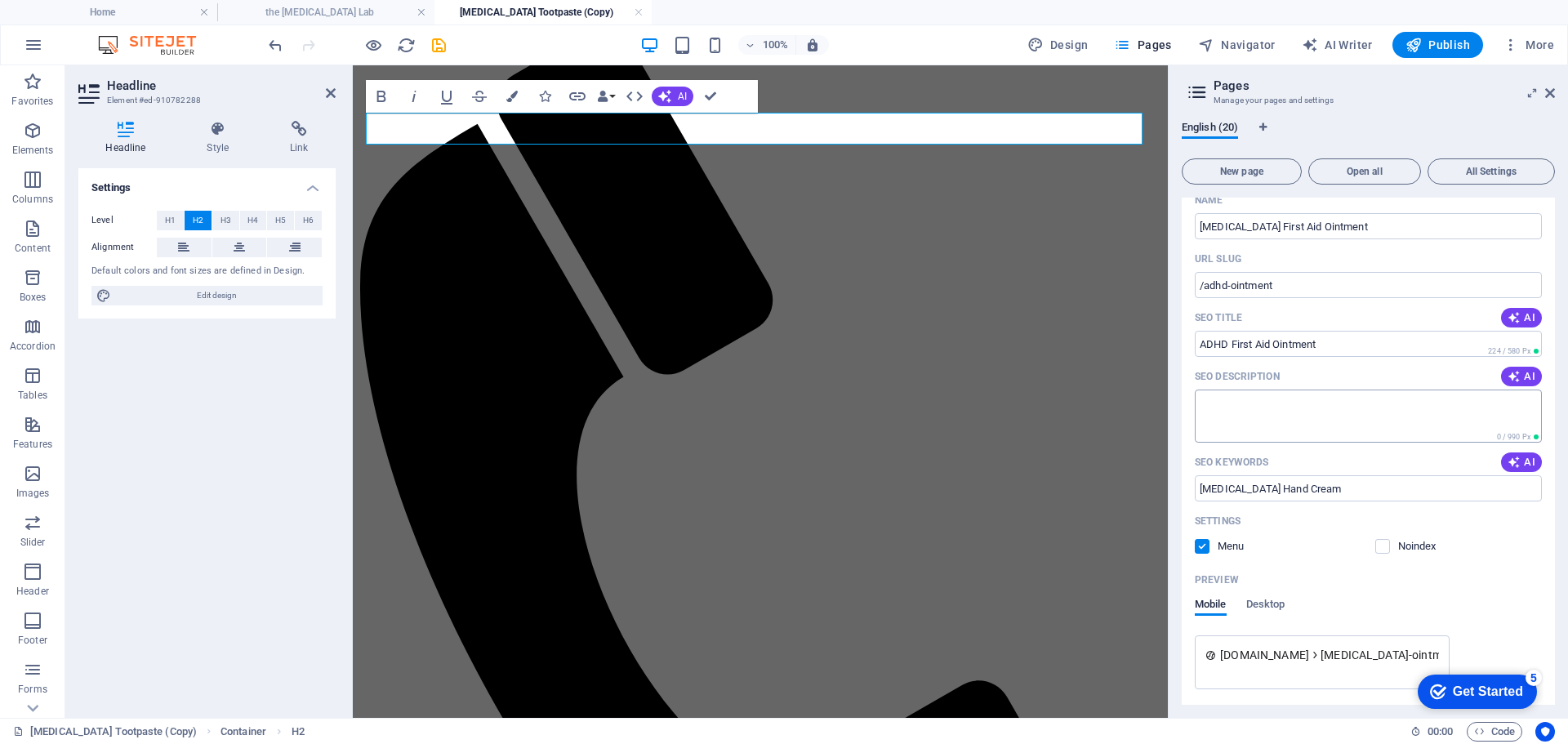
click at [1218, 416] on textarea "SEO Description" at bounding box center [1368, 416] width 347 height 53
paste textarea "[MEDICAL_DATA] First Aid Ointment"
type textarea "[MEDICAL_DATA] First Aid Ointment"
drag, startPoint x: 1646, startPoint y: 557, endPoint x: 1152, endPoint y: 494, distance: 498.0
click at [1529, 461] on span "AI" at bounding box center [1522, 462] width 28 height 14
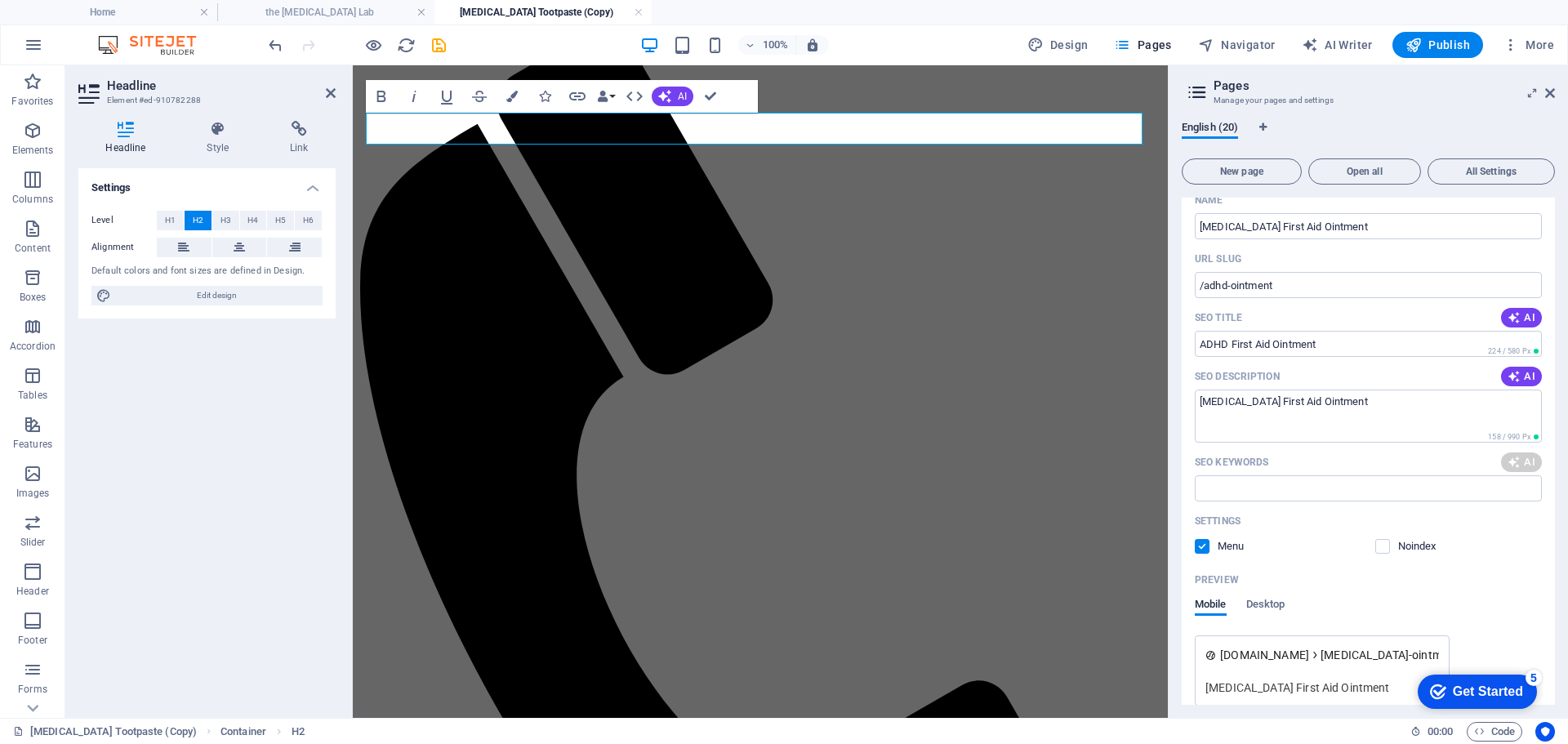
type input "[MEDICAL_DATA] toothpaste, non-fluoride toothpaste, oral care for [MEDICAL_DATA…"
drag, startPoint x: 1199, startPoint y: 485, endPoint x: 1567, endPoint y: 501, distance: 368.3
click at [1567, 500] on div "English (20) New page Open all All Settings Home / cosmetonoesis /cosmetonoesis…" at bounding box center [1368, 413] width 399 height 610
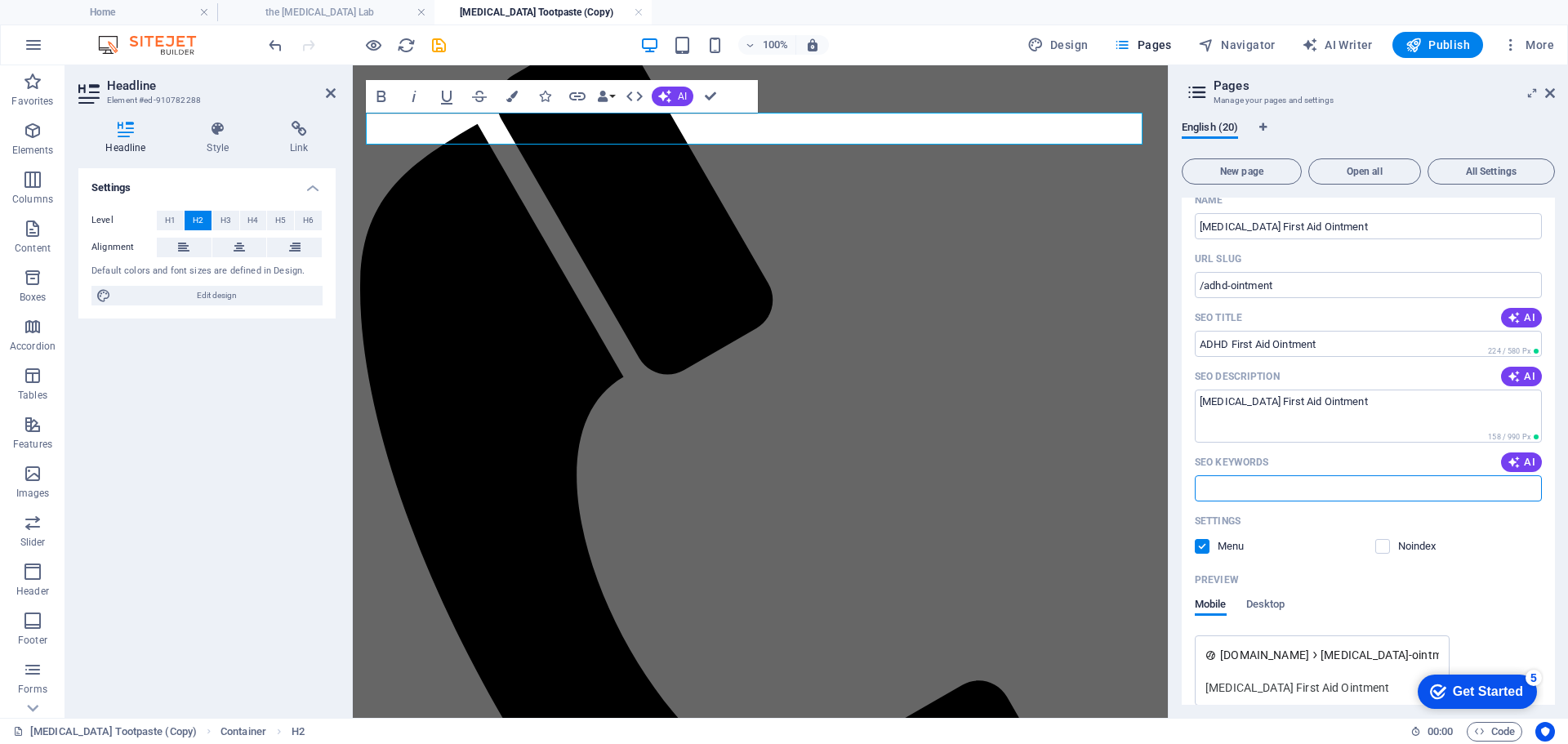
click at [1211, 490] on input "SEO Keywords" at bounding box center [1368, 488] width 347 height 26
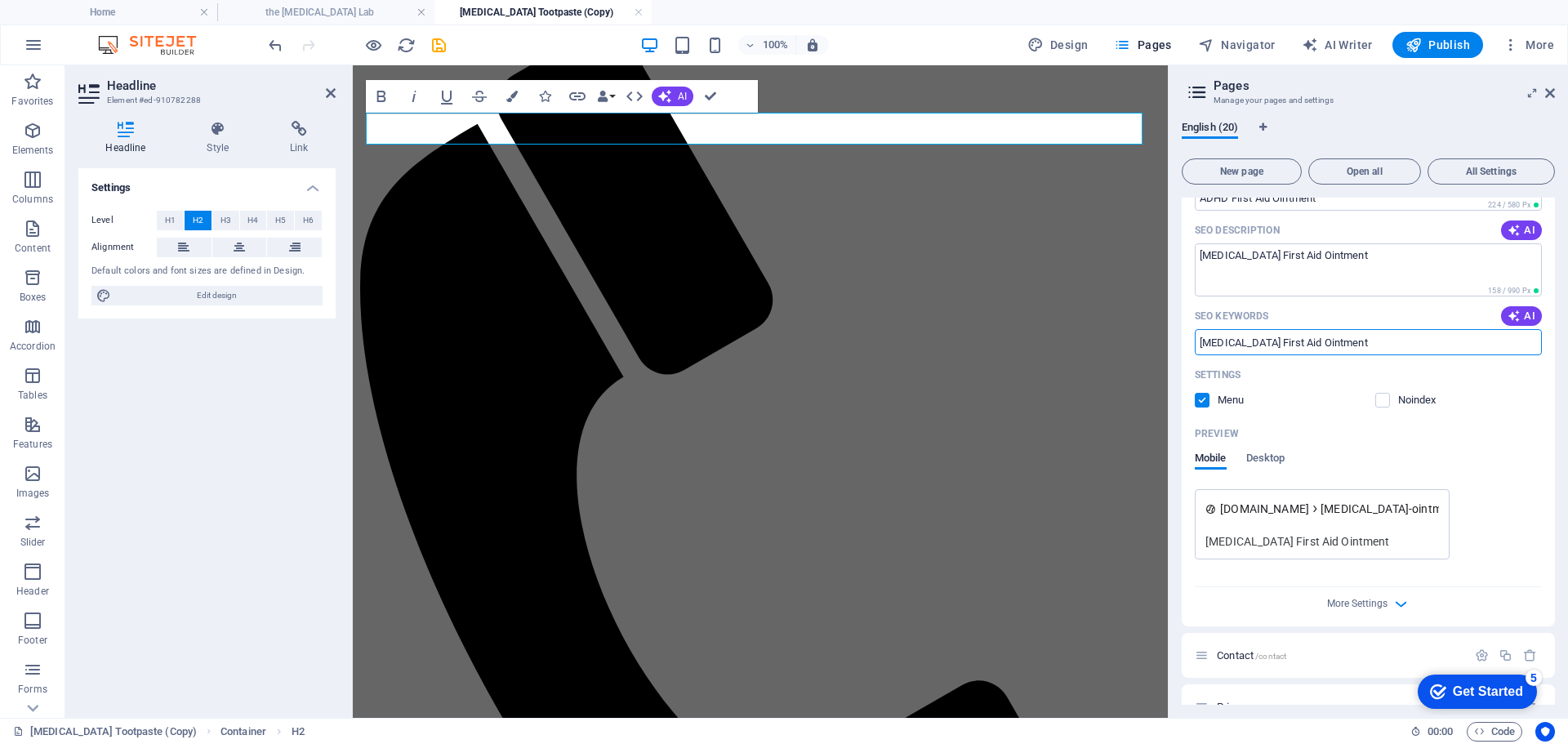
scroll to position [819, 0]
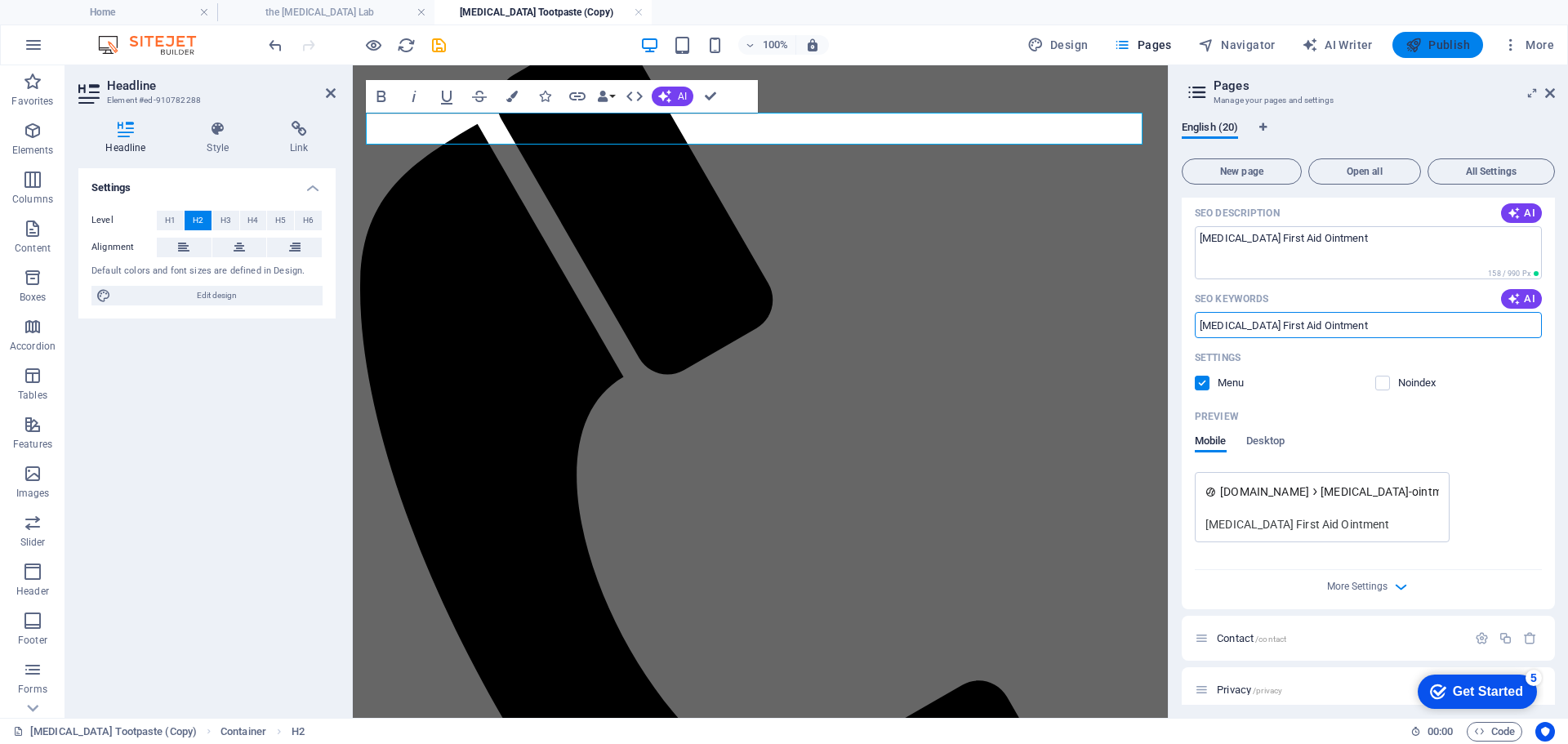
type input "[MEDICAL_DATA] First Aid Ointment"
click at [1427, 45] on span "Publish" at bounding box center [1438, 44] width 65 height 16
